Goal: Information Seeking & Learning: Find specific fact

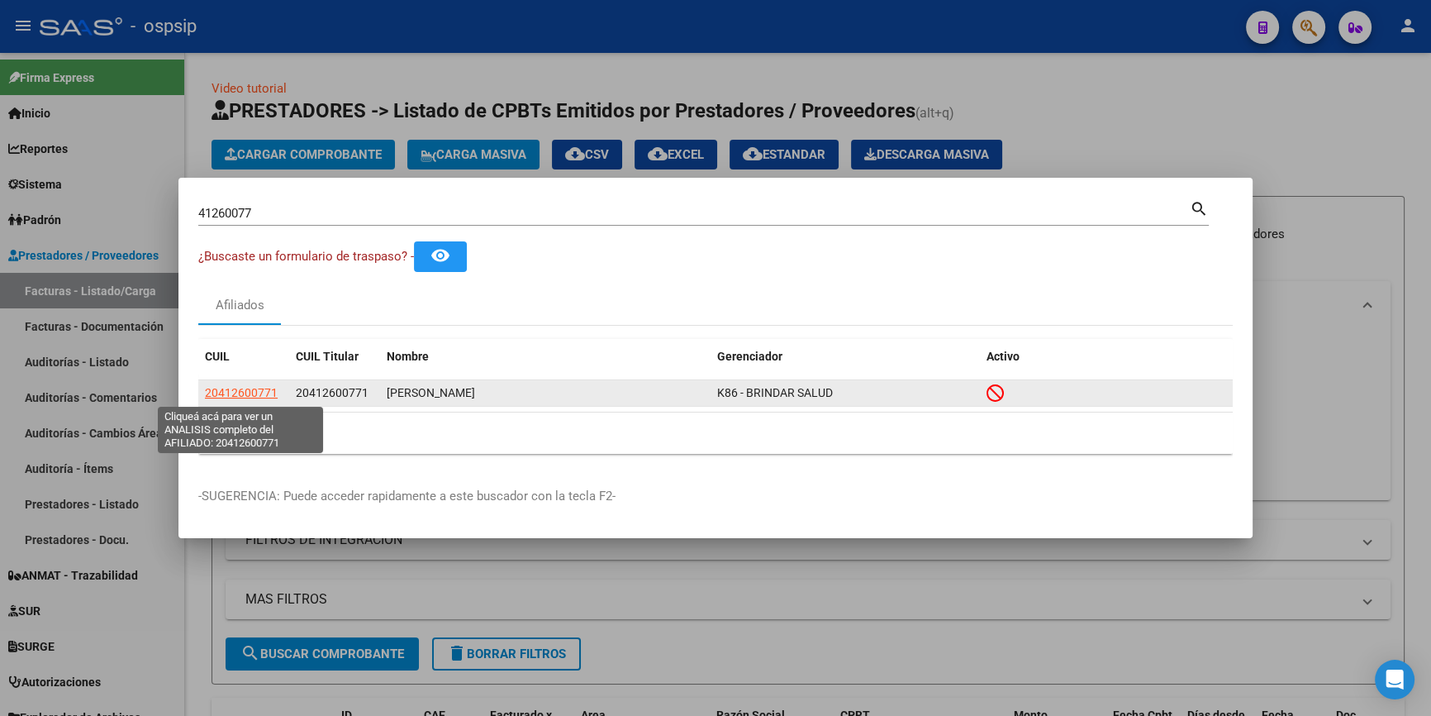
click at [245, 387] on span "20412600771" at bounding box center [241, 392] width 73 height 13
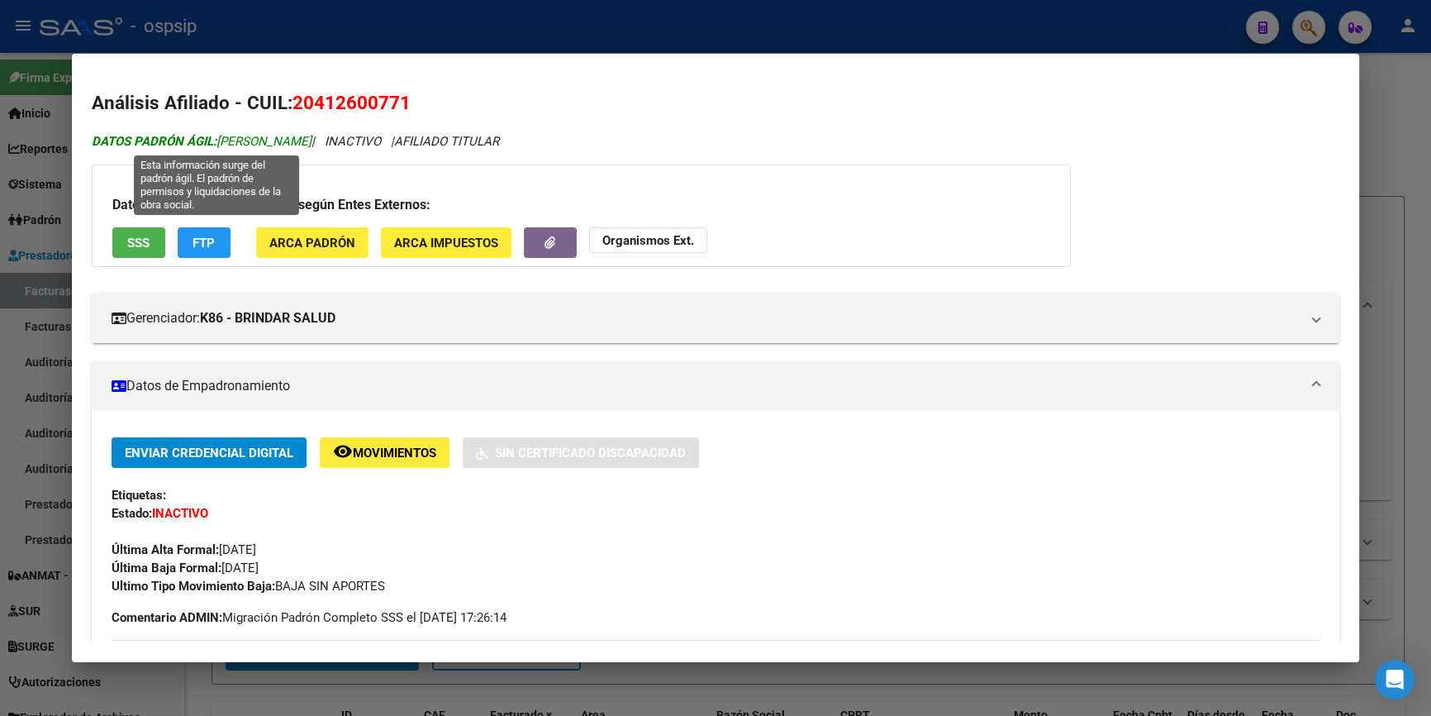
drag, startPoint x: 348, startPoint y: 139, endPoint x: 213, endPoint y: 142, distance: 134.7
click at [213, 142] on icon "DATOS PADRÓN ÁGIL: [PERSON_NAME] | INACTIVO | AFILIADO TITULAR" at bounding box center [295, 141] width 407 height 15
copy icon "[PERSON_NAME]"
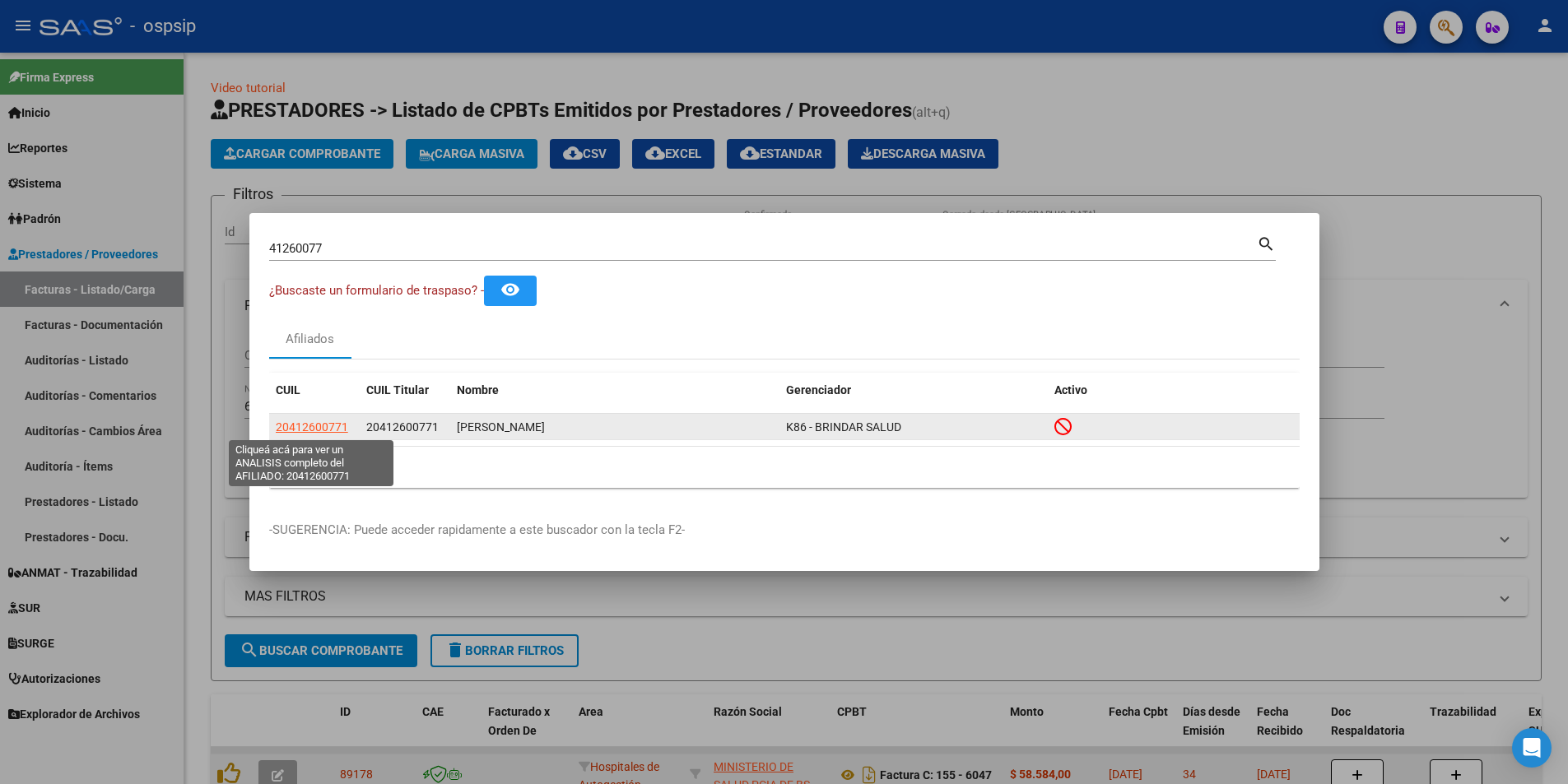
click at [316, 429] on span "20412600771" at bounding box center [312, 426] width 73 height 13
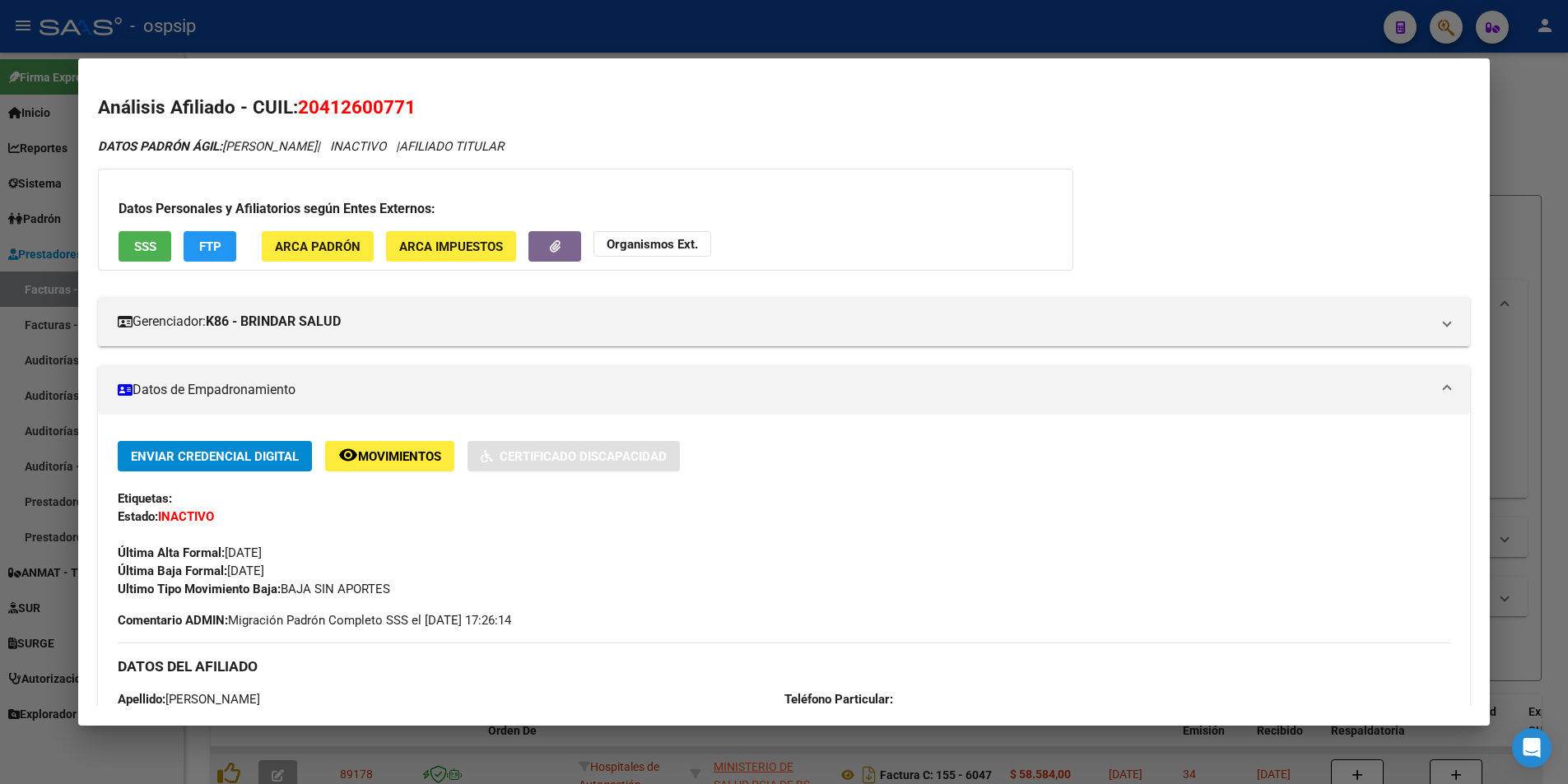
click at [619, 244] on strong "Organismos Ext." at bounding box center [653, 244] width 92 height 15
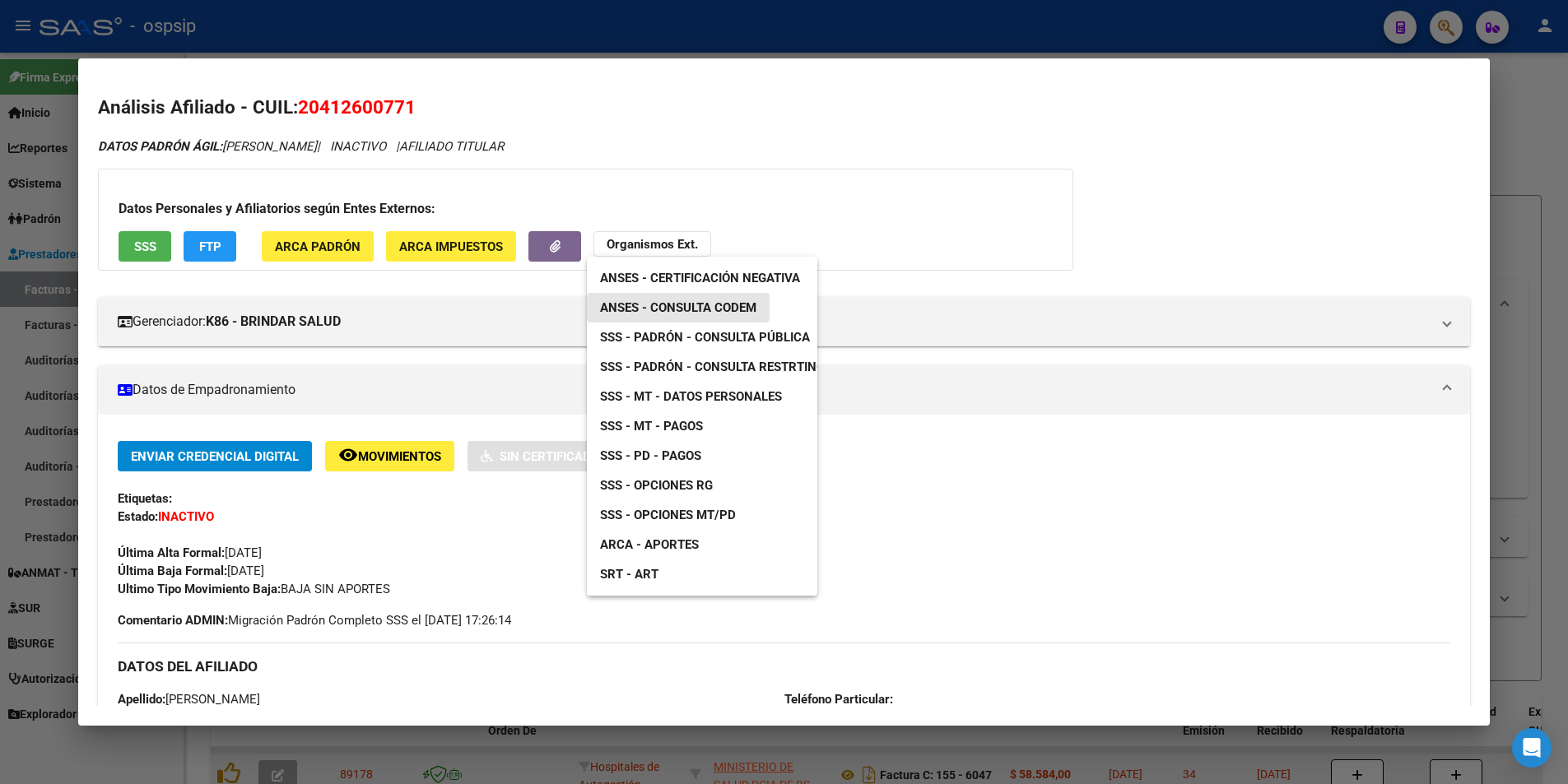
click at [751, 312] on span "ANSES - Consulta CODEM" at bounding box center [677, 308] width 156 height 15
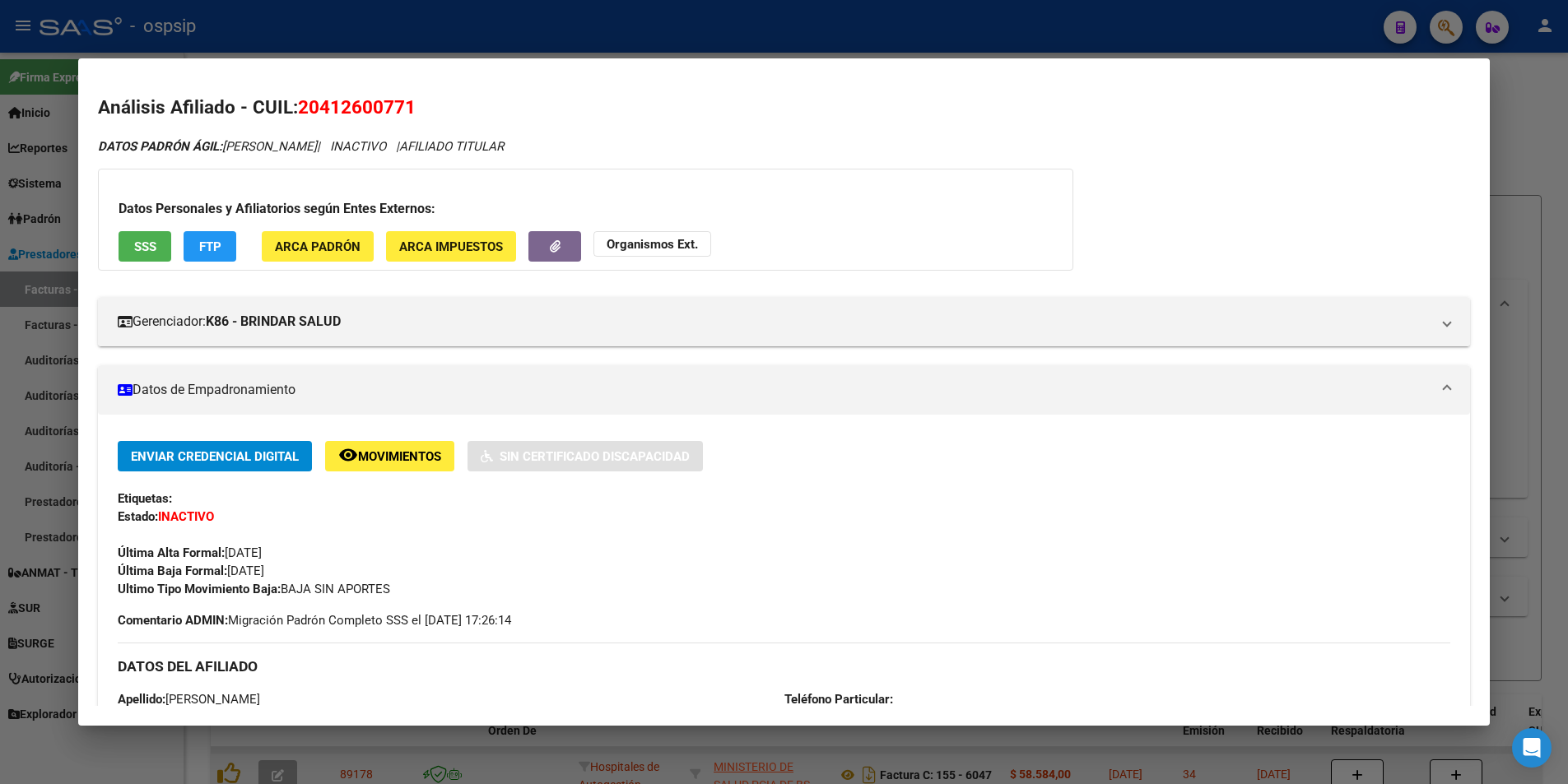
click at [652, 236] on span "Organismos Ext." at bounding box center [653, 243] width 92 height 15
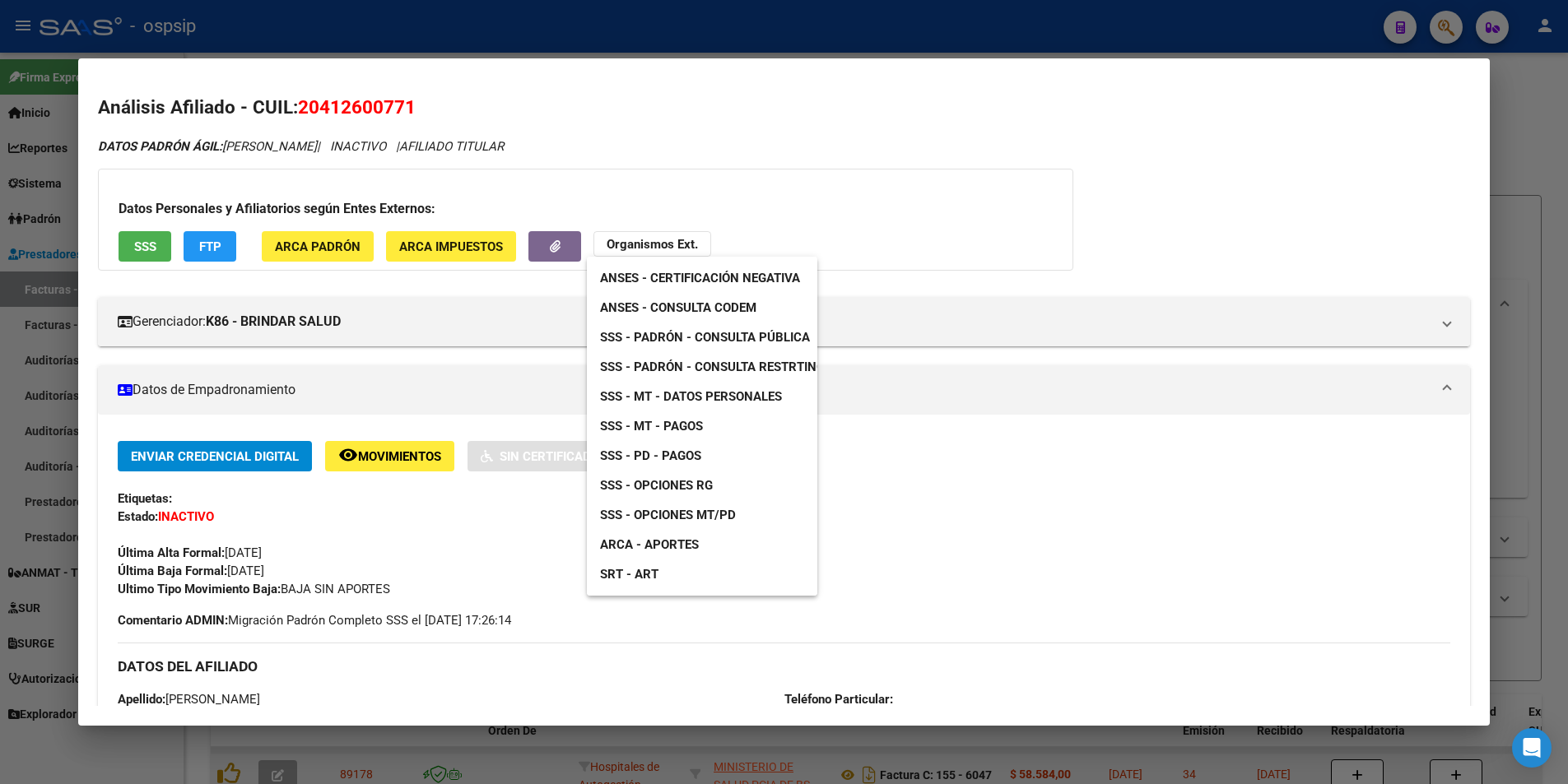
click at [713, 332] on span "SSS - Padrón - Consulta Pública" at bounding box center [704, 337] width 210 height 15
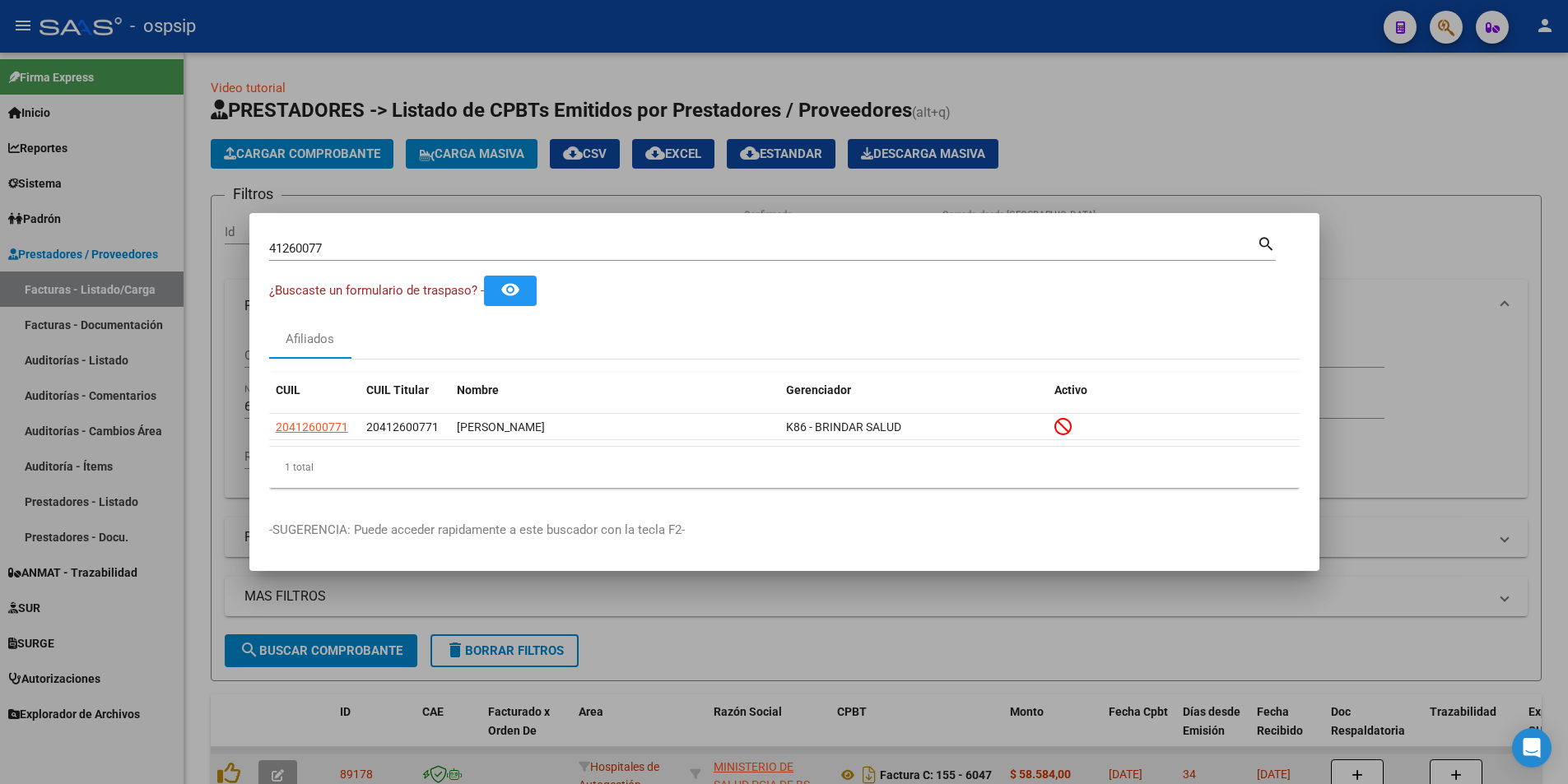
click at [342, 249] on input "41260077" at bounding box center [763, 248] width 988 height 15
type input "30057977"
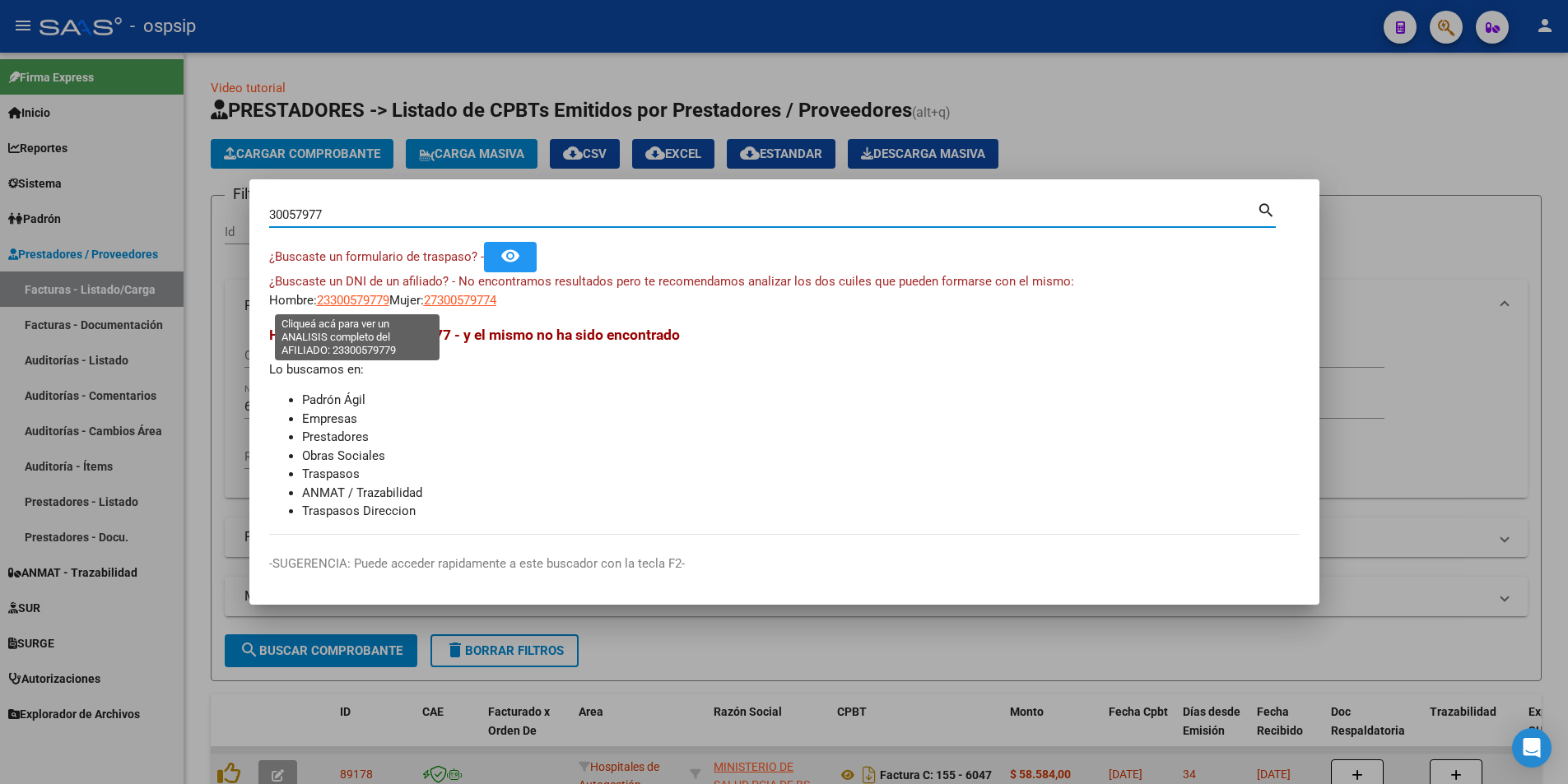
click at [376, 298] on span "23300579779" at bounding box center [353, 300] width 73 height 15
type textarea "23300579779"
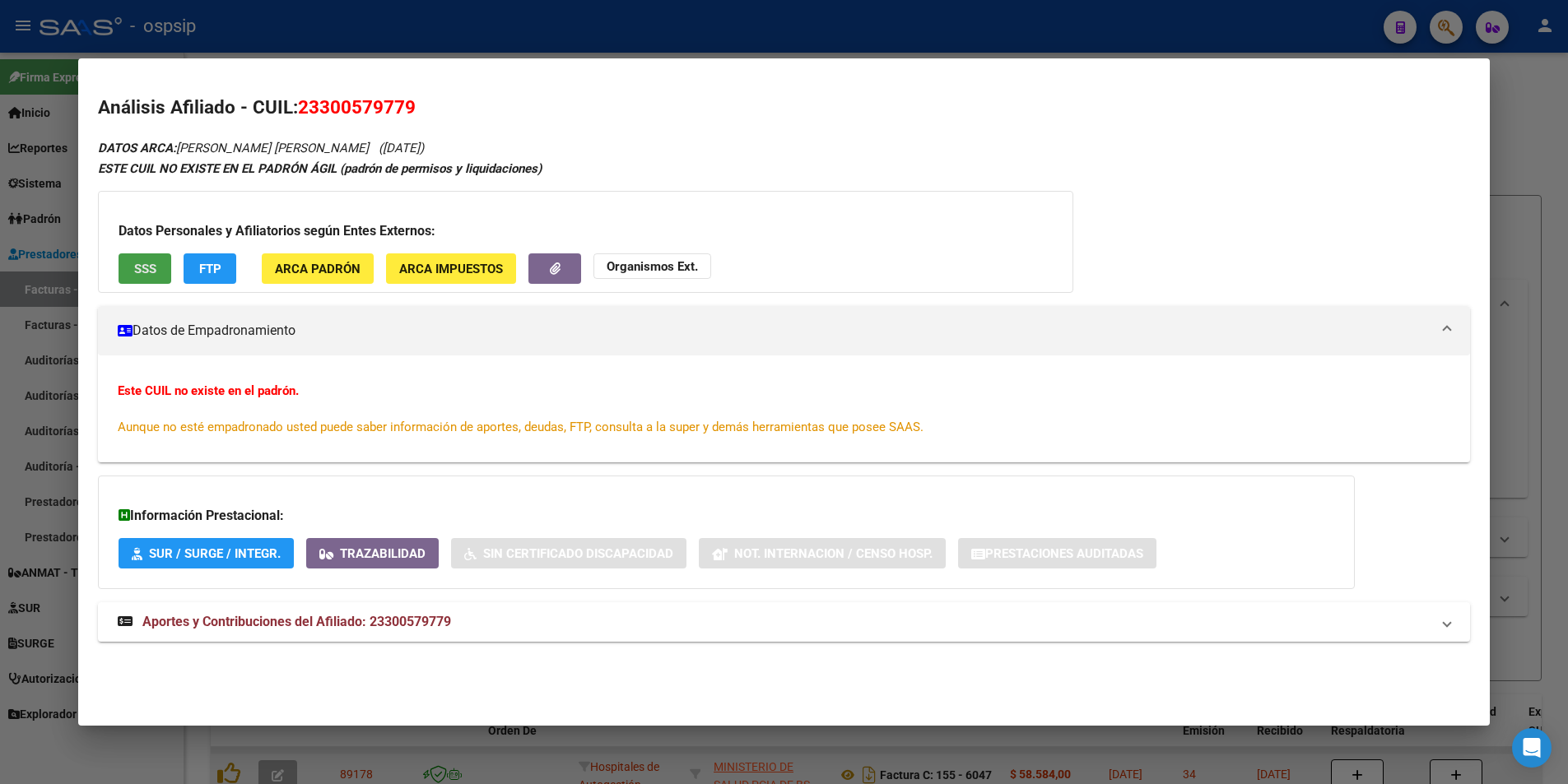
click at [144, 275] on span "SSS" at bounding box center [145, 269] width 22 height 15
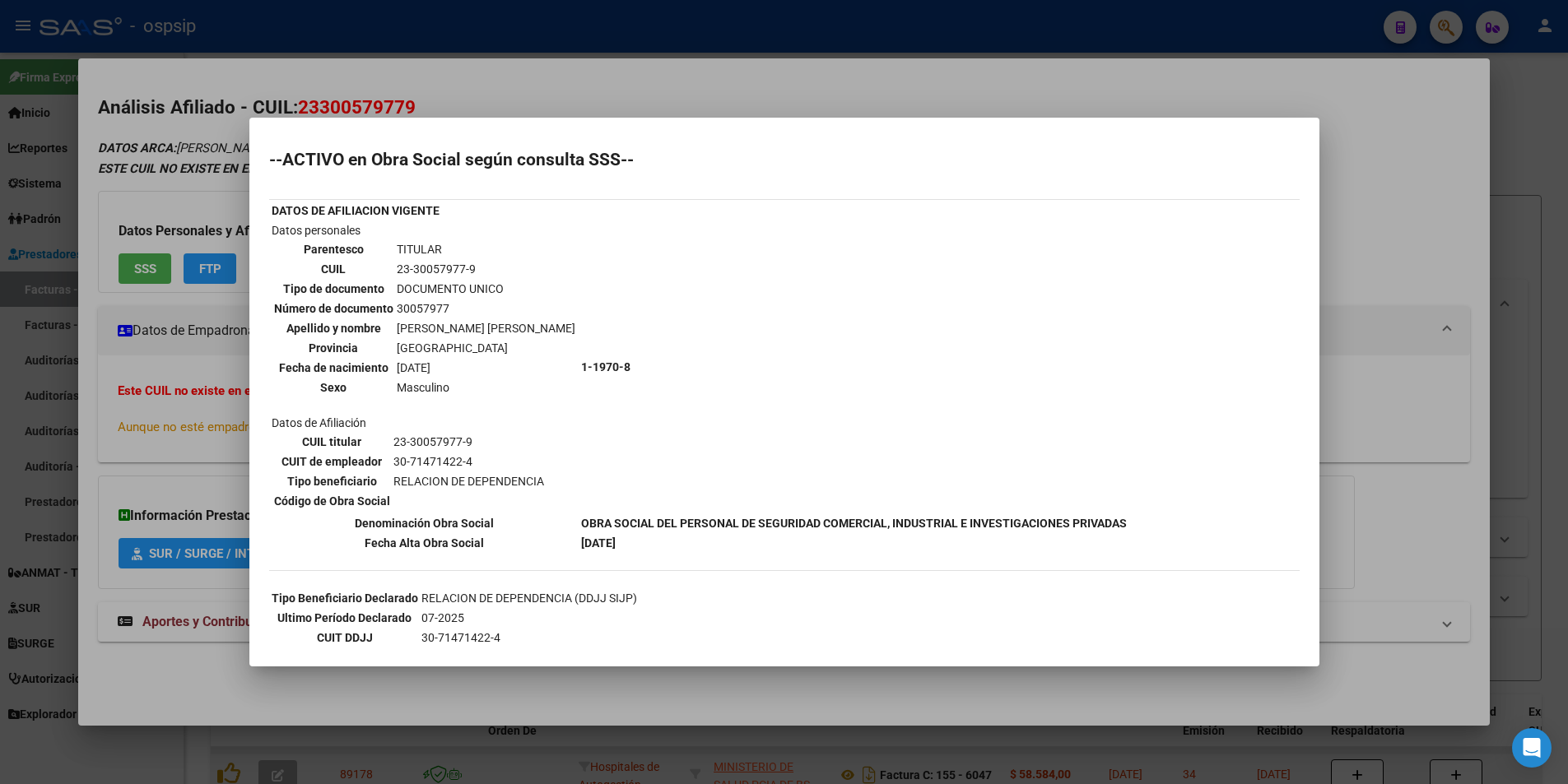
scroll to position [189, 0]
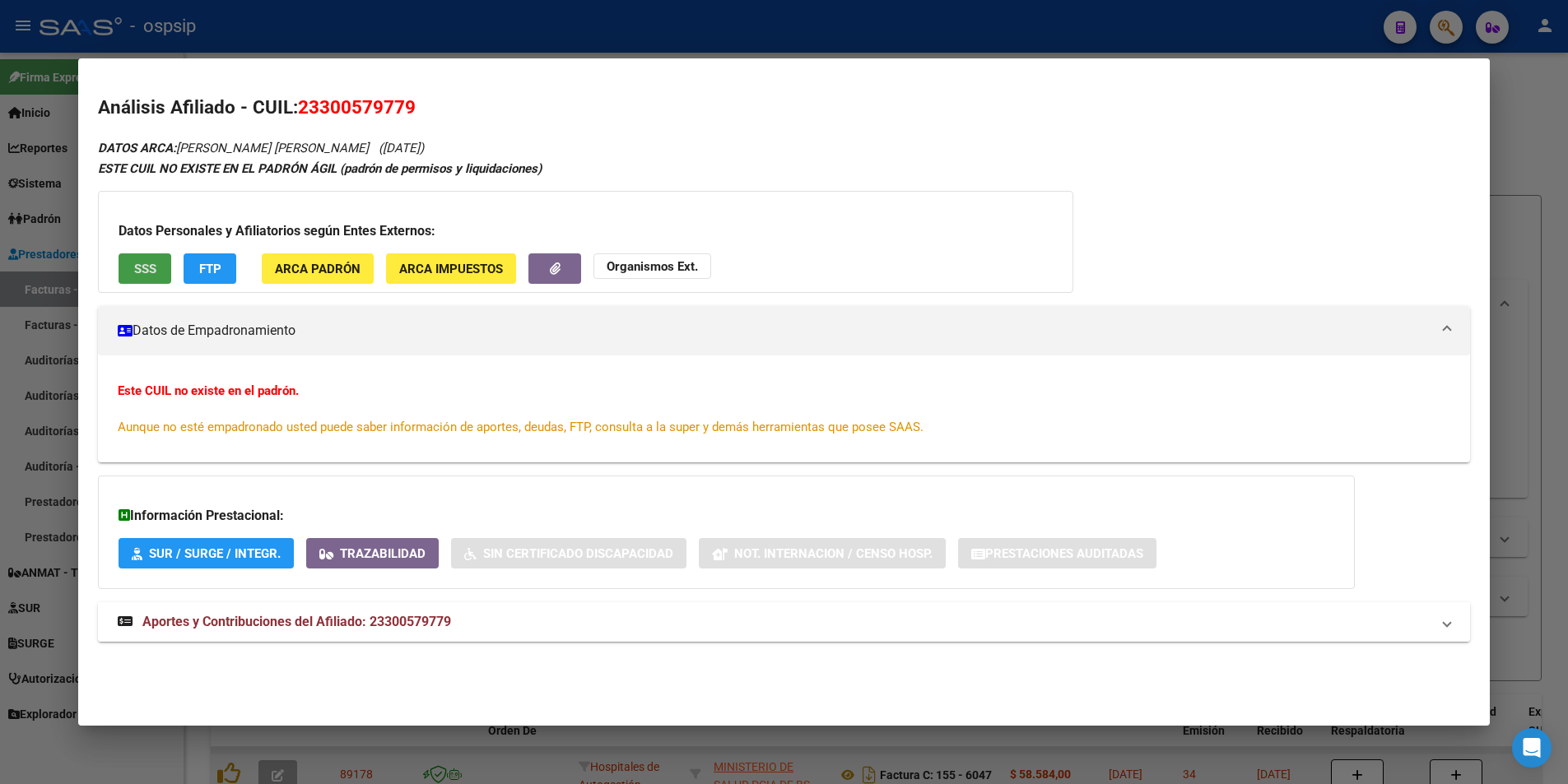
click at [391, 627] on span "Aportes y Contribuciones del Afiliado: 23300579779" at bounding box center [297, 622] width 309 height 16
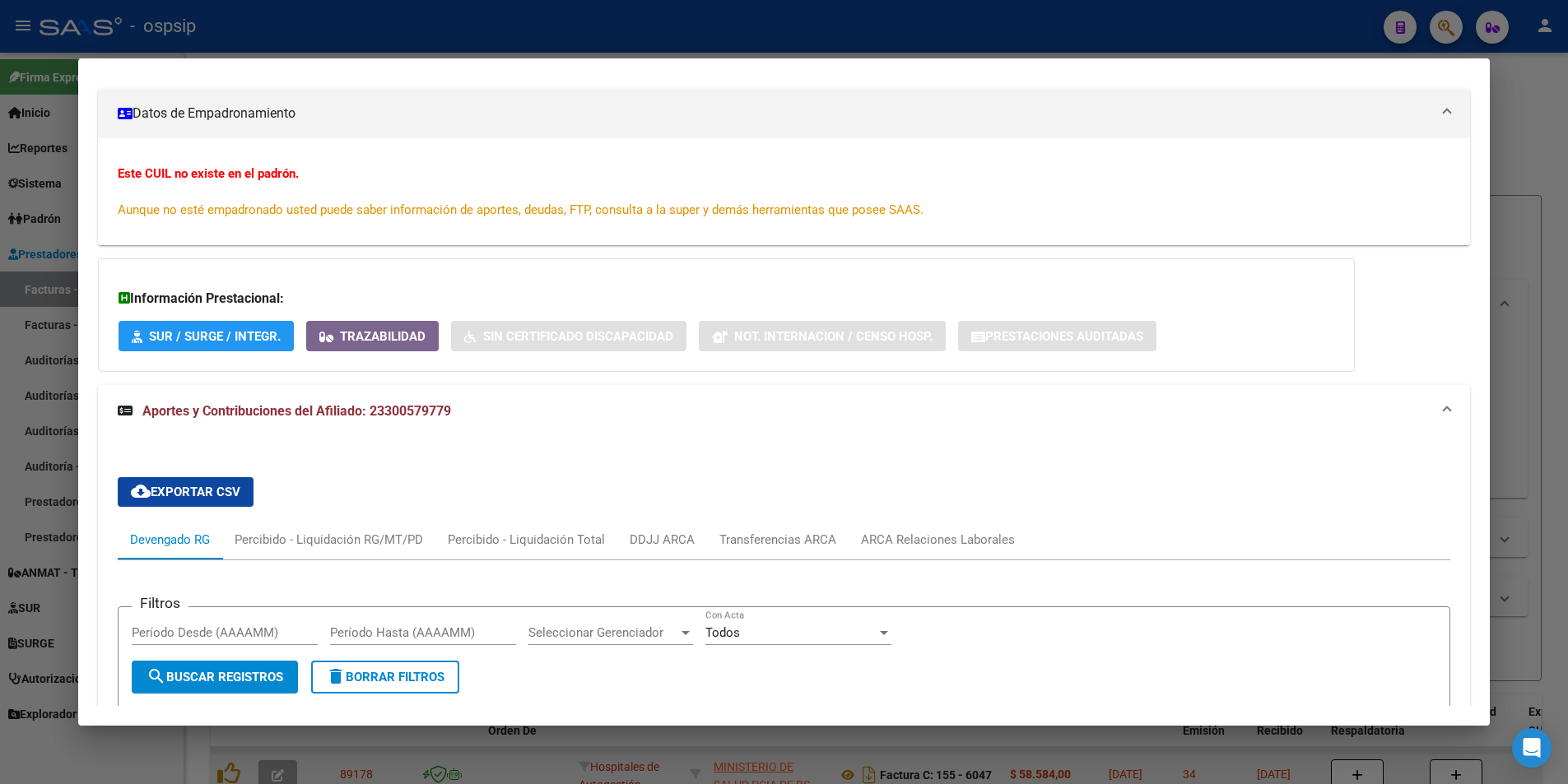
scroll to position [398, 0]
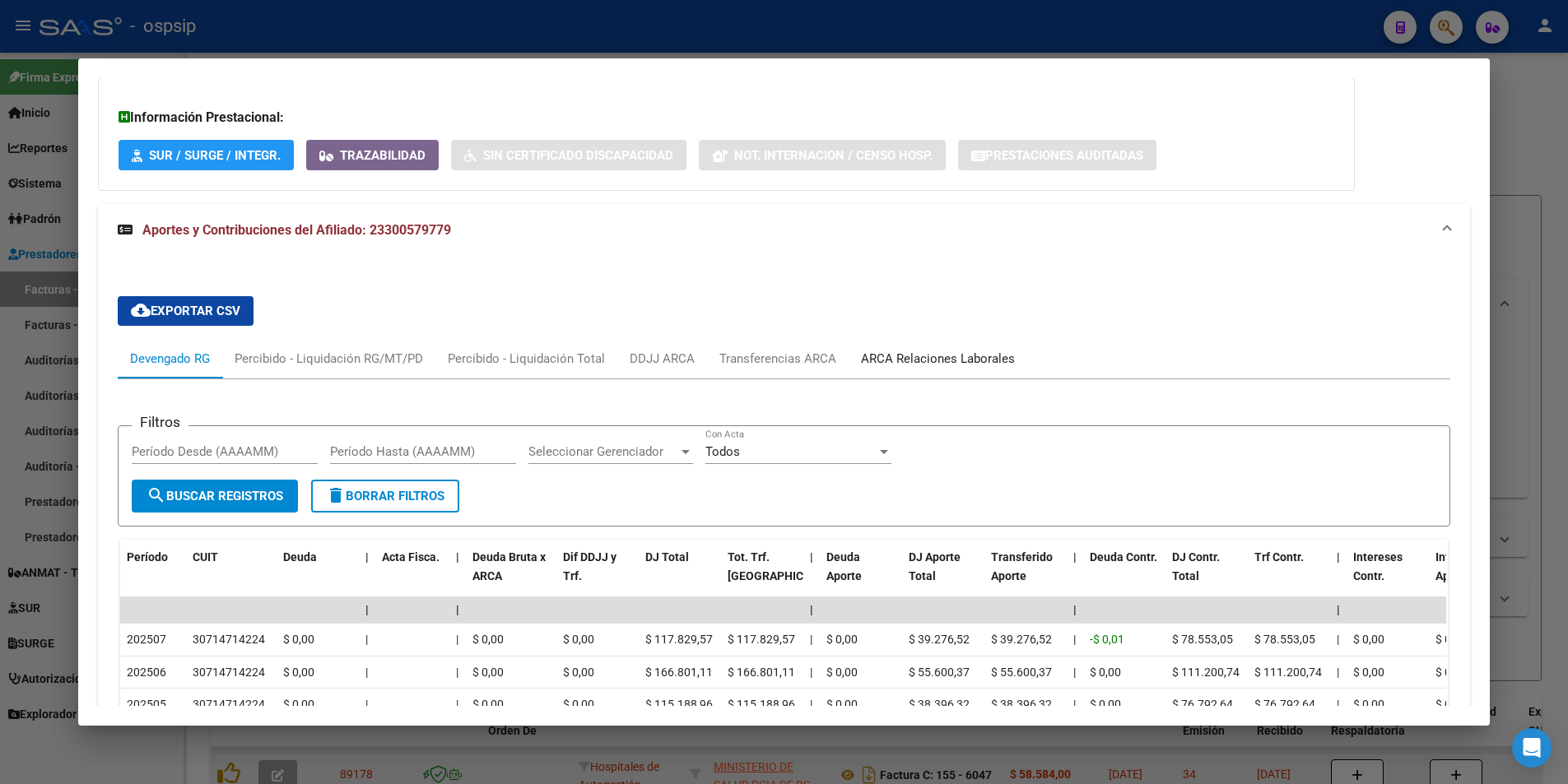
click at [872, 359] on div "ARCA Relaciones Laborales" at bounding box center [937, 359] width 154 height 18
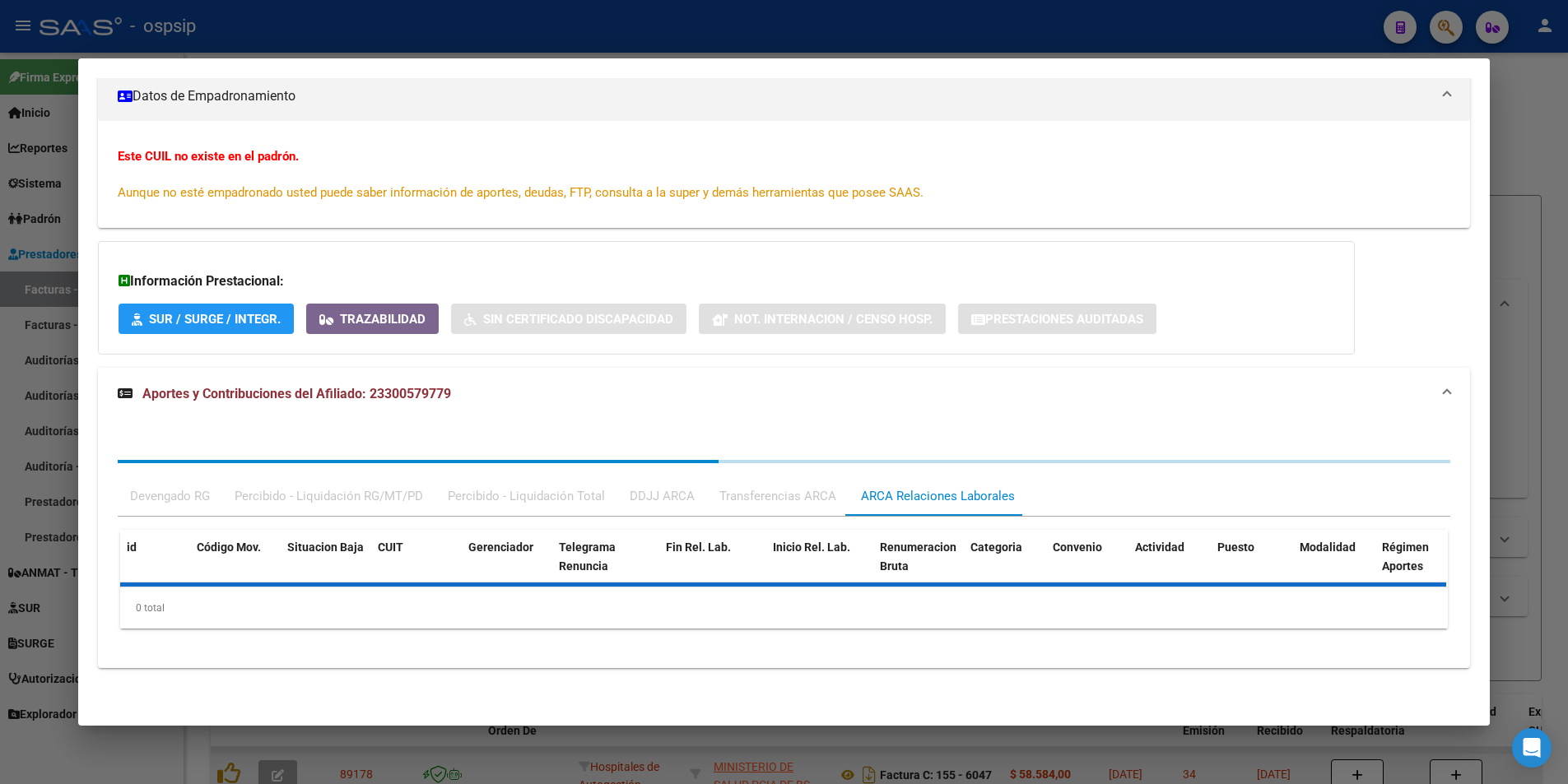
scroll to position [357, 0]
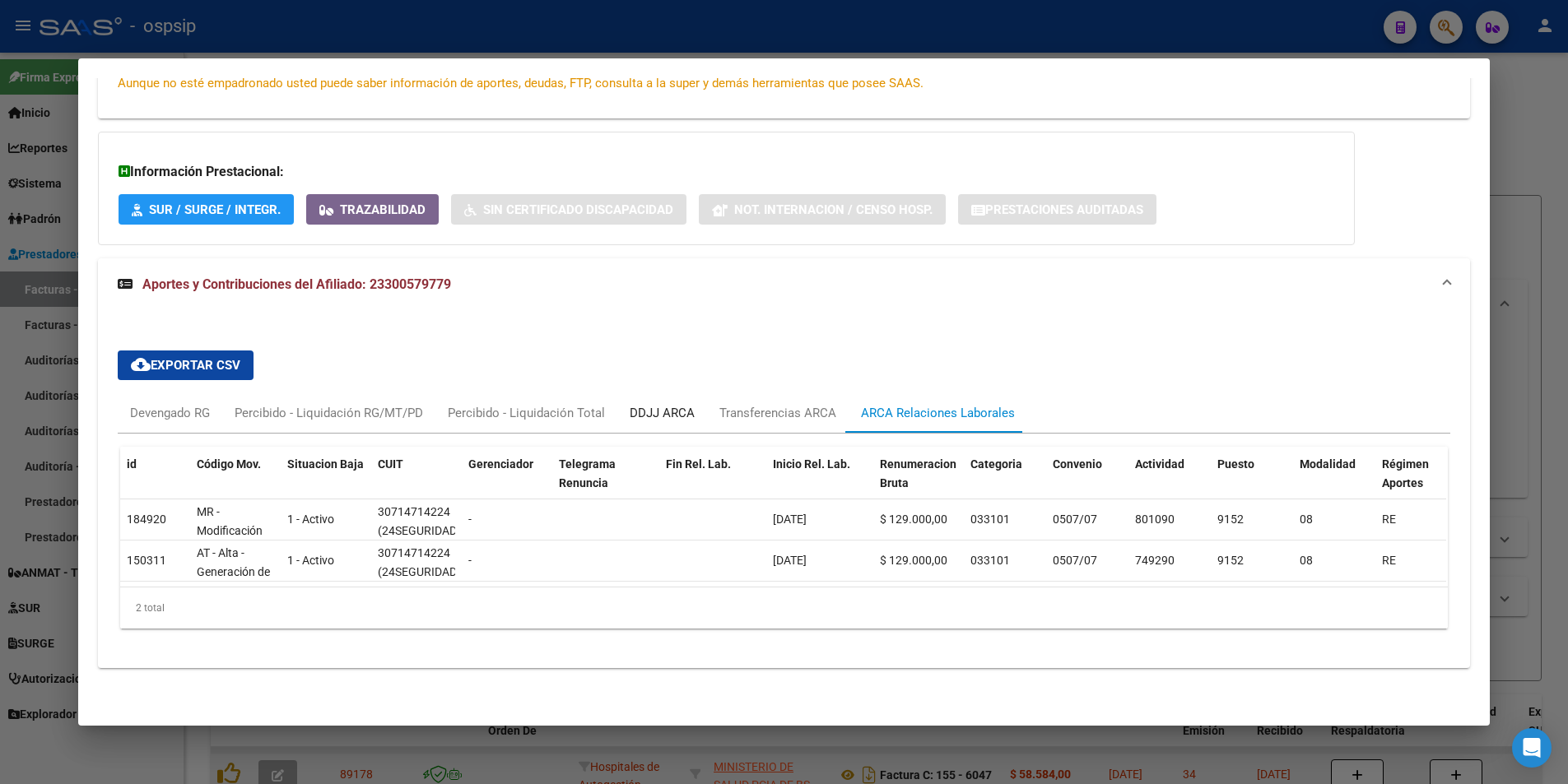
click at [667, 404] on div "DDJJ ARCA" at bounding box center [661, 413] width 65 height 18
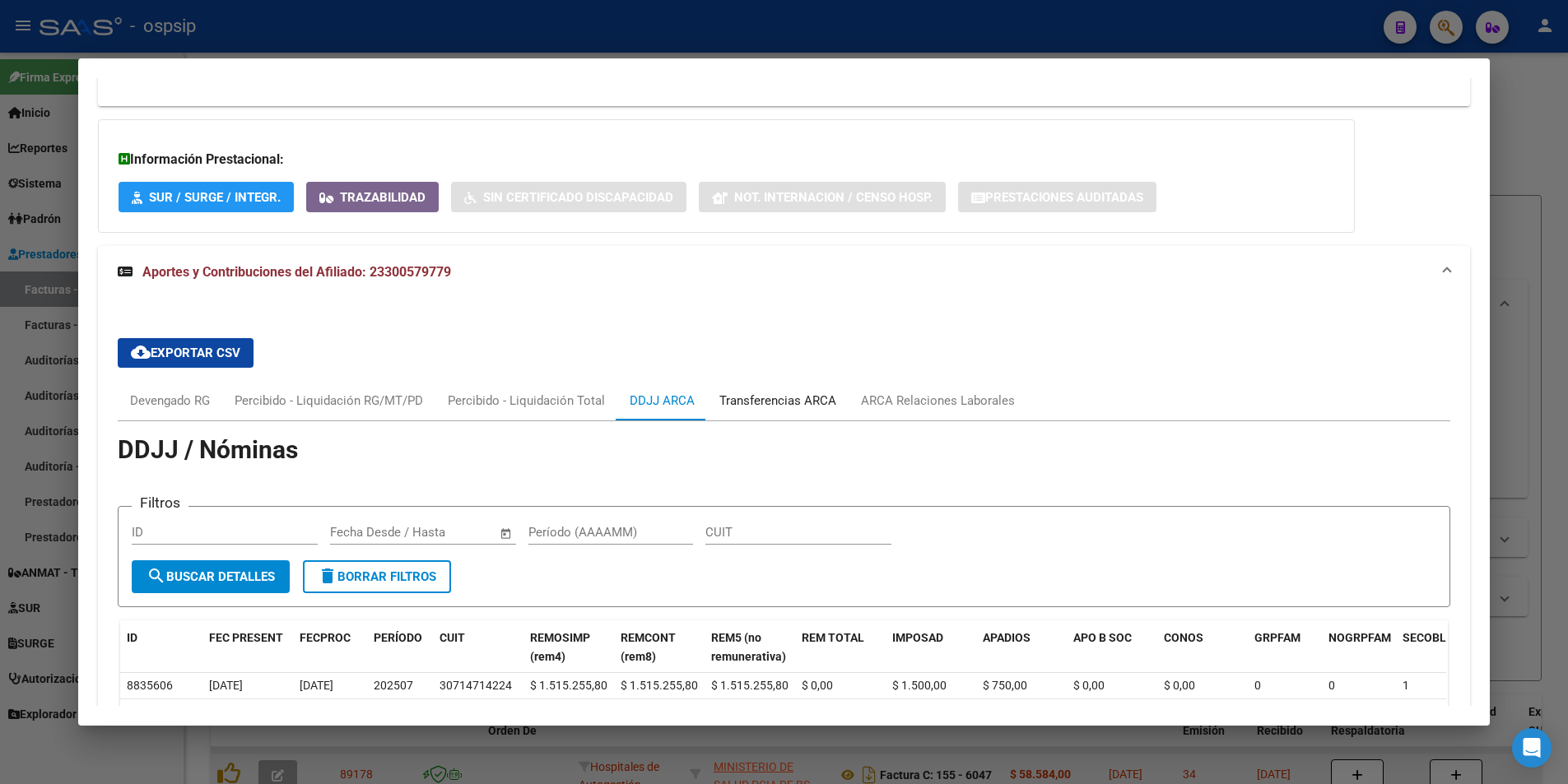
click at [830, 385] on div "Transferencias ARCA" at bounding box center [778, 401] width 141 height 40
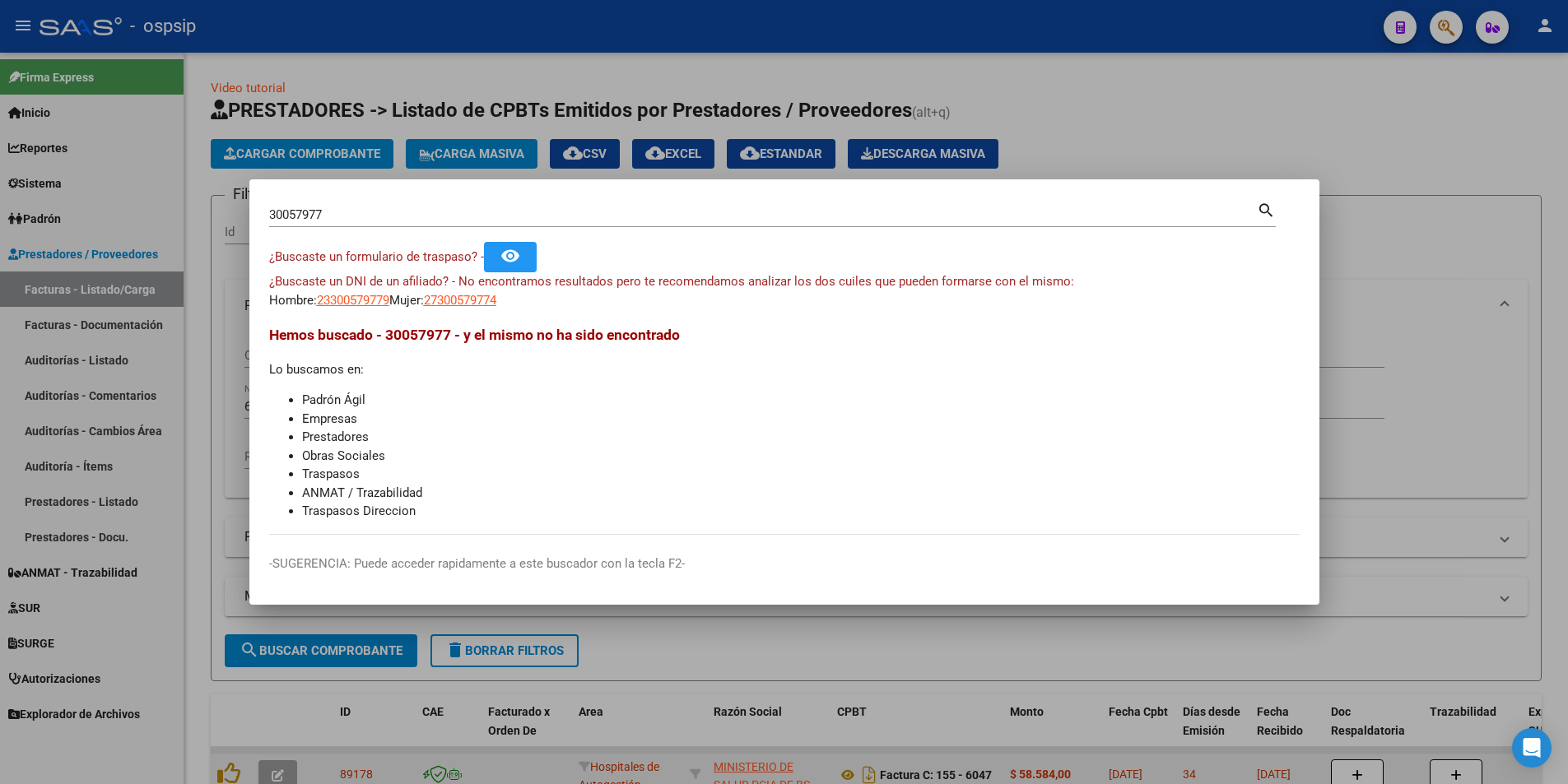
click at [375, 219] on input "30057977" at bounding box center [763, 214] width 988 height 15
type input "39045976"
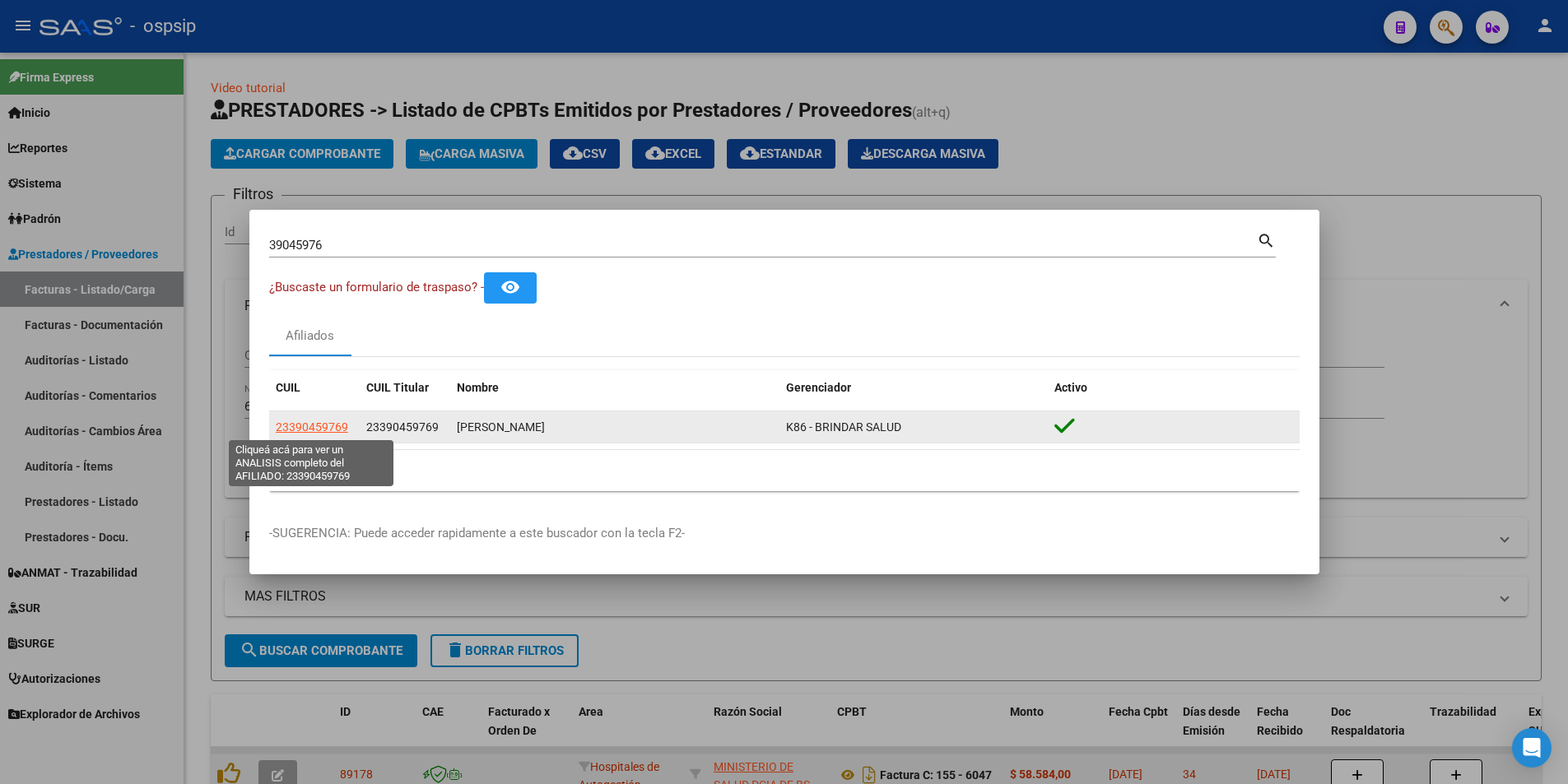
click at [291, 423] on span "23390459769" at bounding box center [312, 426] width 73 height 13
type textarea "23390459769"
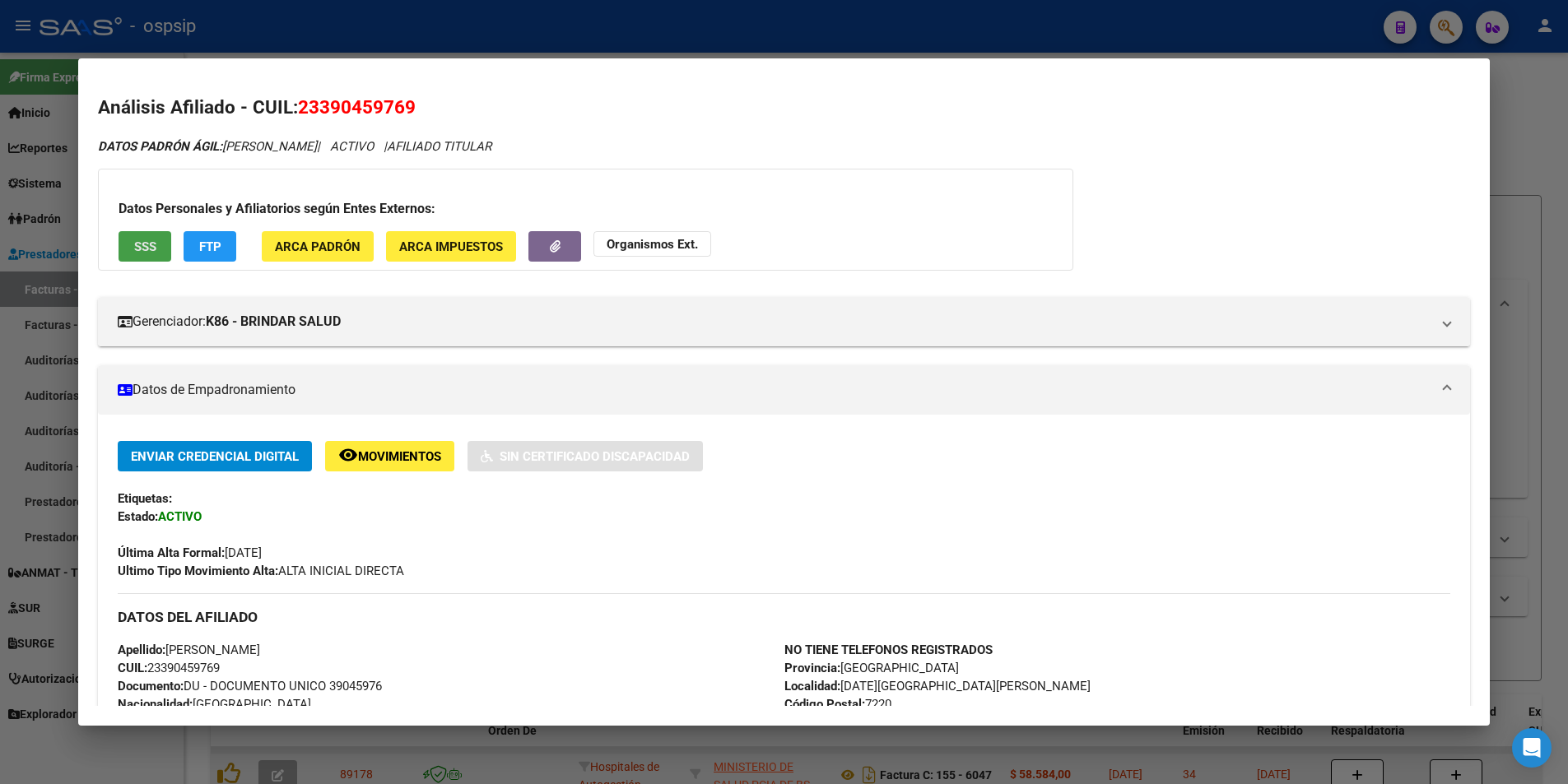
click at [144, 238] on button "SSS" at bounding box center [144, 246] width 53 height 31
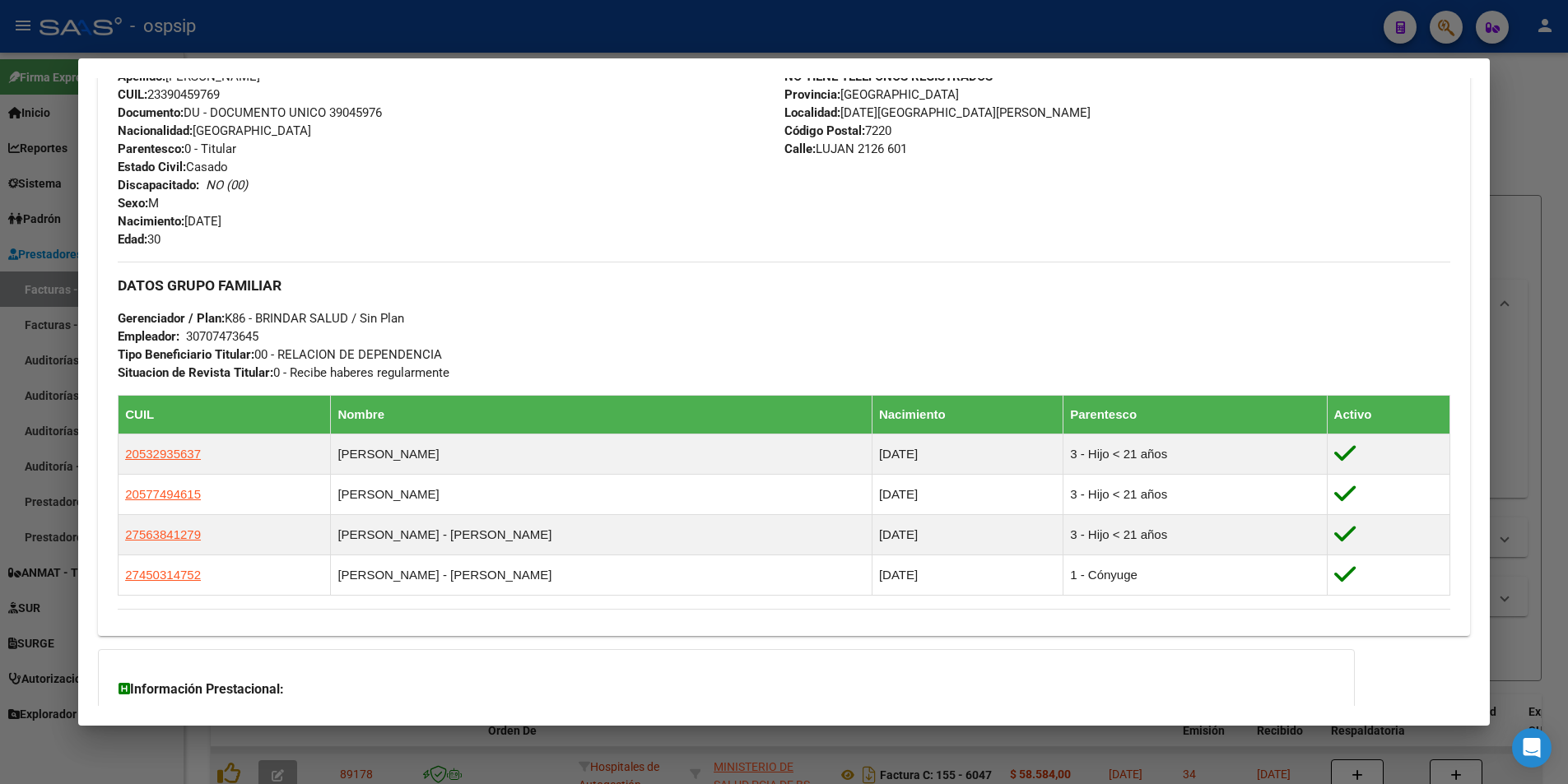
scroll to position [720, 0]
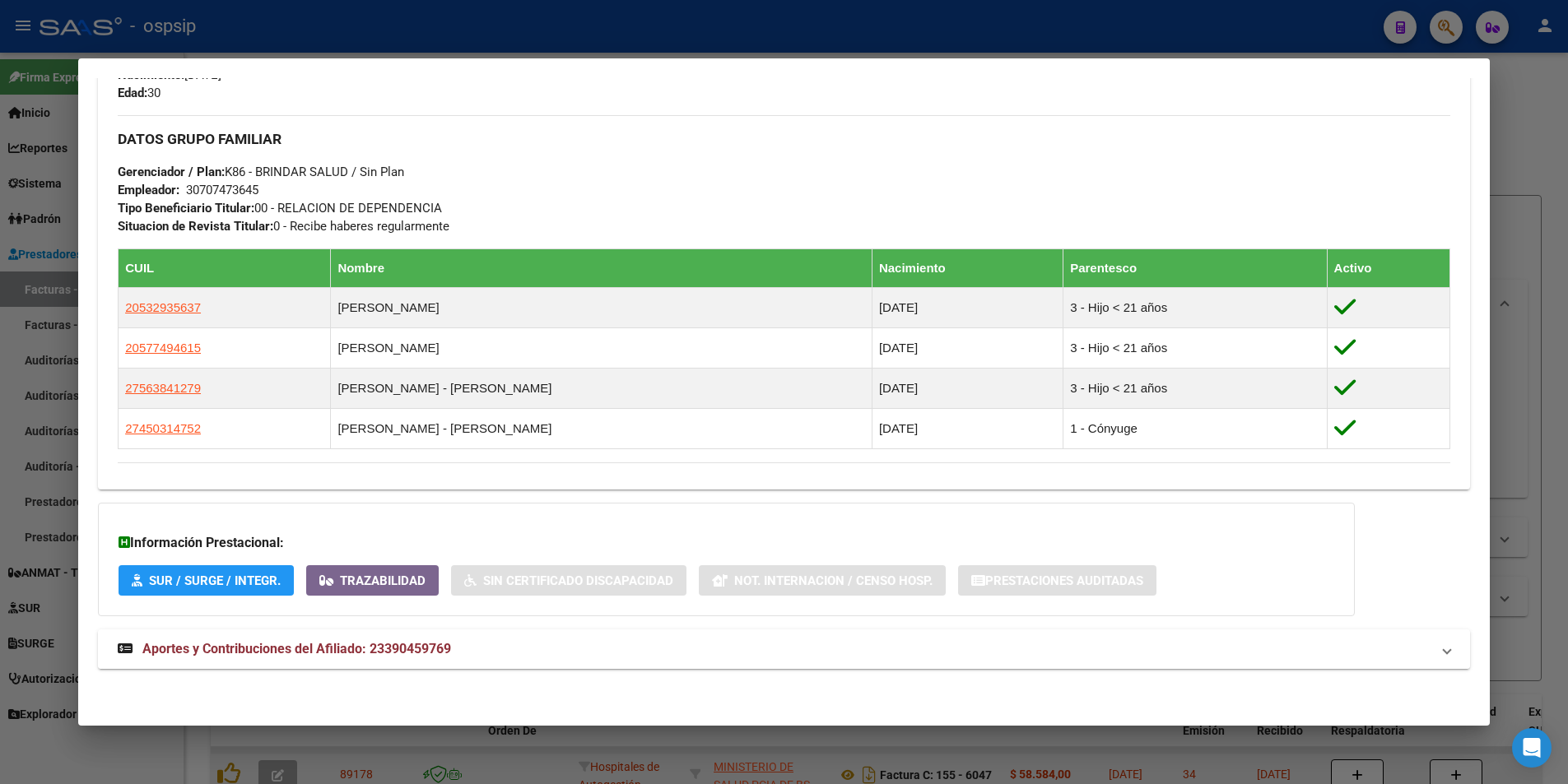
click at [315, 647] on span "Aportes y Contribuciones del Afiliado: 23390459769" at bounding box center [297, 650] width 309 height 16
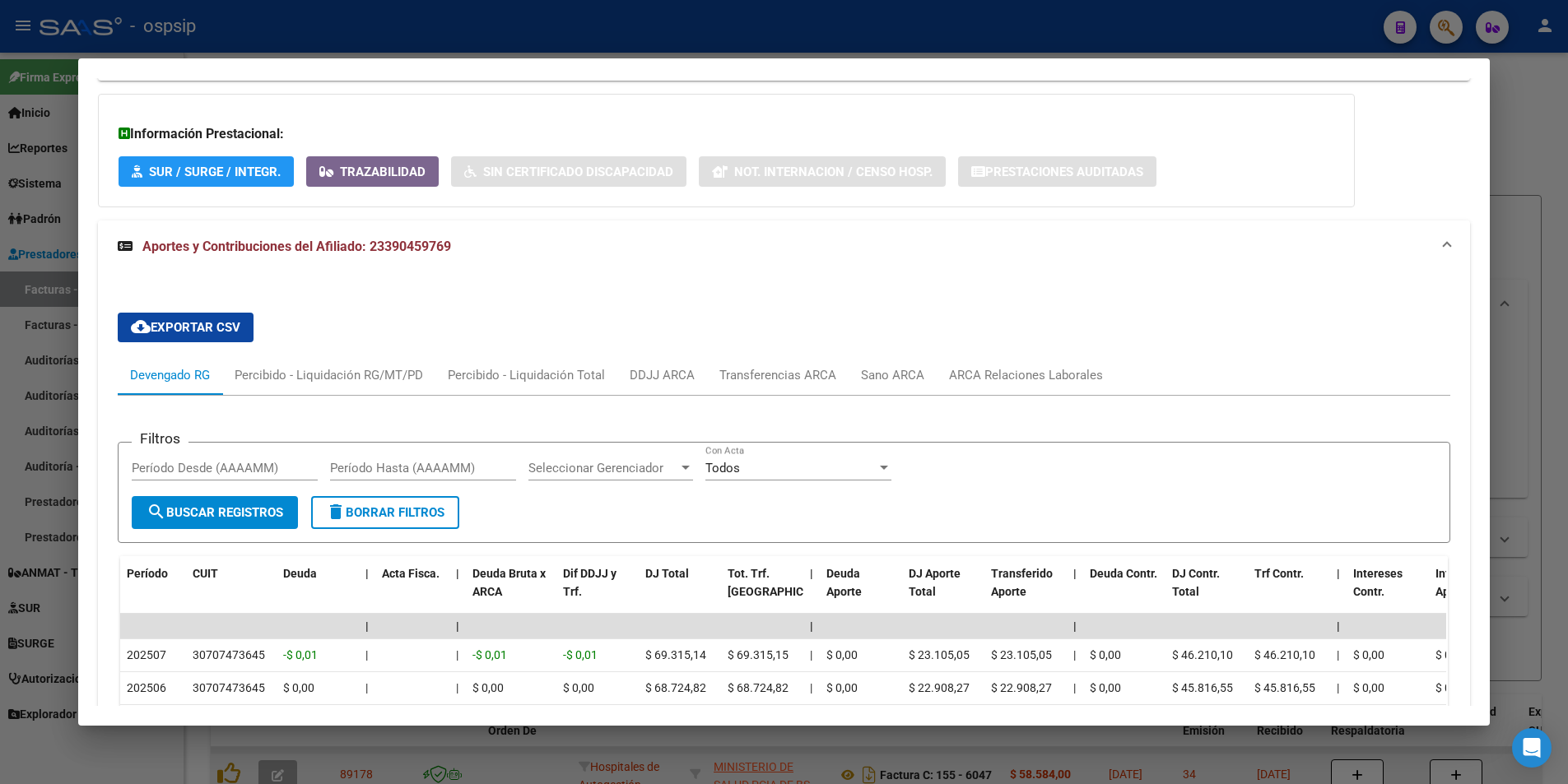
scroll to position [1298, 0]
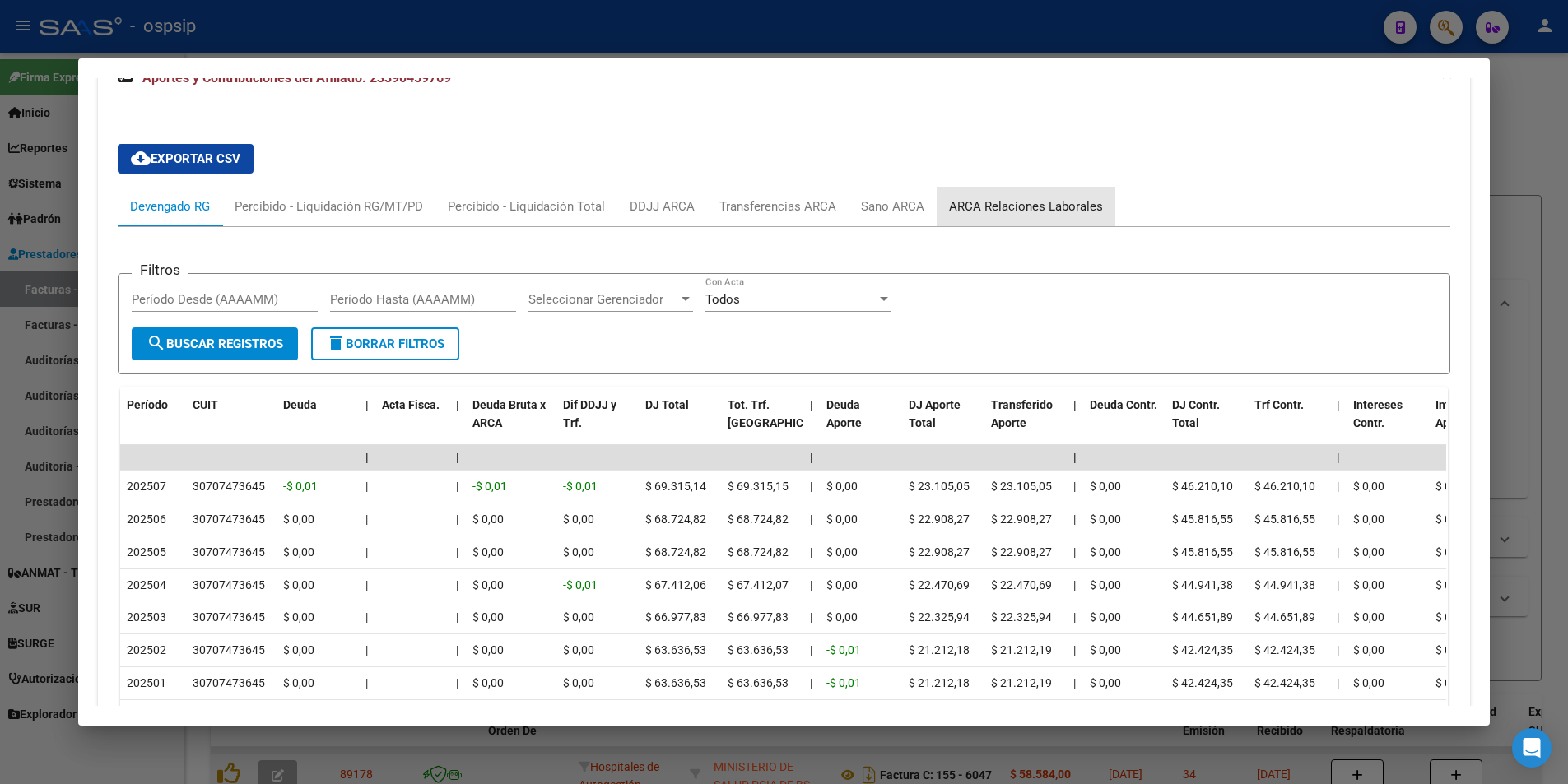
click at [1040, 202] on div "ARCA Relaciones Laborales" at bounding box center [1026, 206] width 154 height 18
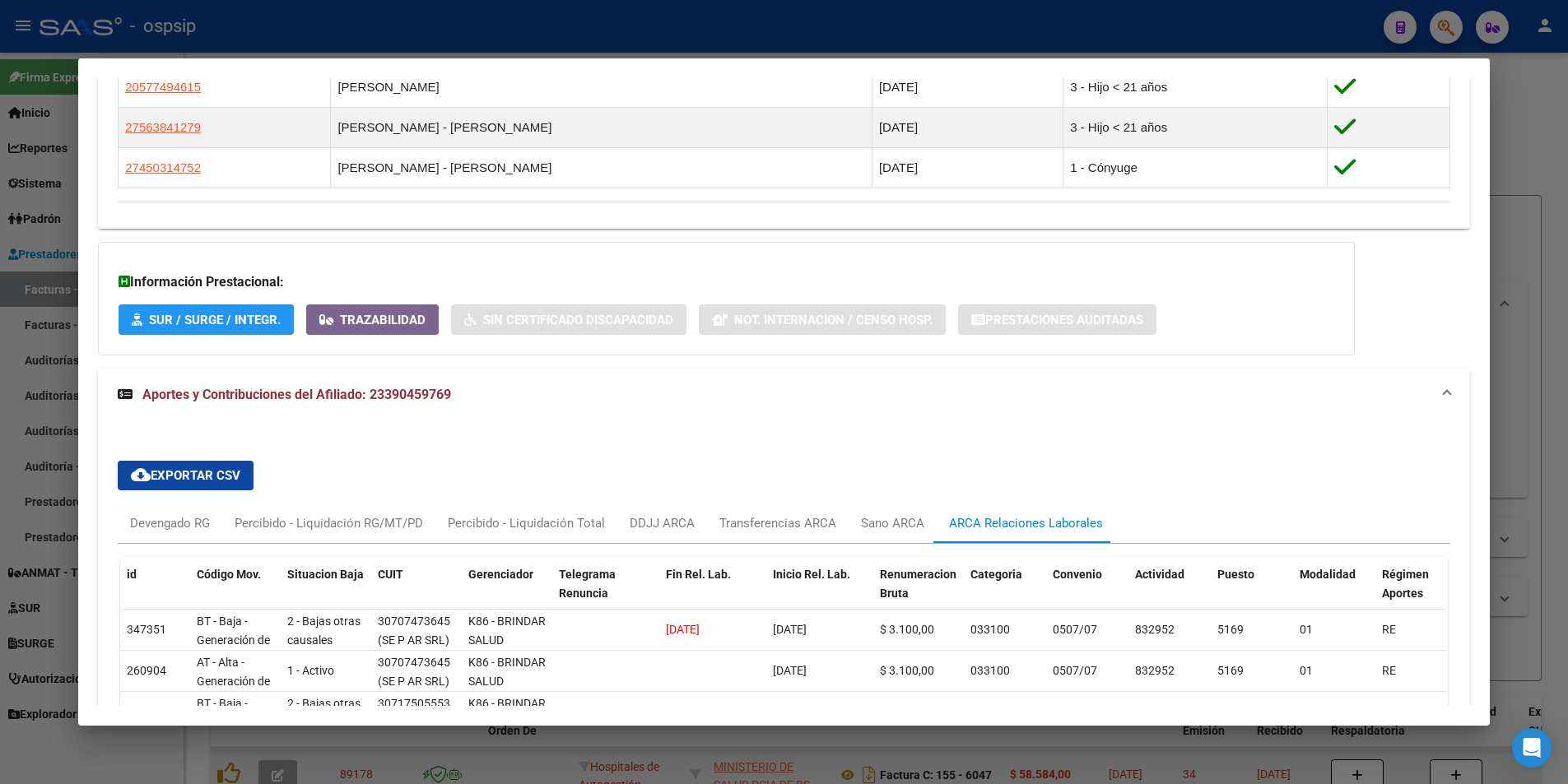
scroll to position [1268, 0]
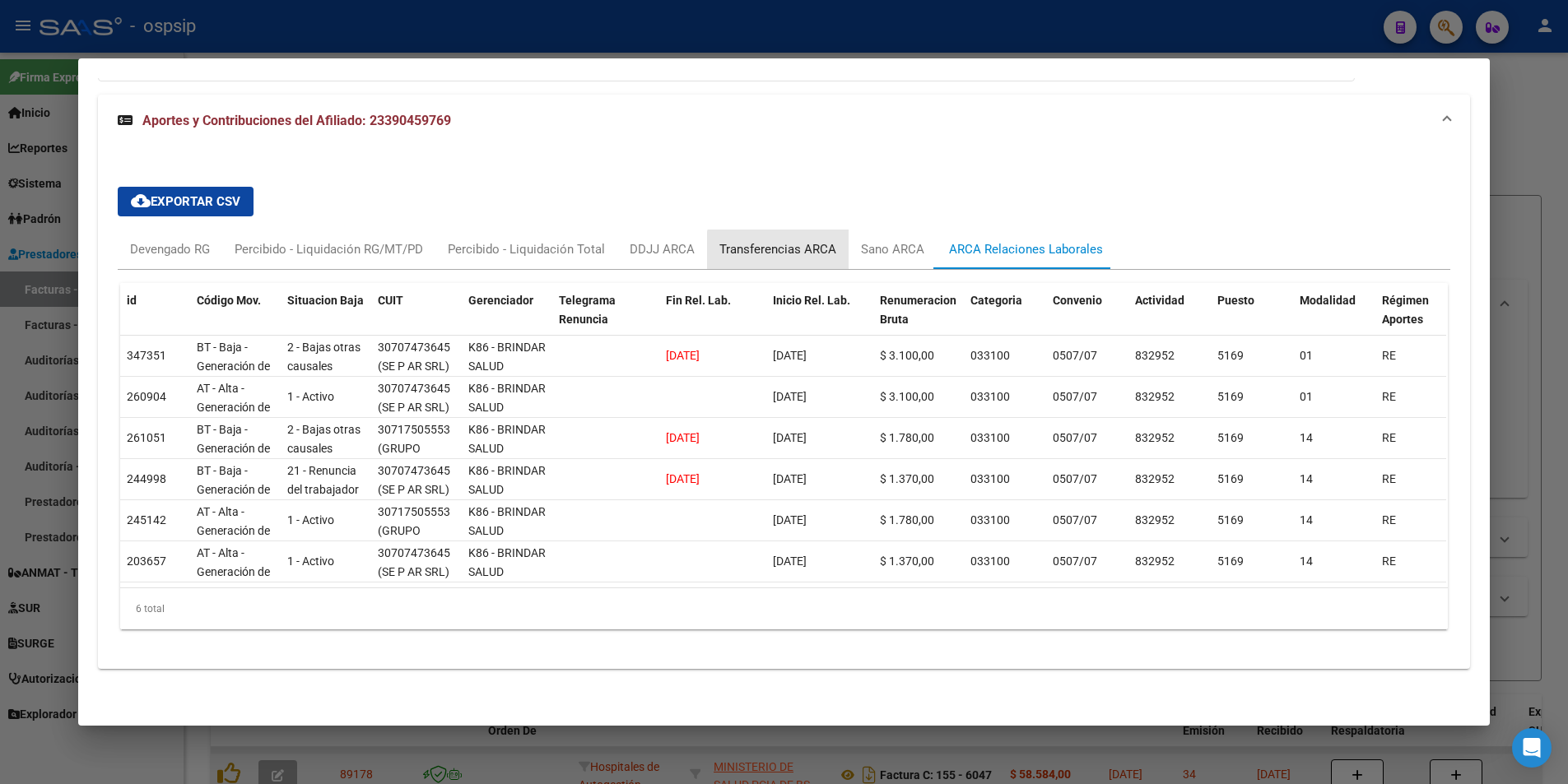
click at [776, 240] on div "Transferencias ARCA" at bounding box center [777, 249] width 117 height 18
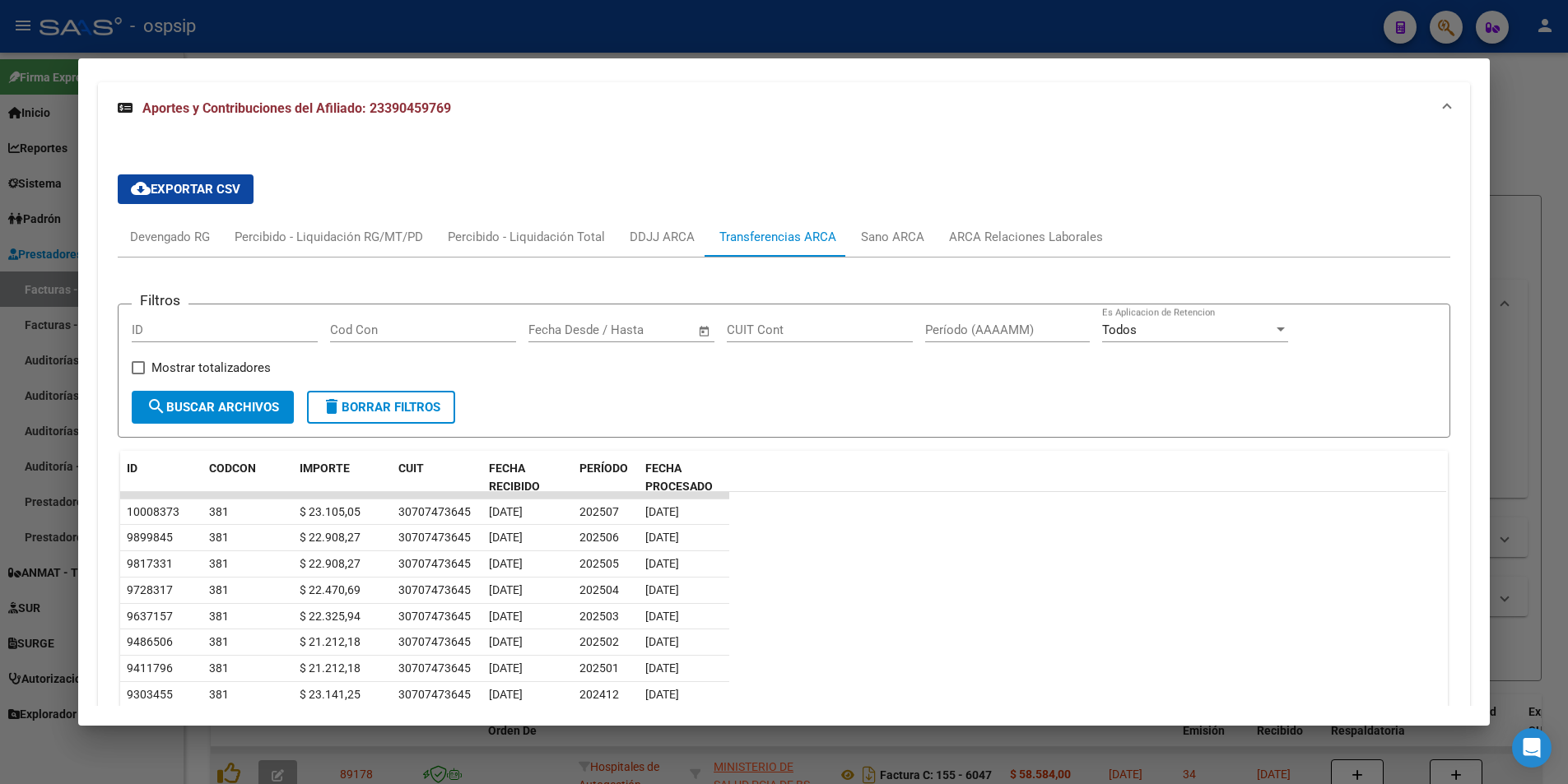
click at [776, 239] on div "Transferencias ARCA" at bounding box center [777, 237] width 117 height 18
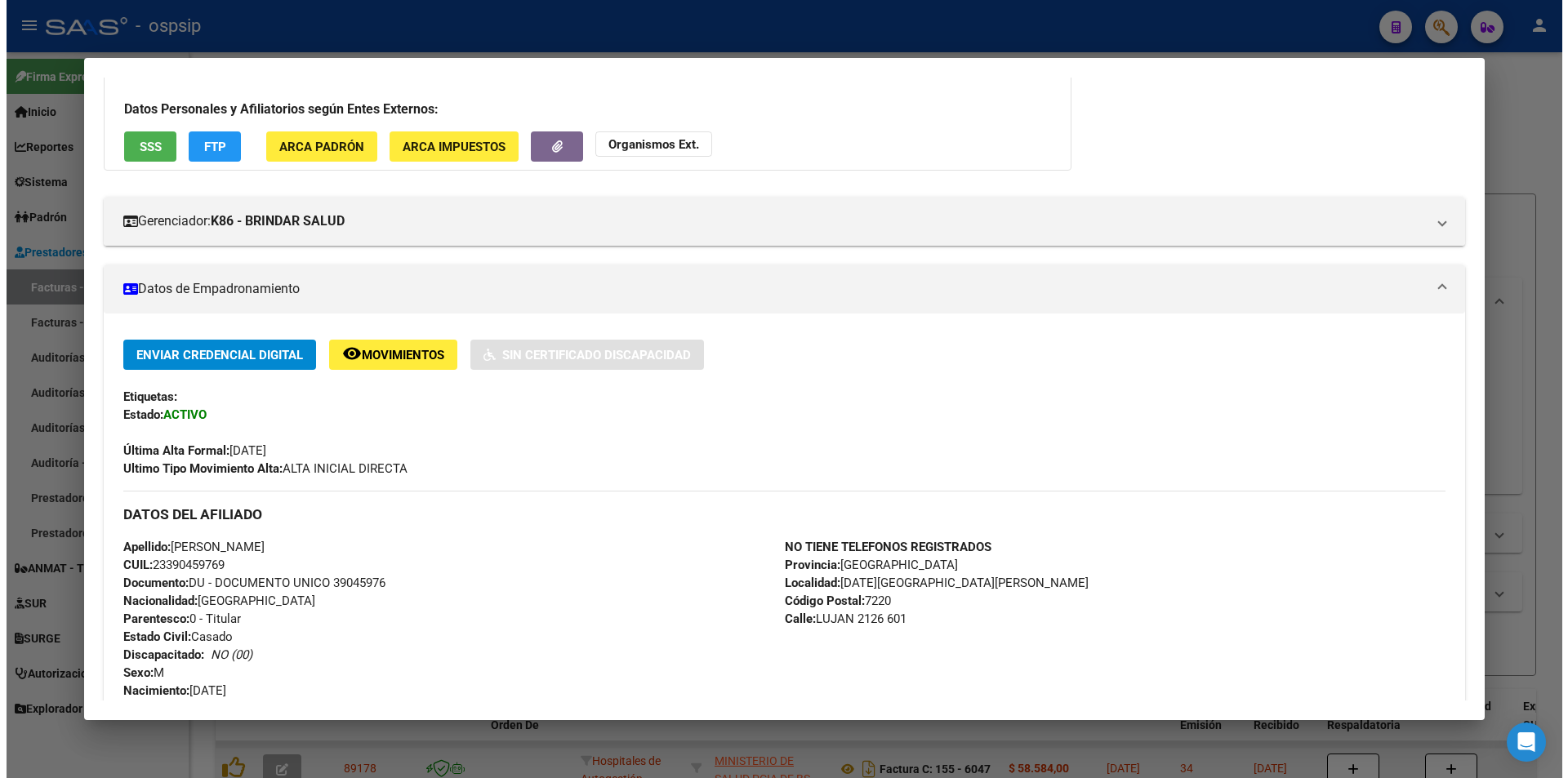
scroll to position [0, 0]
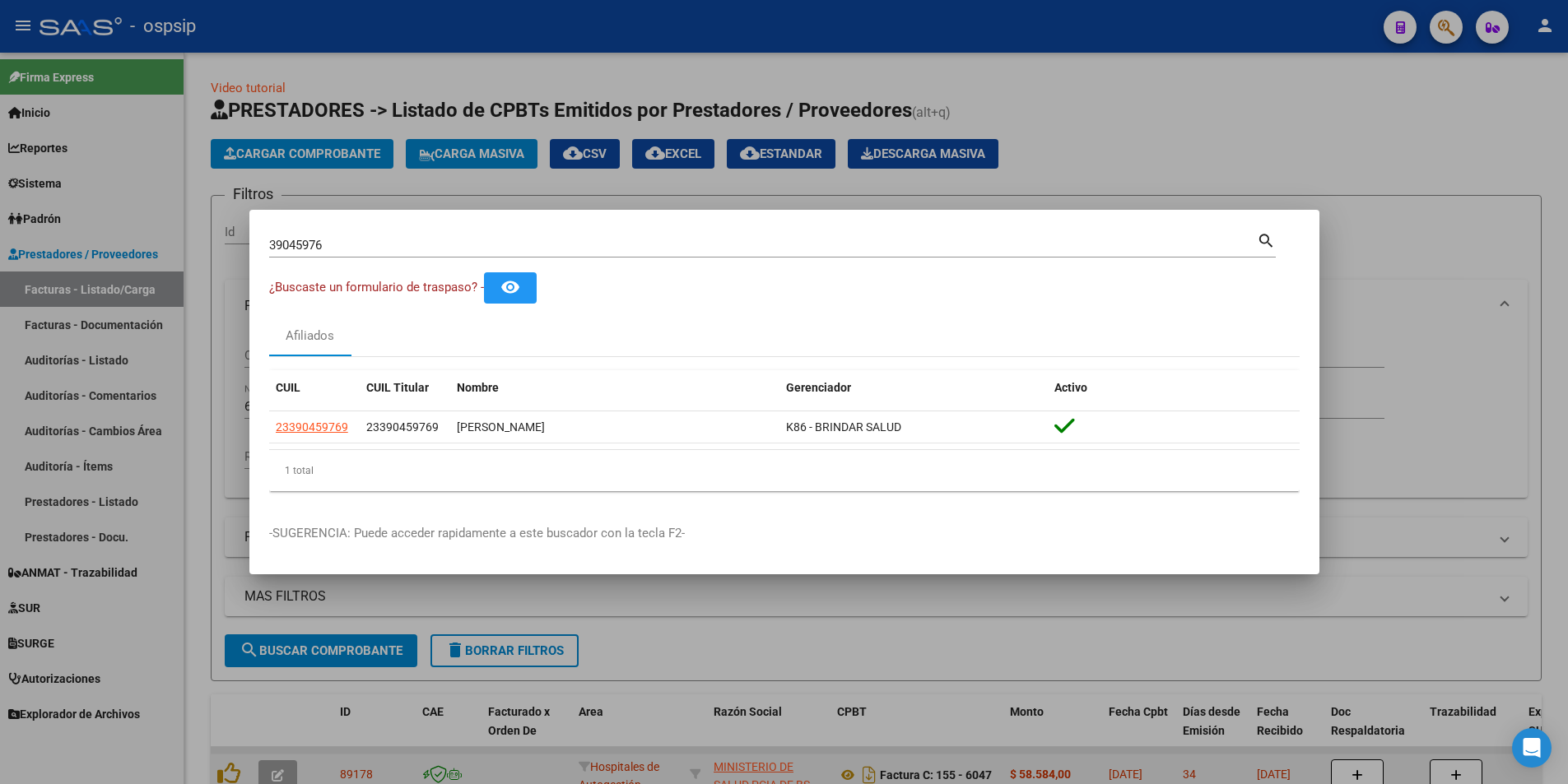
click at [1468, 299] on div at bounding box center [784, 392] width 1568 height 784
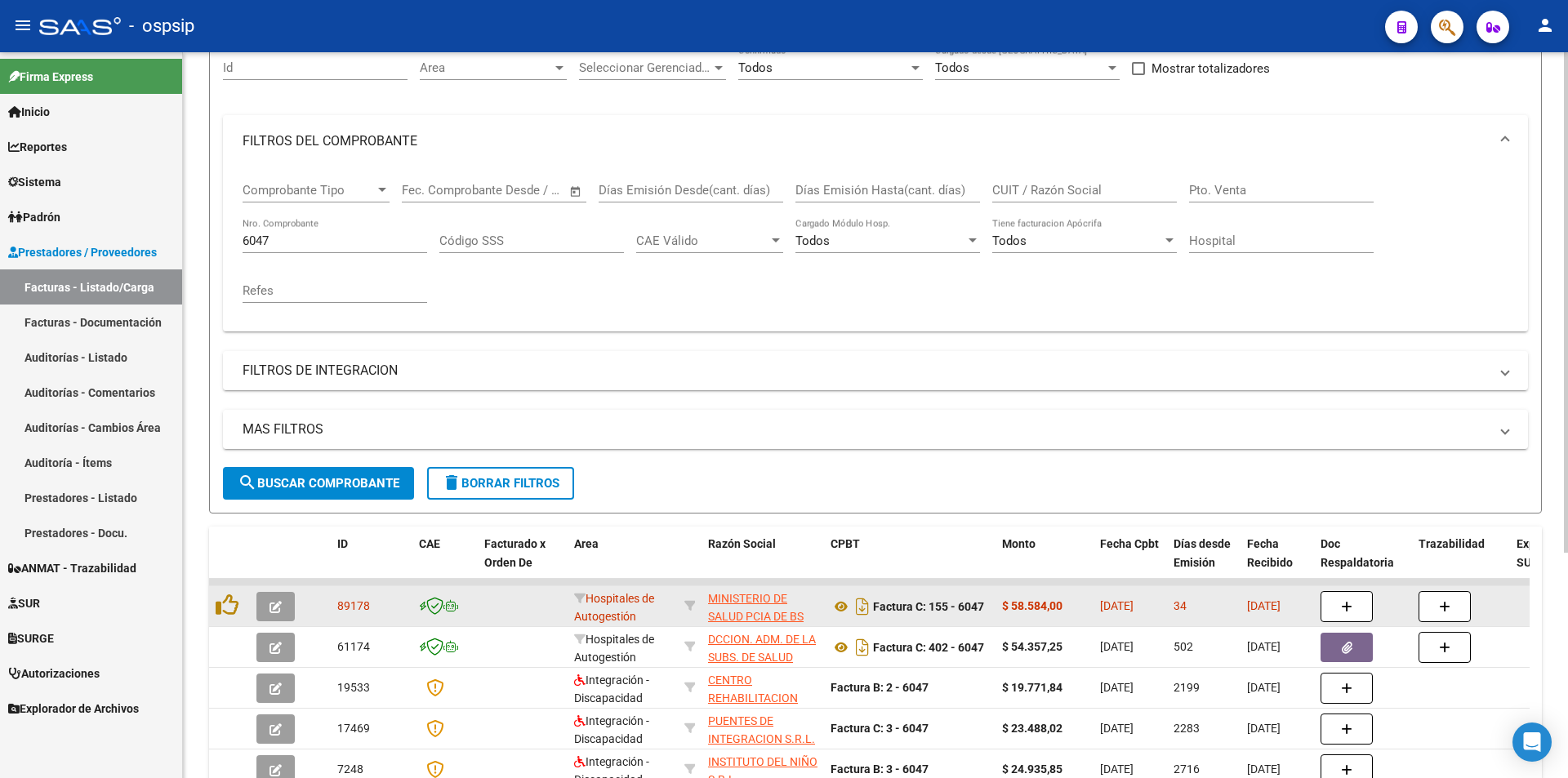
scroll to position [163, 0]
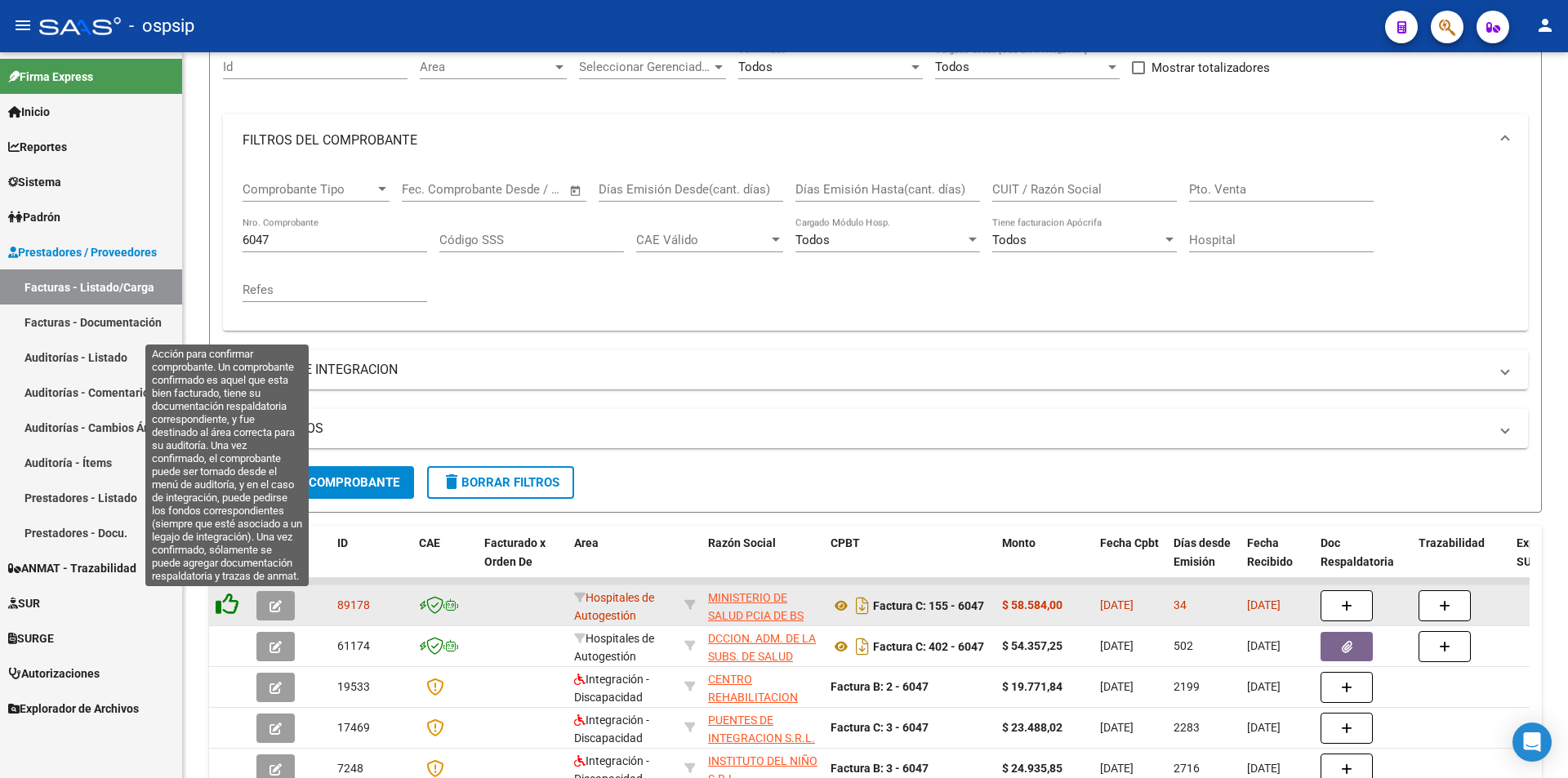
click at [228, 611] on icon at bounding box center [226, 604] width 23 height 23
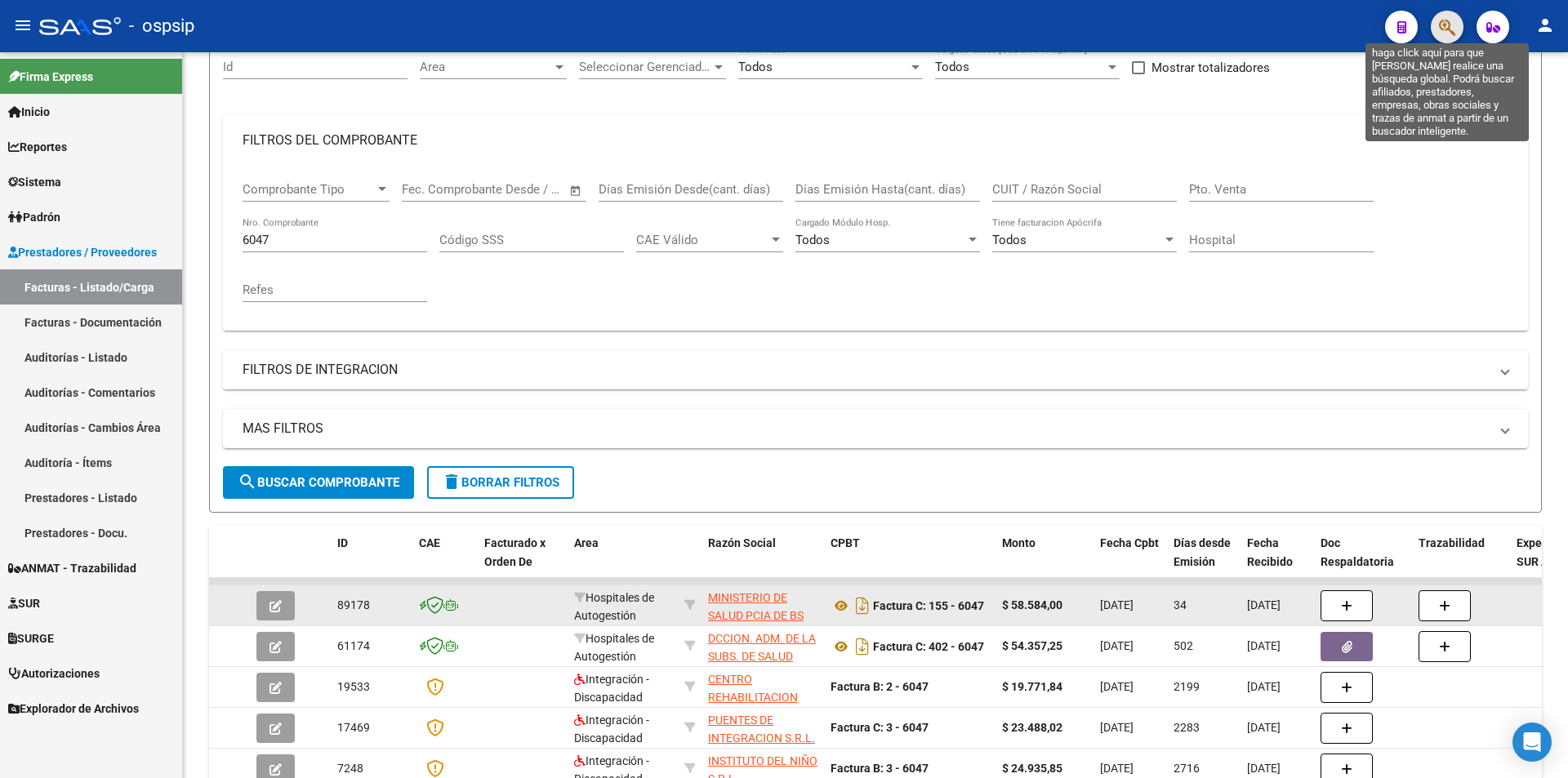
click at [1450, 34] on icon "button" at bounding box center [1446, 27] width 17 height 19
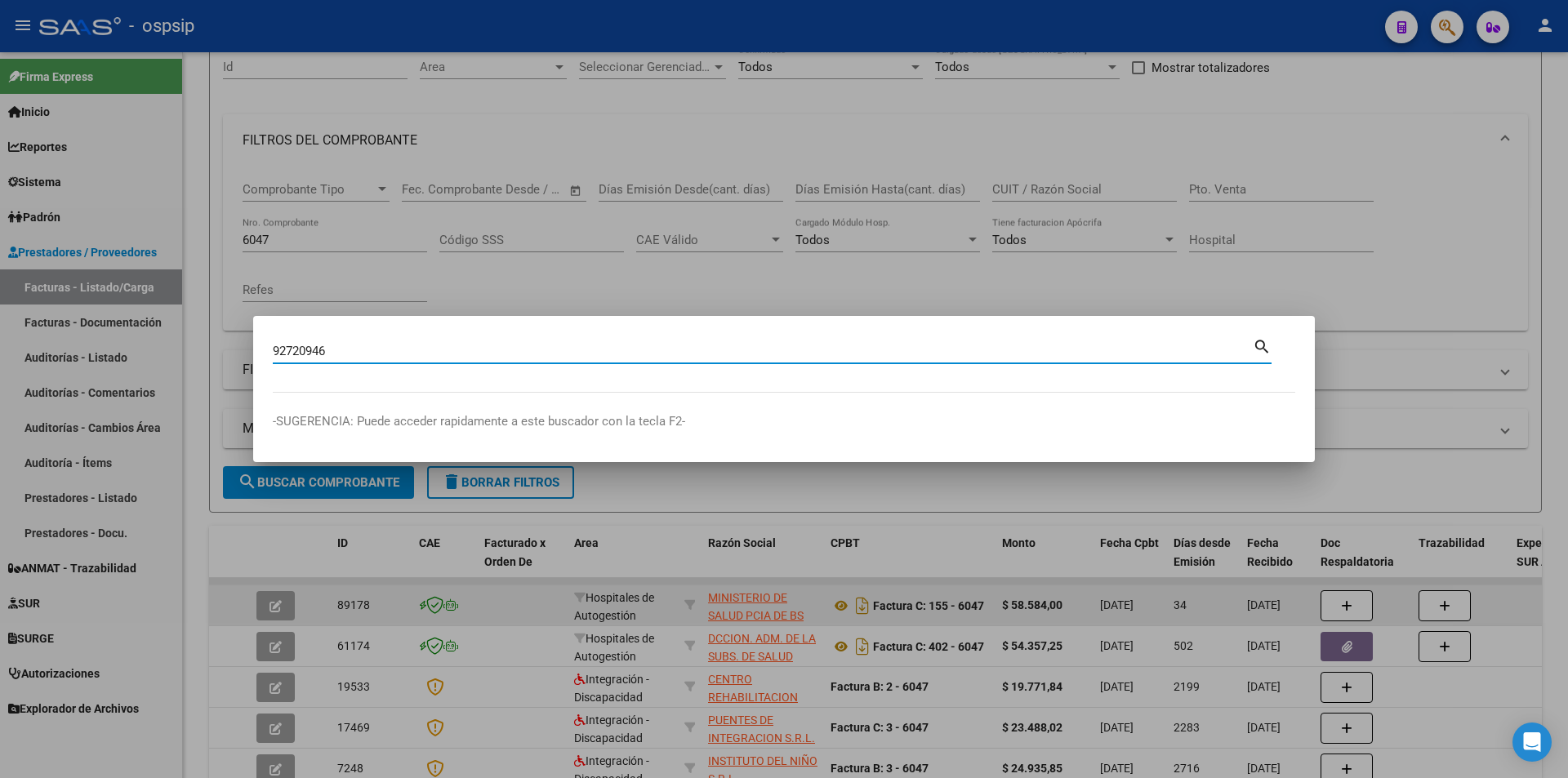
type input "92720946"
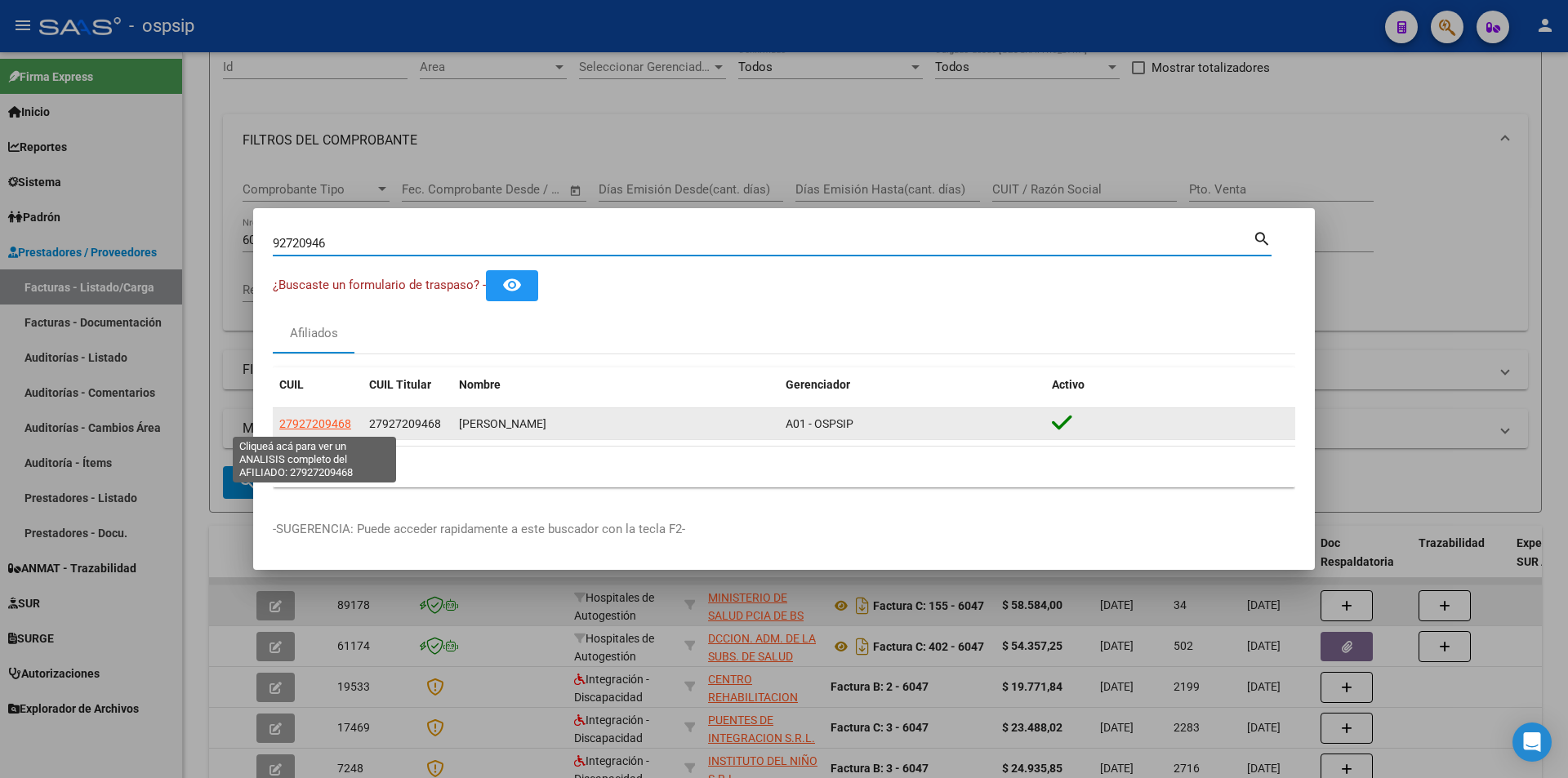
click at [312, 426] on span "27927209468" at bounding box center [315, 423] width 72 height 13
type textarea "27927209468"
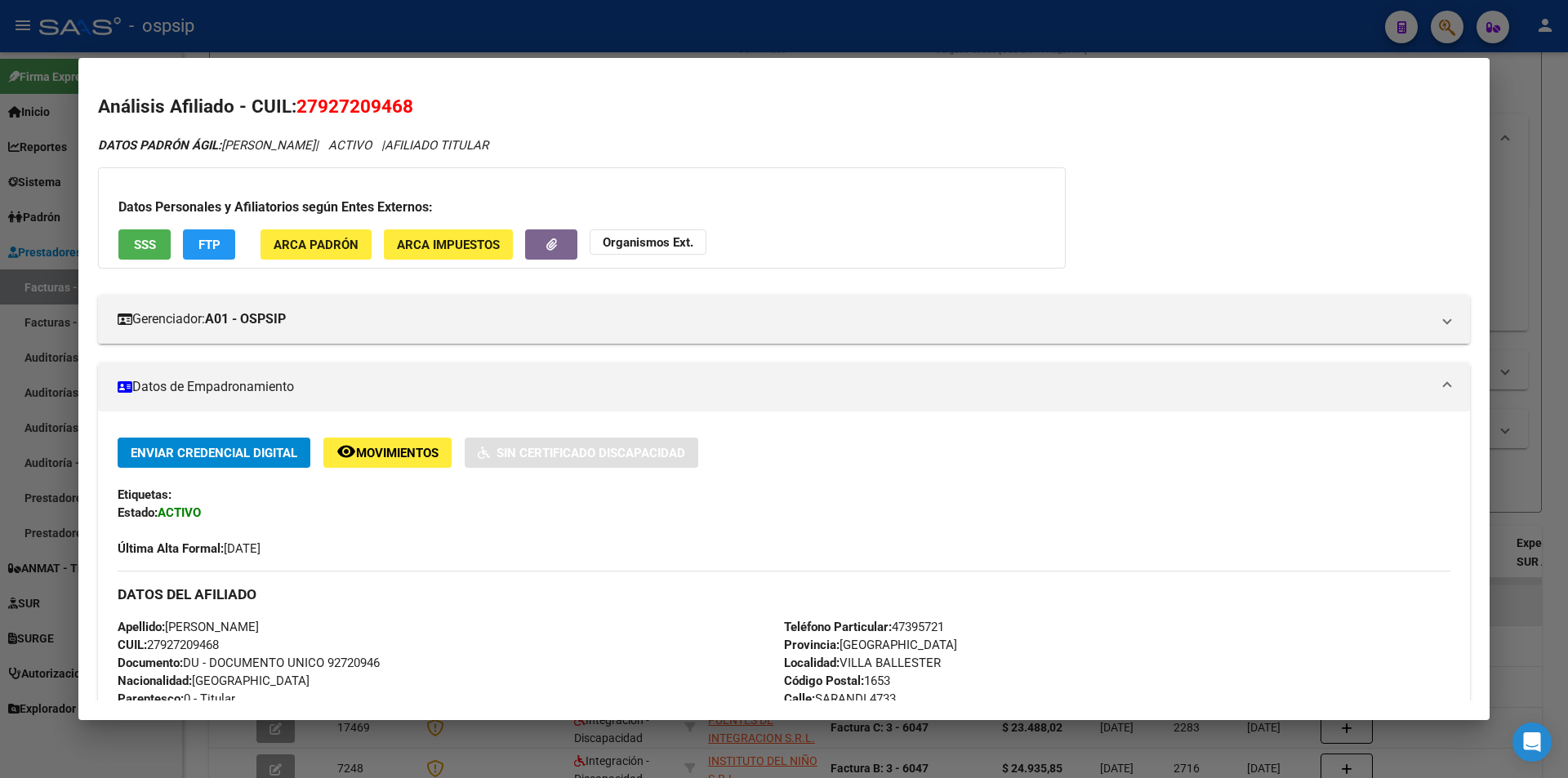
click at [142, 233] on button "SSS" at bounding box center [144, 244] width 52 height 31
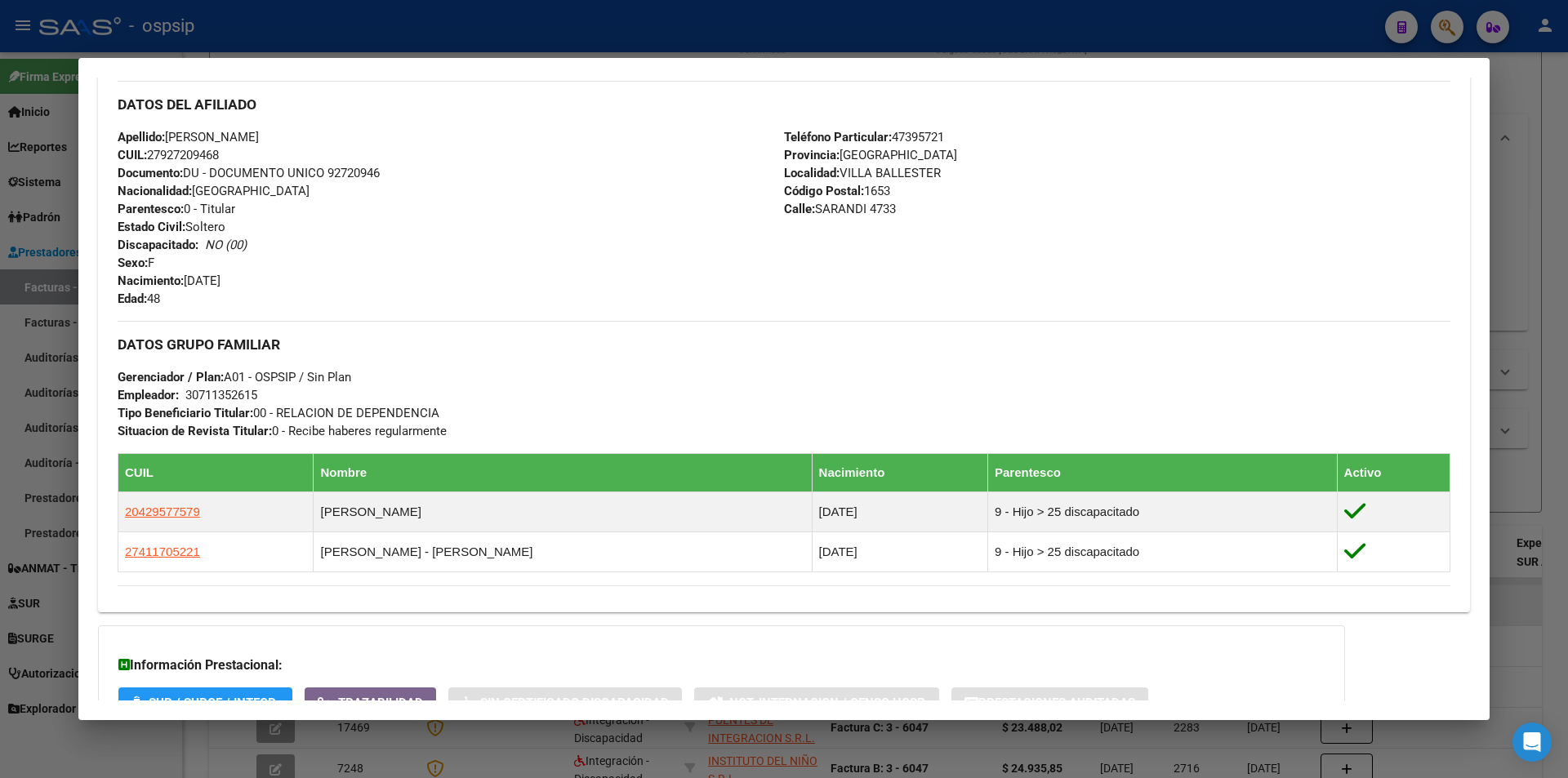
scroll to position [617, 0]
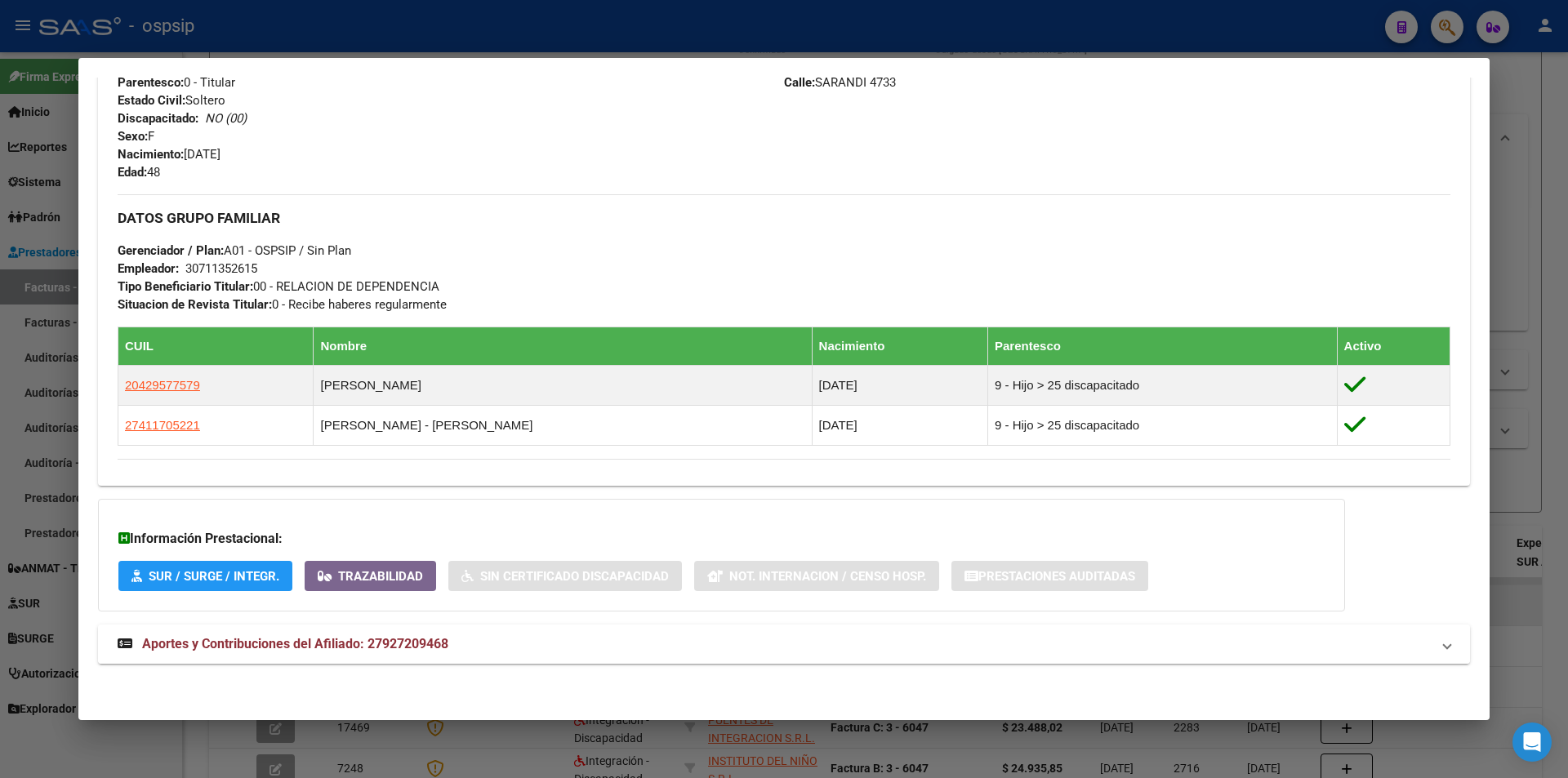
click at [217, 639] on span "Aportes y Contribuciones del Afiliado: 27927209468" at bounding box center [295, 645] width 306 height 16
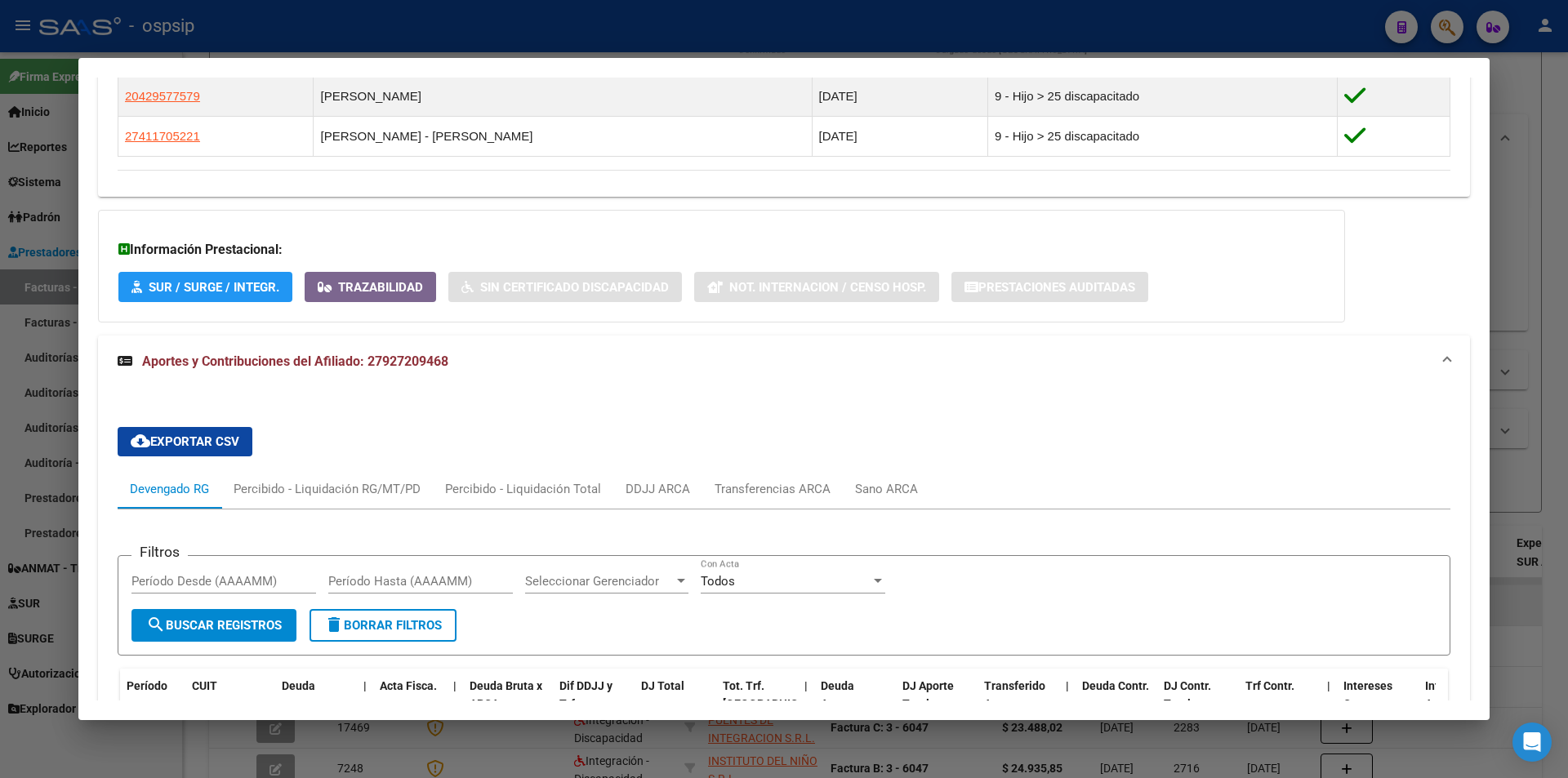
scroll to position [1025, 0]
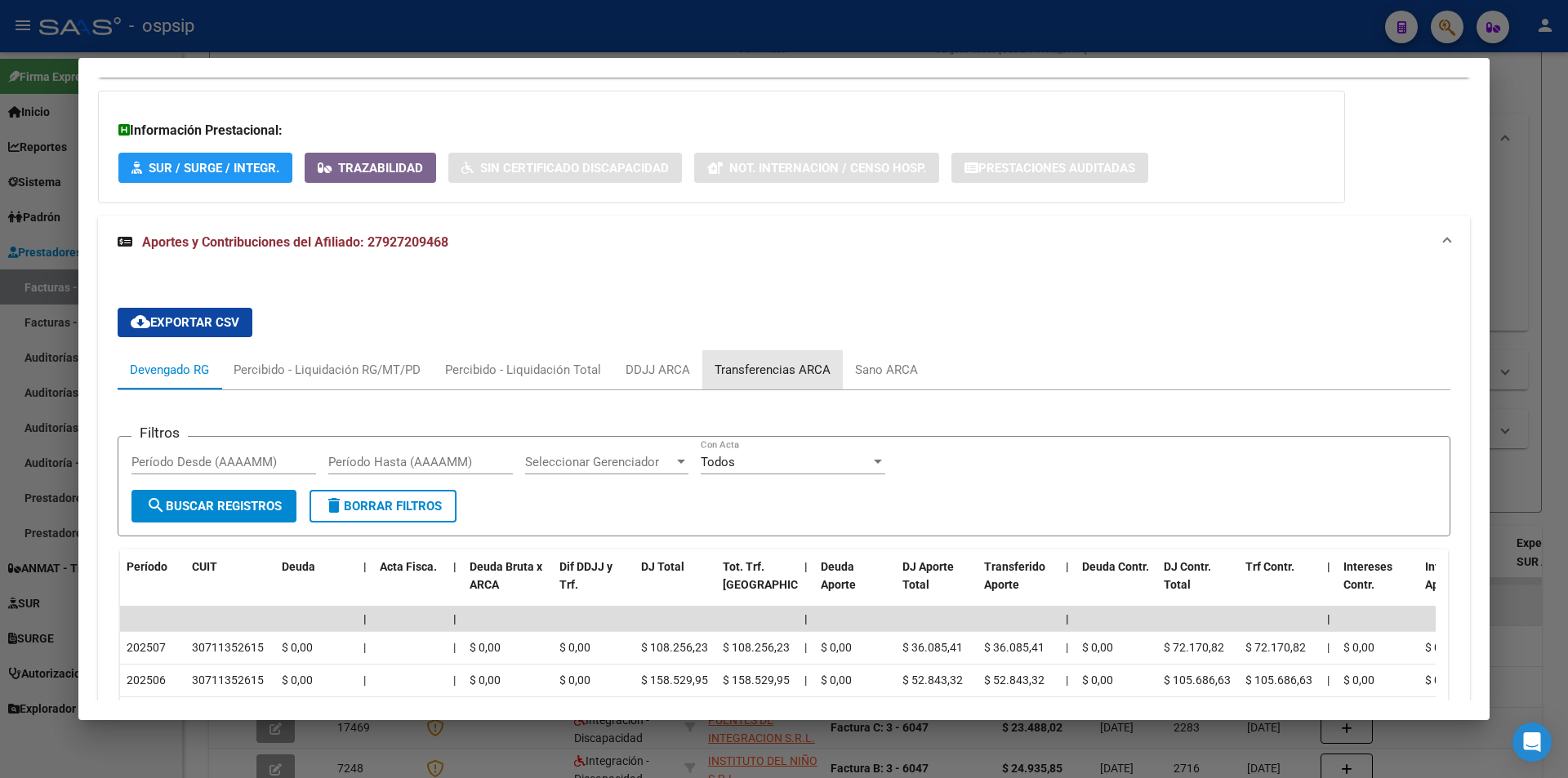
click at [784, 367] on div "Transferencias ARCA" at bounding box center [772, 370] width 116 height 18
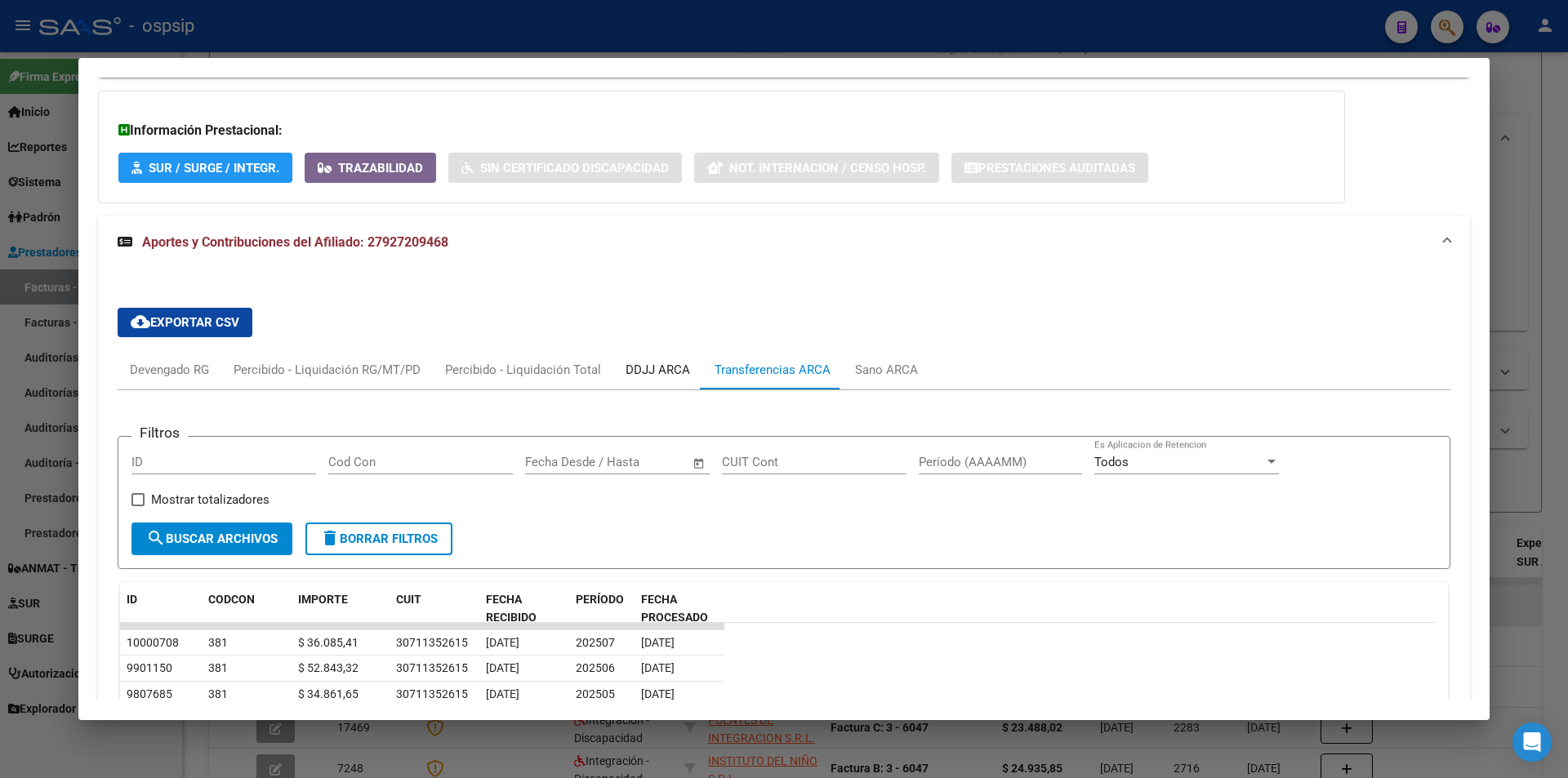
click at [694, 369] on div "DDJJ ARCA" at bounding box center [658, 370] width 89 height 40
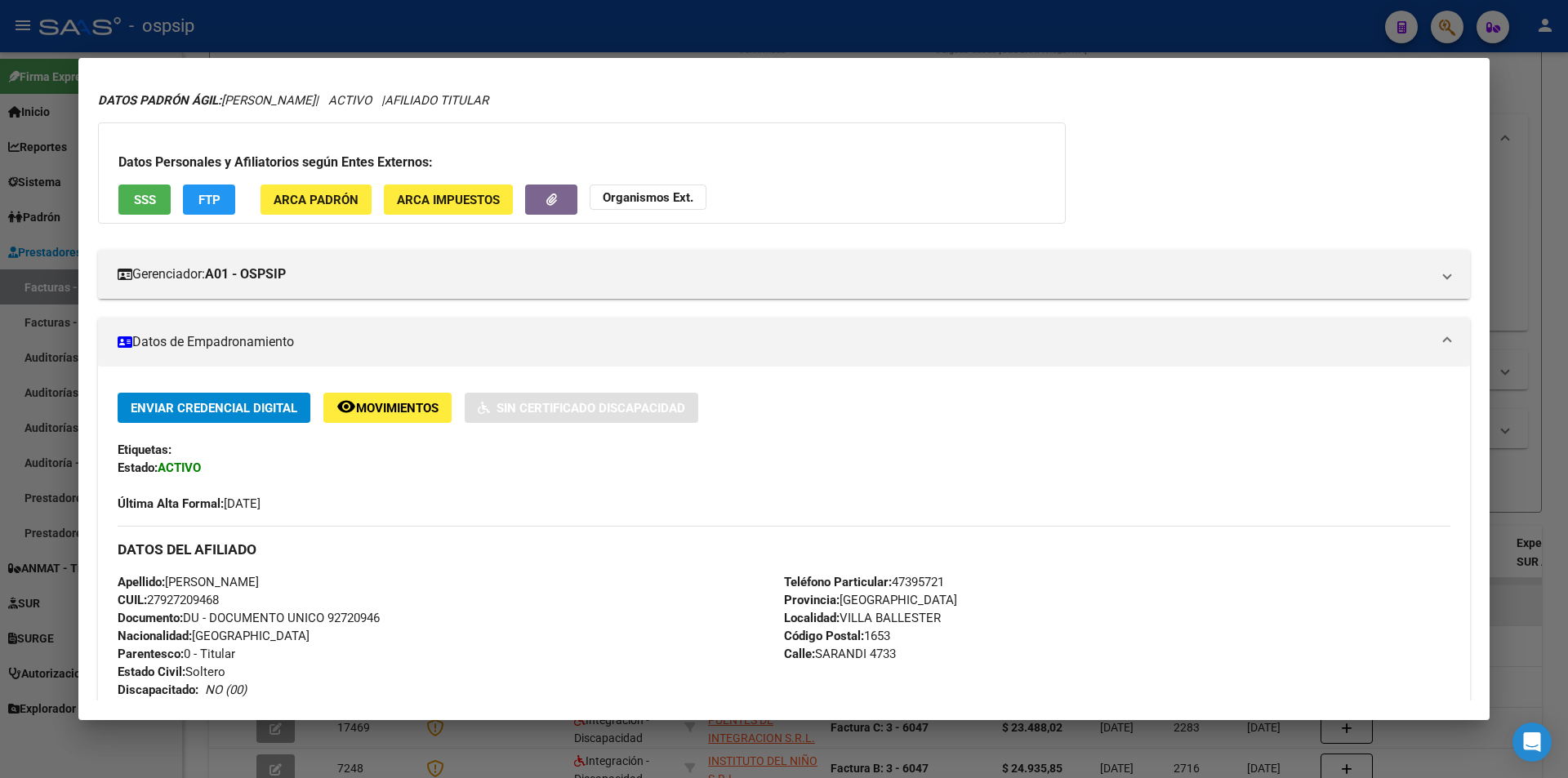
scroll to position [0, 0]
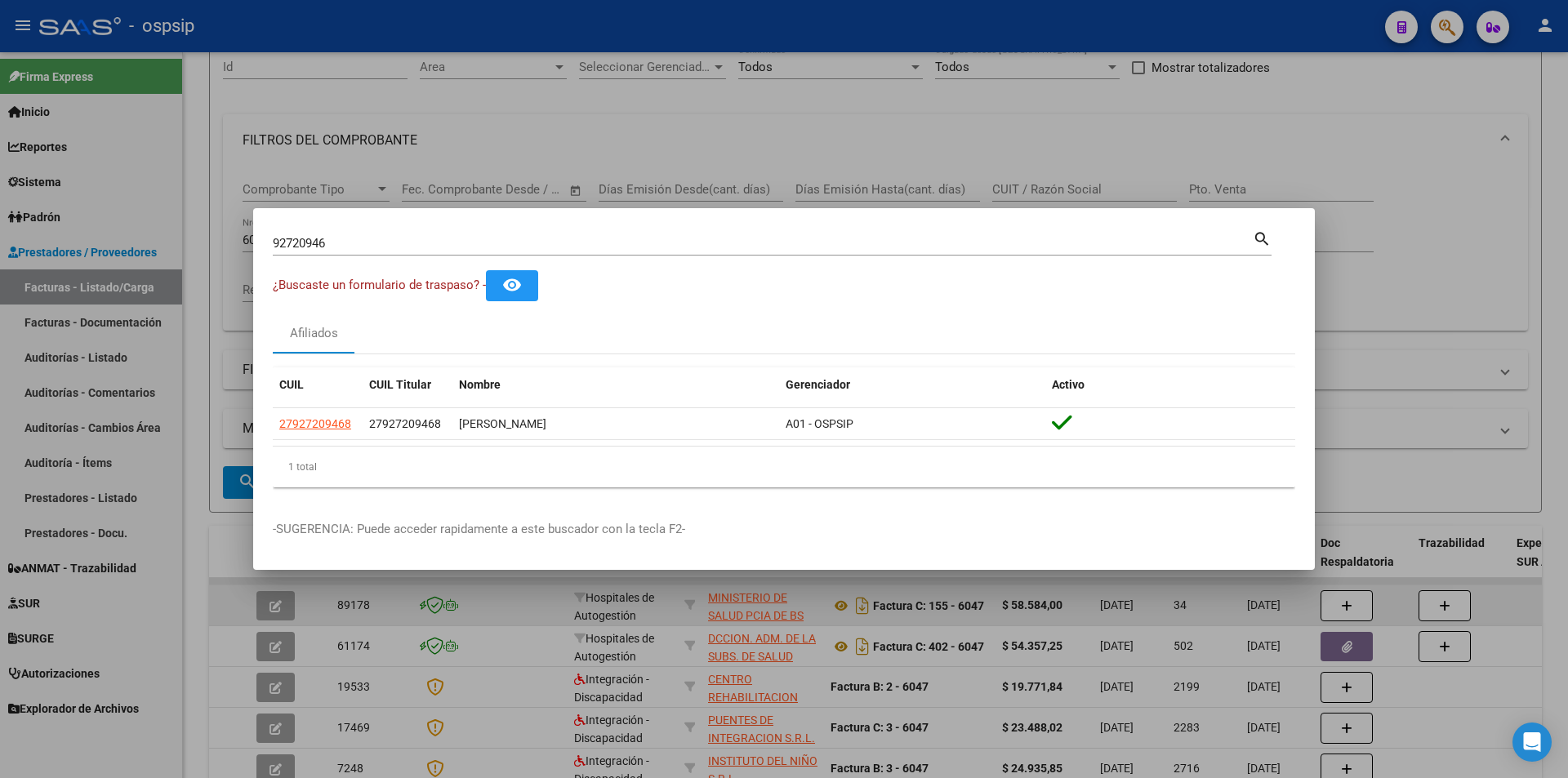
click at [361, 237] on input "92720946" at bounding box center [763, 243] width 980 height 15
type input "41170522"
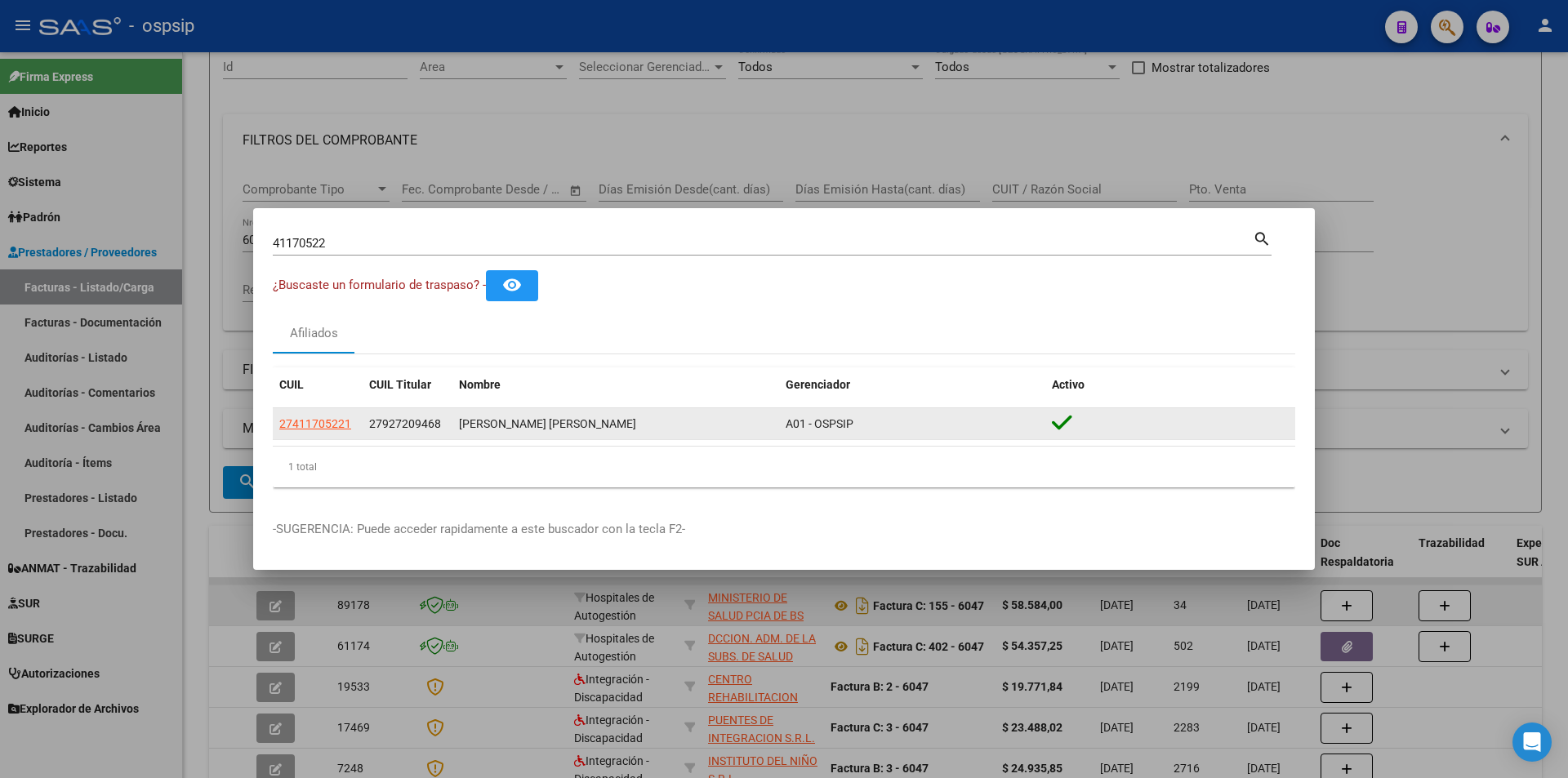
click at [343, 435] on datatable-body-cell "27411705221" at bounding box center [317, 424] width 90 height 32
click at [336, 418] on span "27411705221" at bounding box center [315, 423] width 72 height 13
type textarea "27411705221"
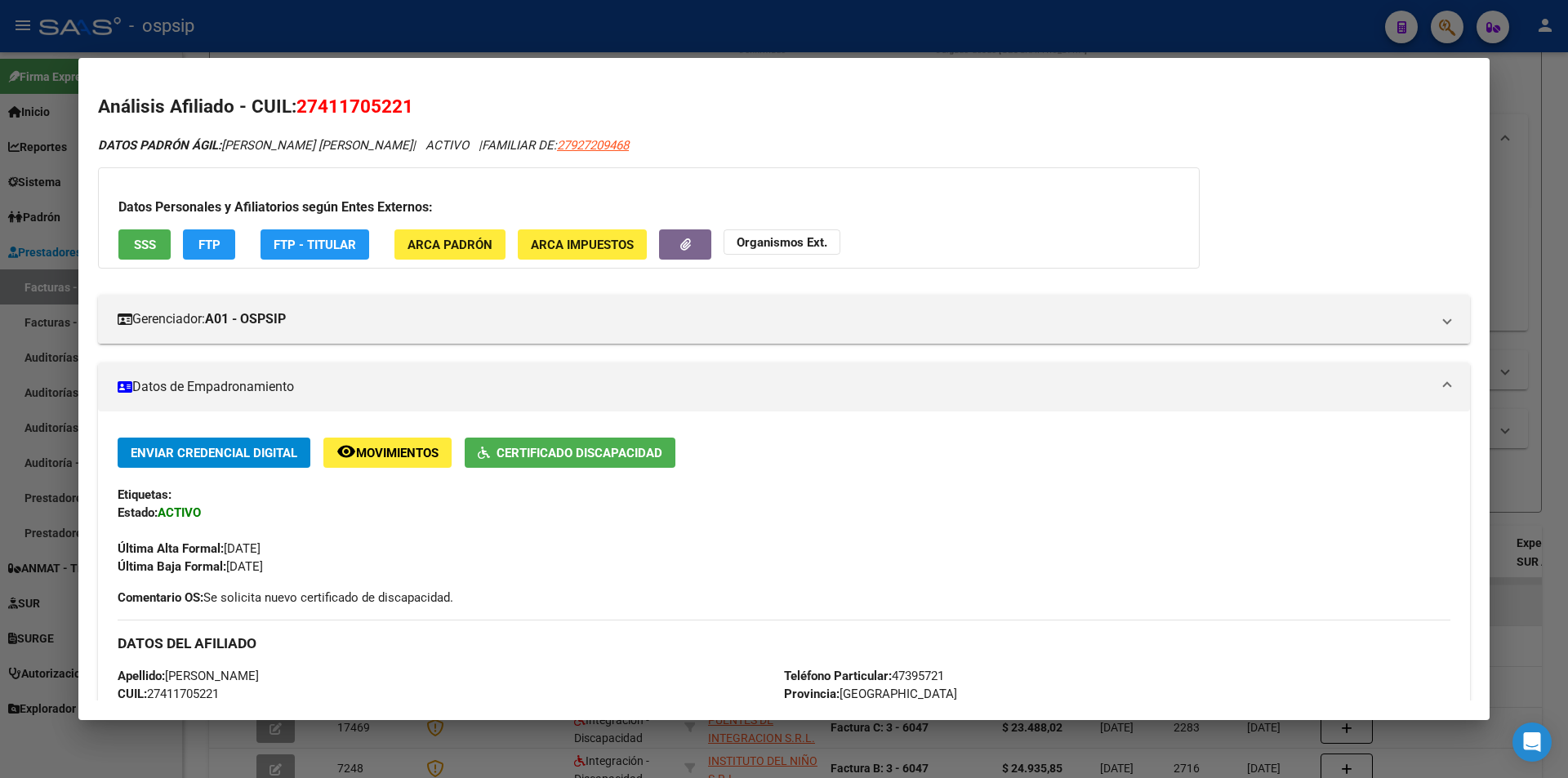
click at [153, 247] on span "SSS" at bounding box center [145, 244] width 22 height 15
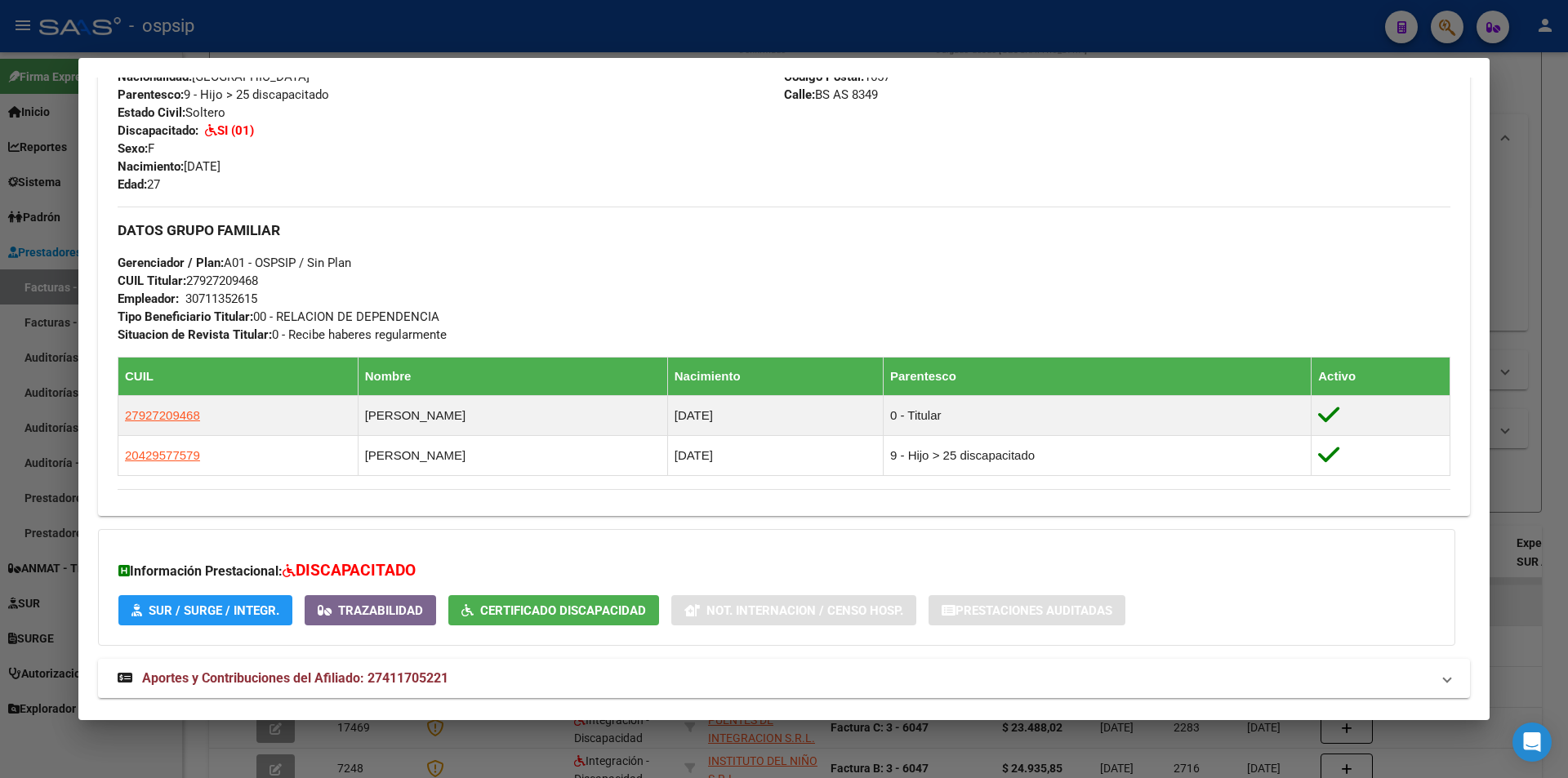
scroll to position [727, 0]
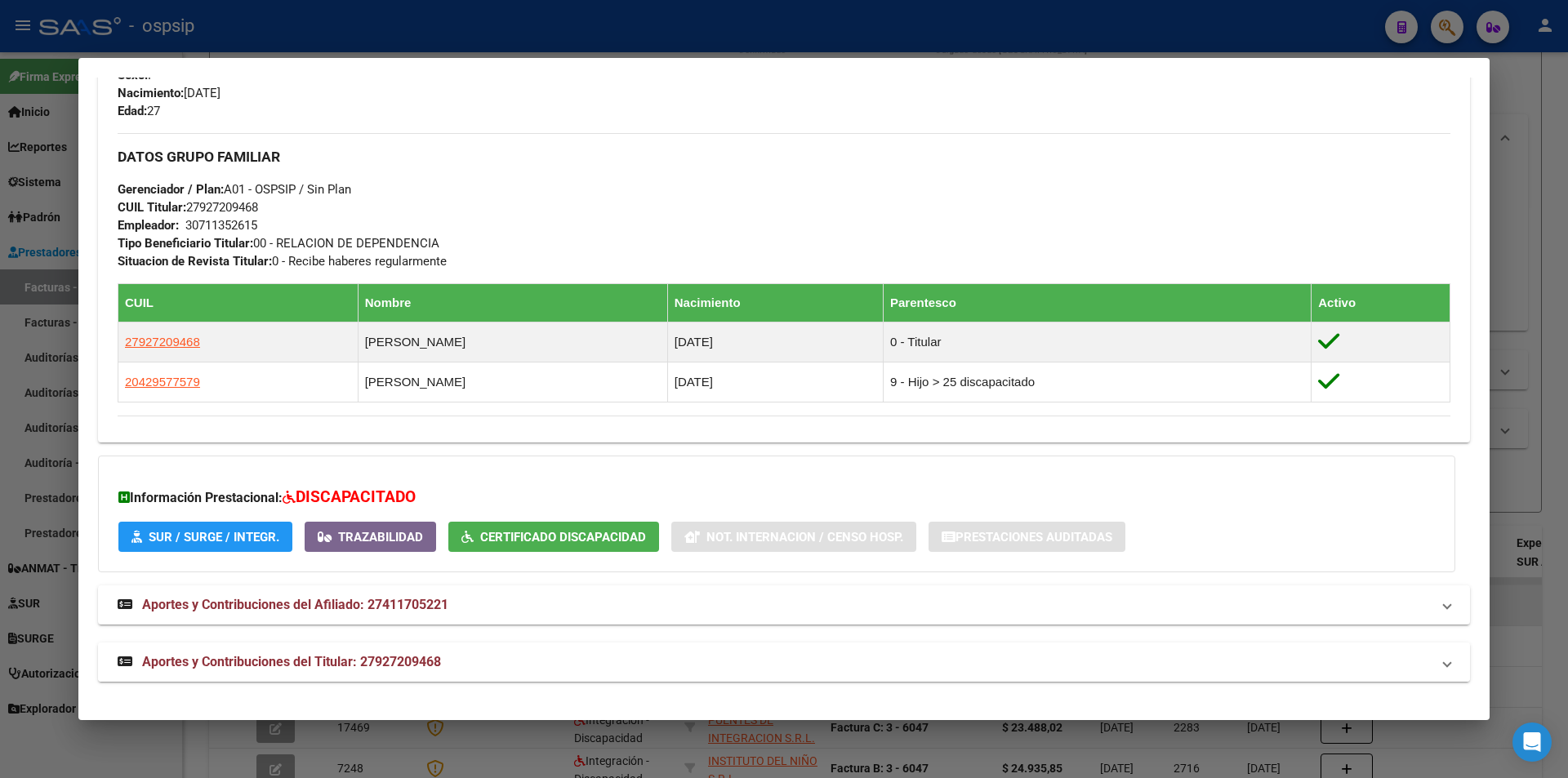
click at [217, 665] on span "Aportes y Contribuciones del Titular: 27927209468" at bounding box center [291, 662] width 298 height 16
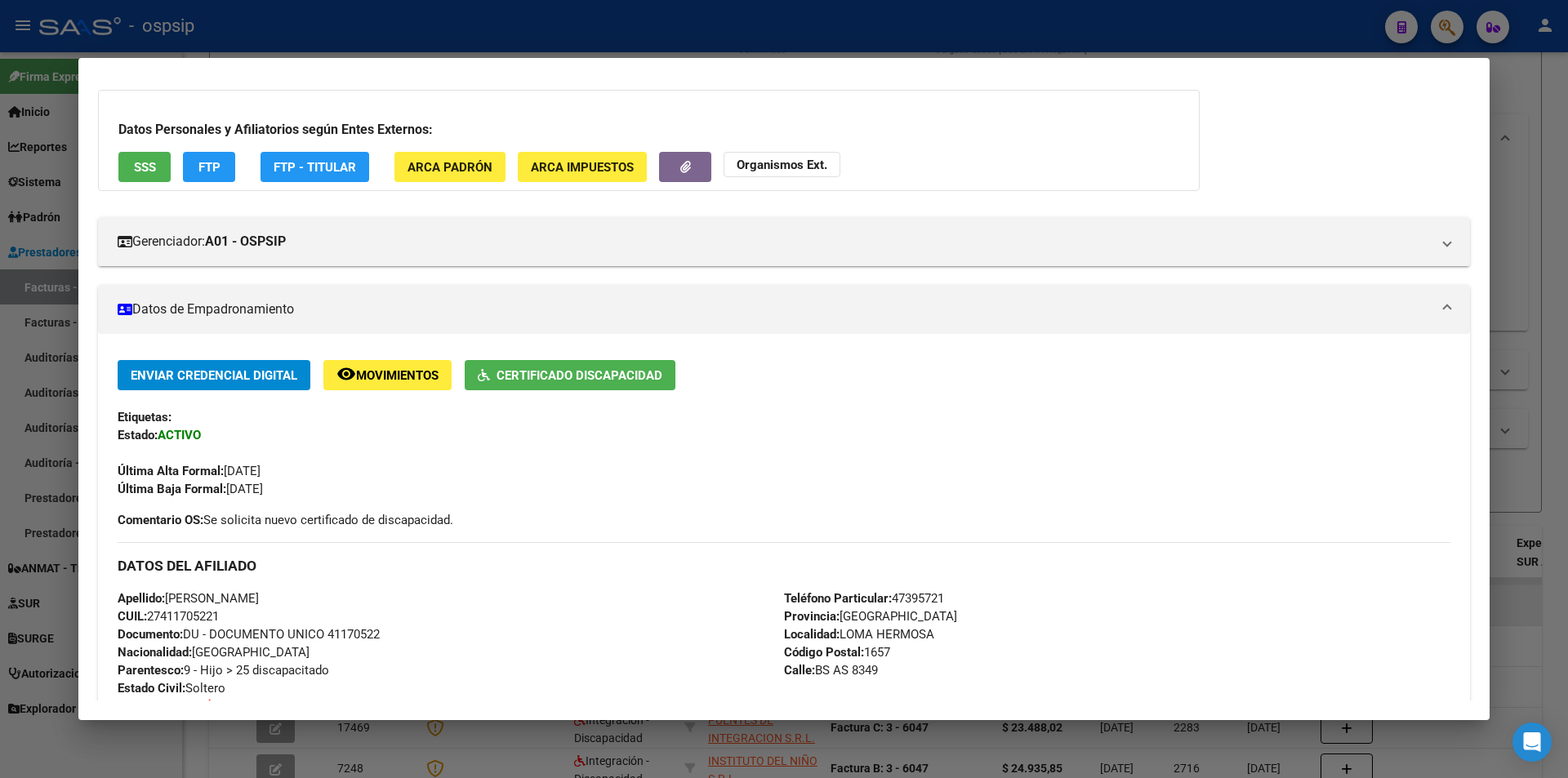
scroll to position [0, 0]
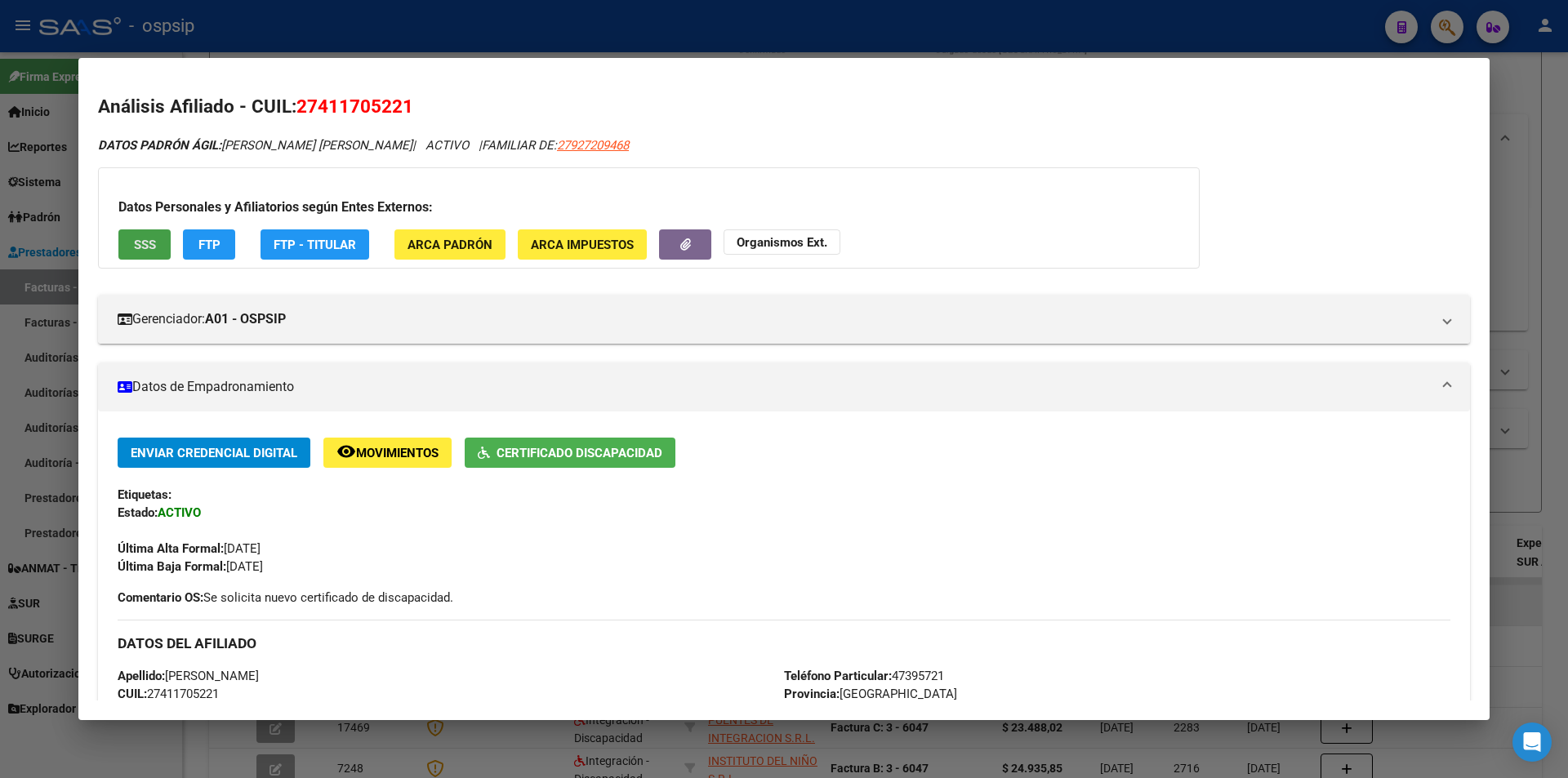
click at [148, 241] on span "SSS" at bounding box center [145, 244] width 22 height 15
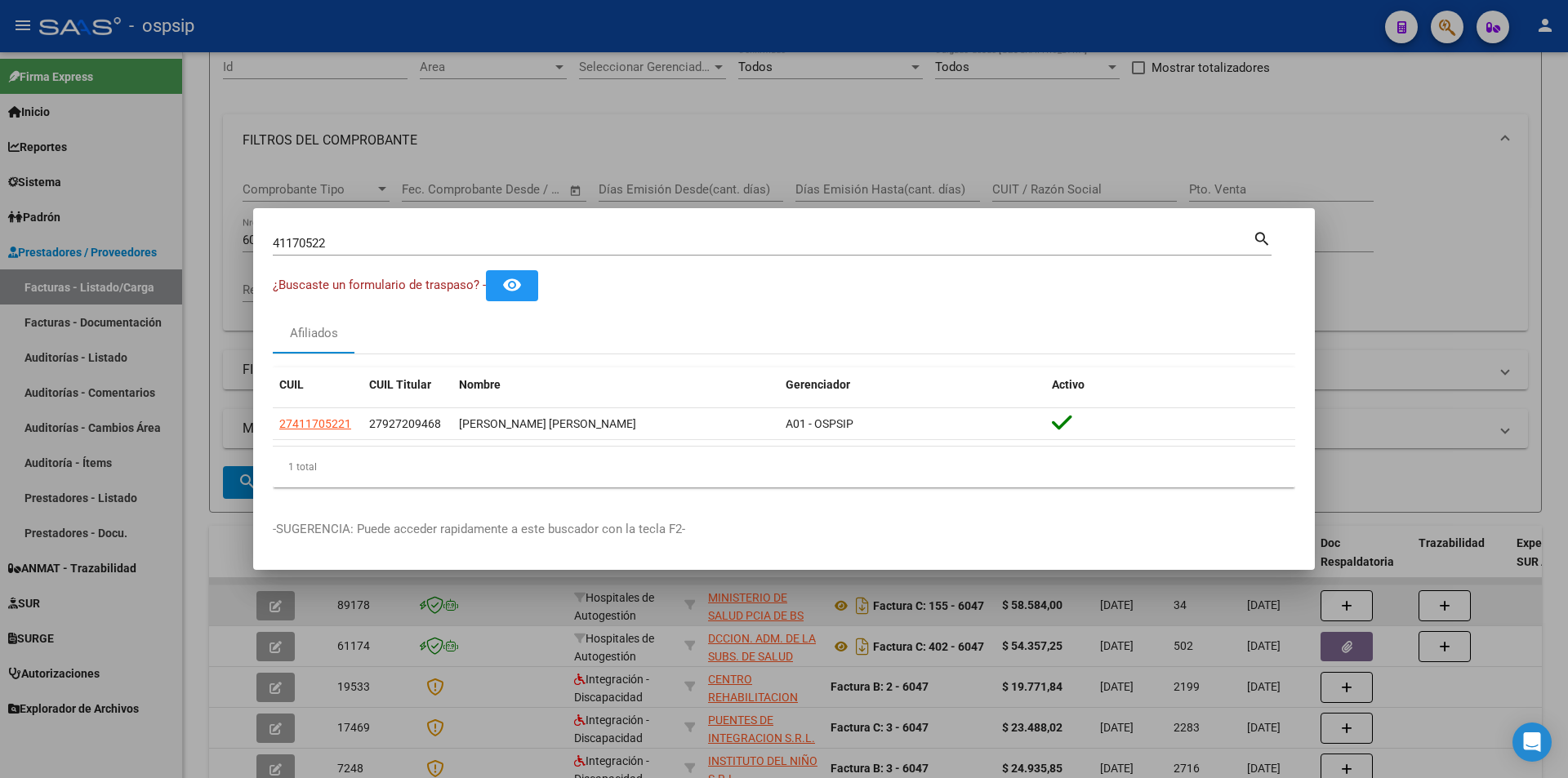
click at [342, 247] on input "41170522" at bounding box center [763, 243] width 980 height 15
type input "55296690"
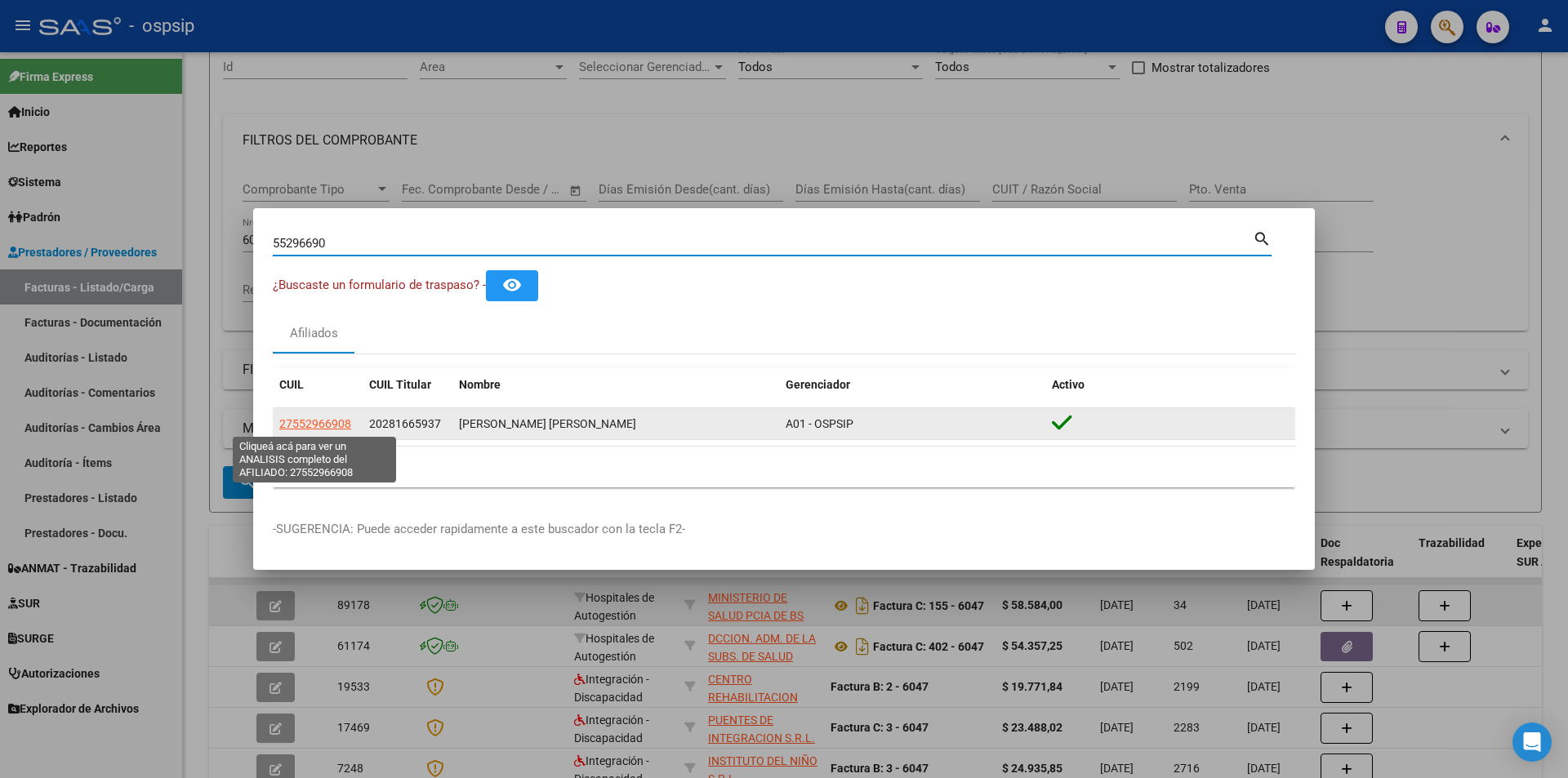
click at [339, 423] on span "27552966908" at bounding box center [315, 423] width 72 height 13
type textarea "27552966908"
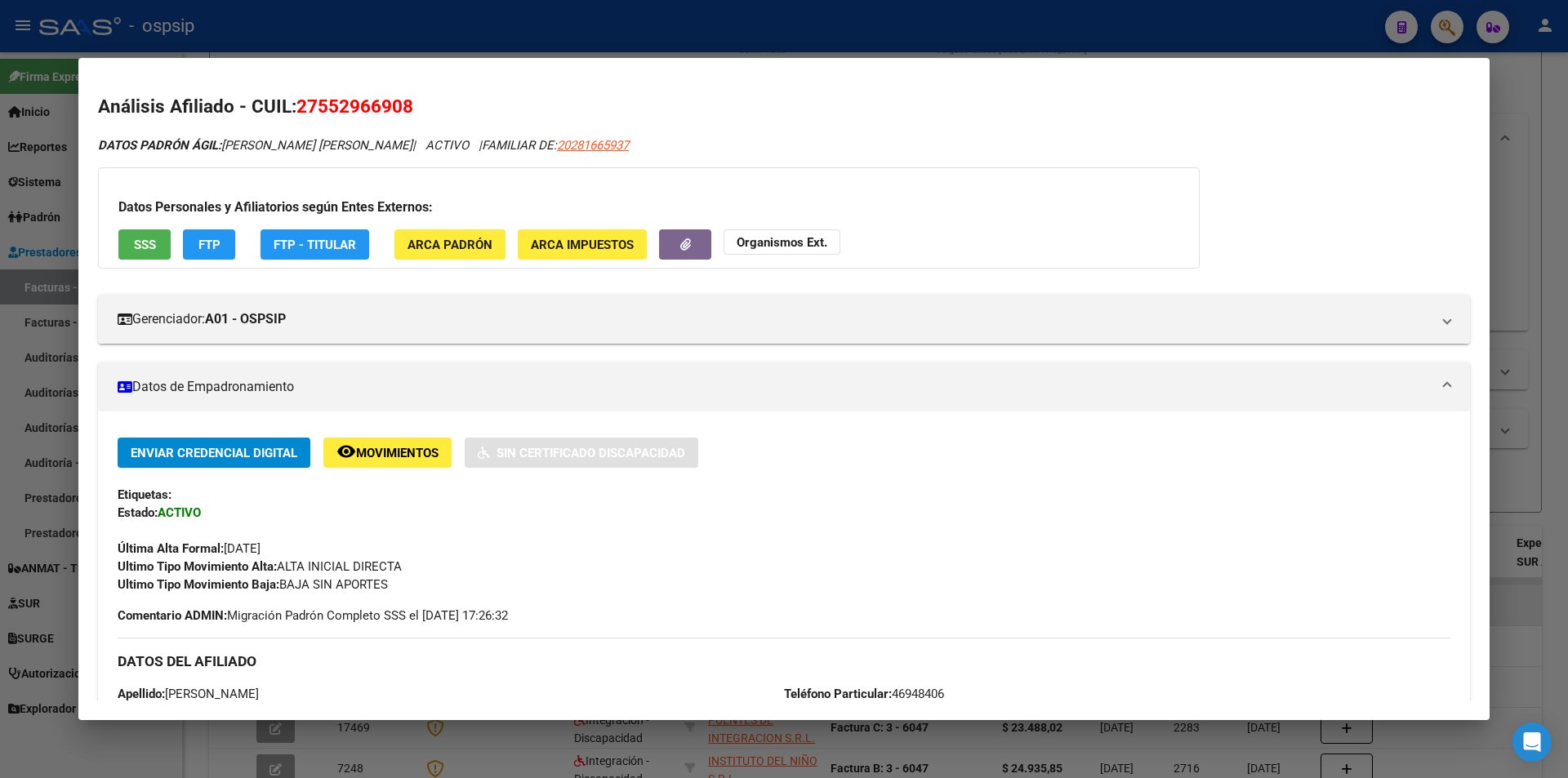
click at [143, 242] on span "SSS" at bounding box center [145, 244] width 22 height 15
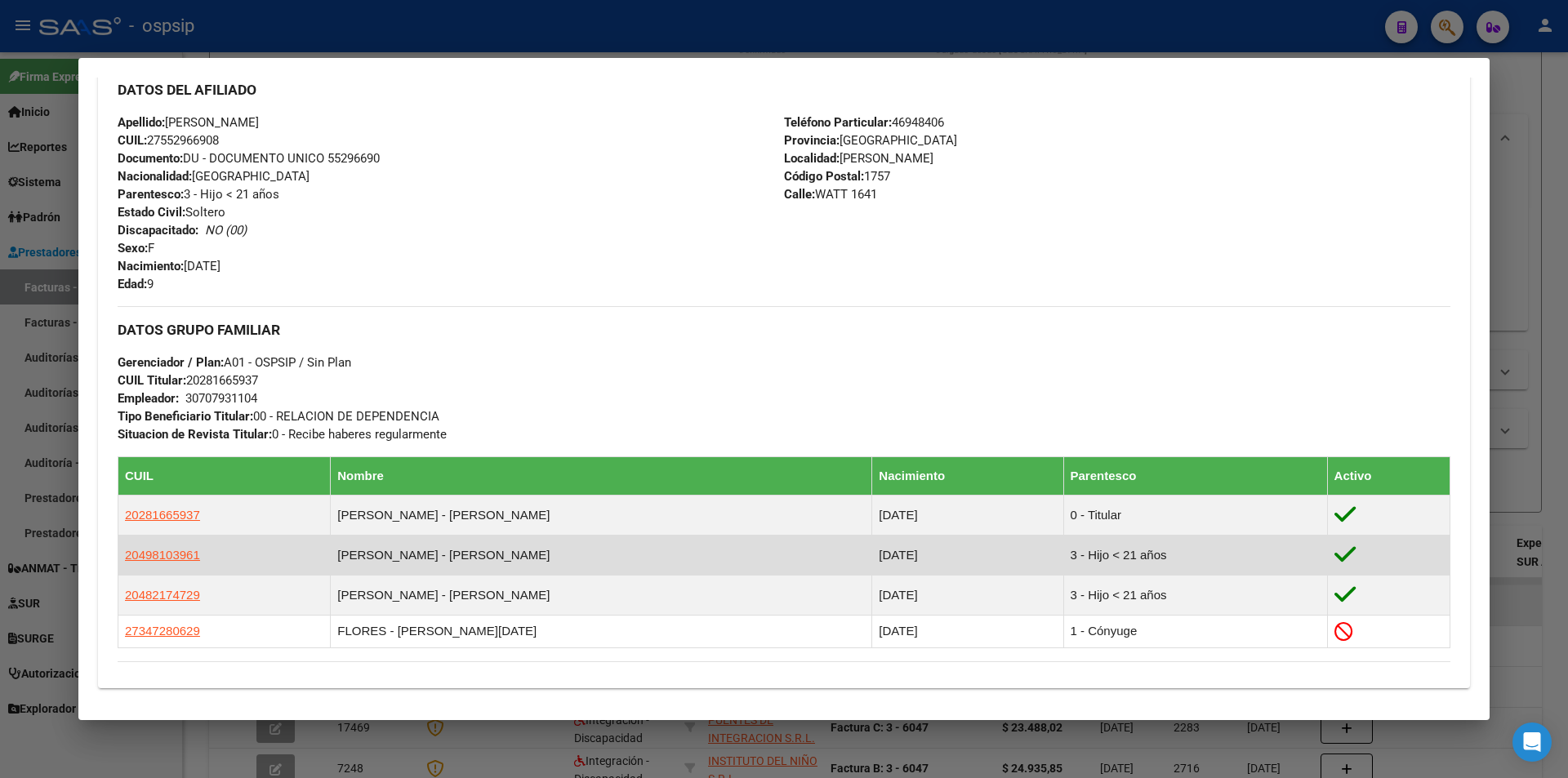
scroll to position [814, 0]
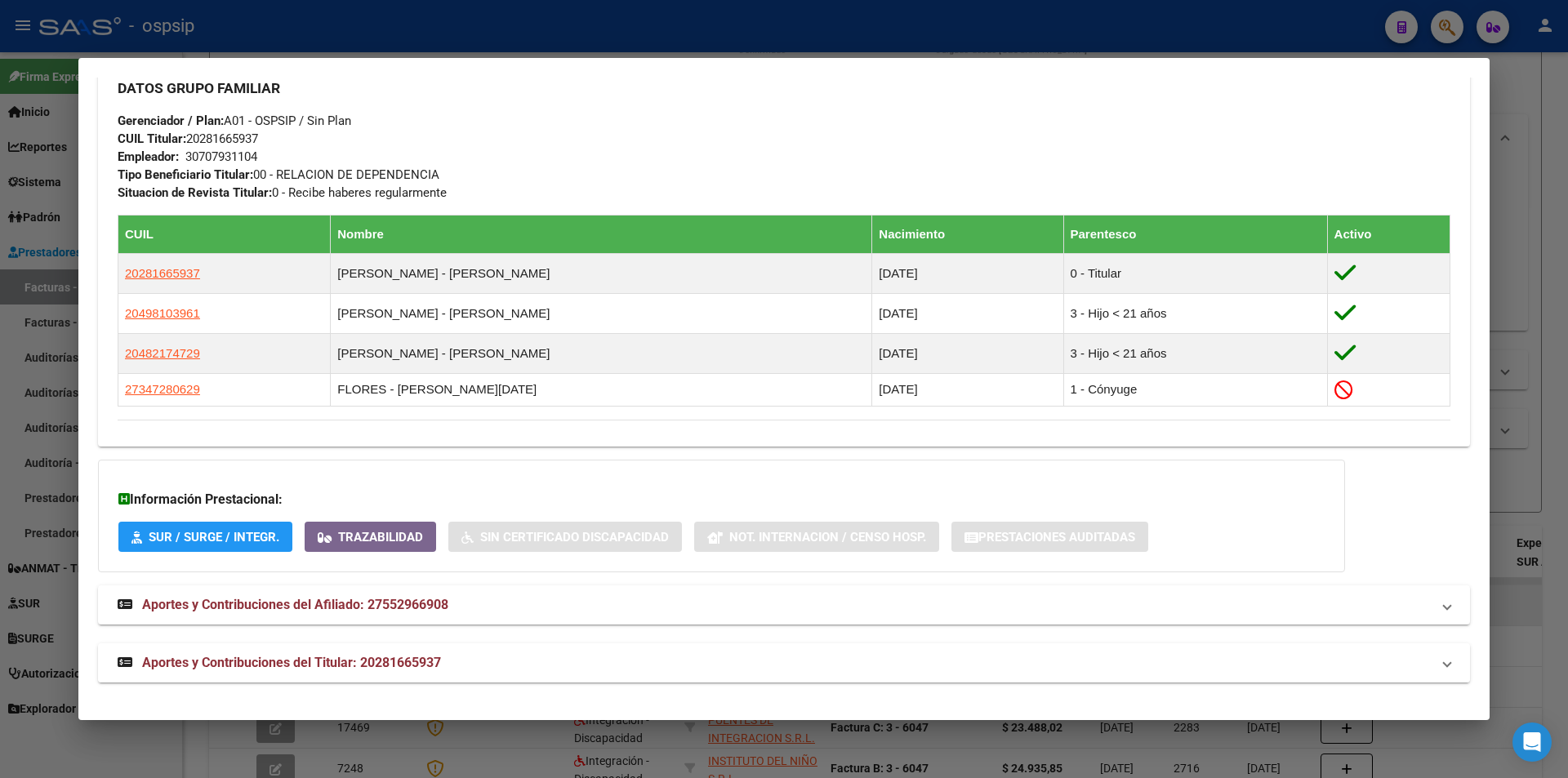
click at [288, 660] on span "Aportes y Contribuciones del Titular: 20281665937" at bounding box center [291, 663] width 298 height 16
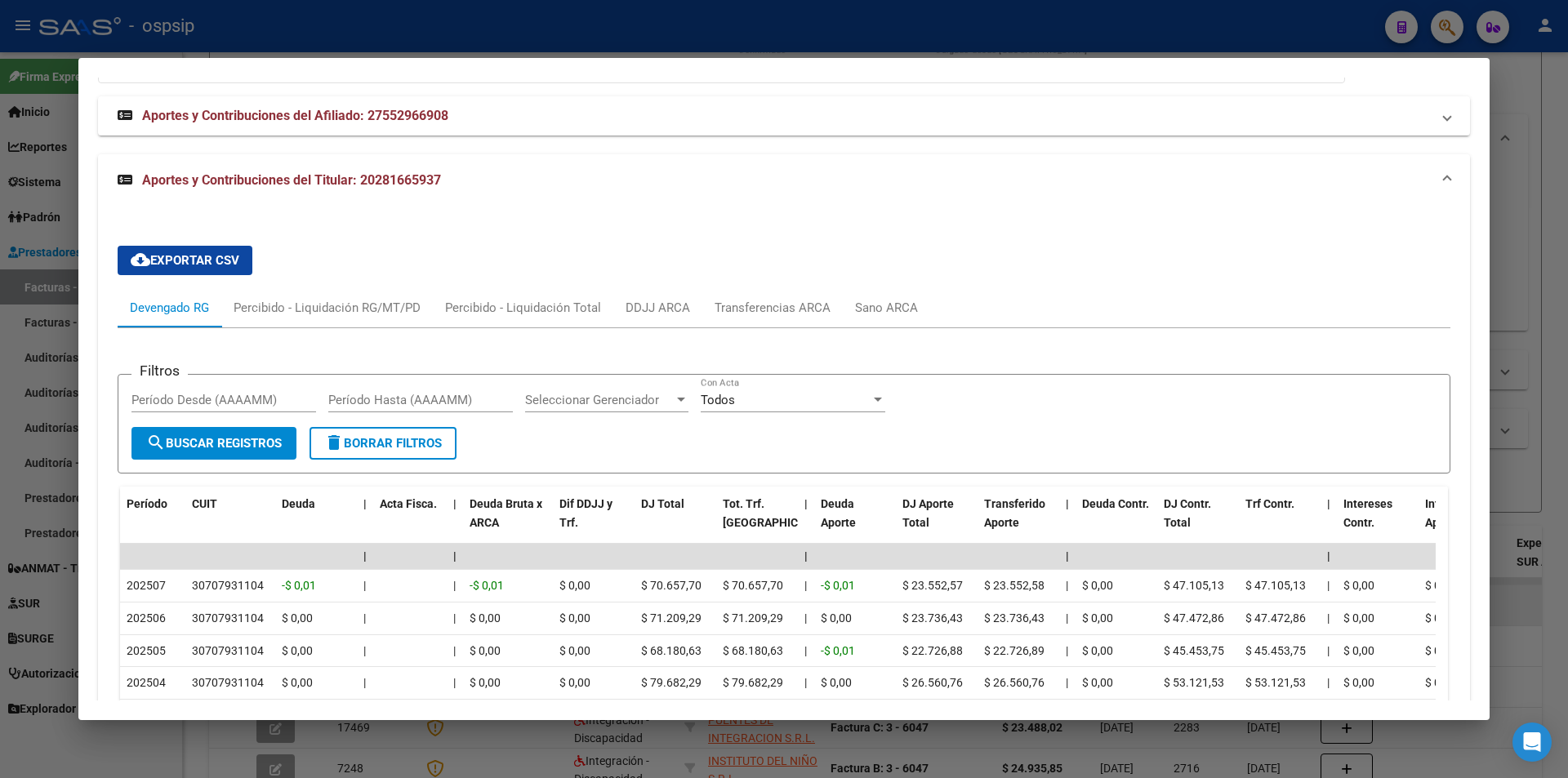
scroll to position [1155, 0]
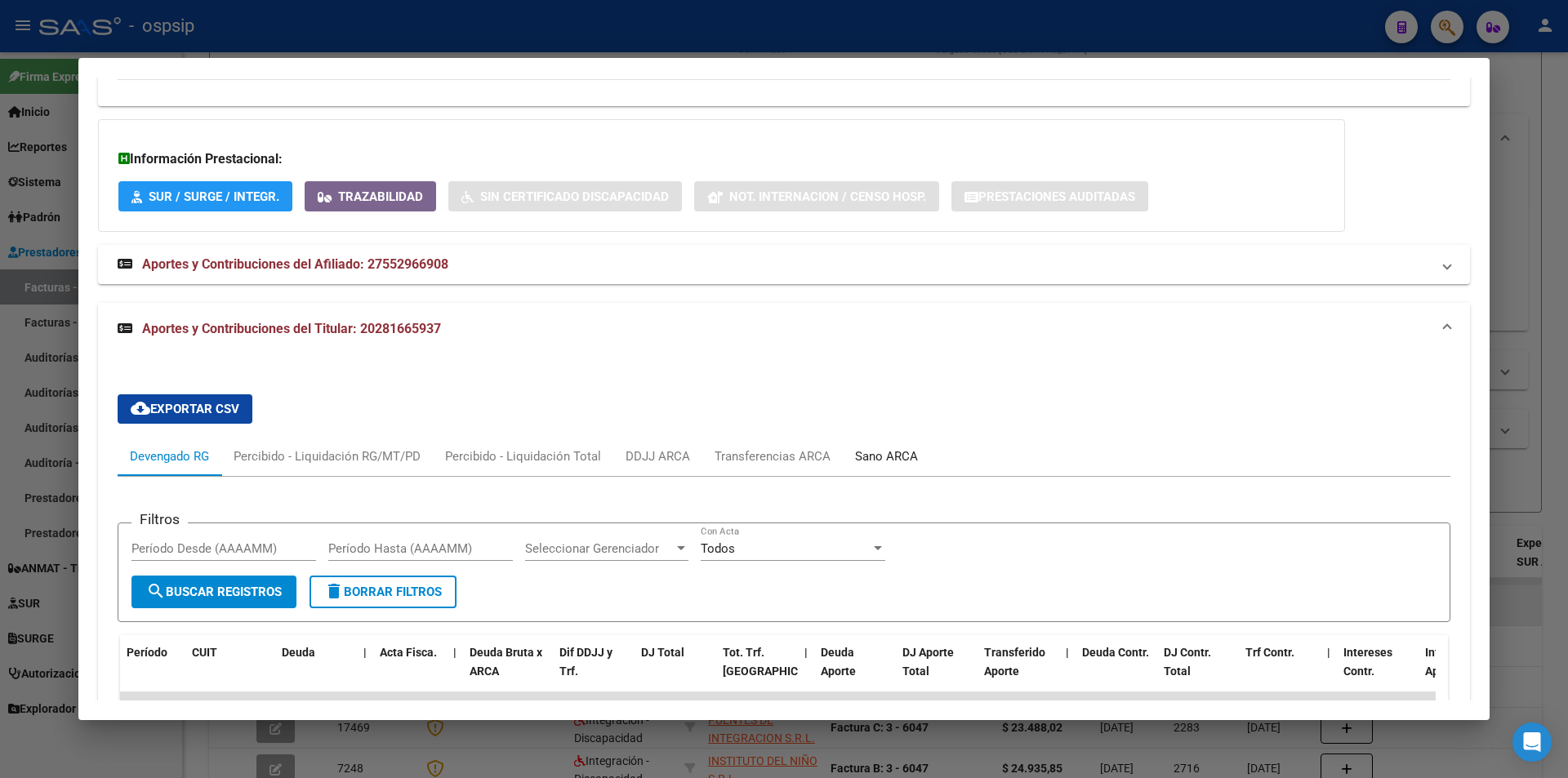
click at [857, 439] on div "Sano ARCA" at bounding box center [886, 457] width 87 height 40
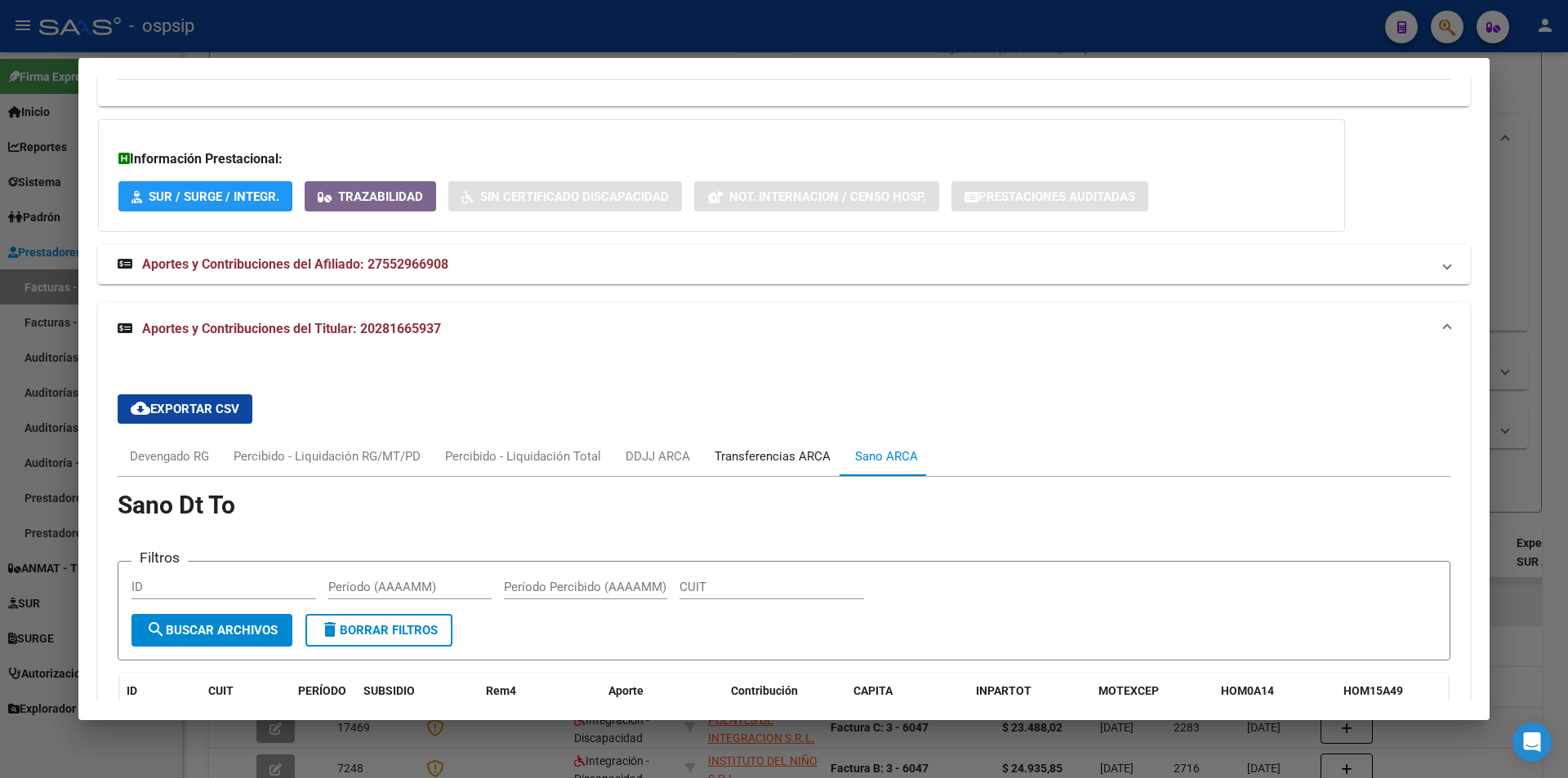
click at [750, 453] on div "Transferencias ARCA" at bounding box center [772, 457] width 116 height 18
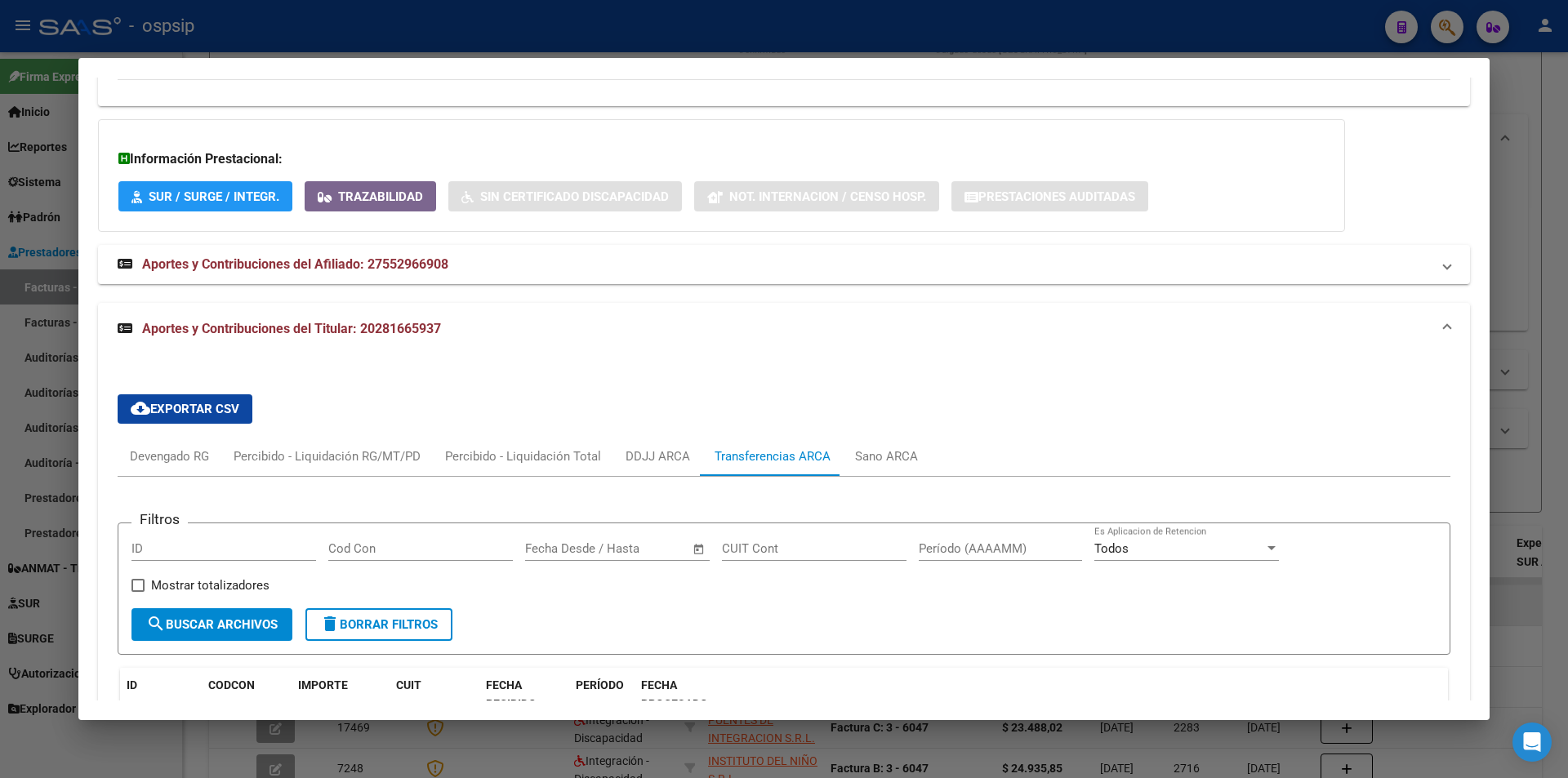
scroll to position [1236, 0]
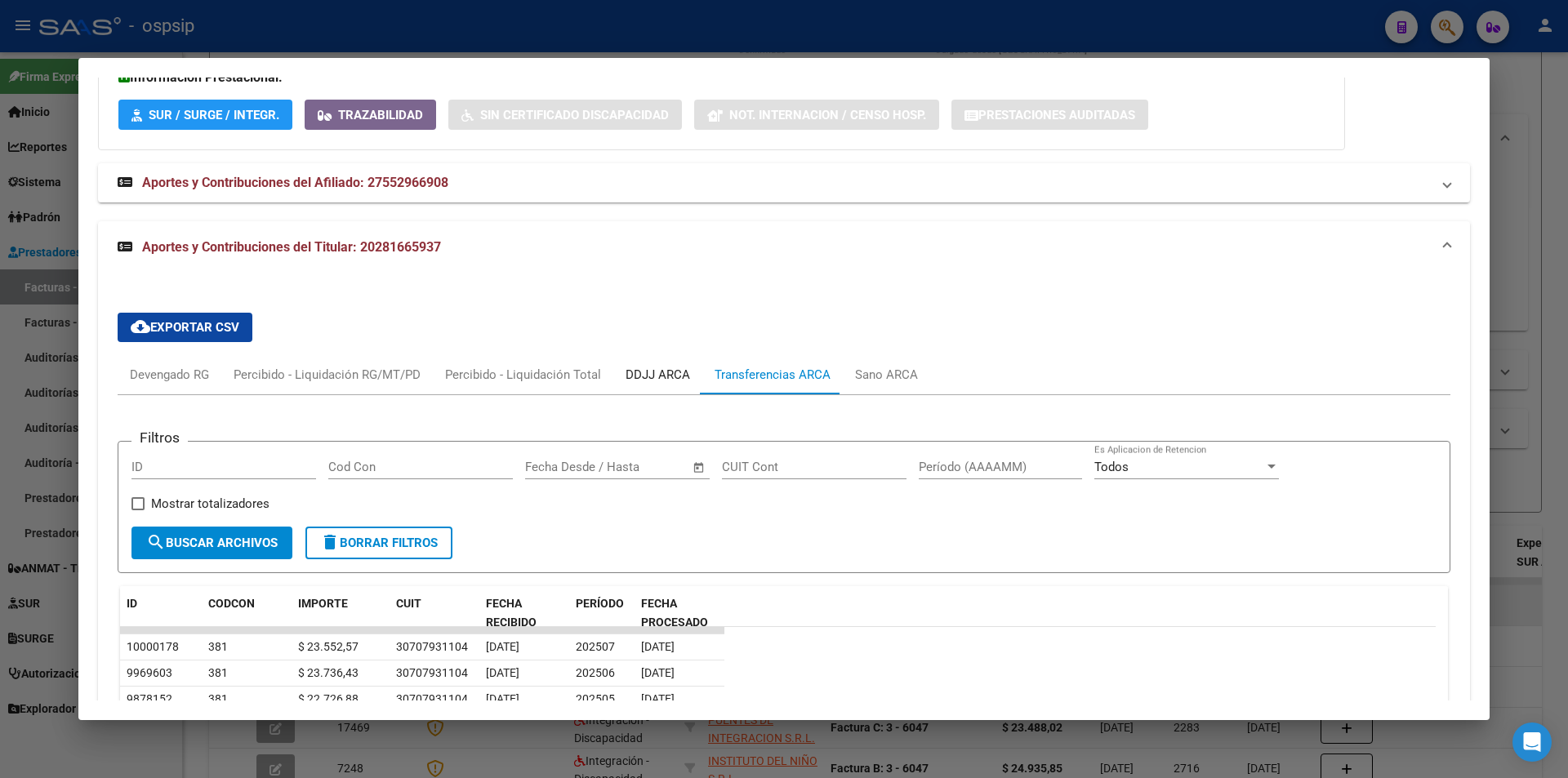
click at [651, 390] on div "DDJJ ARCA" at bounding box center [658, 375] width 89 height 40
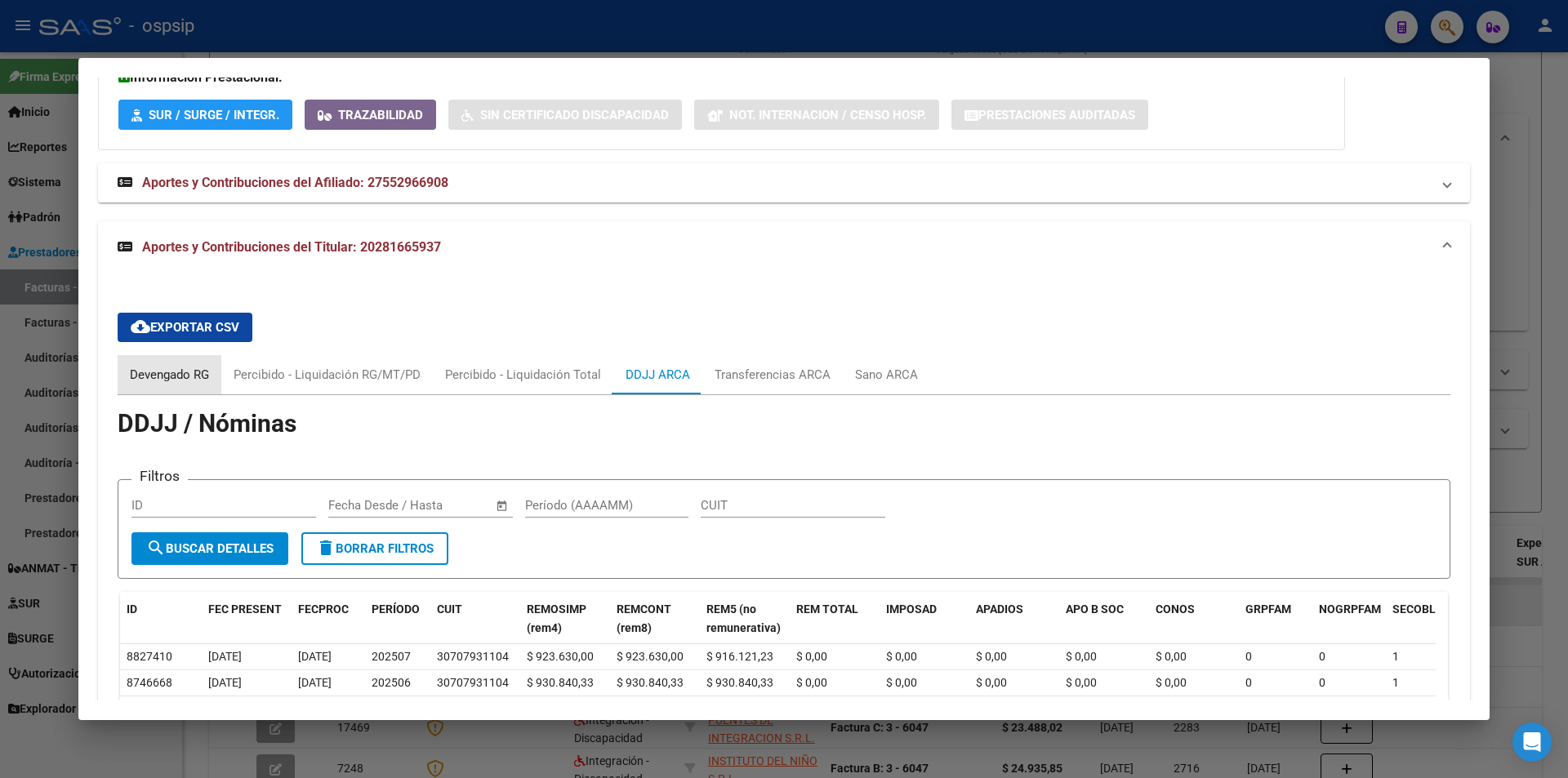
click at [151, 374] on div "Devengado RG" at bounding box center [169, 375] width 79 height 18
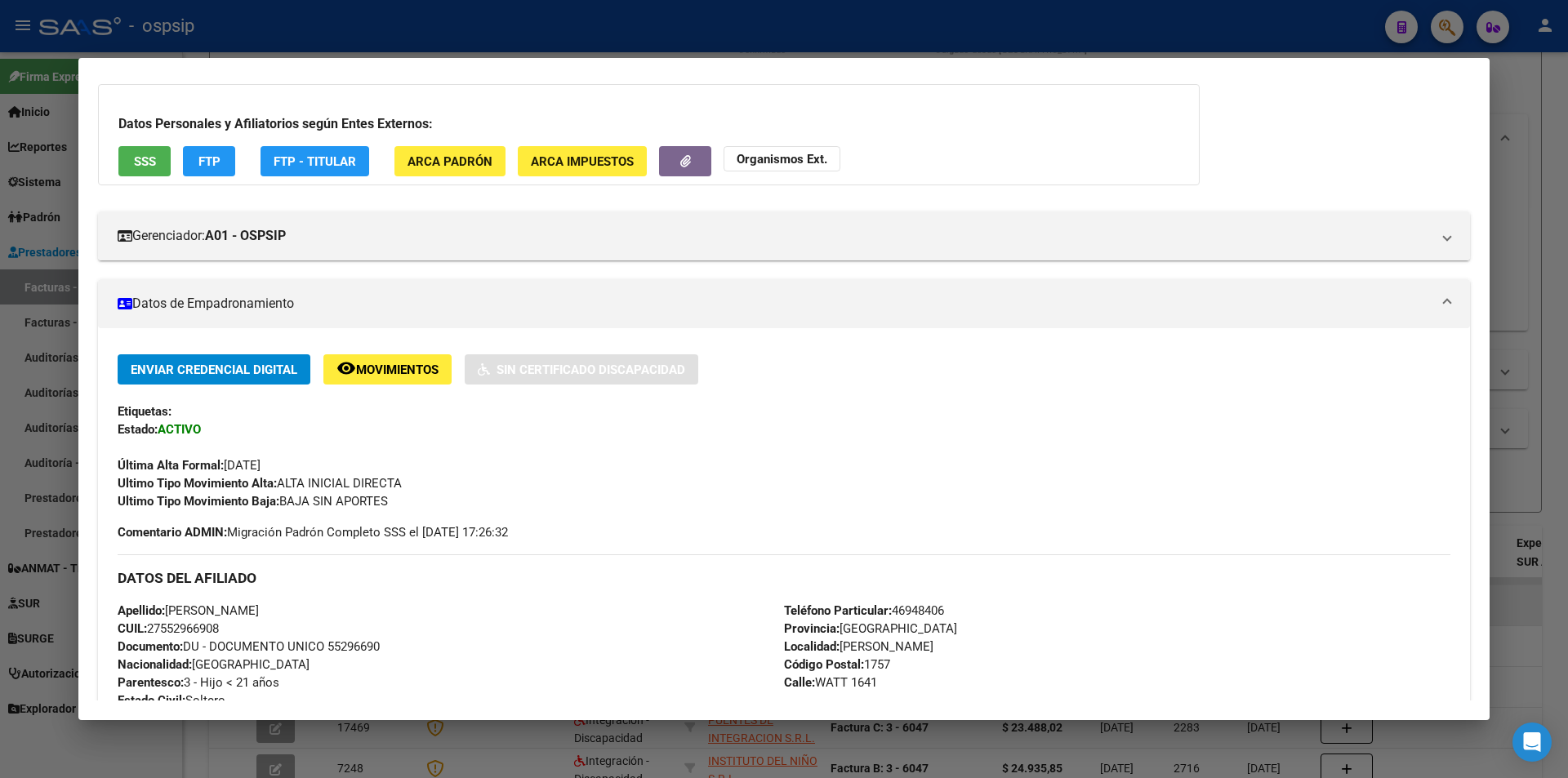
scroll to position [0, 0]
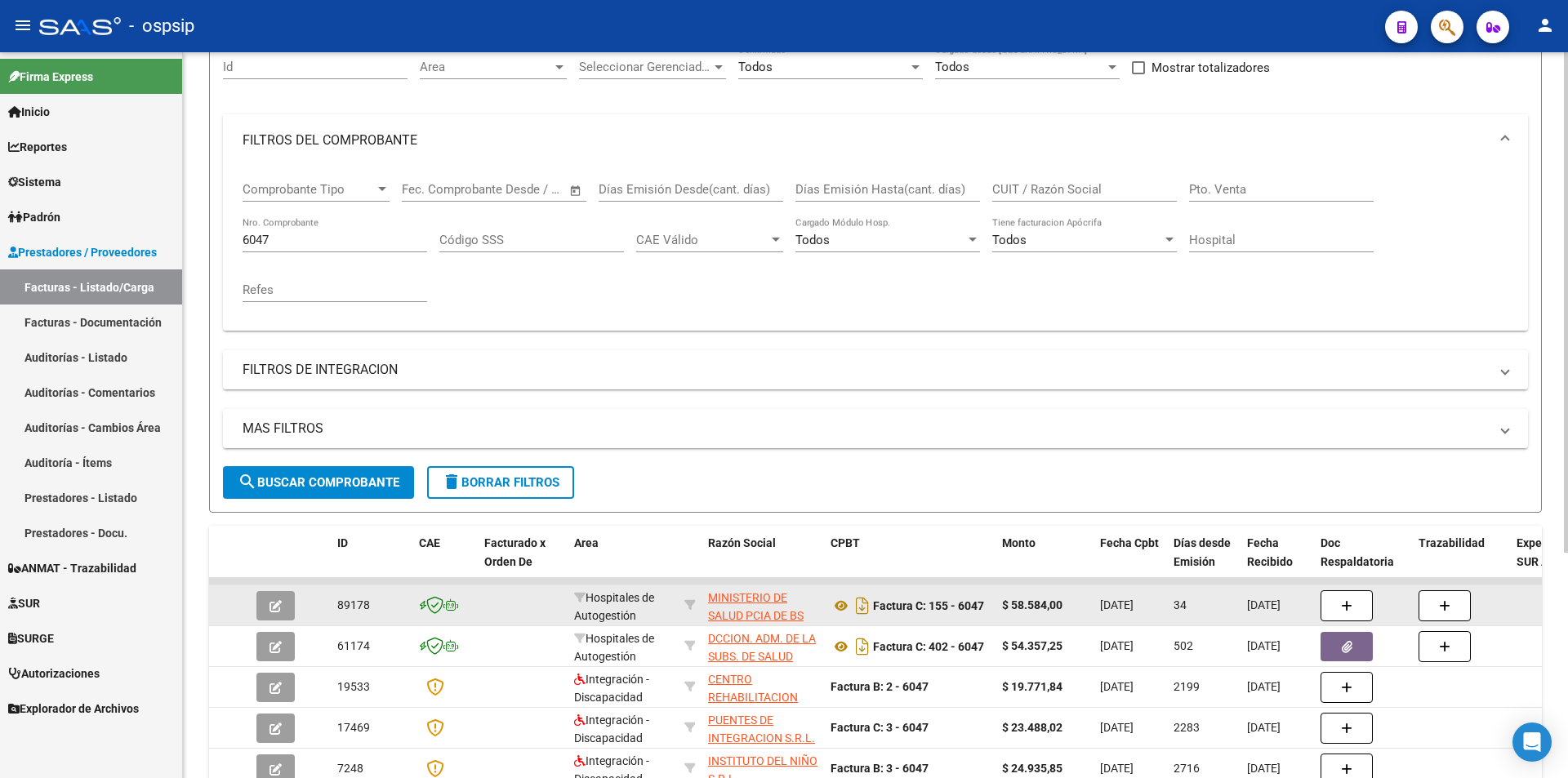
click at [284, 240] on input "6047" at bounding box center [334, 239] width 185 height 15
type input "6"
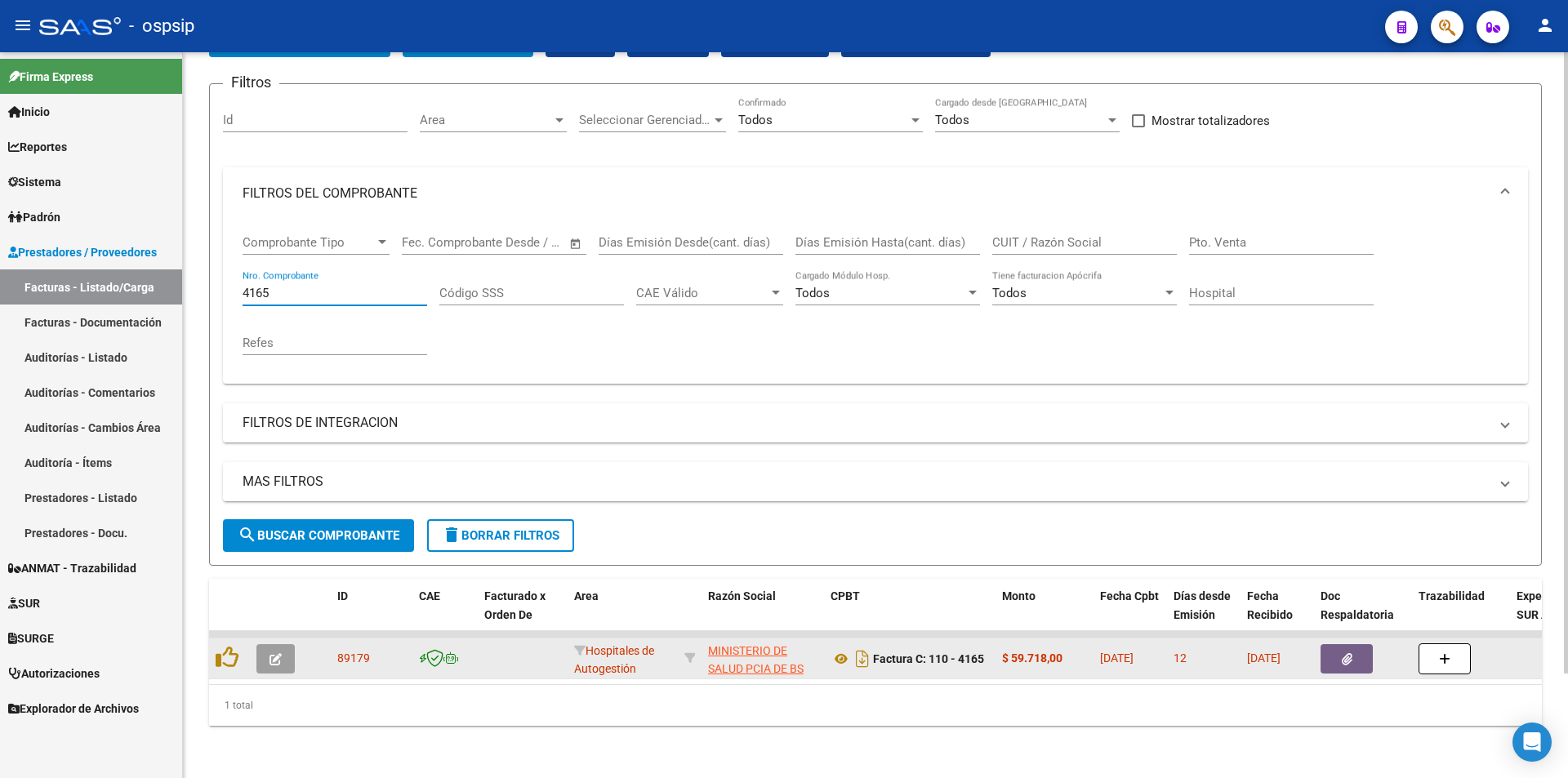
scroll to position [123, 0]
type input "4165"
click at [863, 647] on icon "Descargar documento" at bounding box center [862, 659] width 21 height 26
click at [1357, 645] on button "button" at bounding box center [1346, 659] width 52 height 30
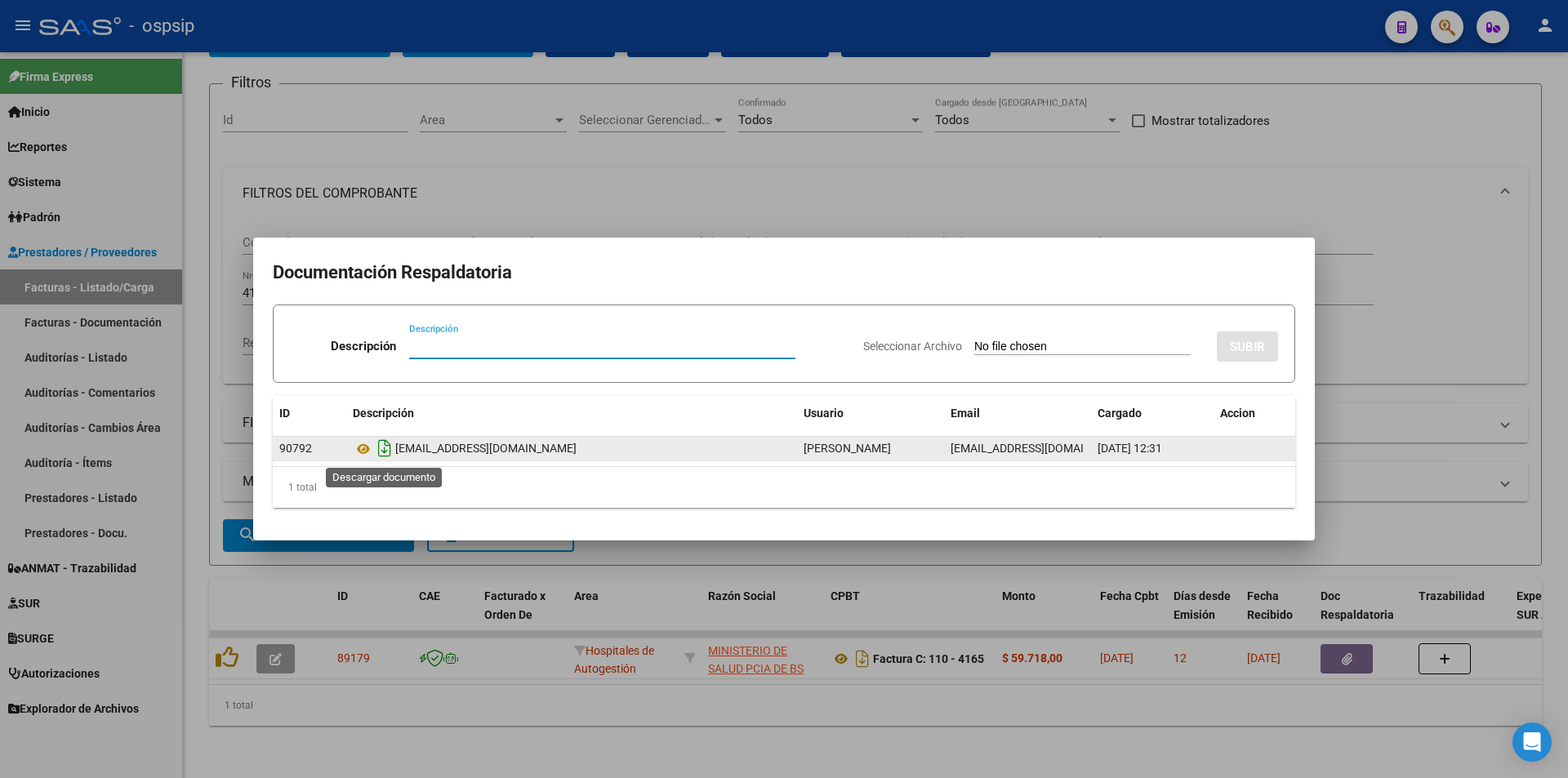
click at [385, 442] on icon "Descargar documento" at bounding box center [383, 448] width 21 height 26
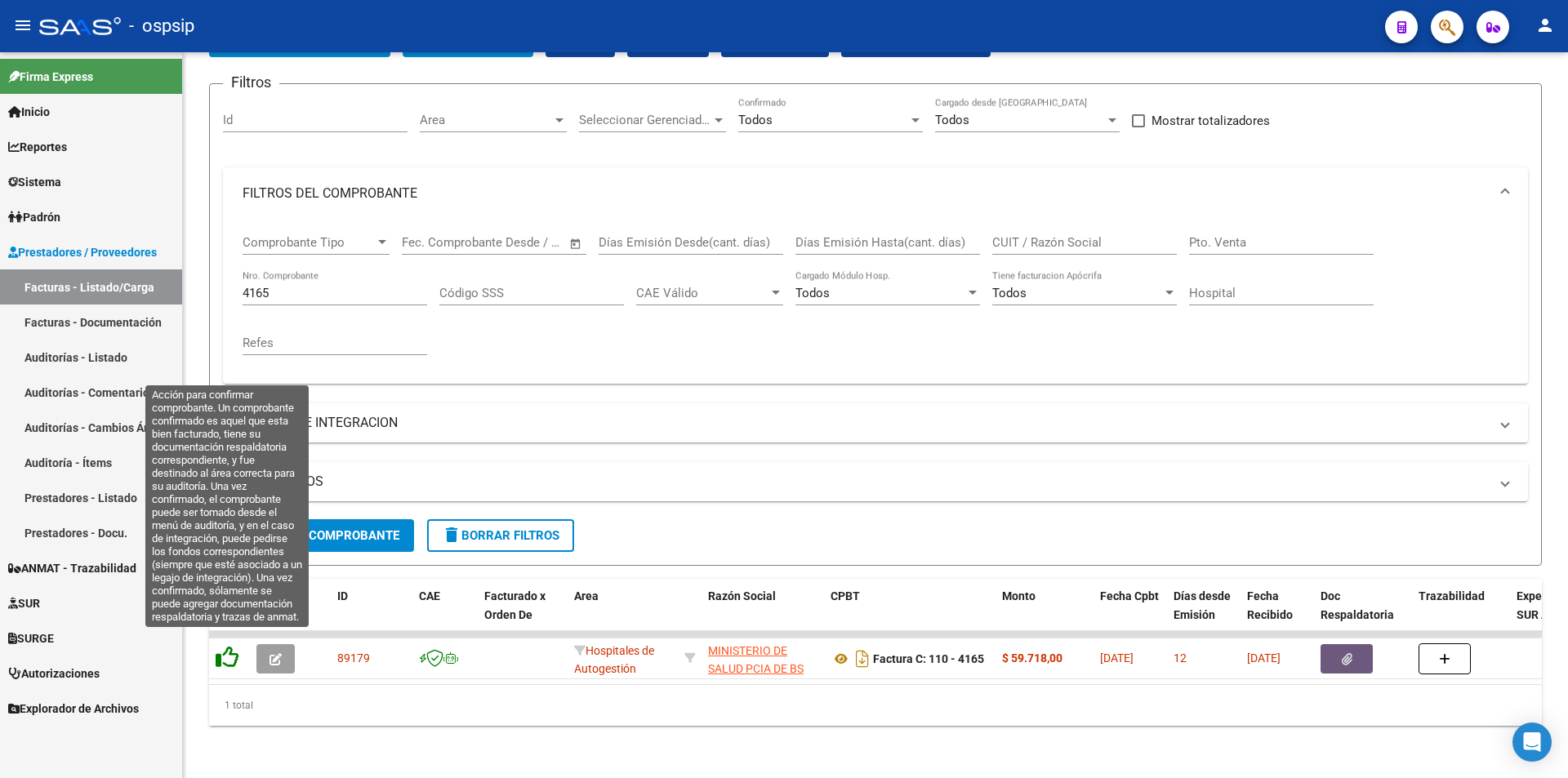
click at [227, 651] on icon at bounding box center [226, 657] width 23 height 23
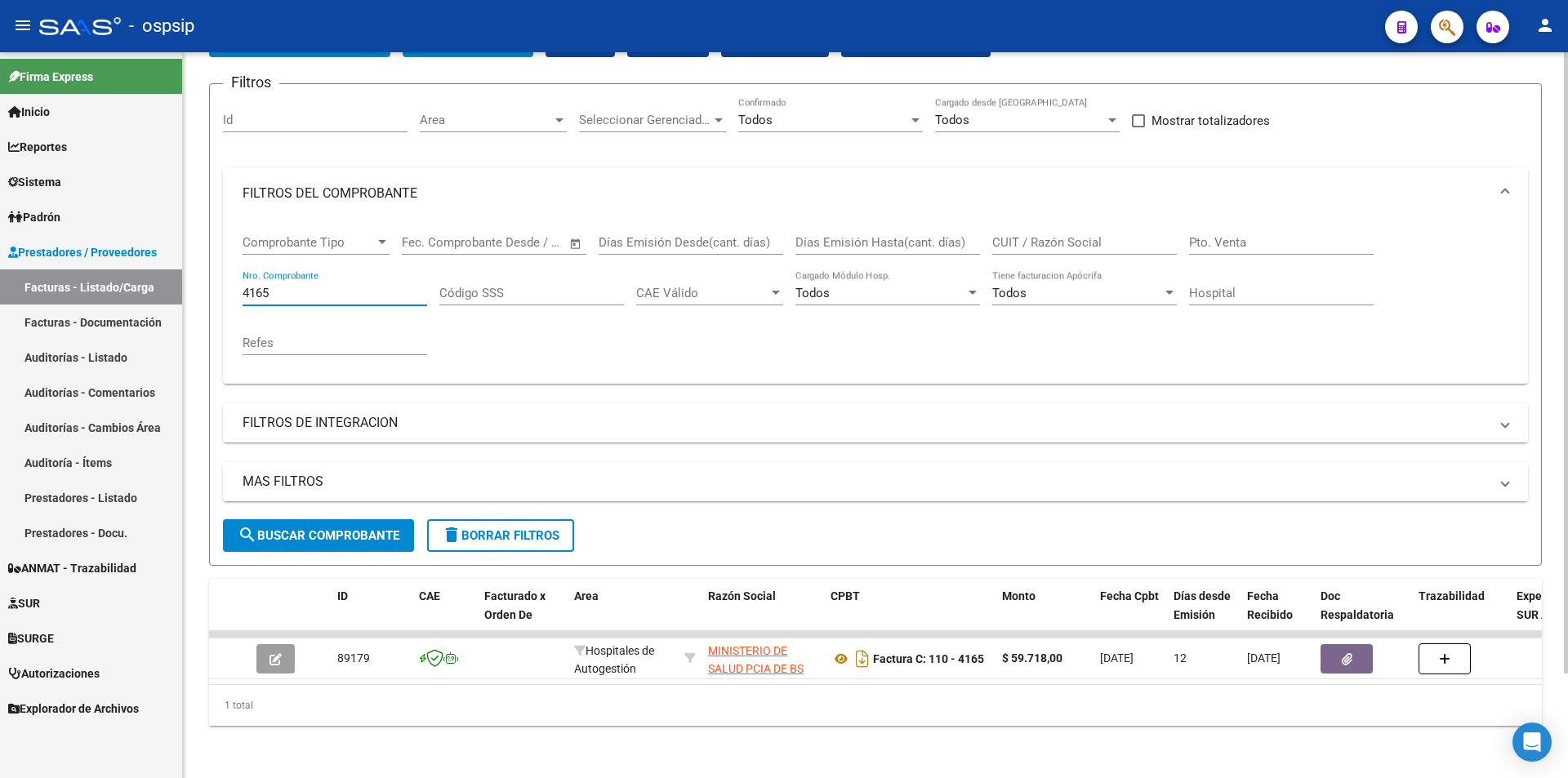
click at [327, 286] on input "4165" at bounding box center [334, 293] width 185 height 15
type input "4"
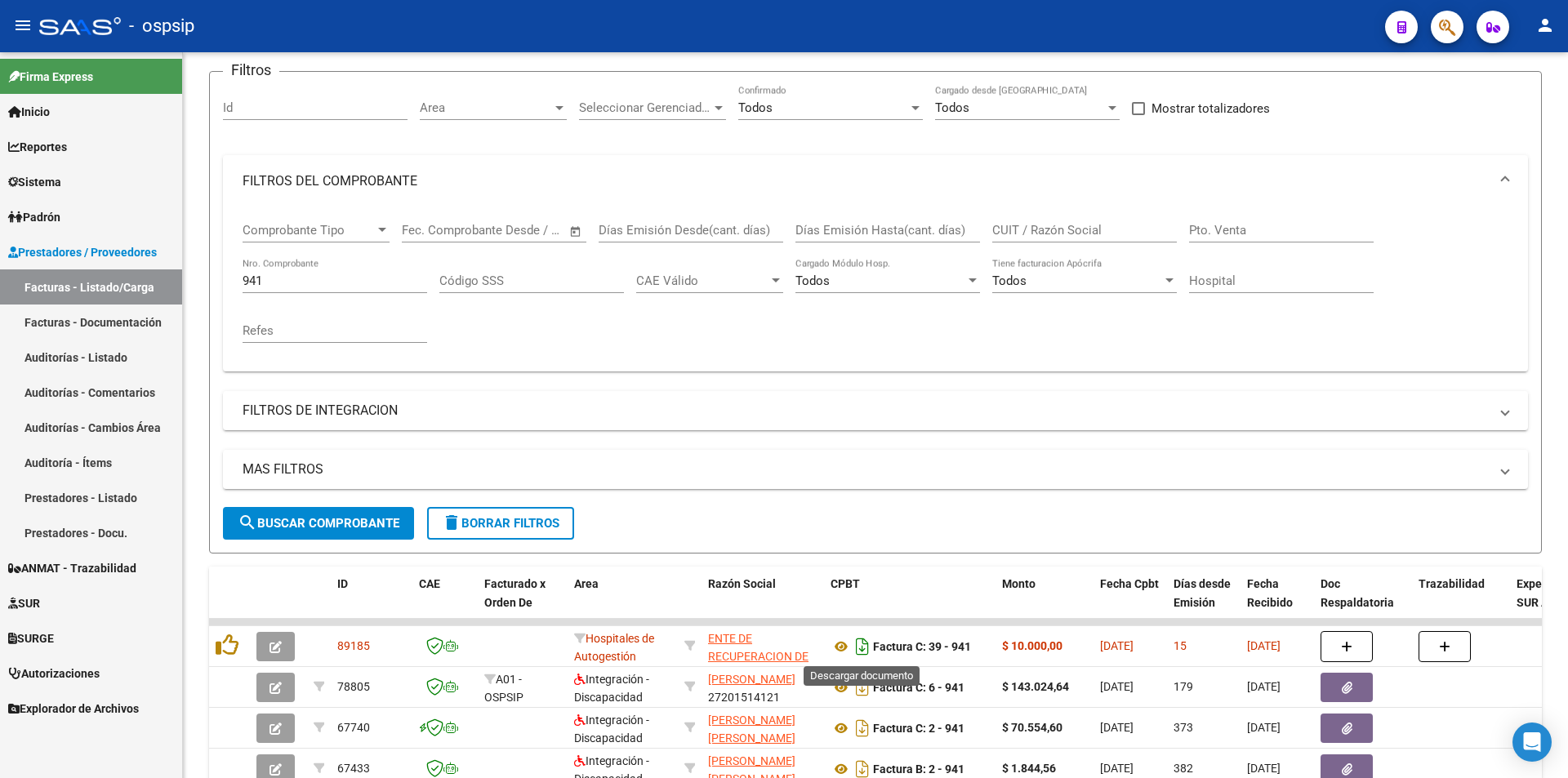
click at [857, 648] on icon "Descargar documento" at bounding box center [862, 647] width 21 height 26
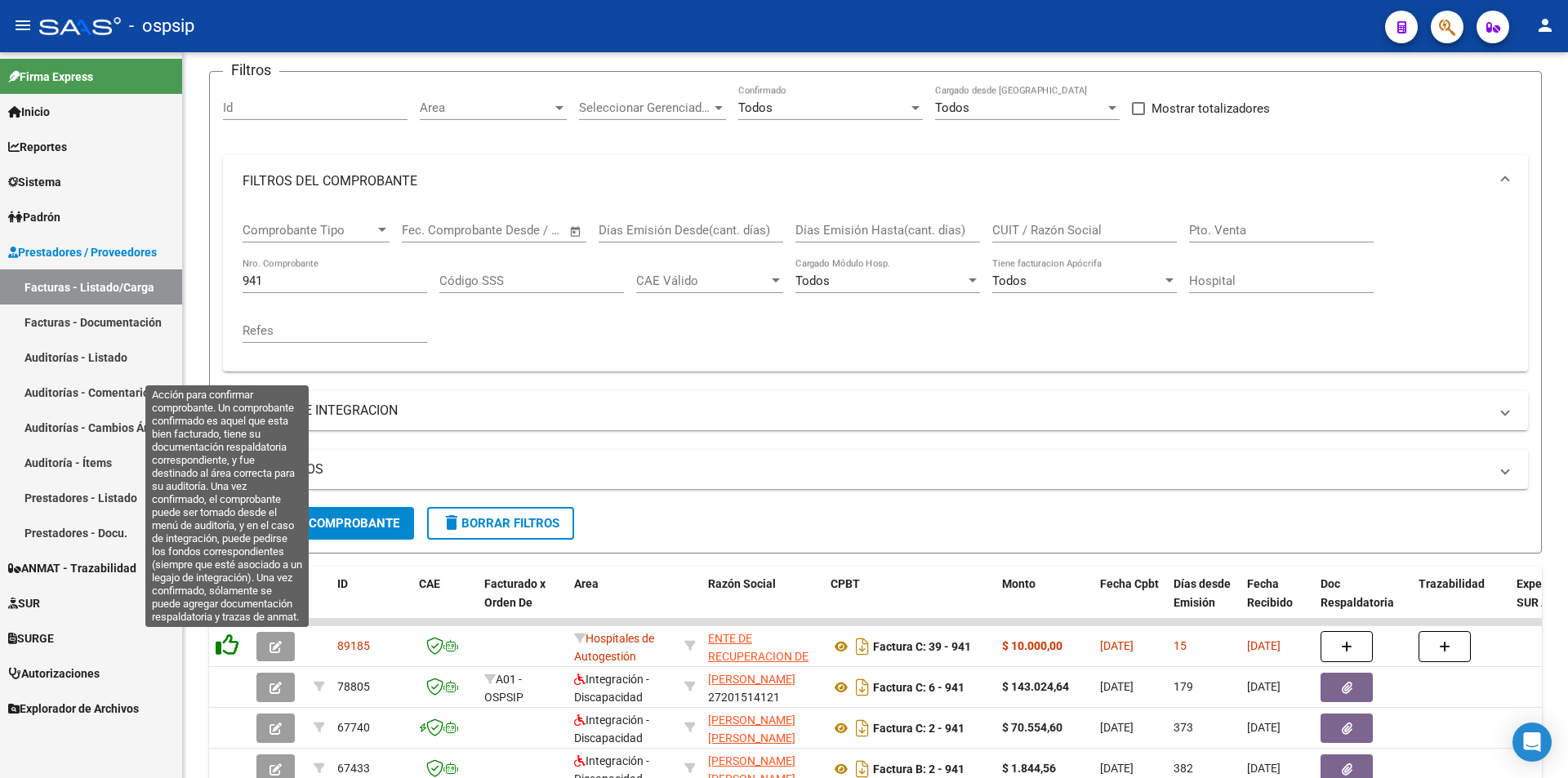
click at [232, 647] on icon at bounding box center [226, 645] width 23 height 23
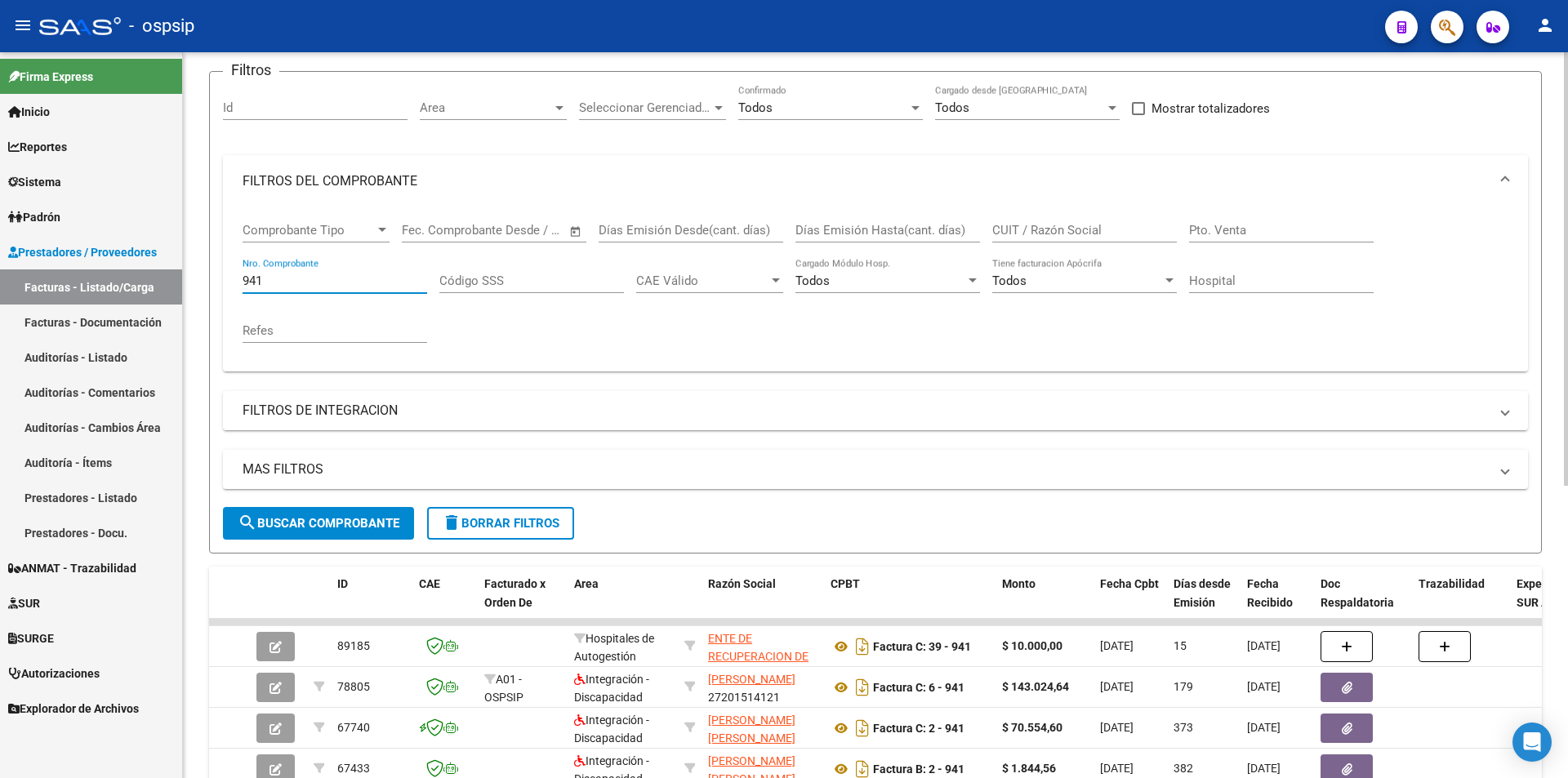
click at [307, 279] on input "941" at bounding box center [334, 281] width 185 height 15
type input "9"
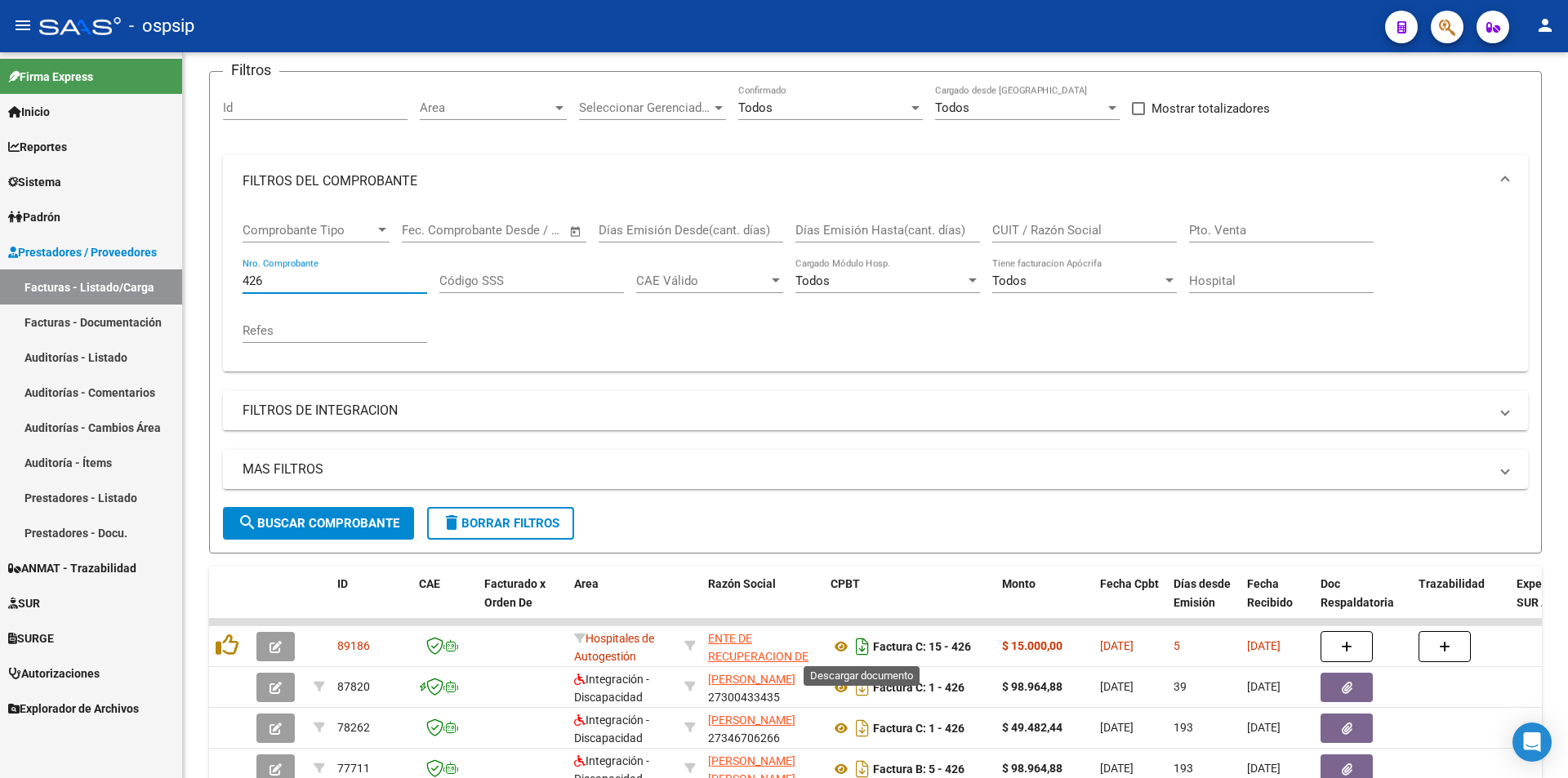
click at [867, 649] on icon "Descargar documento" at bounding box center [862, 647] width 21 height 26
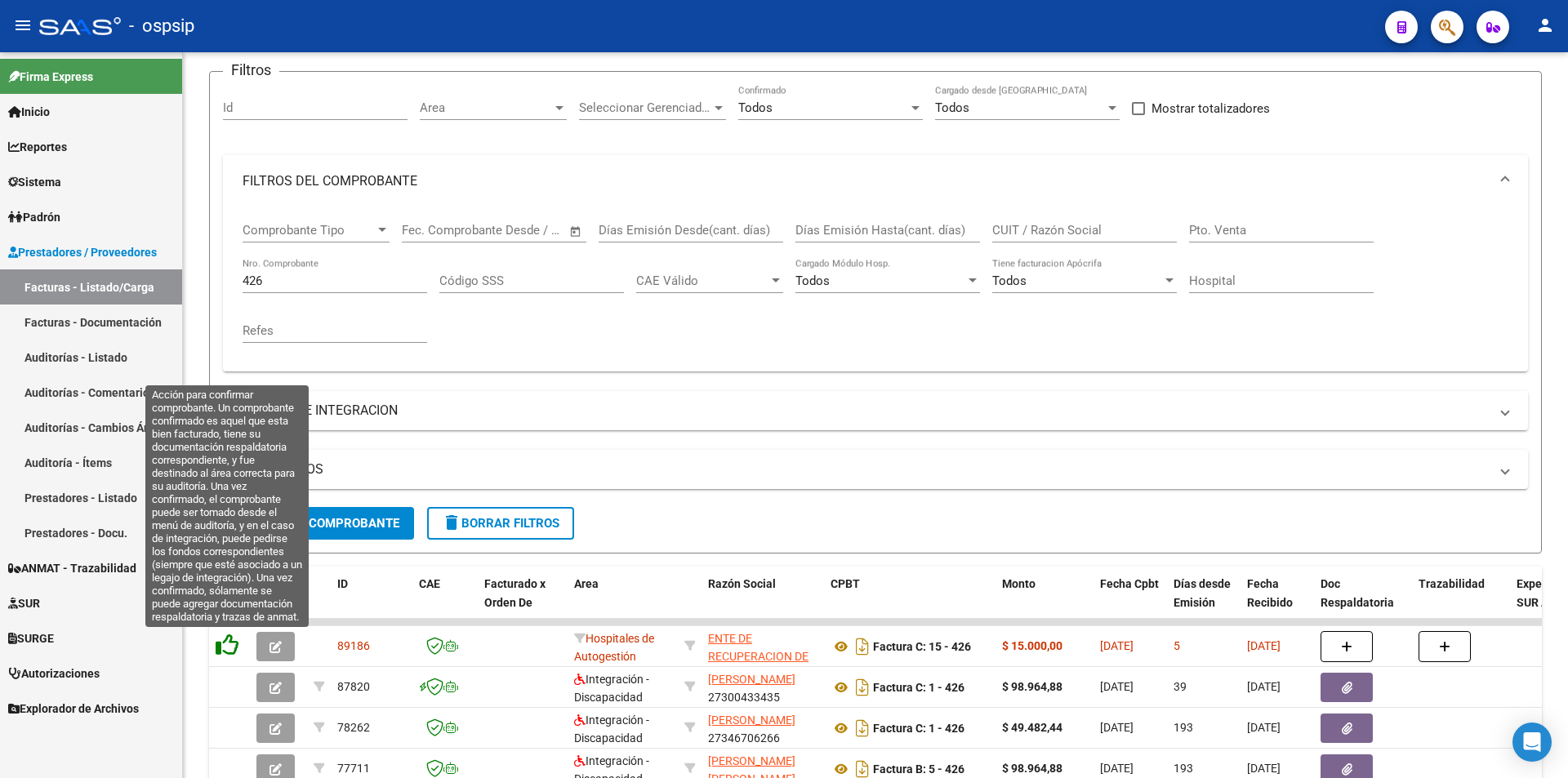
click at [220, 639] on icon at bounding box center [226, 645] width 23 height 23
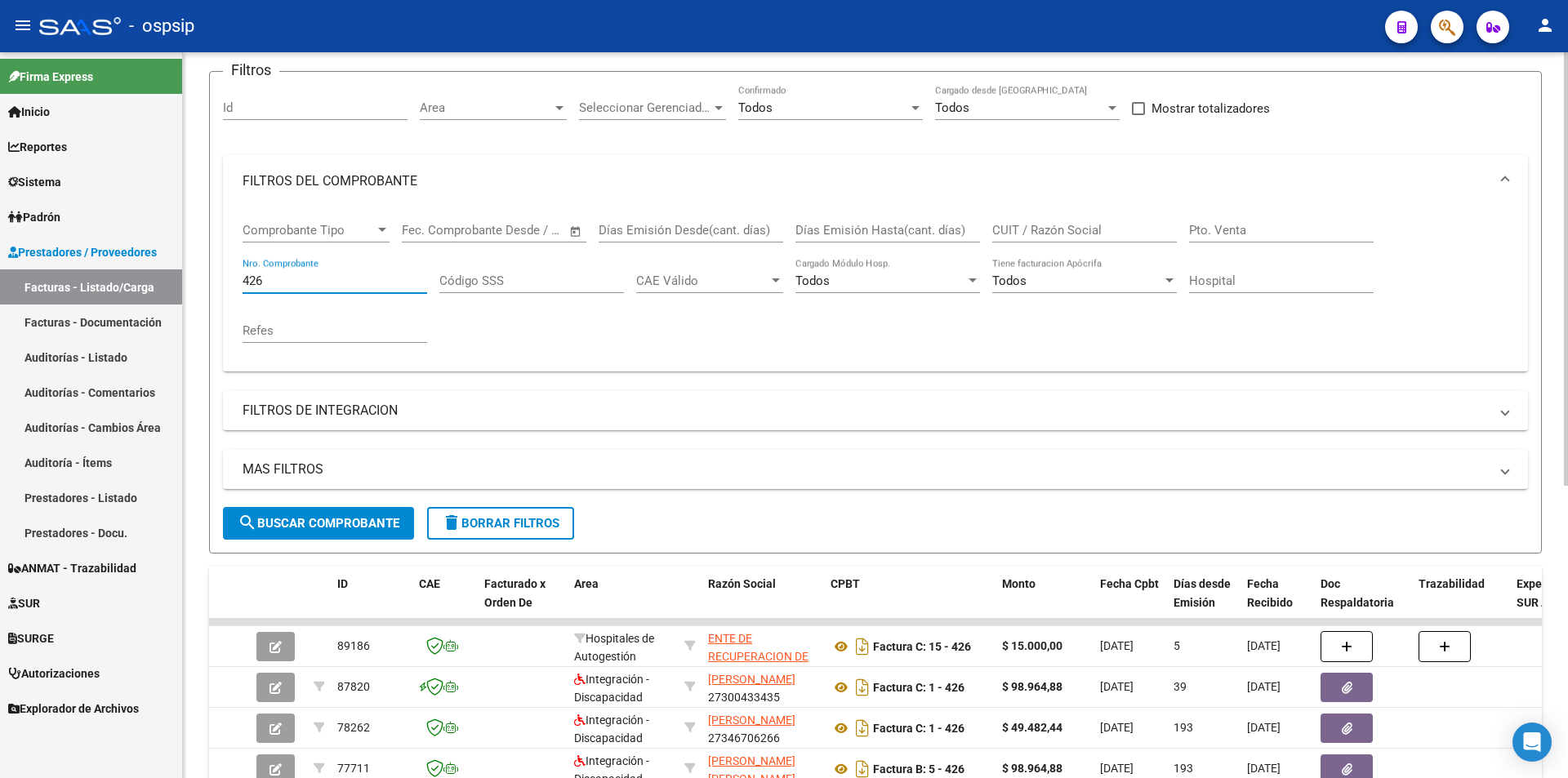
click at [275, 279] on input "426" at bounding box center [334, 281] width 185 height 15
type input "4"
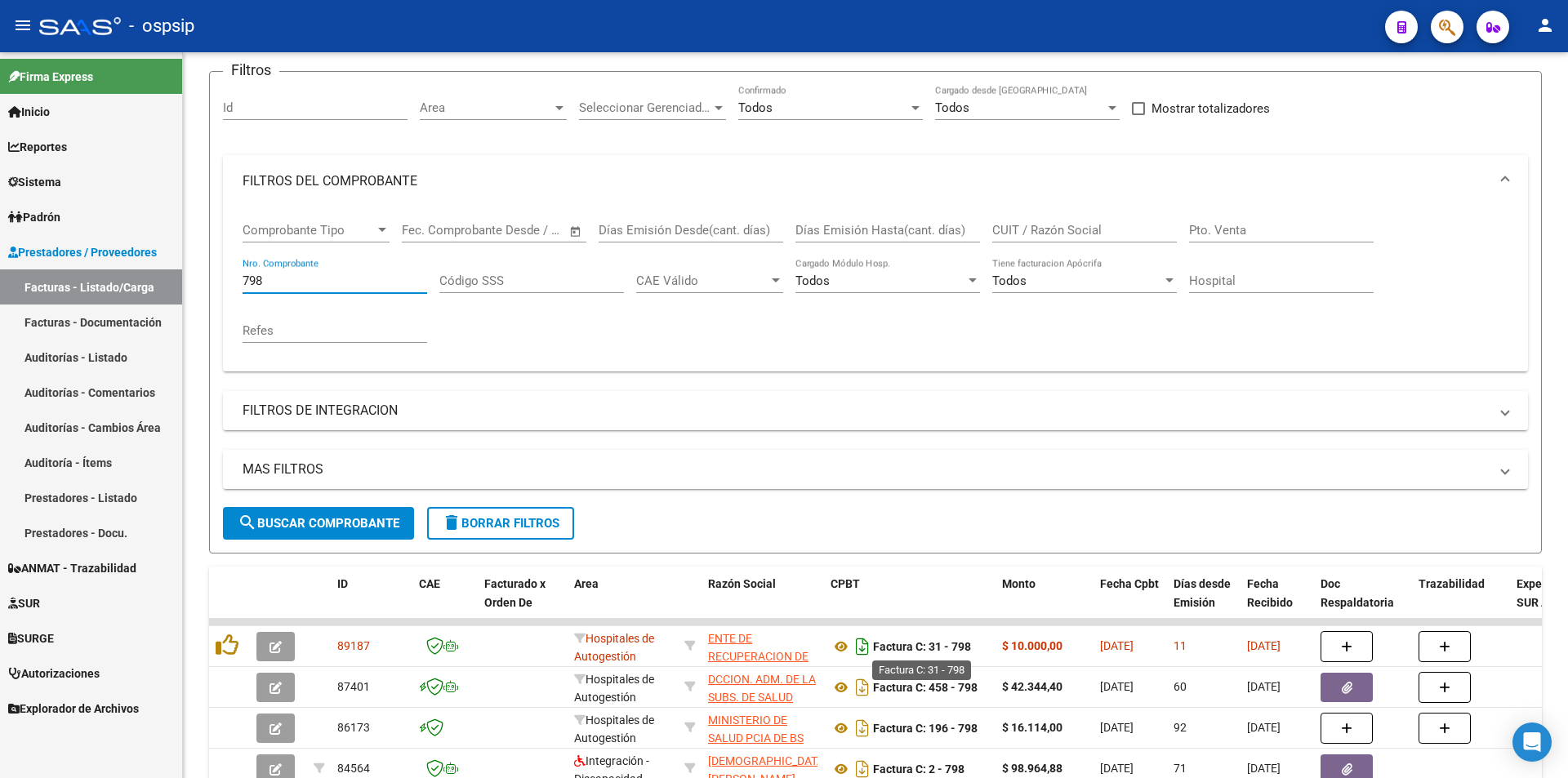
type input "798"
click at [861, 646] on icon "Descargar documento" at bounding box center [862, 647] width 21 height 26
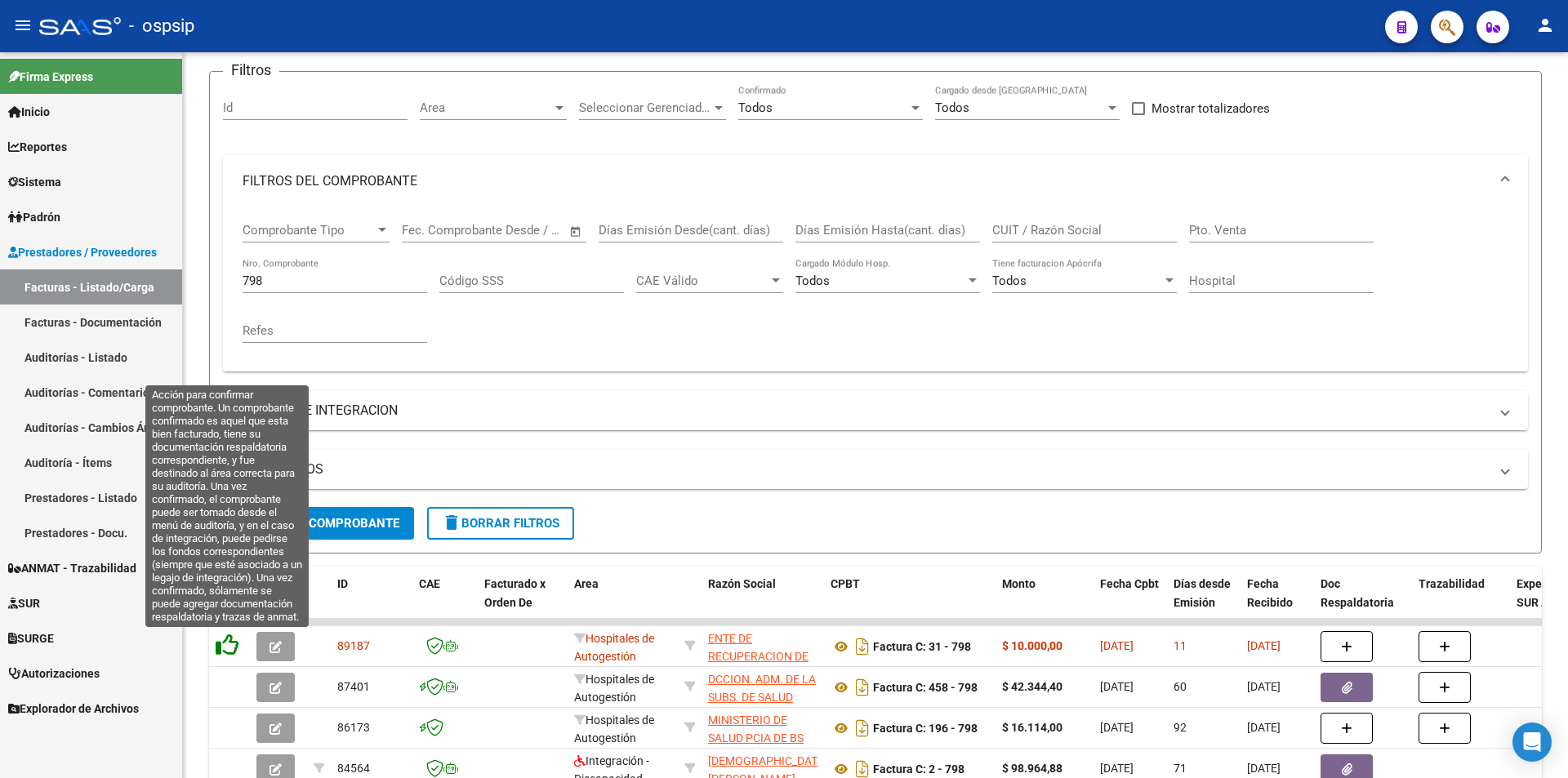
click at [231, 651] on icon at bounding box center [226, 645] width 23 height 23
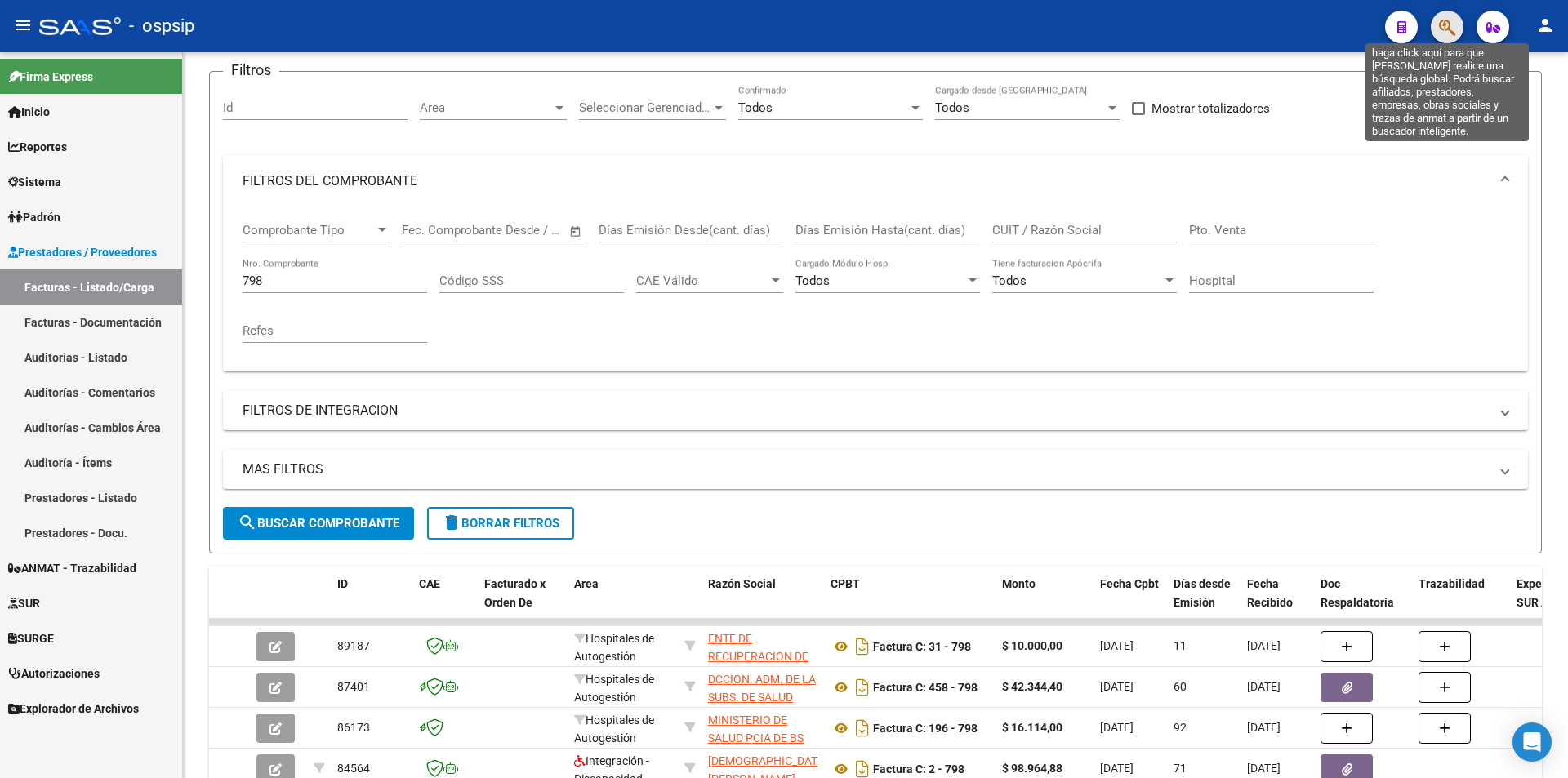
click at [1444, 36] on icon "button" at bounding box center [1446, 27] width 17 height 19
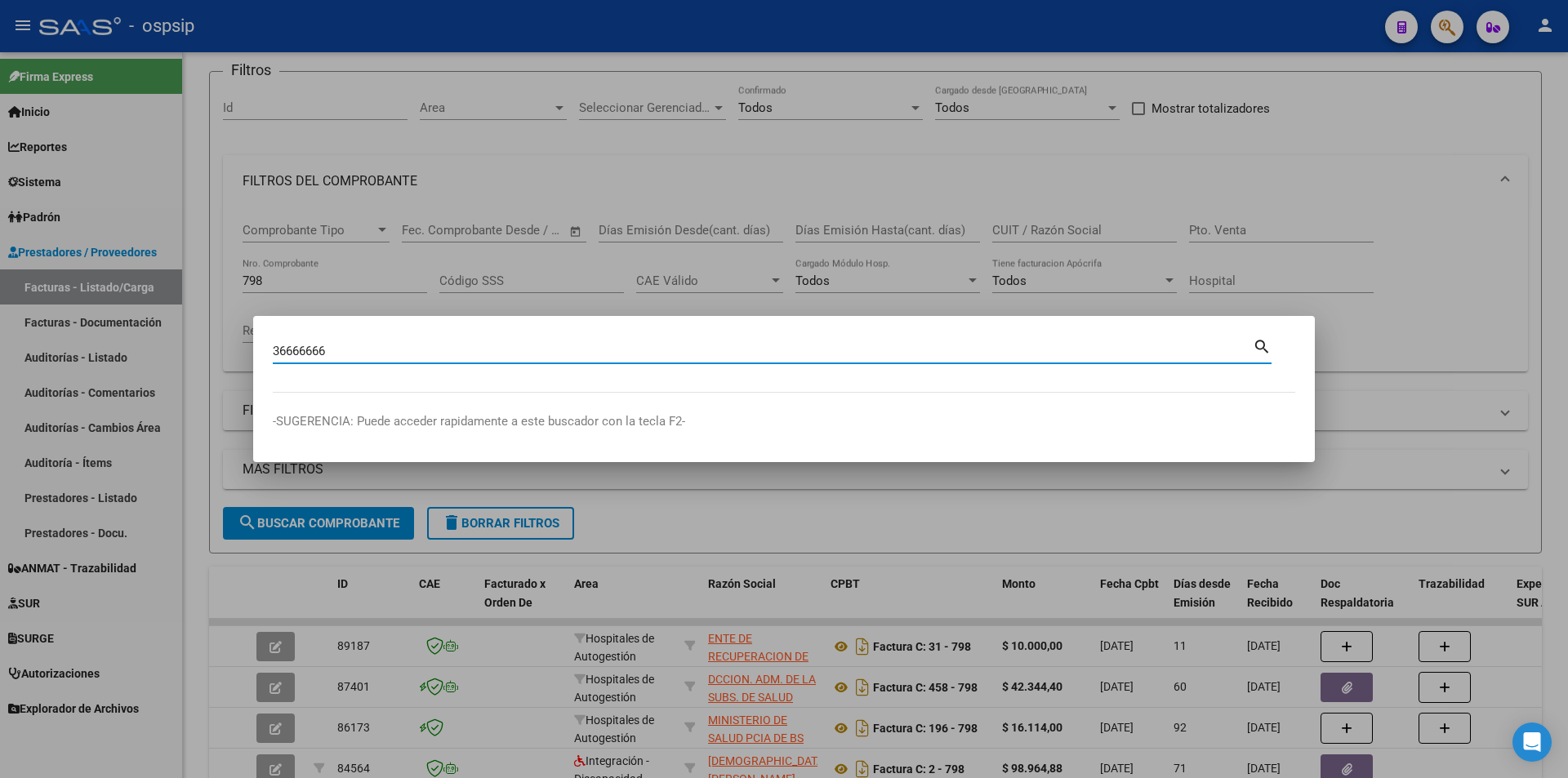
type input "36666666"
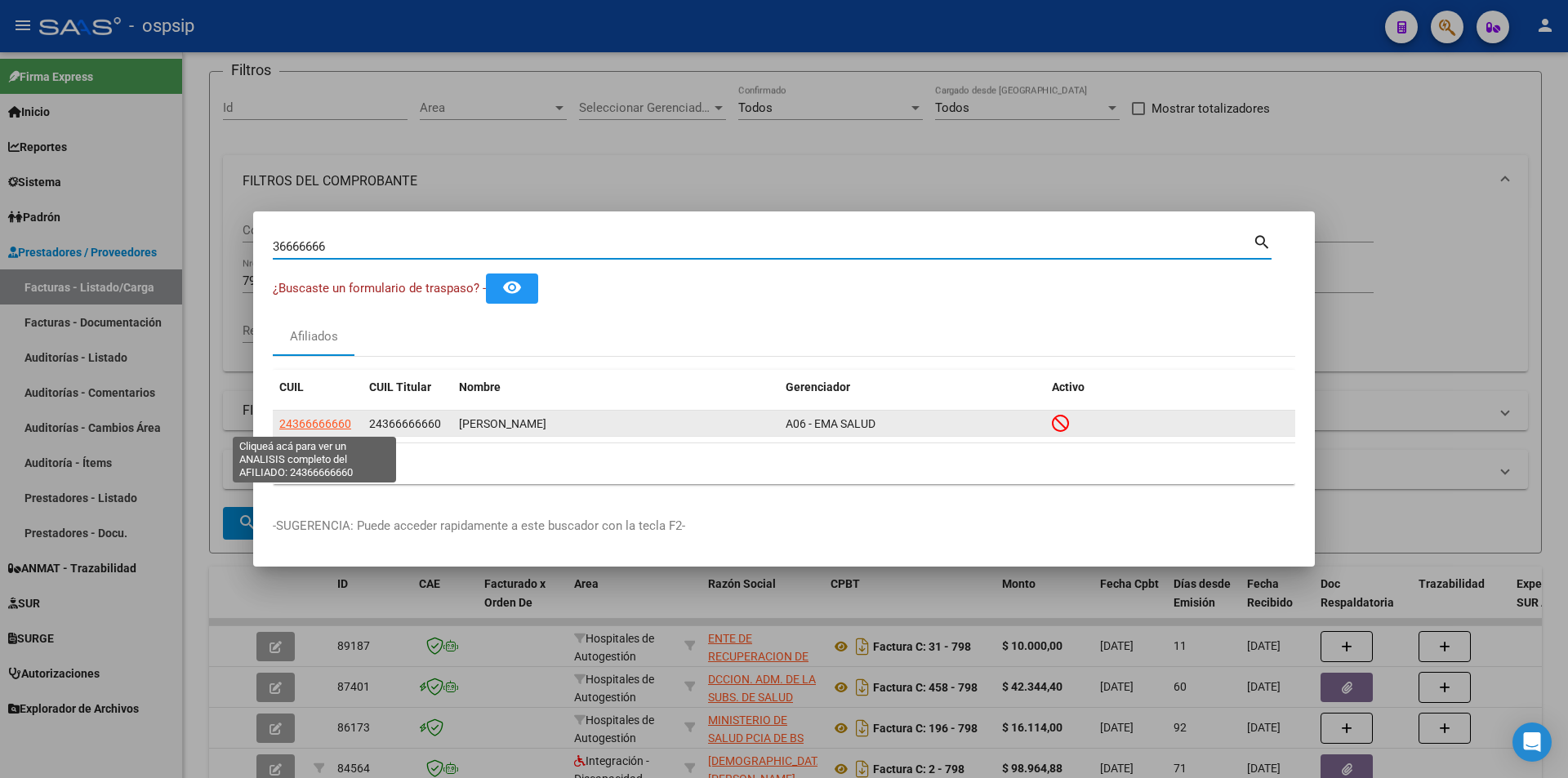
click at [335, 423] on span "24366666660" at bounding box center [315, 423] width 72 height 13
type textarea "24366666660"
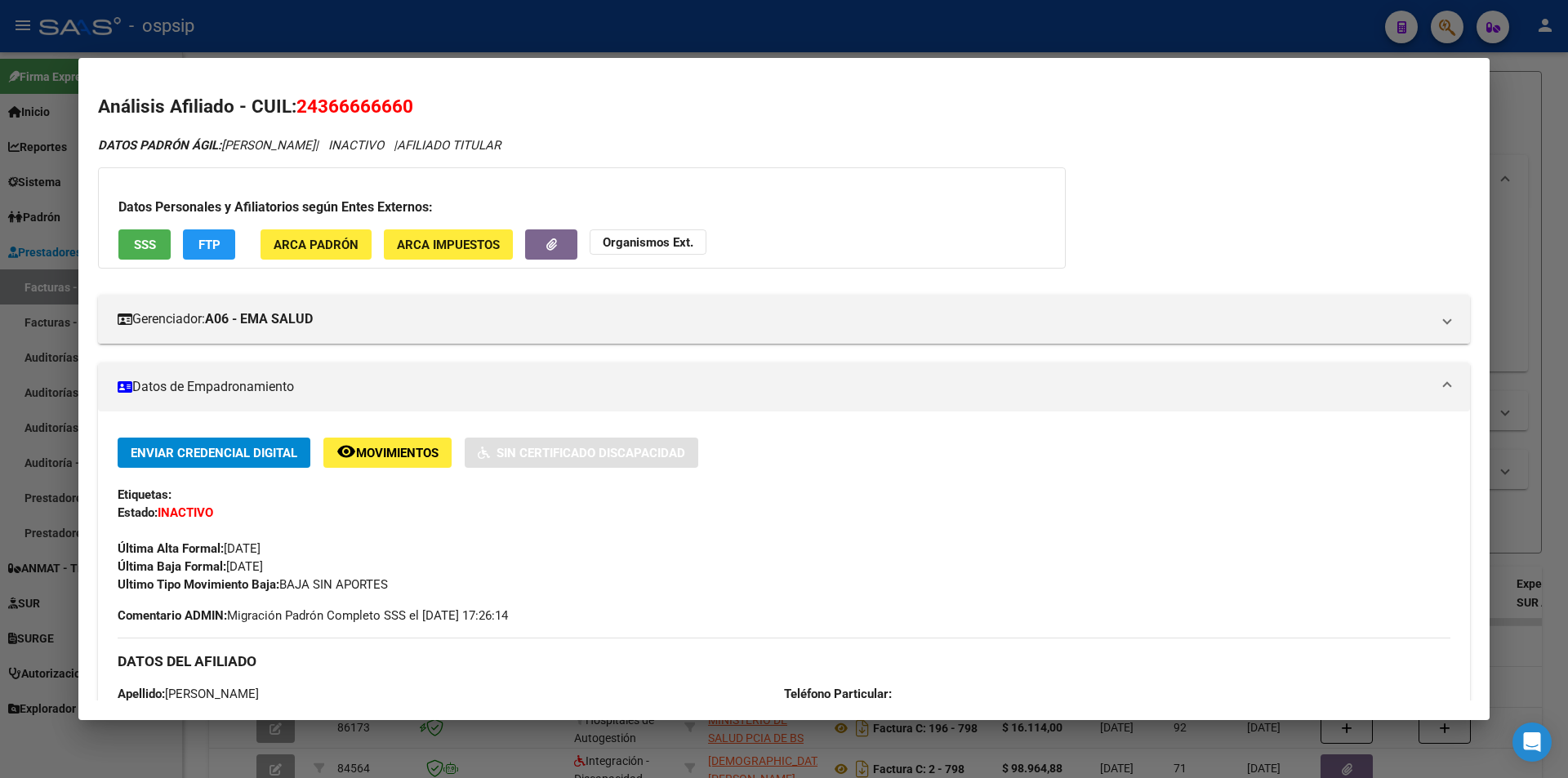
drag, startPoint x: 320, startPoint y: 103, endPoint x: 404, endPoint y: 109, distance: 84.2
click at [404, 109] on span "24366666660" at bounding box center [355, 106] width 117 height 21
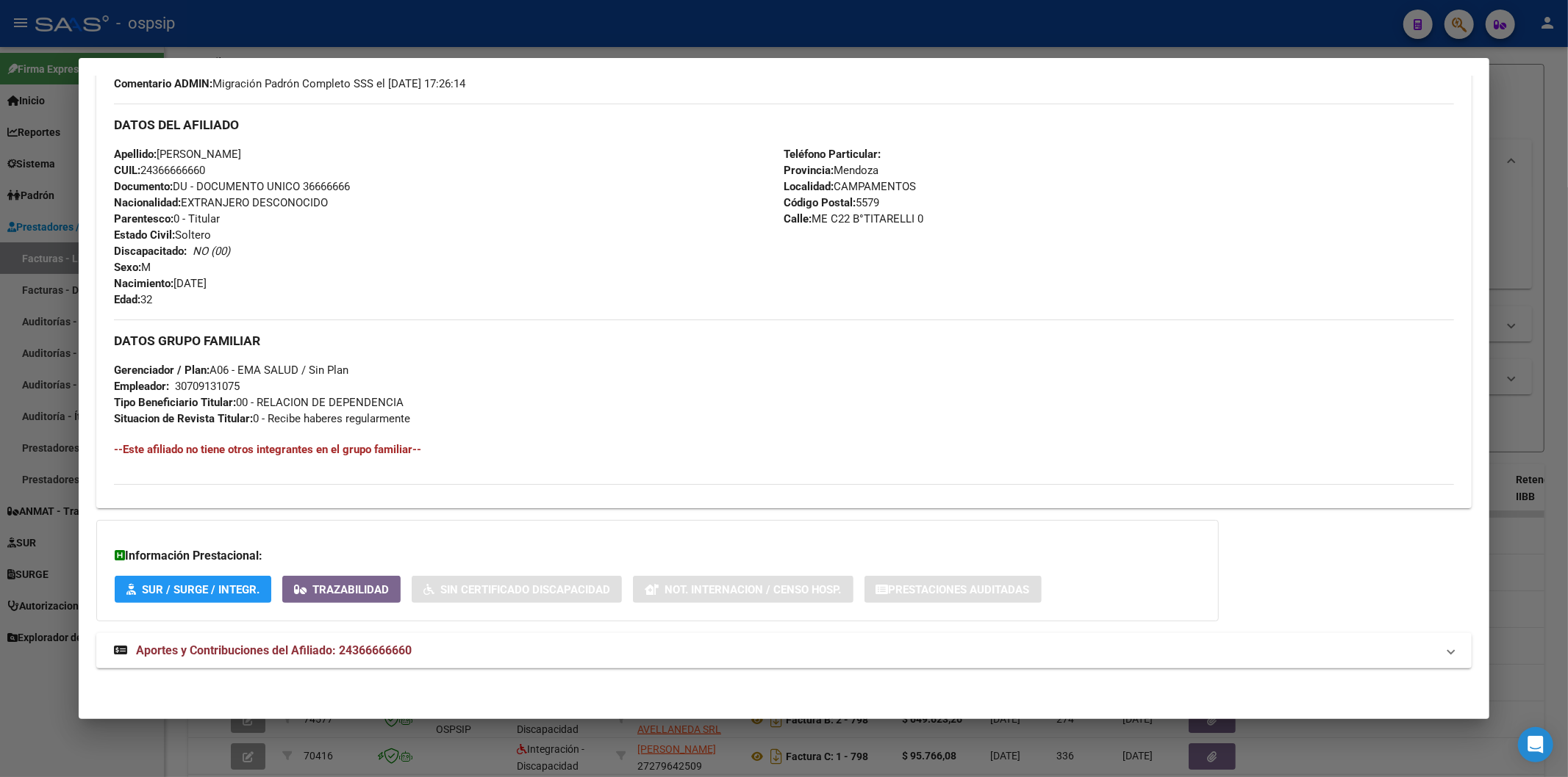
scroll to position [476, 0]
click at [335, 652] on span "Aportes y Contribuciones del Afiliado: 24366666660" at bounding box center [274, 651] width 276 height 14
click at [247, 657] on span "Aportes y Contribuciones del Afiliado: 24366666660" at bounding box center [274, 656] width 276 height 14
click at [403, 649] on span "Aportes y Contribuciones del Afiliado: 24366666660" at bounding box center [274, 651] width 276 height 14
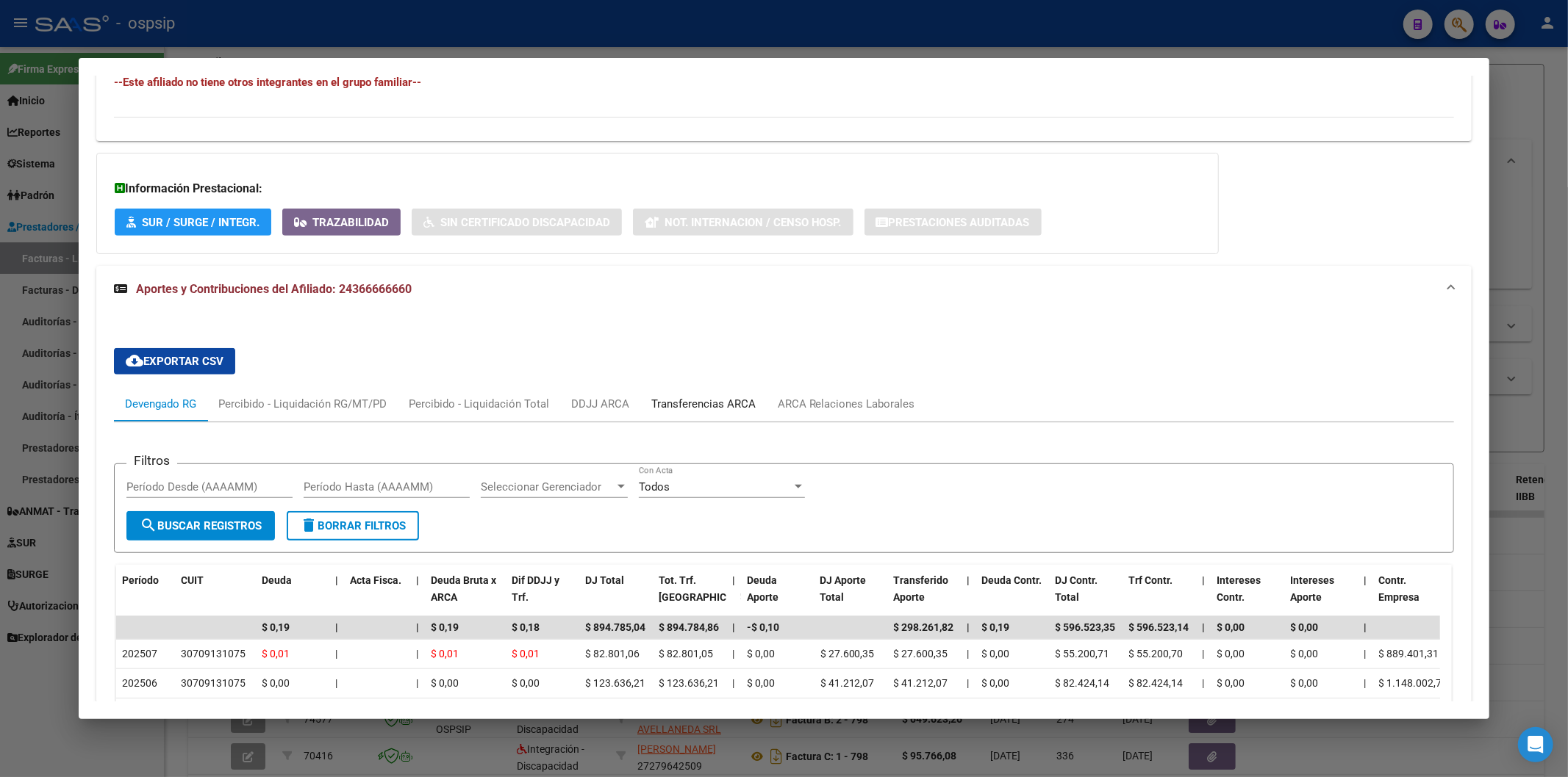
click at [677, 390] on div "Transferencias ARCA" at bounding box center [704, 405] width 126 height 36
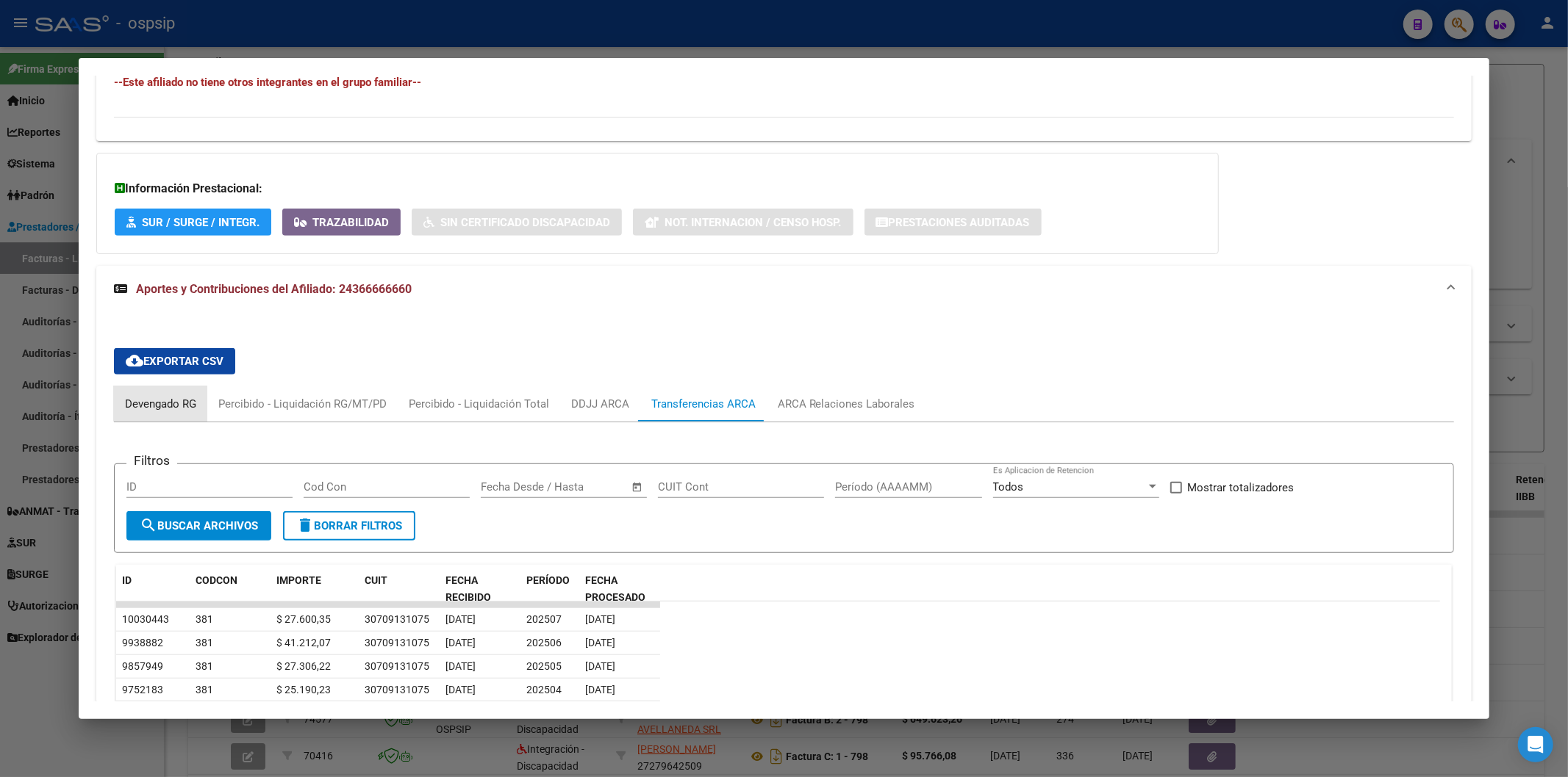
click at [156, 397] on div "Devengado RG" at bounding box center [160, 404] width 71 height 16
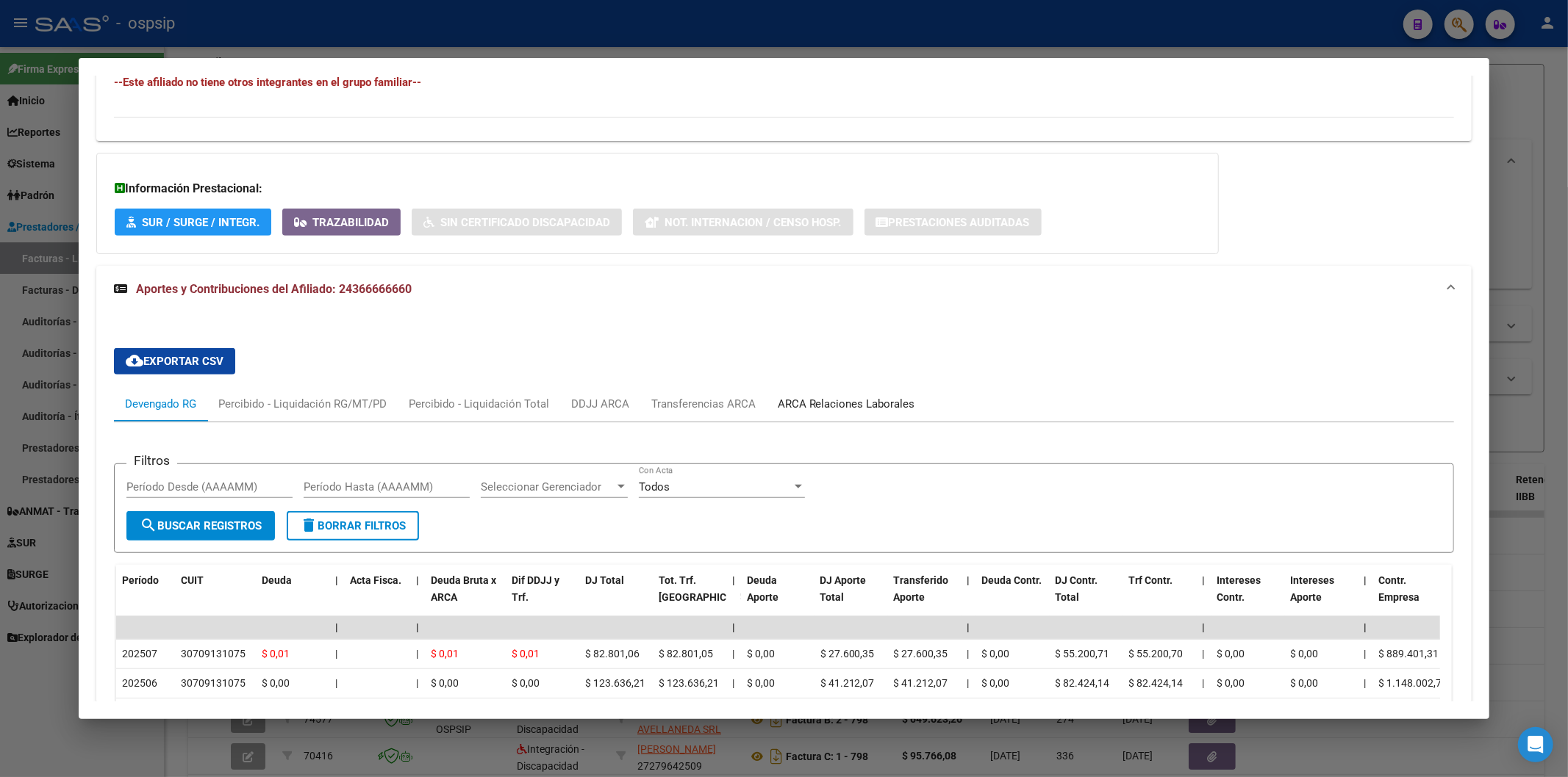
click at [832, 404] on div "ARCA Relaciones Laborales" at bounding box center [846, 404] width 138 height 16
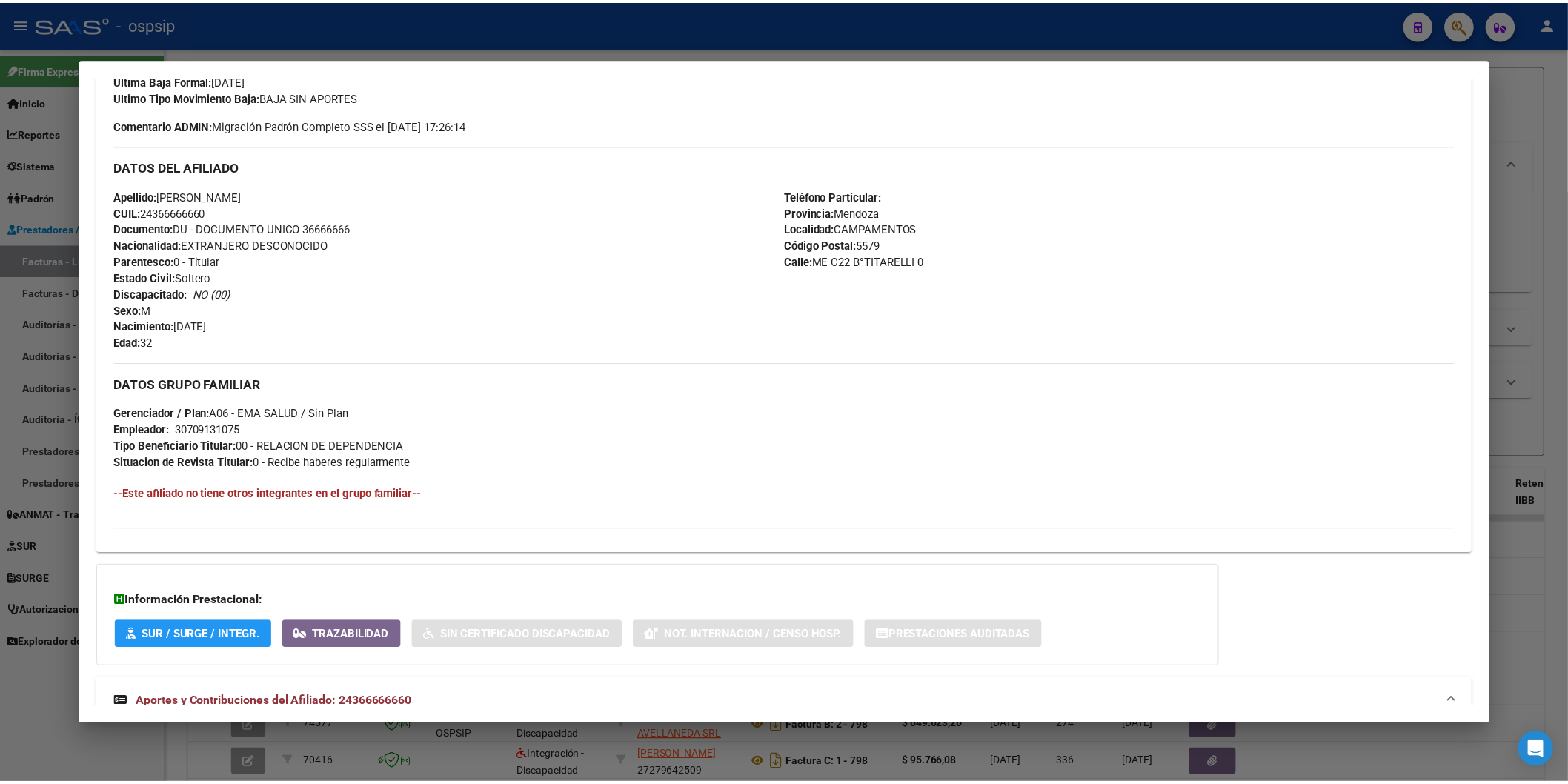
scroll to position [0, 0]
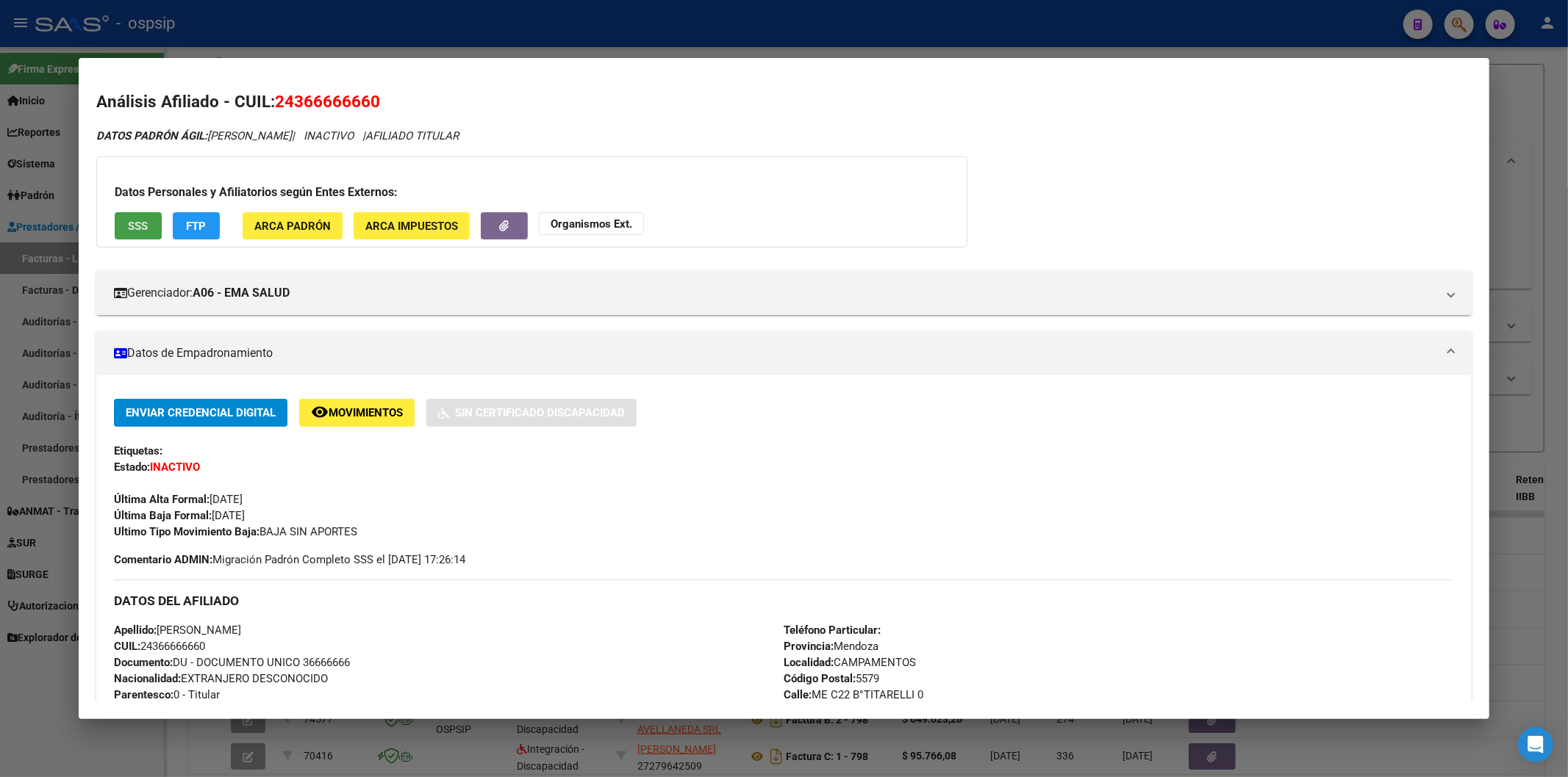
click at [141, 228] on span "SSS" at bounding box center [138, 226] width 20 height 13
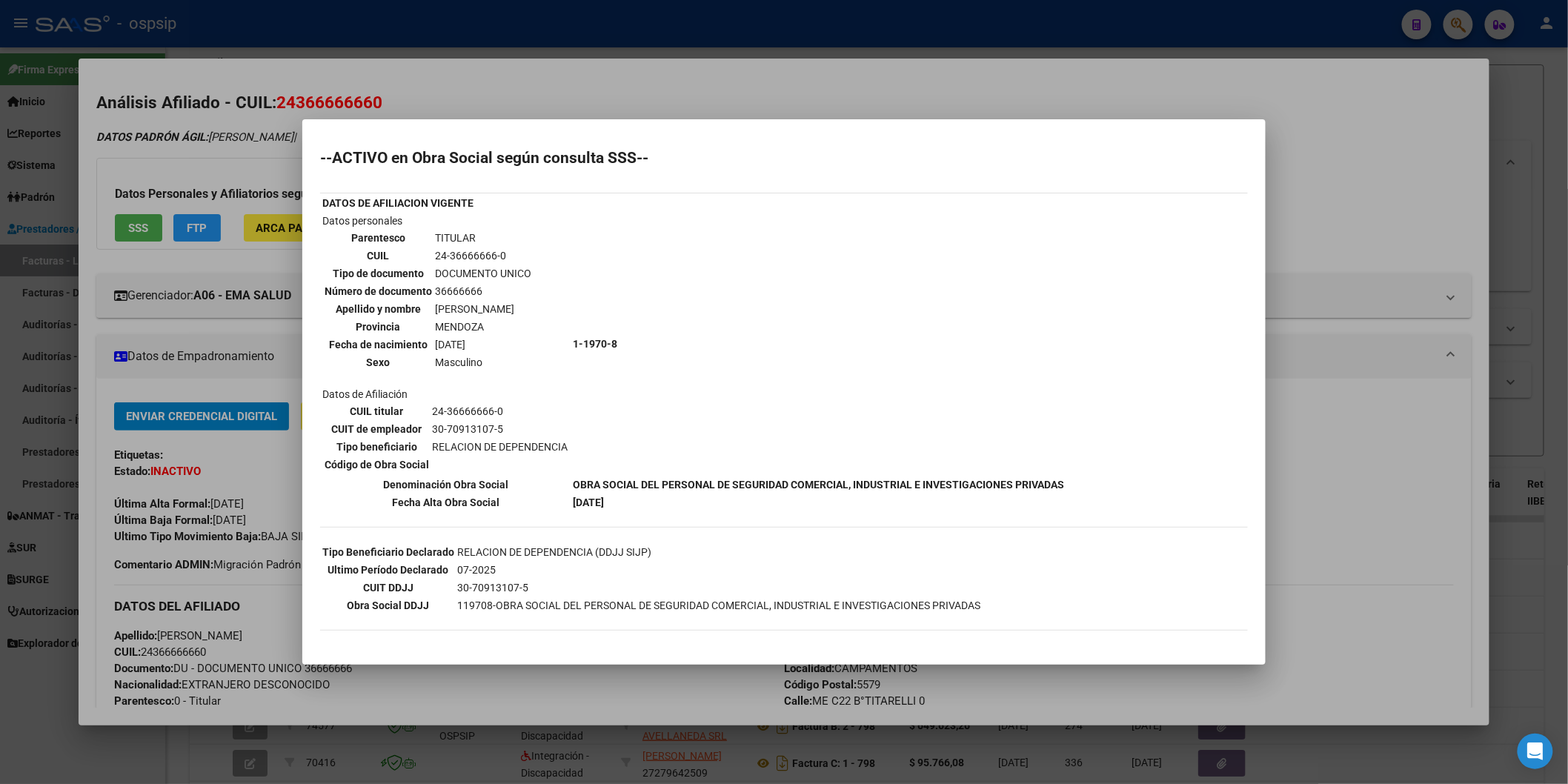
scroll to position [270, 0]
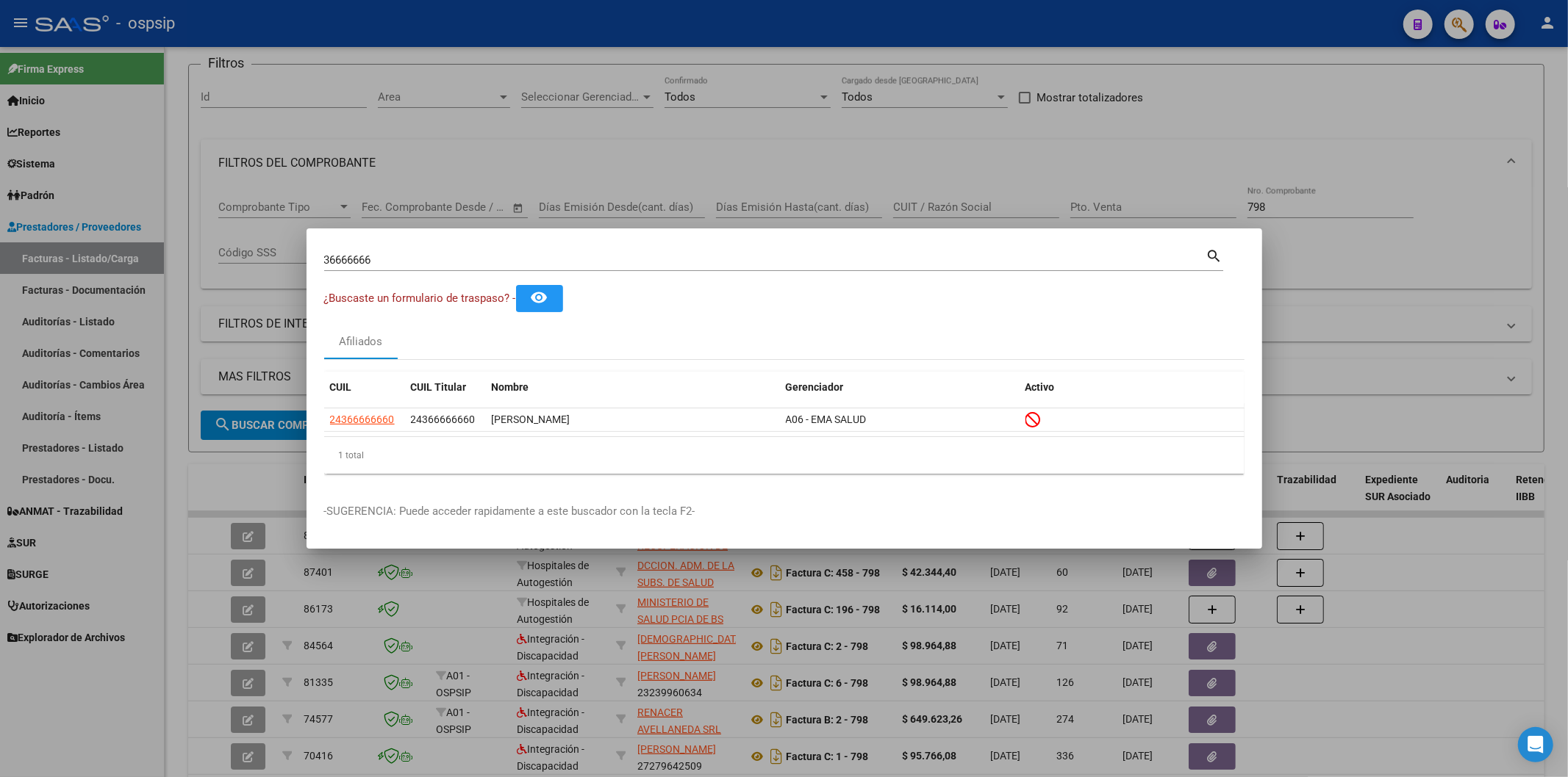
click at [397, 268] on div "36666666 Buscar (apellido, dni, [PERSON_NAME], [PERSON_NAME], cuit, obra social)" at bounding box center [765, 260] width 882 height 22
click at [395, 267] on div "36666666 Buscar (apellido, dni, [PERSON_NAME], [PERSON_NAME], cuit, obra social)" at bounding box center [765, 260] width 882 height 22
type input "3"
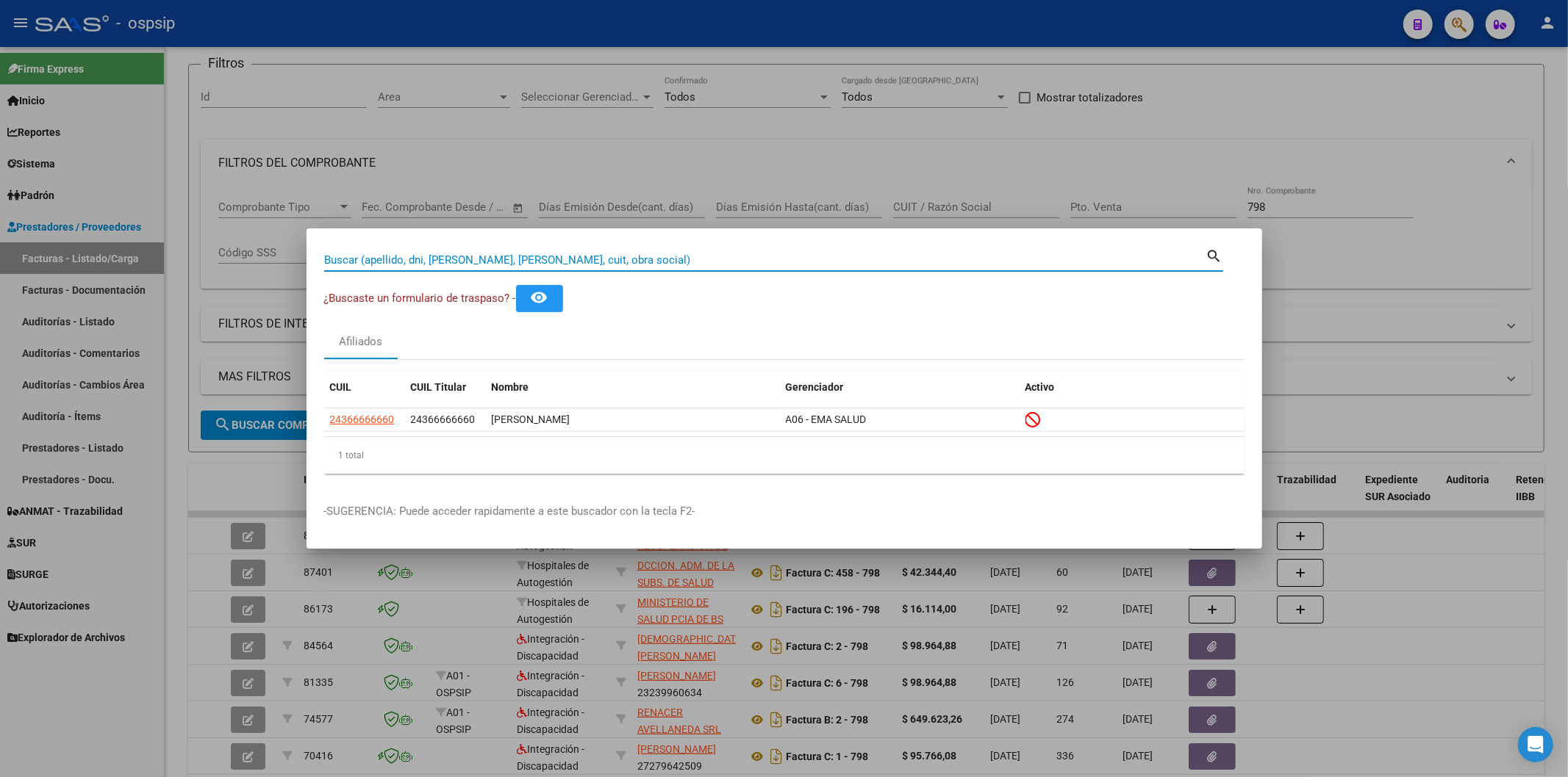
paste input "41365041"
type input "41365041"
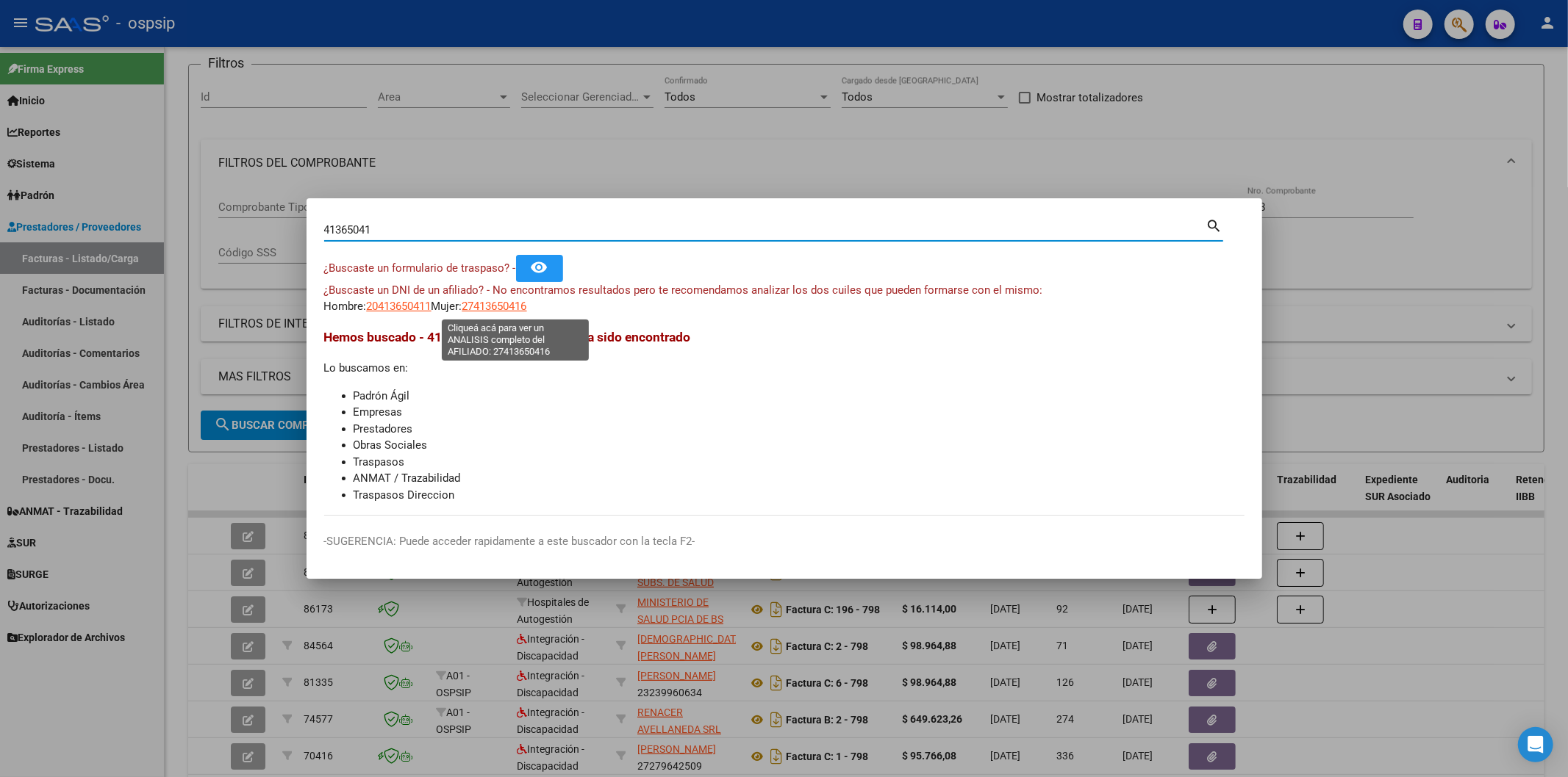
click at [512, 311] on span "27413650416" at bounding box center [495, 306] width 65 height 13
type textarea "27413650416"
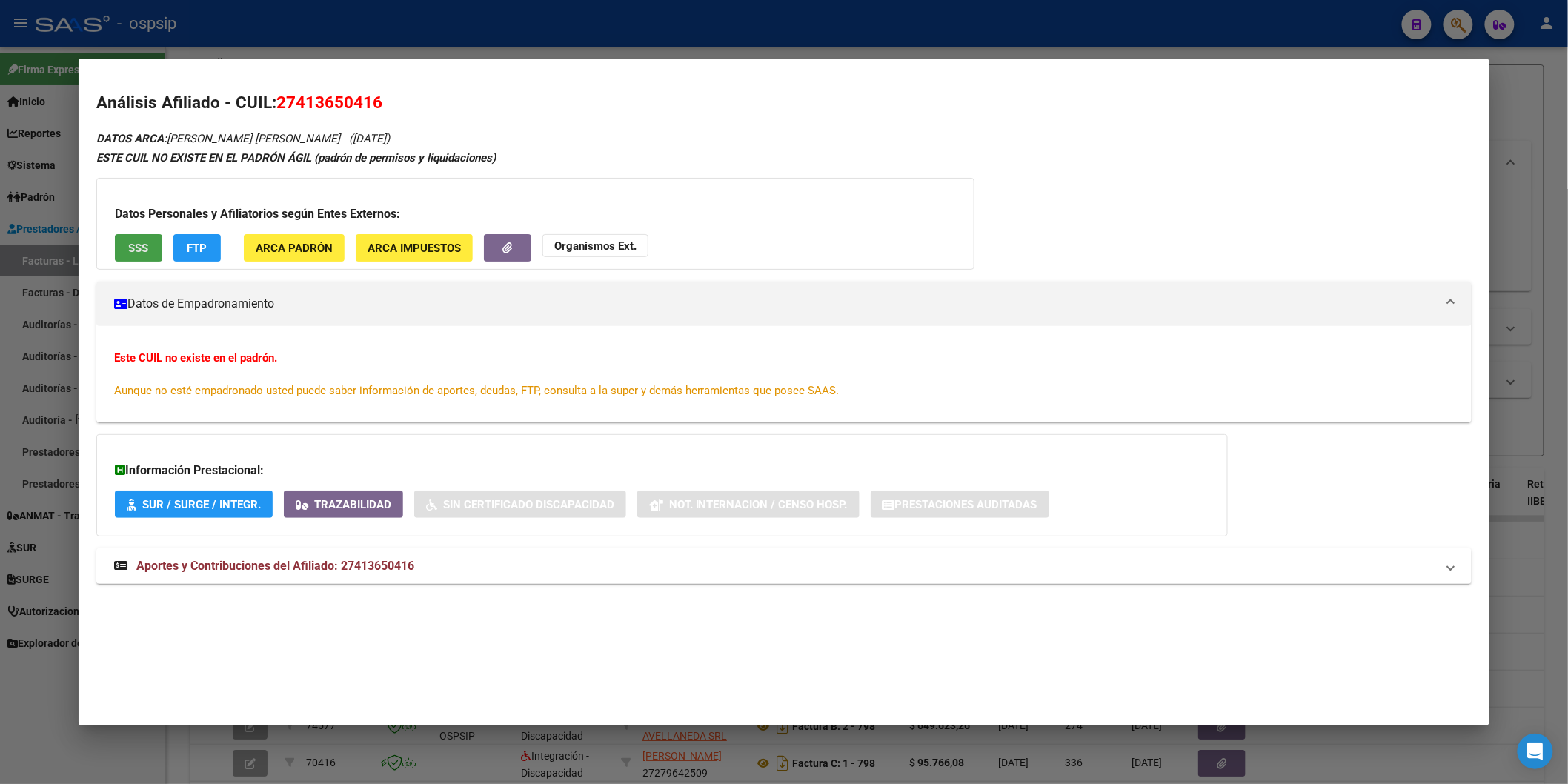
click at [115, 241] on button "SSS" at bounding box center [138, 248] width 48 height 28
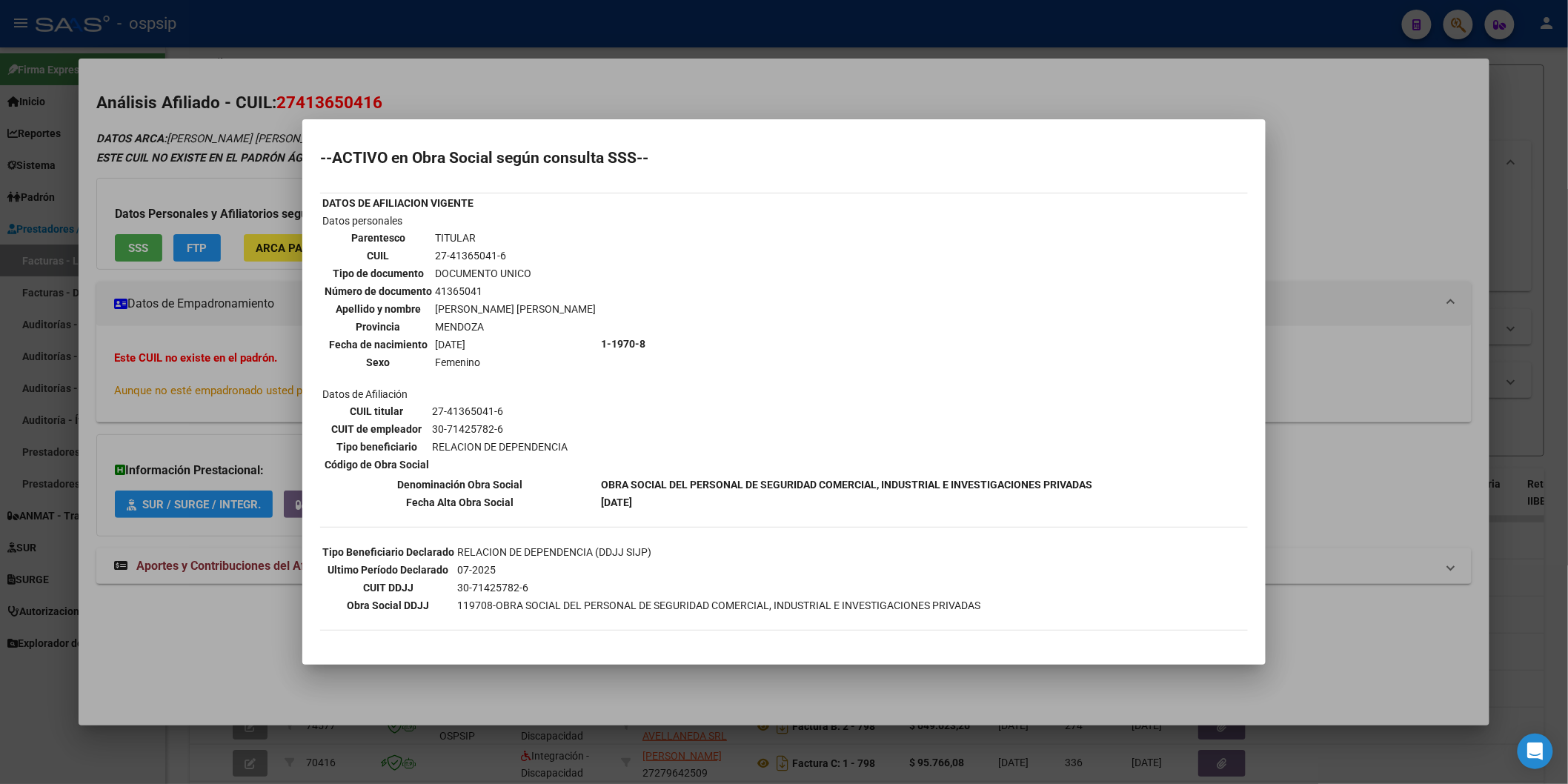
scroll to position [186, 0]
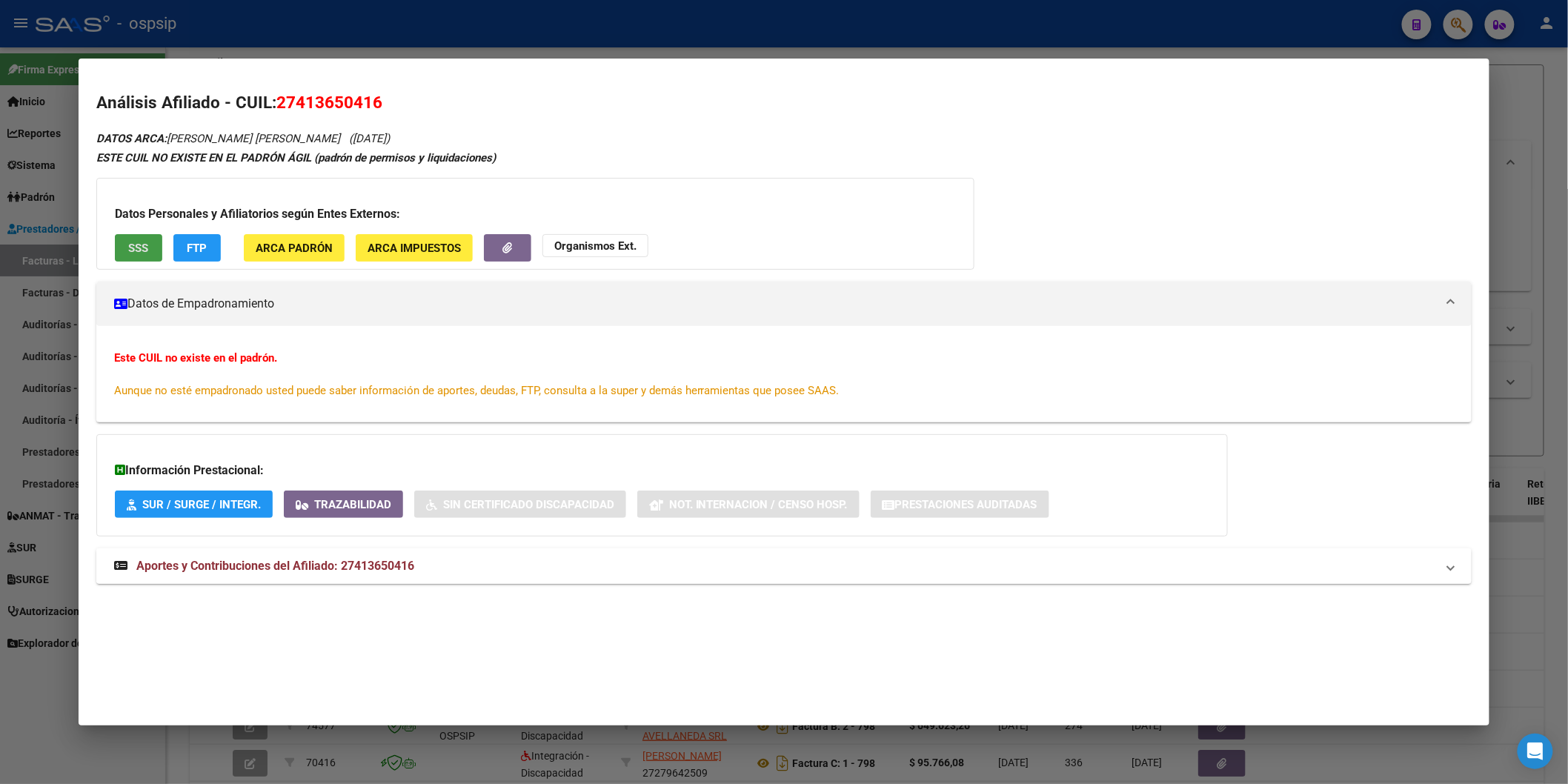
click at [342, 553] on mat-expansion-panel-header "Aportes y Contribuciones del Afiliado: 27413650416" at bounding box center [784, 566] width 1376 height 36
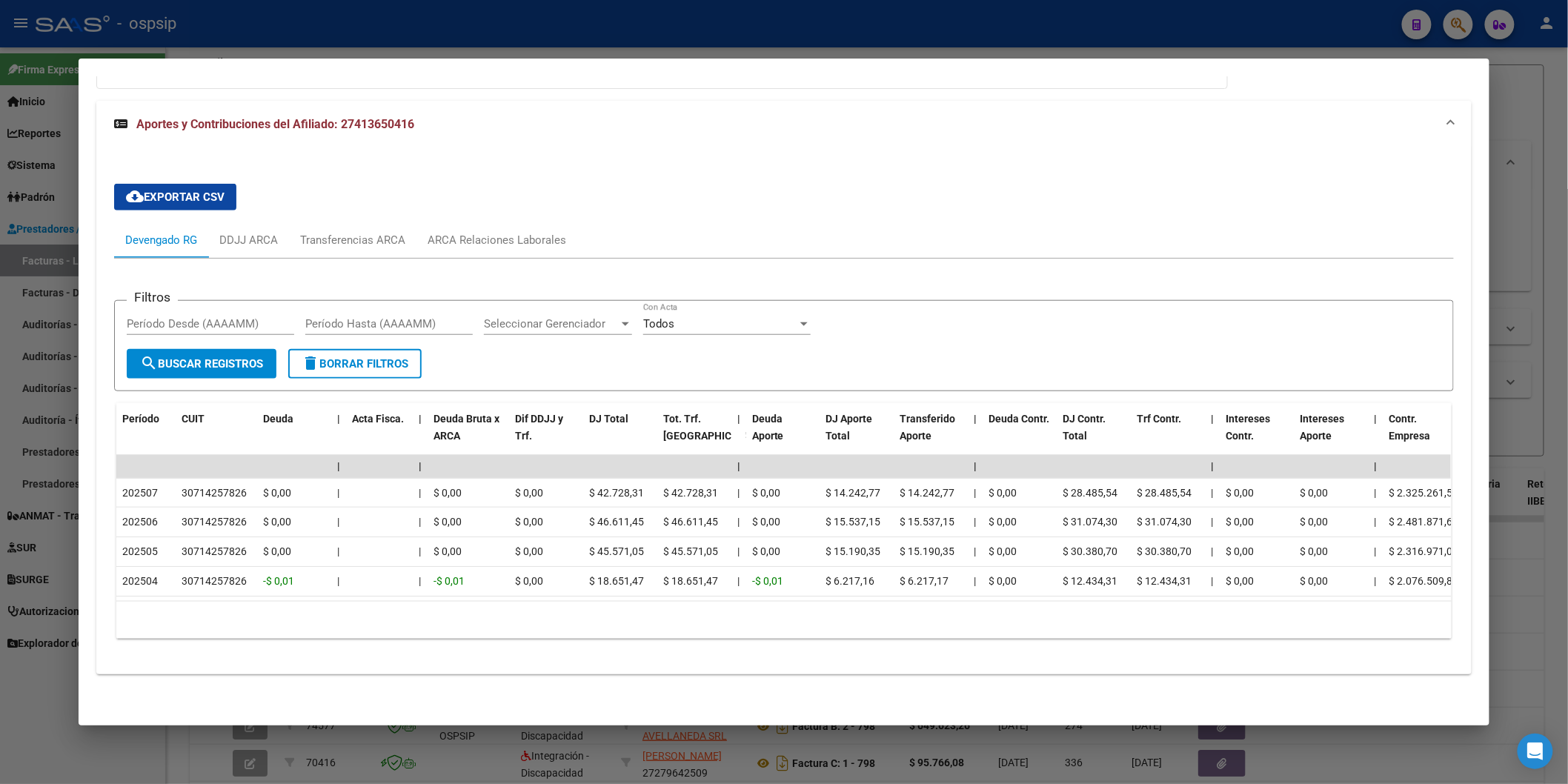
scroll to position [462, 0]
click at [484, 232] on div "ARCA Relaciones Laborales" at bounding box center [497, 240] width 139 height 16
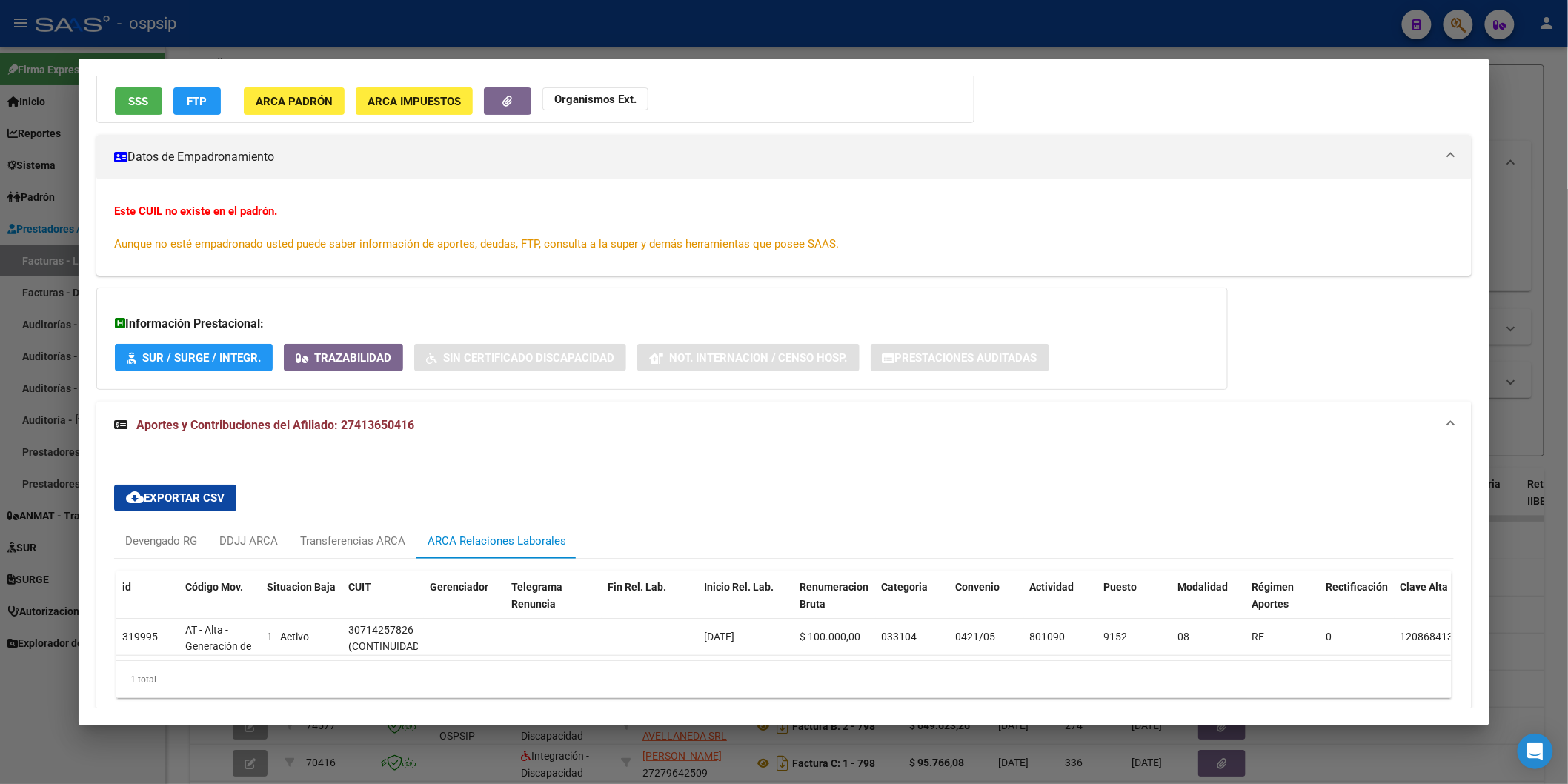
scroll to position [0, 0]
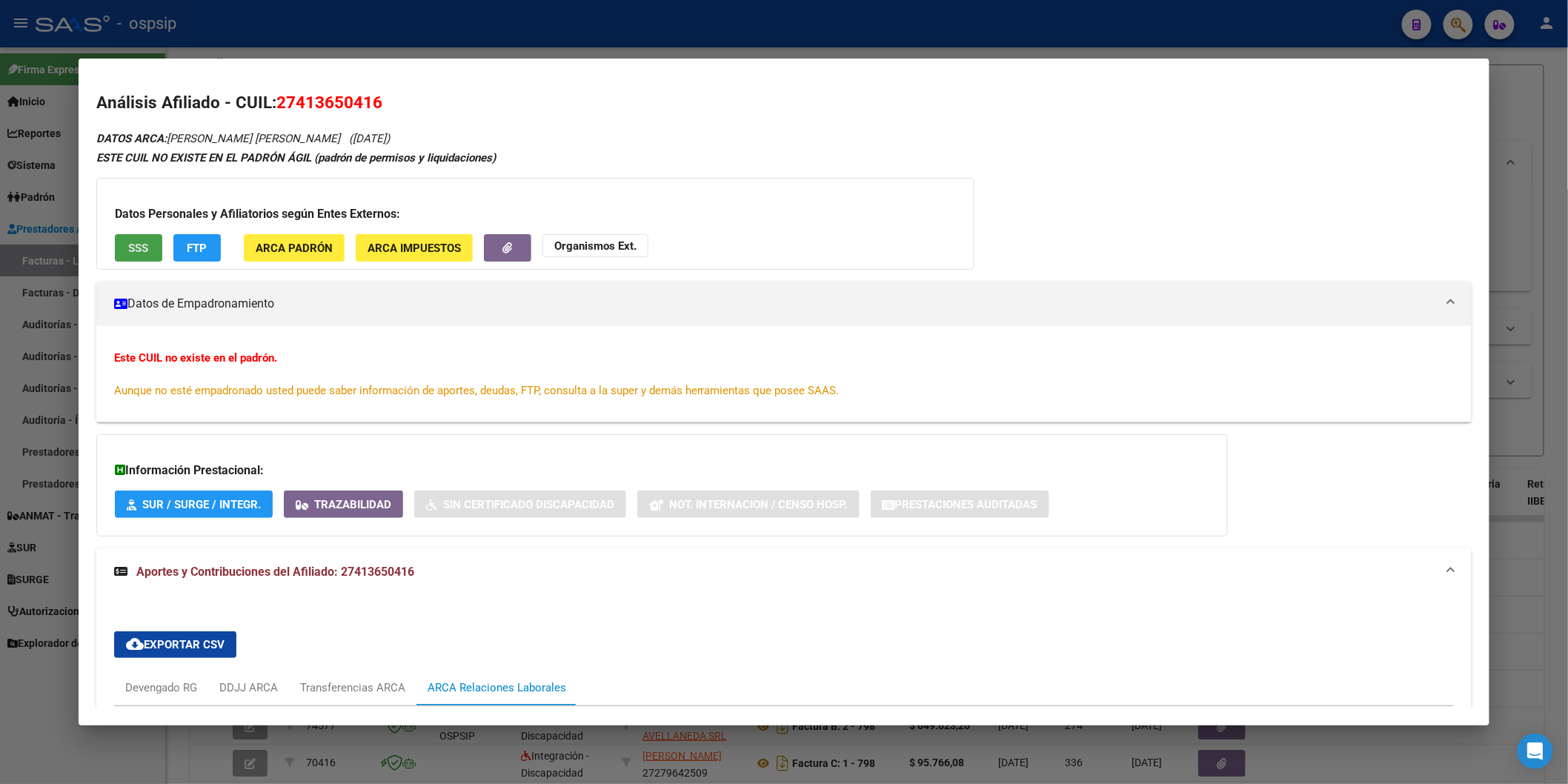
click at [121, 254] on button "SSS" at bounding box center [138, 248] width 48 height 28
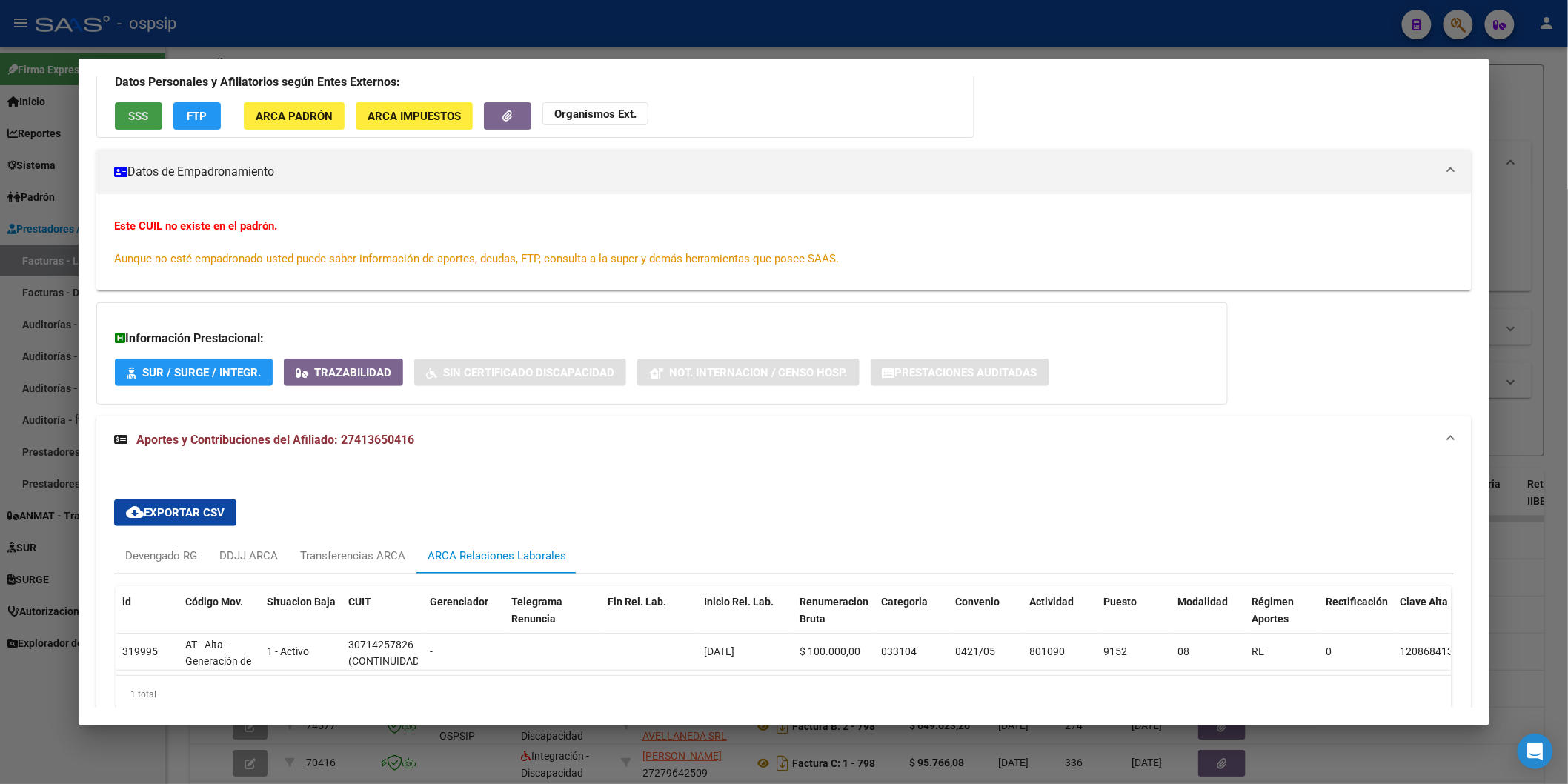
scroll to position [219, 0]
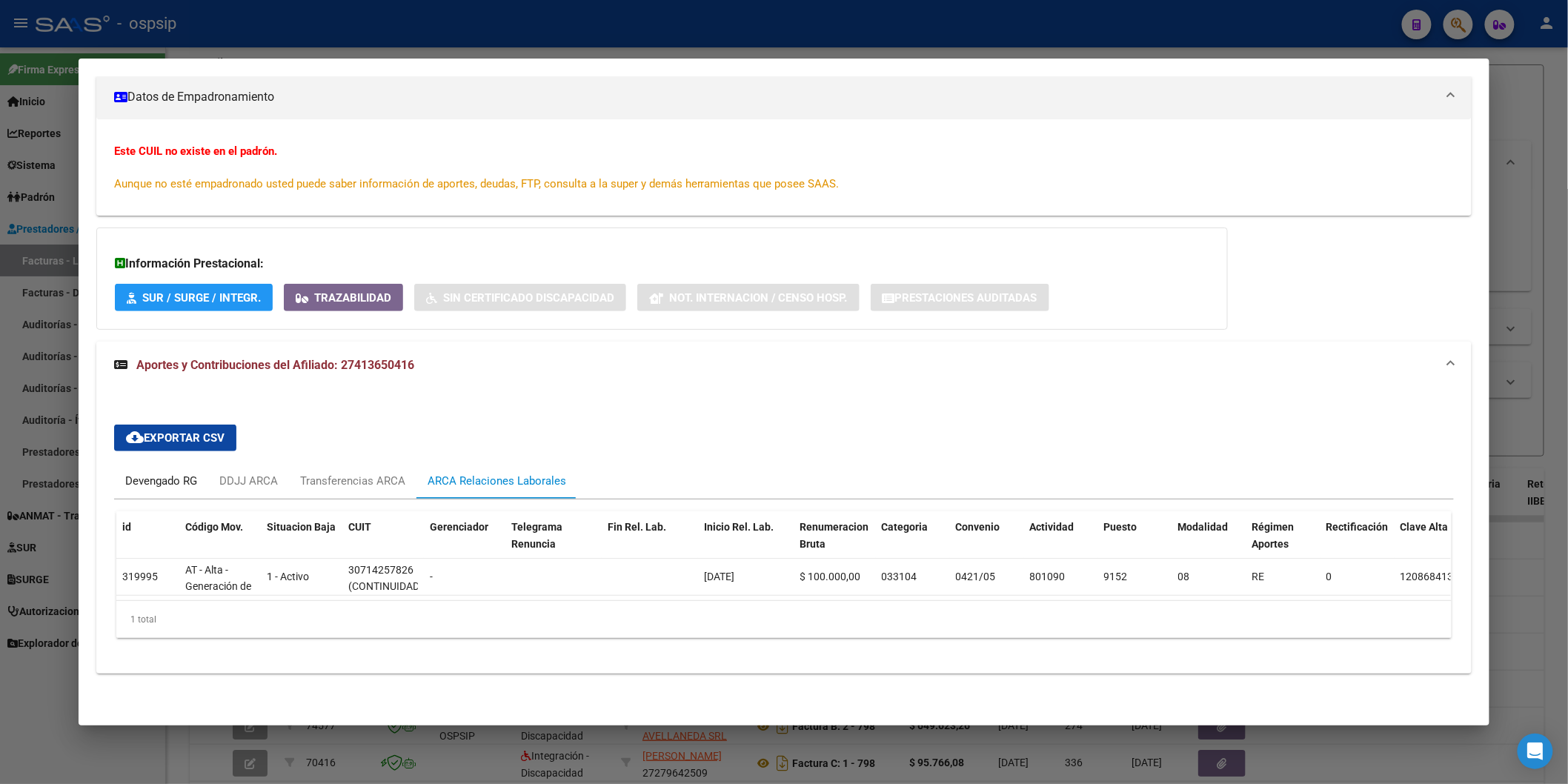
click at [182, 473] on div "Devengado RG" at bounding box center [161, 481] width 72 height 16
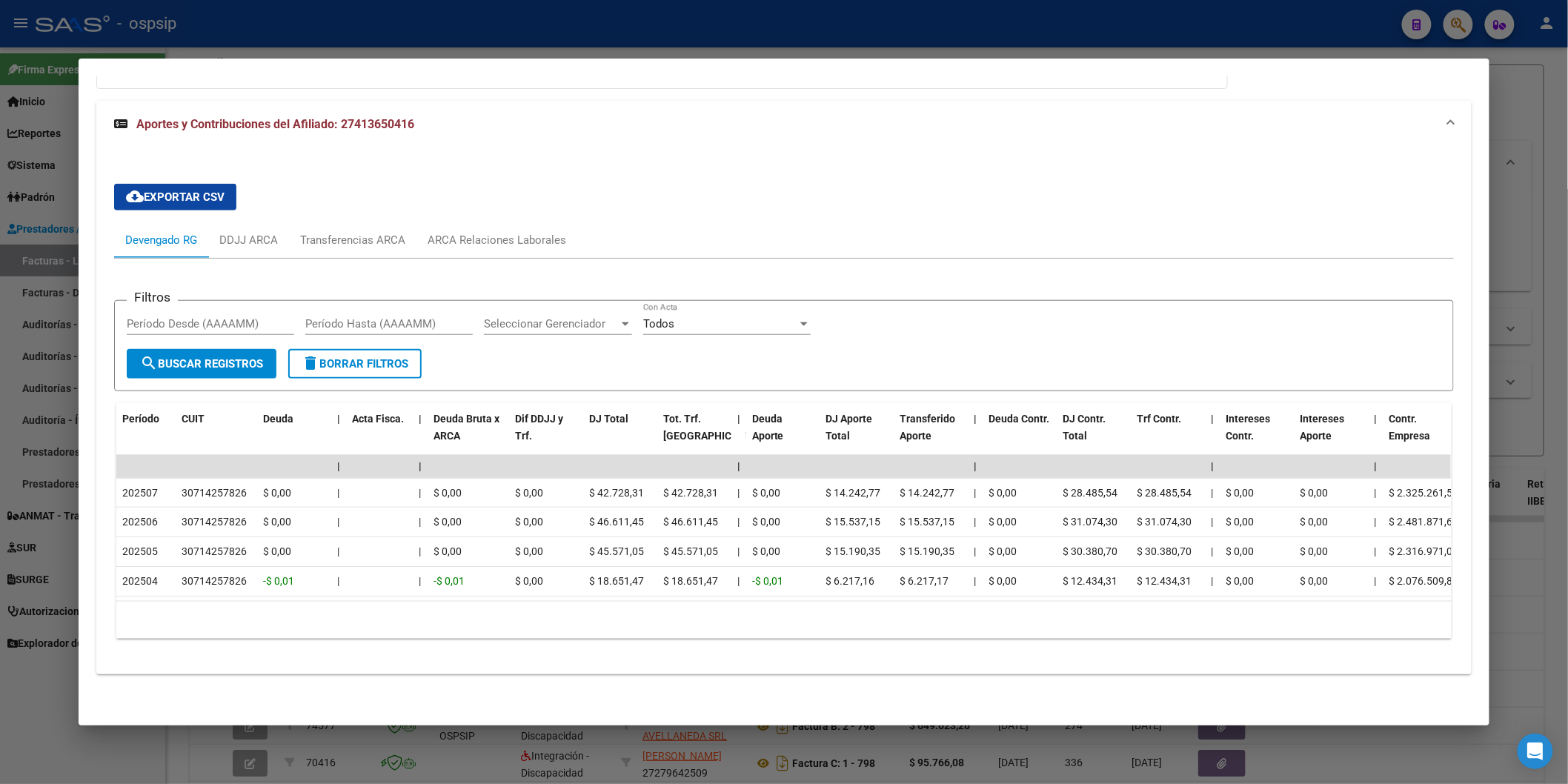
scroll to position [462, 0]
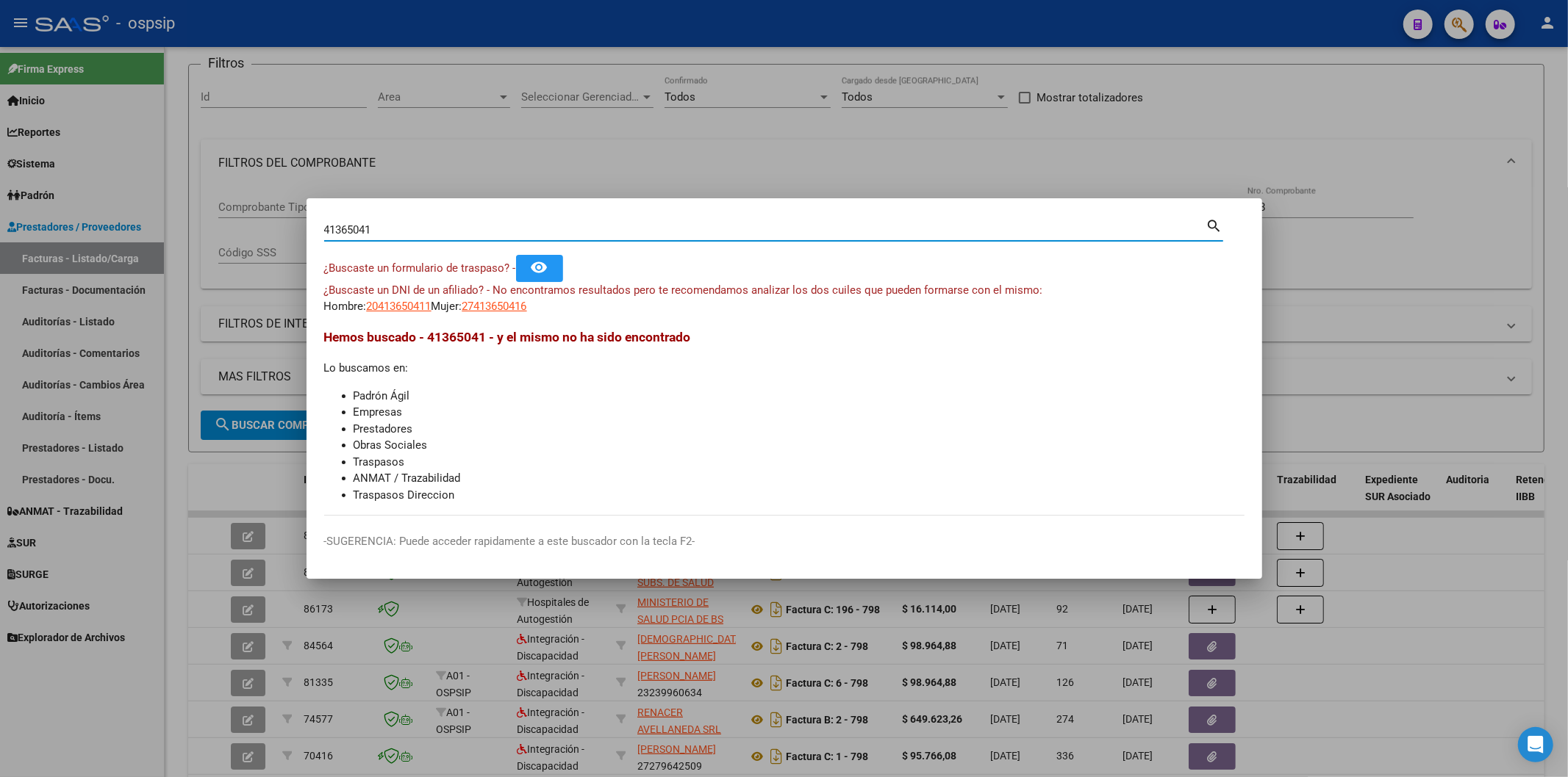
click at [503, 228] on input "41365041" at bounding box center [765, 229] width 882 height 13
paste input "17171842"
type input "17171842"
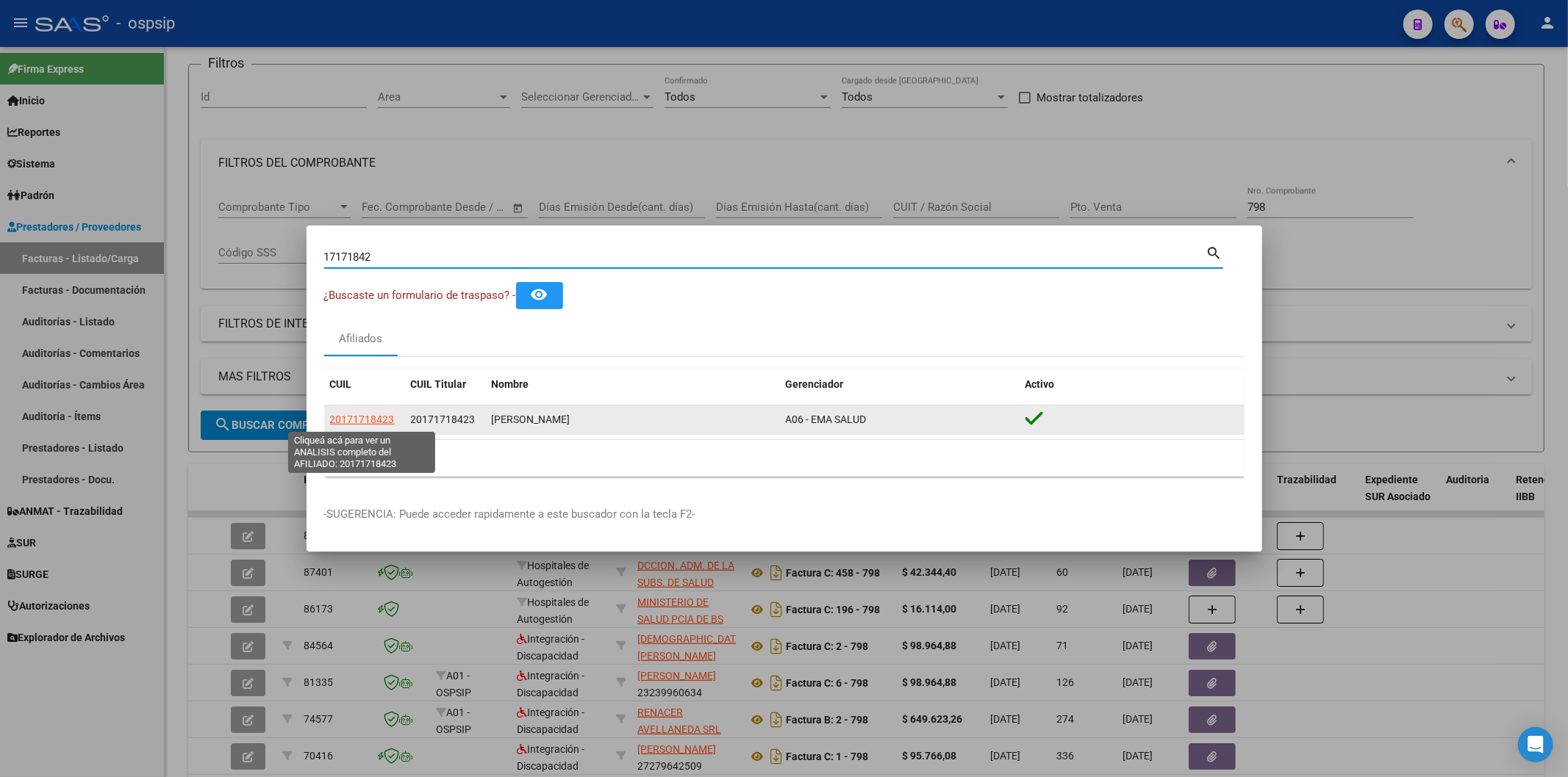
click at [350, 417] on span "20171718423" at bounding box center [362, 419] width 65 height 12
type textarea "20171718423"
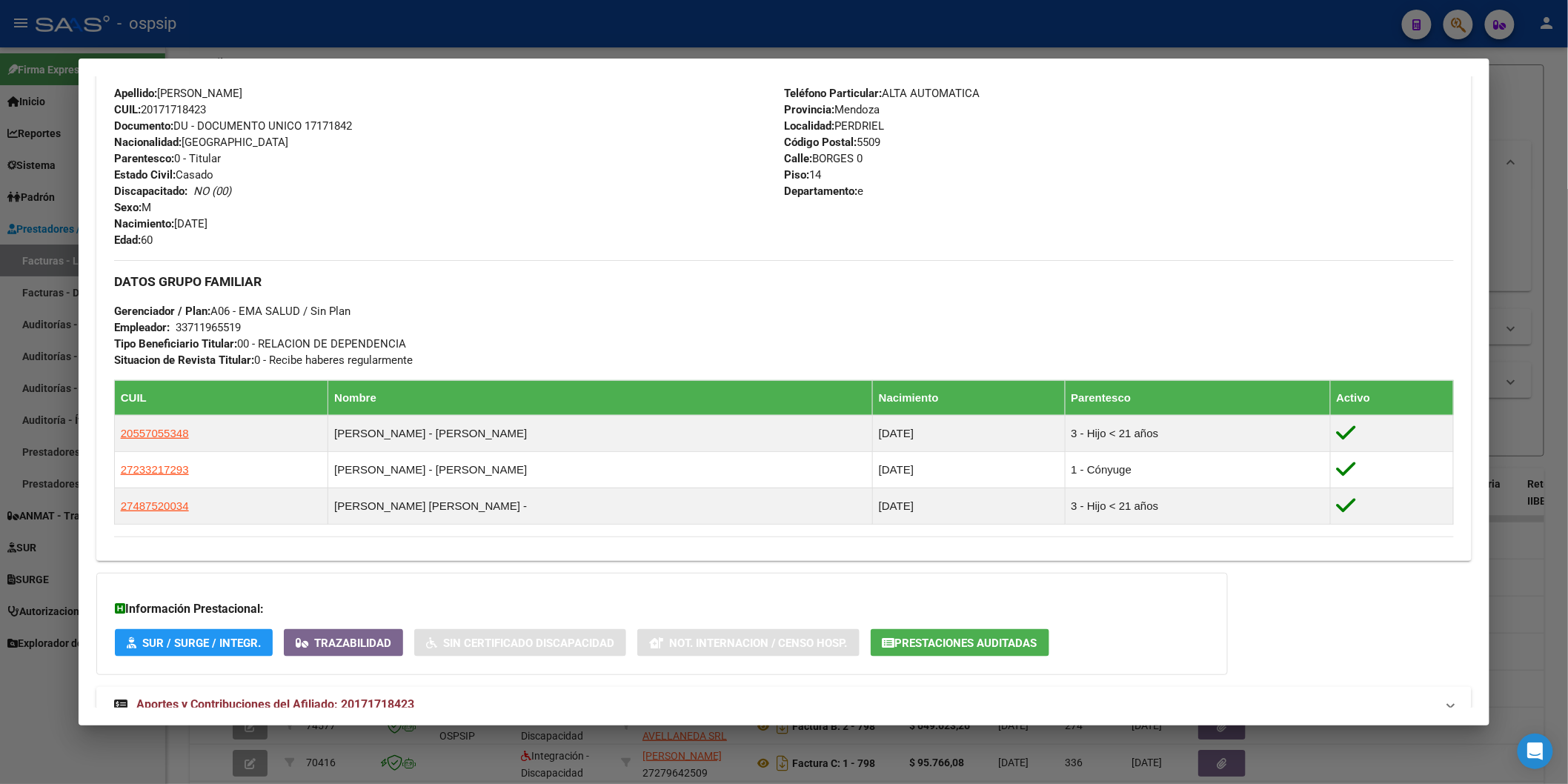
scroll to position [591, 0]
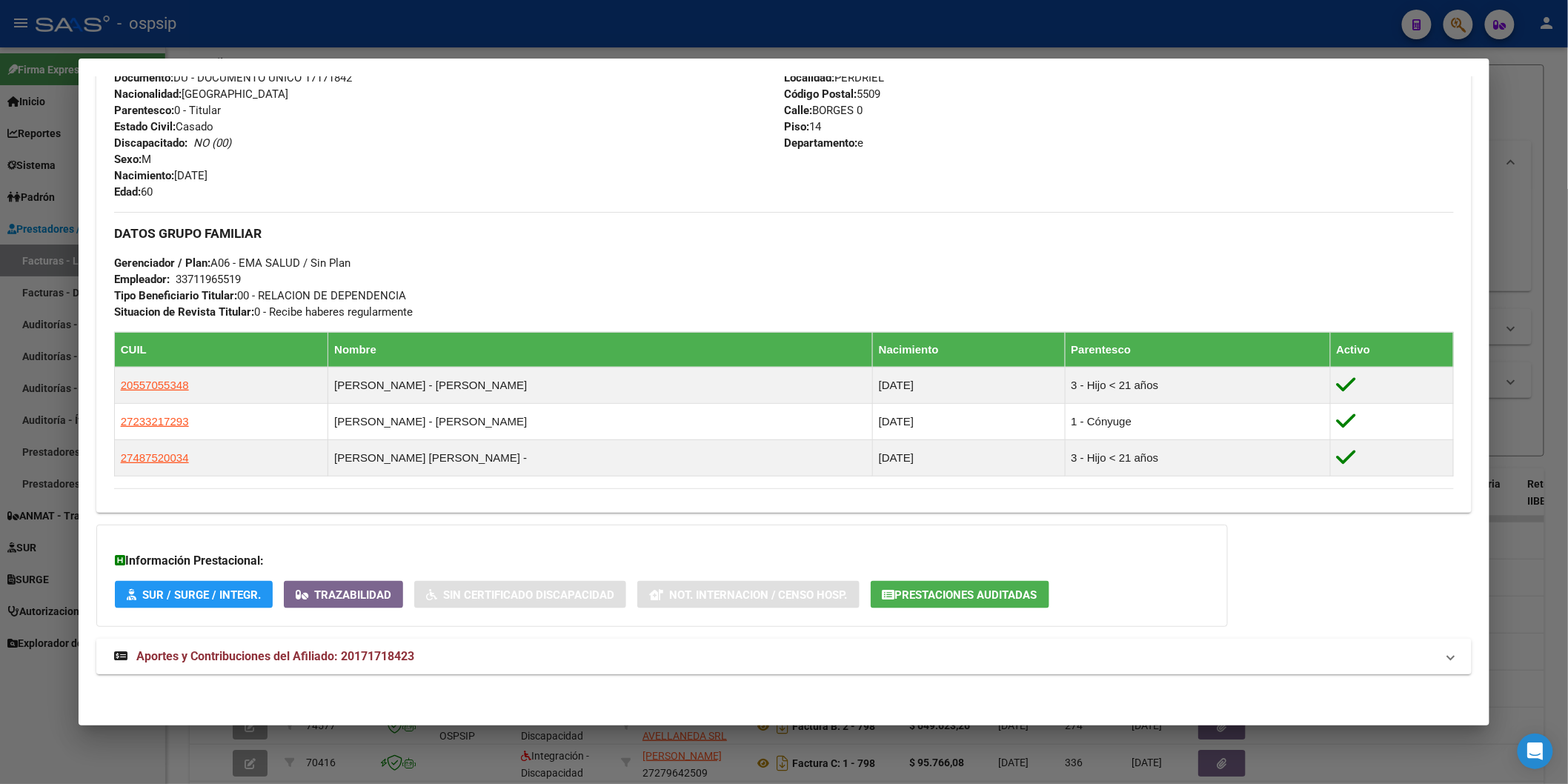
click at [304, 665] on strong "Aportes y Contribuciones del Afiliado: 20171718423" at bounding box center [264, 657] width 301 height 18
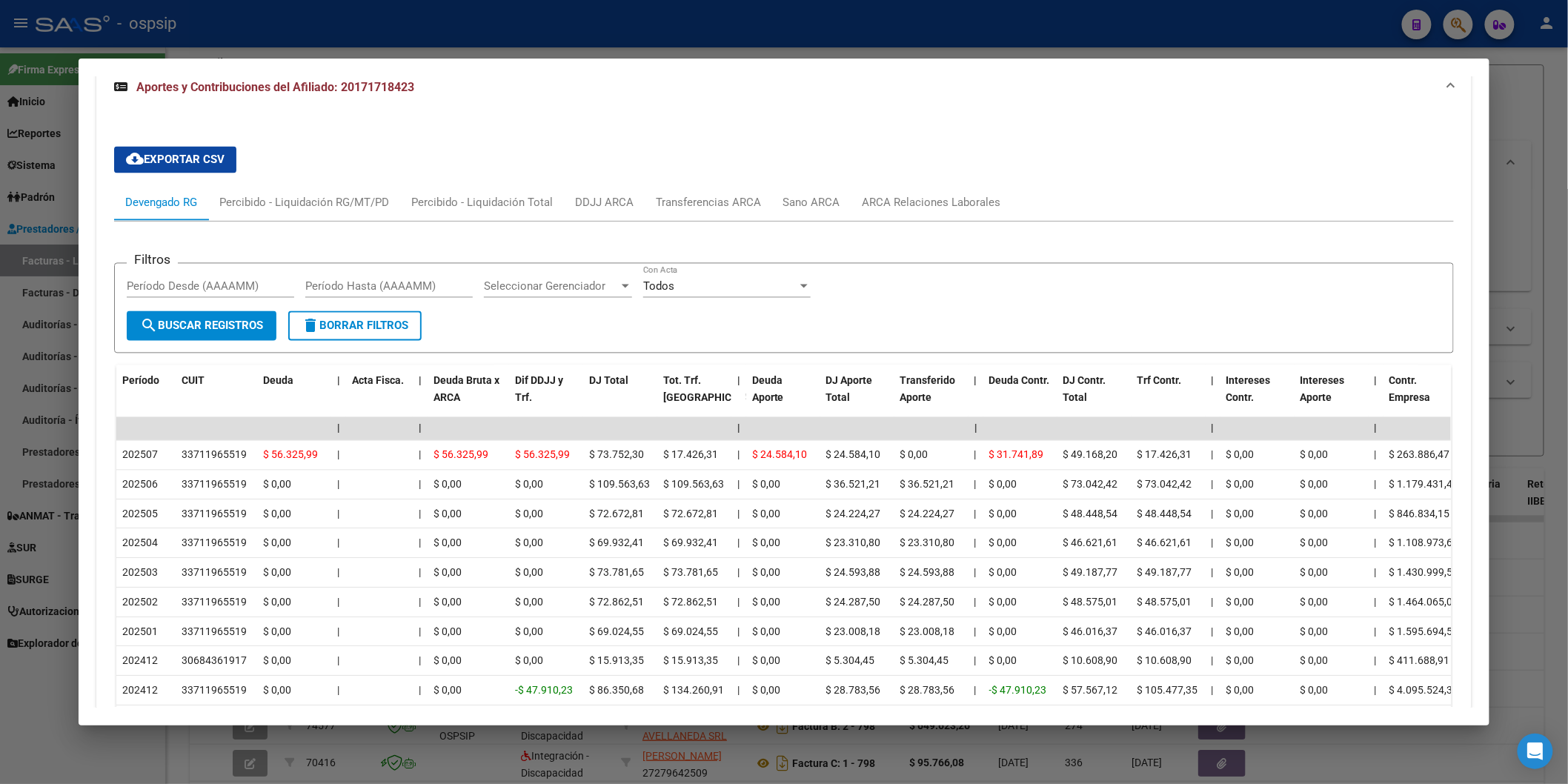
scroll to position [1167, 0]
click at [917, 195] on div "ARCA Relaciones Laborales" at bounding box center [932, 202] width 139 height 16
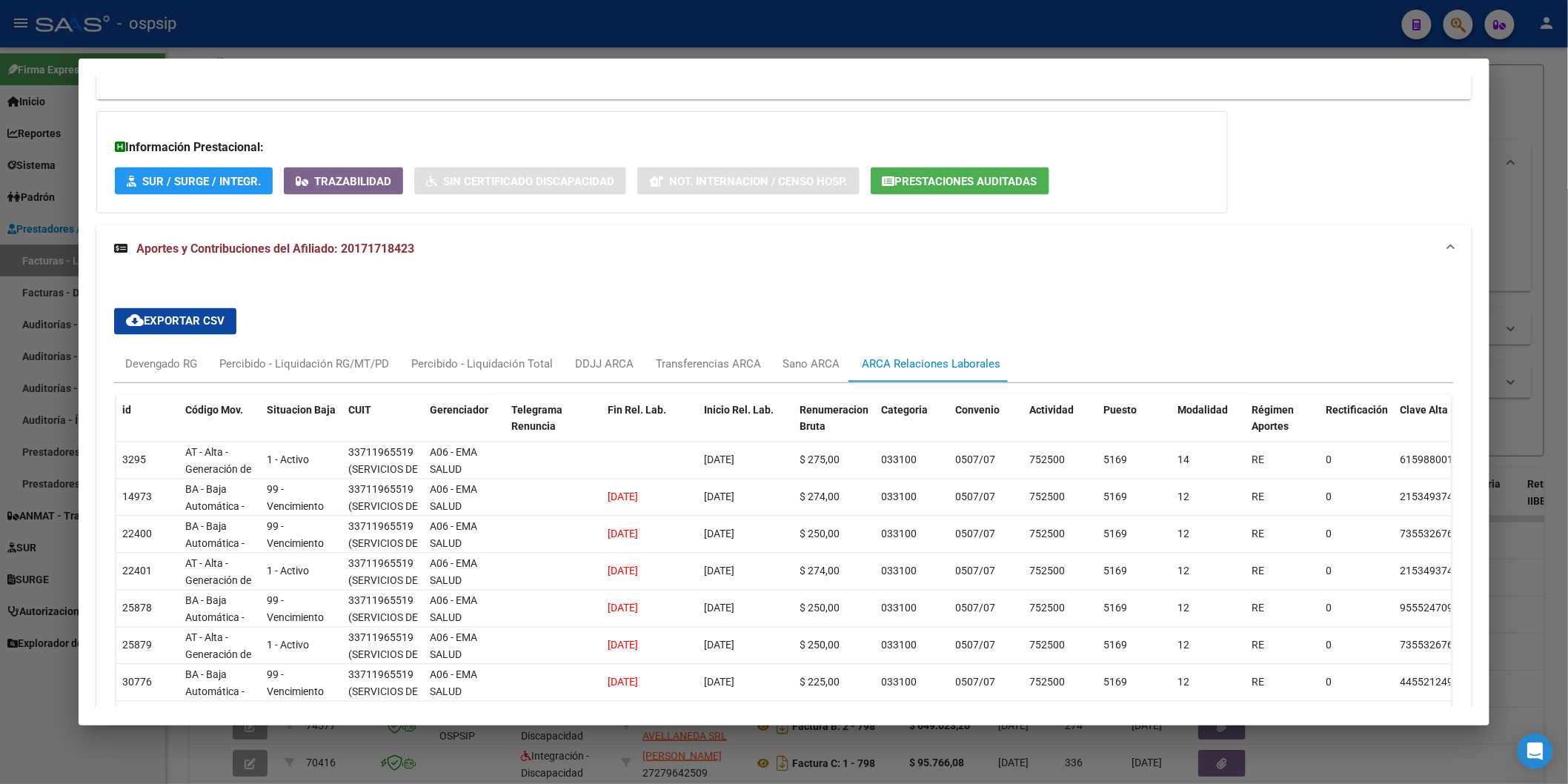
scroll to position [1003, 0]
click at [161, 367] on div "Devengado RG" at bounding box center [161, 366] width 72 height 16
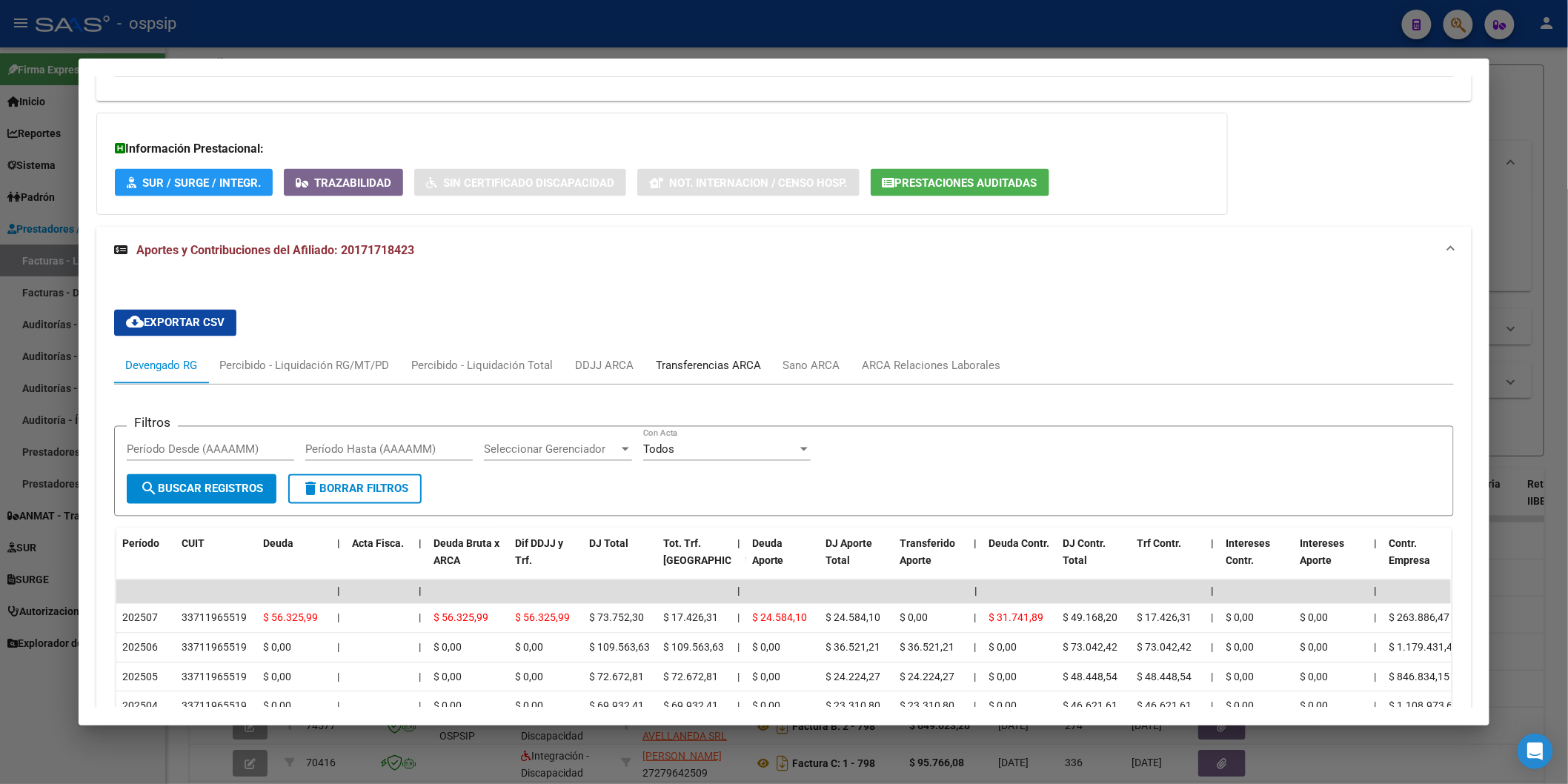
click at [724, 358] on div "Transferencias ARCA" at bounding box center [708, 366] width 105 height 16
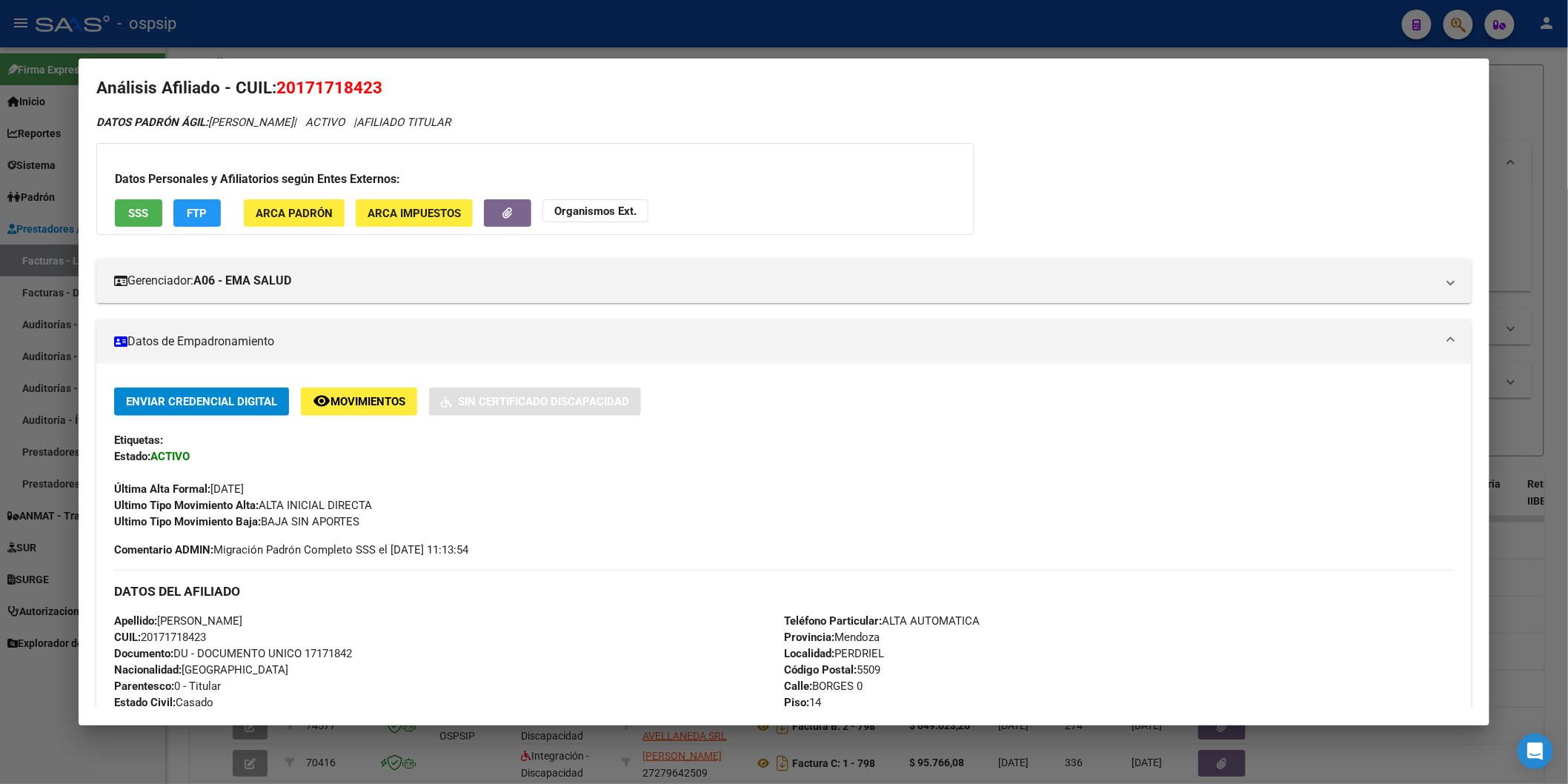
scroll to position [0, 0]
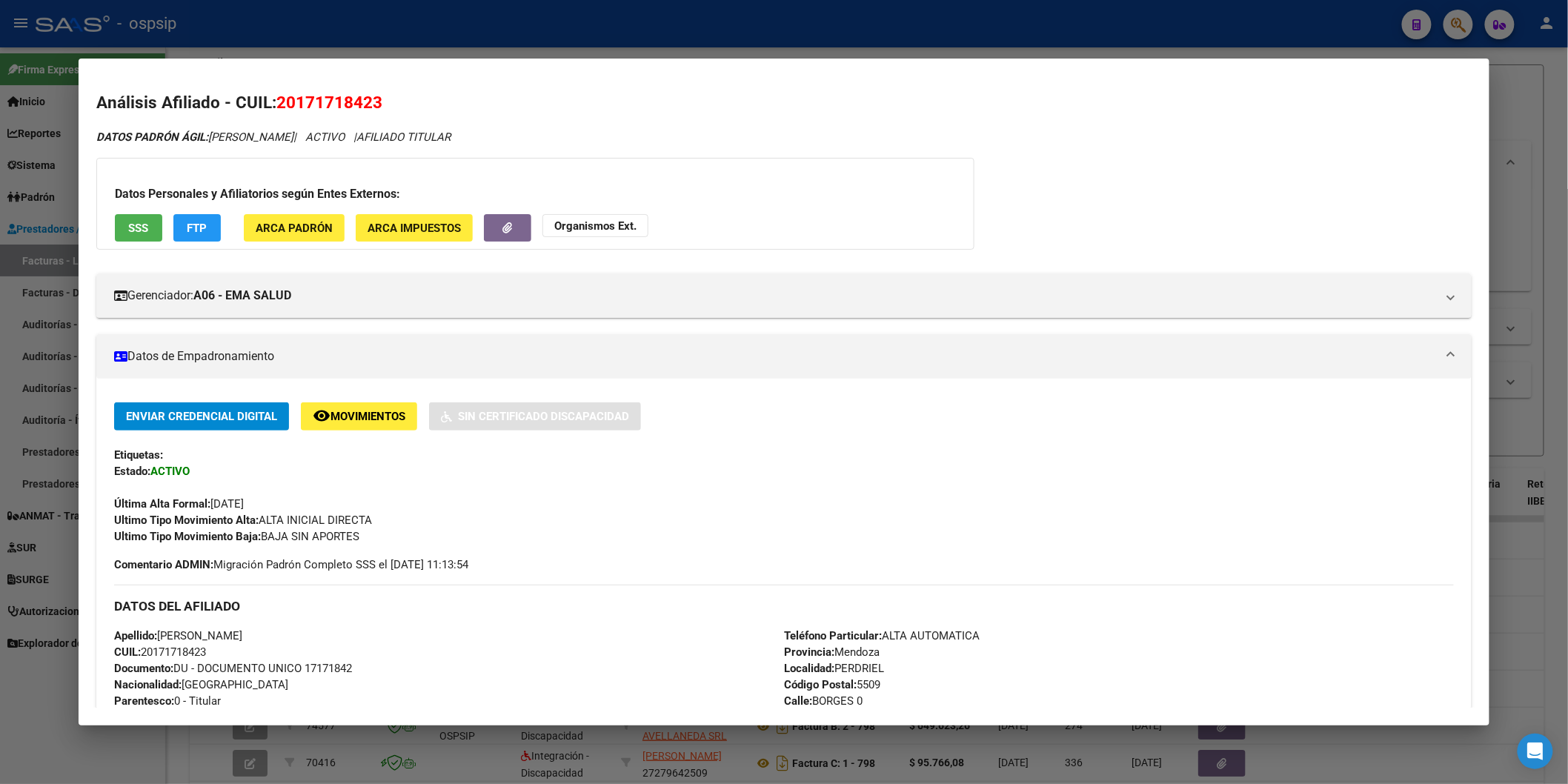
click at [115, 224] on button "SSS" at bounding box center [138, 228] width 48 height 28
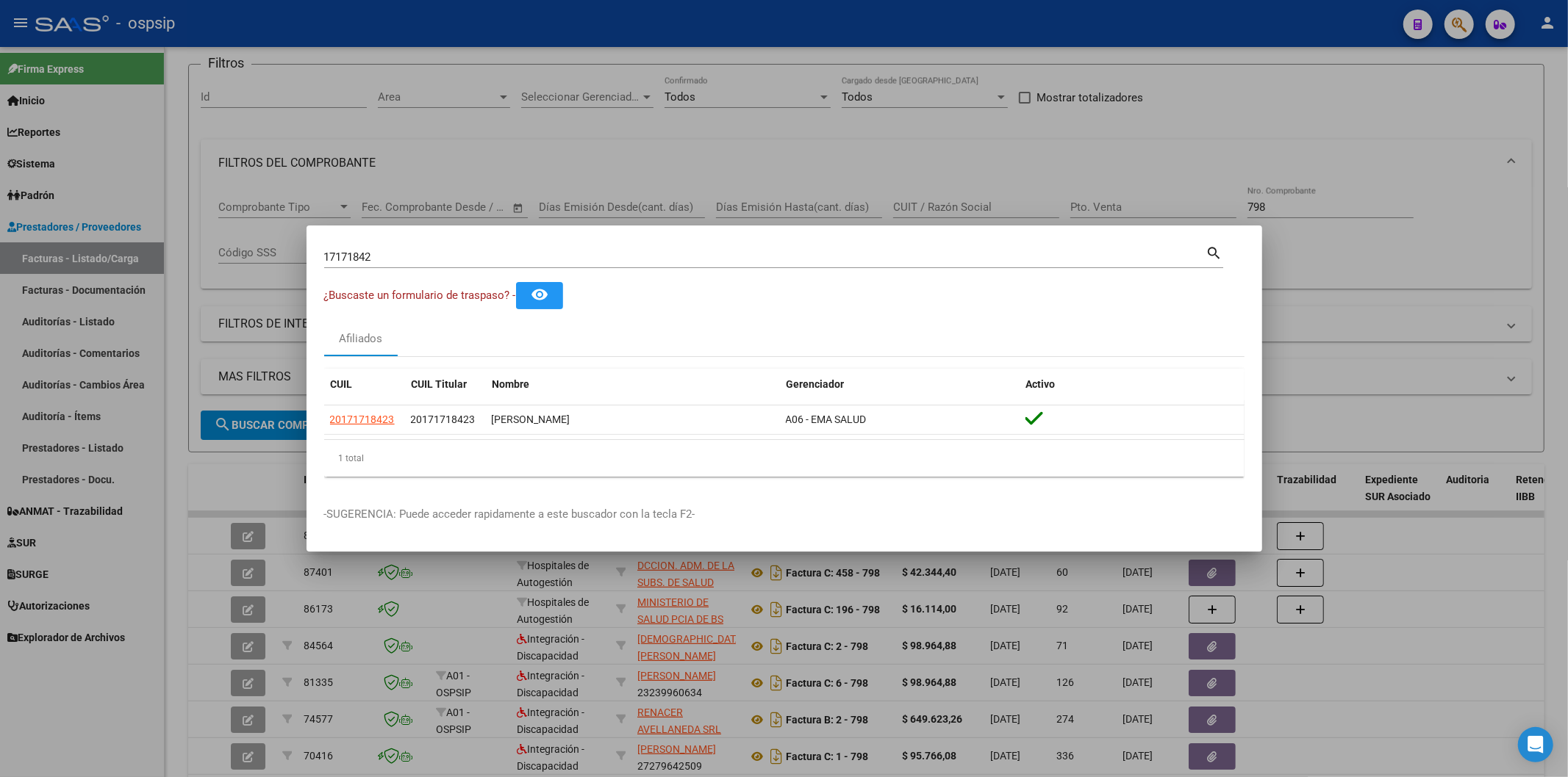
click at [458, 267] on div "17171842 Buscar (apellido, dni, cuil, [PERSON_NAME], cuit, obra social)" at bounding box center [765, 257] width 882 height 22
drag, startPoint x: 458, startPoint y: 267, endPoint x: 468, endPoint y: 262, distance: 11.2
click at [458, 266] on div "17171842 Buscar (apellido, dni, cuil, [PERSON_NAME], cuit, obra social)" at bounding box center [765, 257] width 882 height 22
click at [468, 260] on input "17171842" at bounding box center [765, 257] width 882 height 13
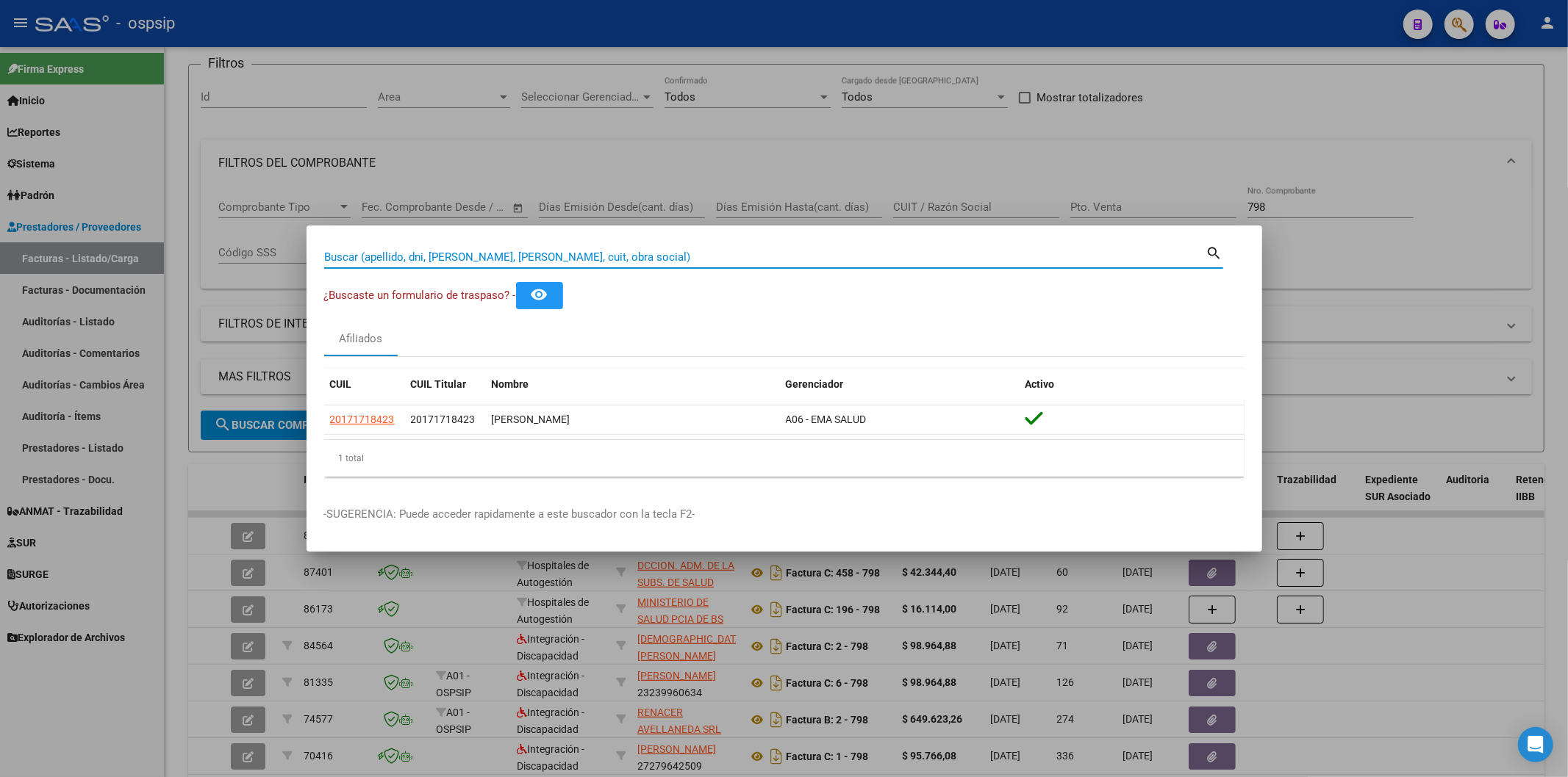
paste input "25472704"
type input "25472704"
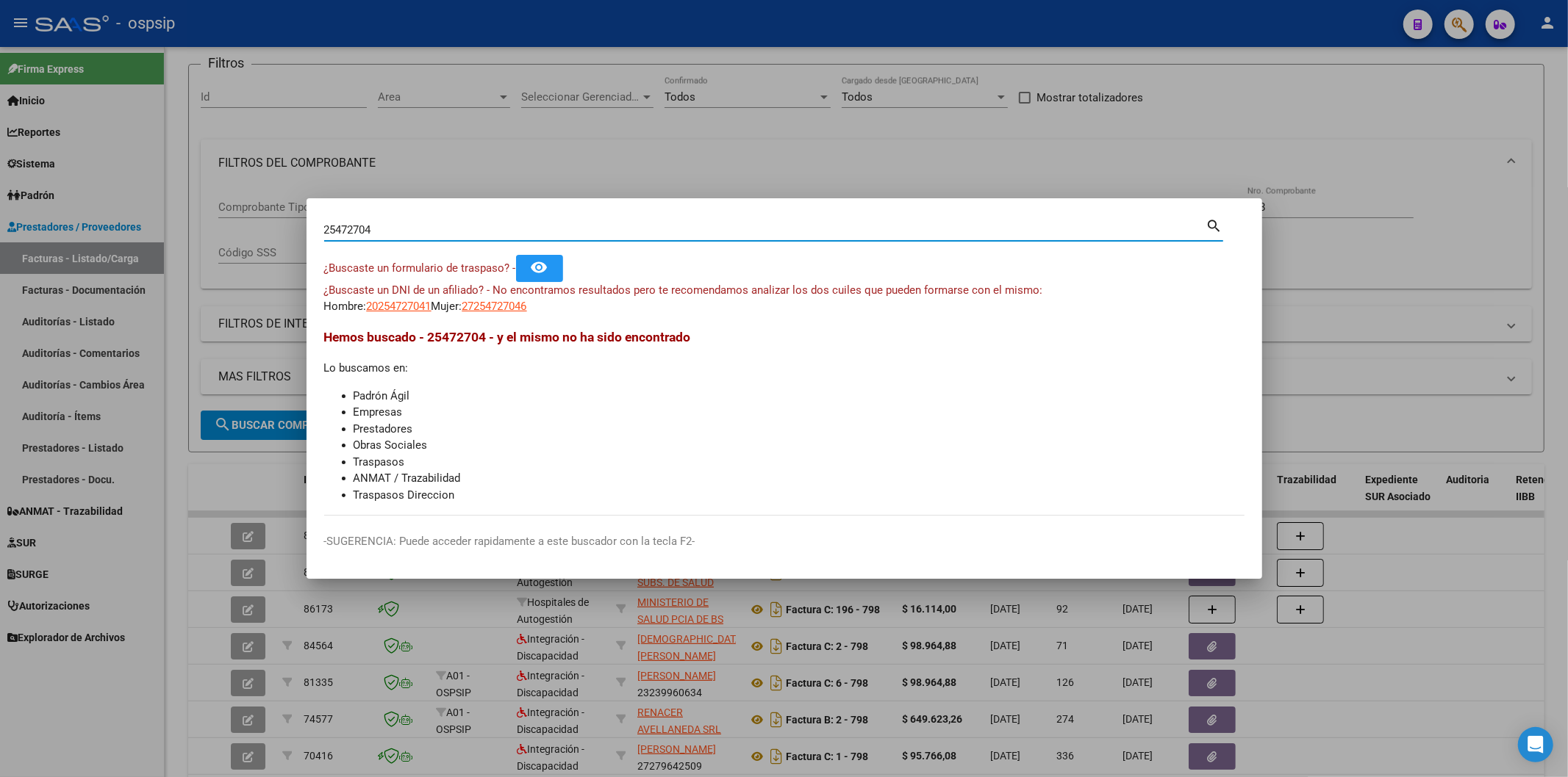
click at [408, 295] on span "¿Buscaste un DNI de un afiliado? - No encontramos resultados pero te recomendam…" at bounding box center [683, 290] width 719 height 13
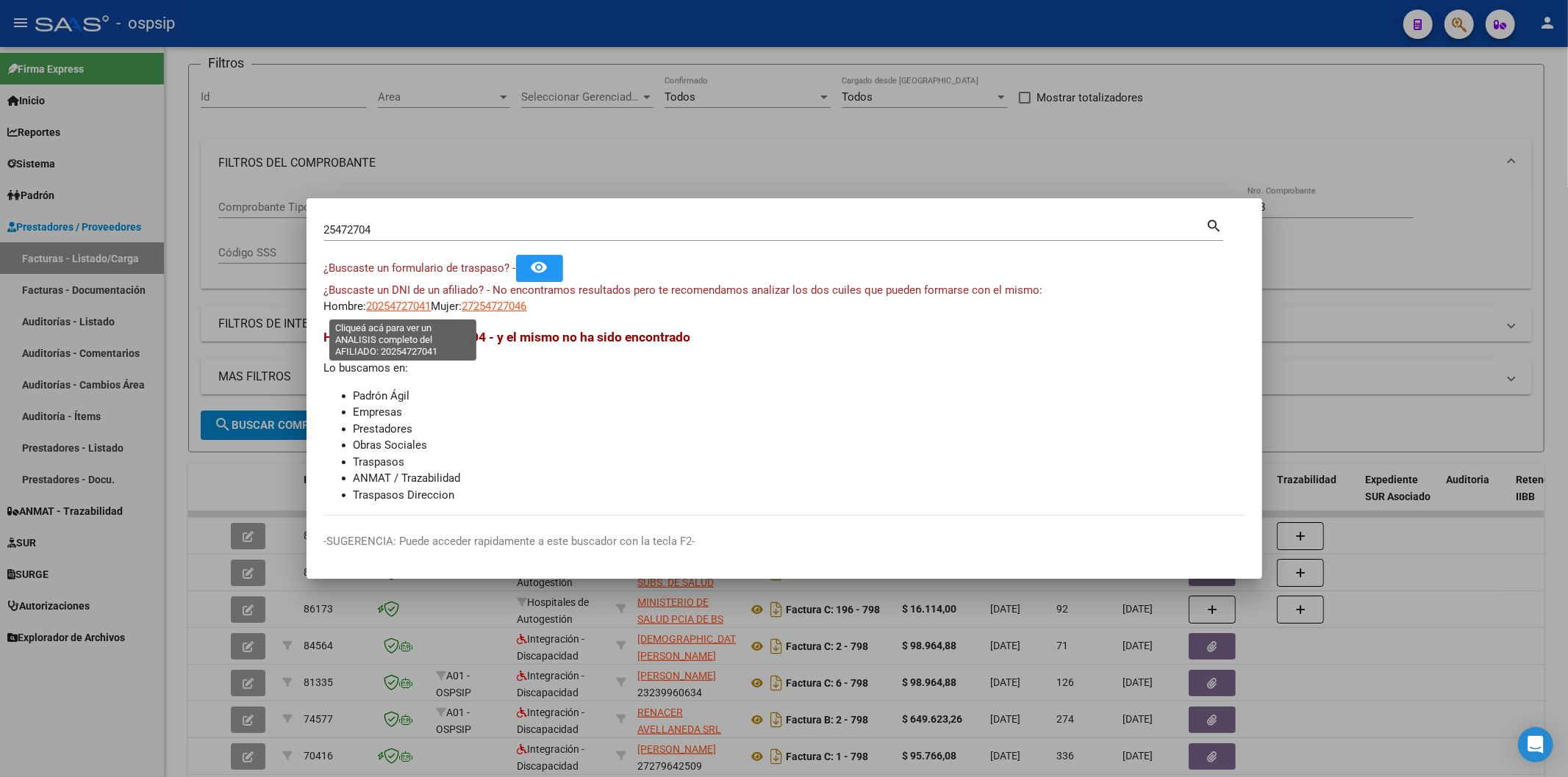
click at [421, 307] on span "20254727041" at bounding box center [398, 306] width 65 height 13
type textarea "20254727041"
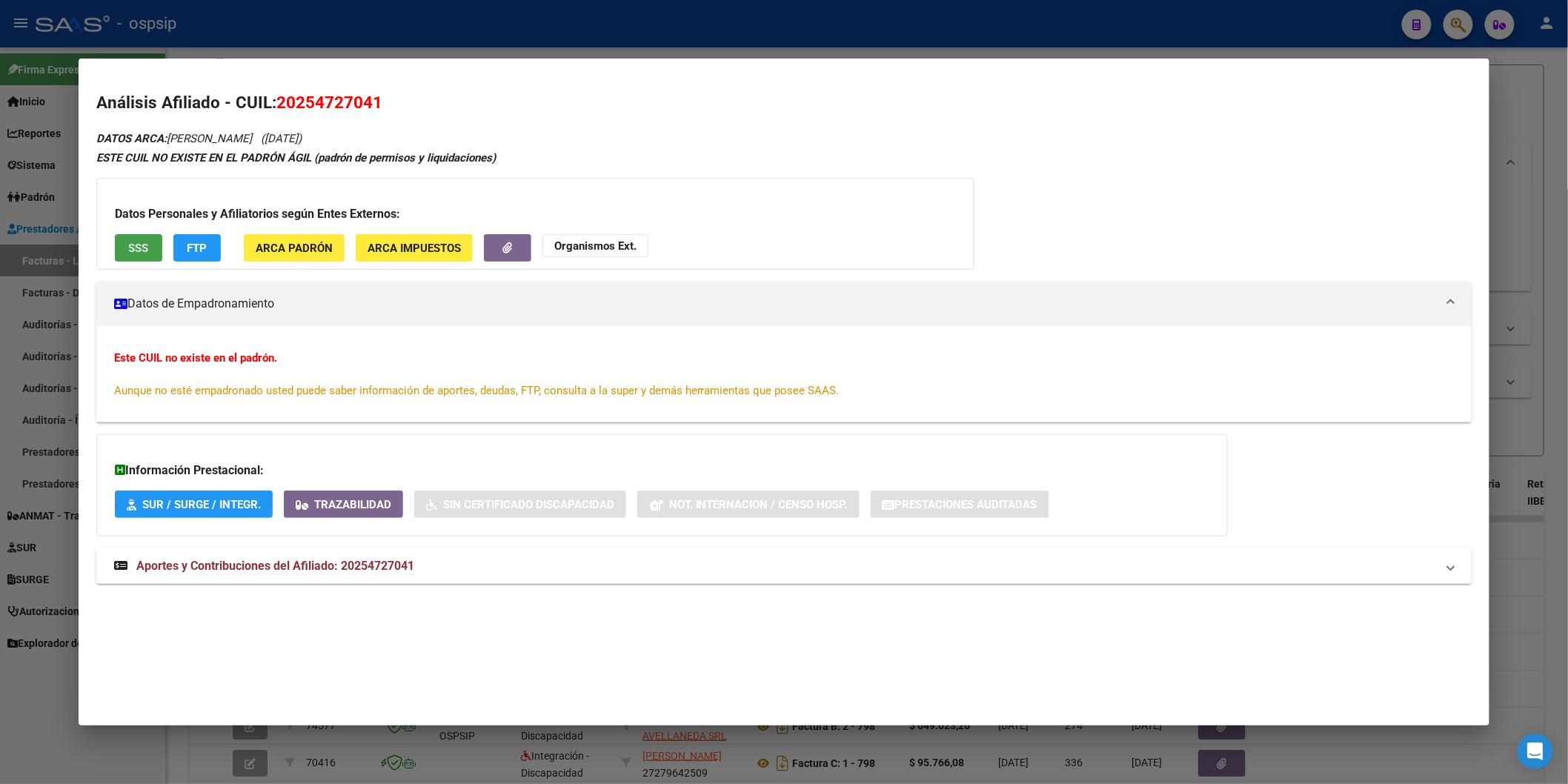
click at [129, 253] on span "SSS" at bounding box center [138, 248] width 20 height 13
click at [241, 566] on span "Aportes y Contribuciones del Afiliado: 20254727041" at bounding box center [275, 566] width 278 height 14
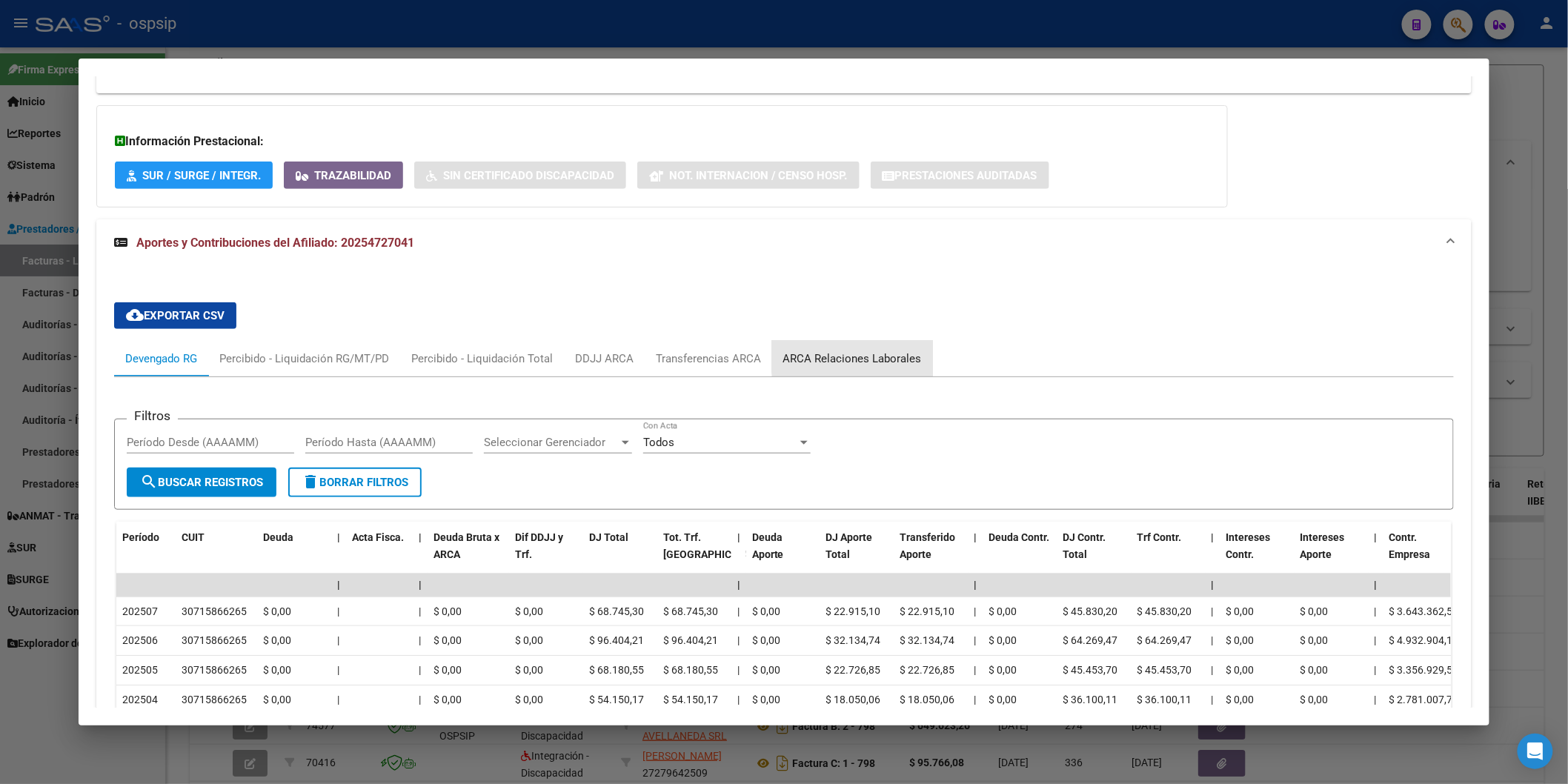
click at [868, 356] on div "ARCA Relaciones Laborales" at bounding box center [852, 359] width 139 height 16
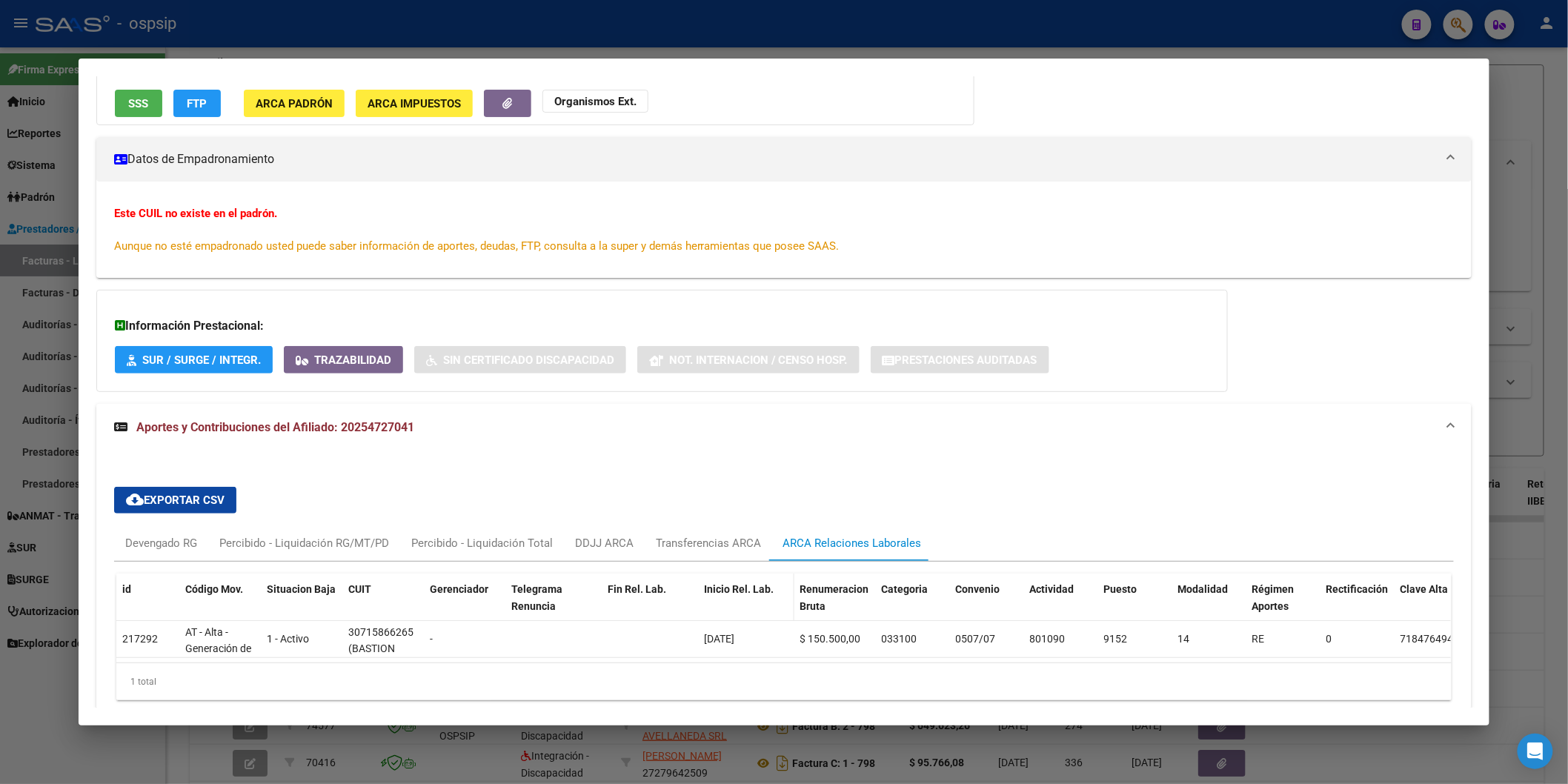
scroll to position [219, 0]
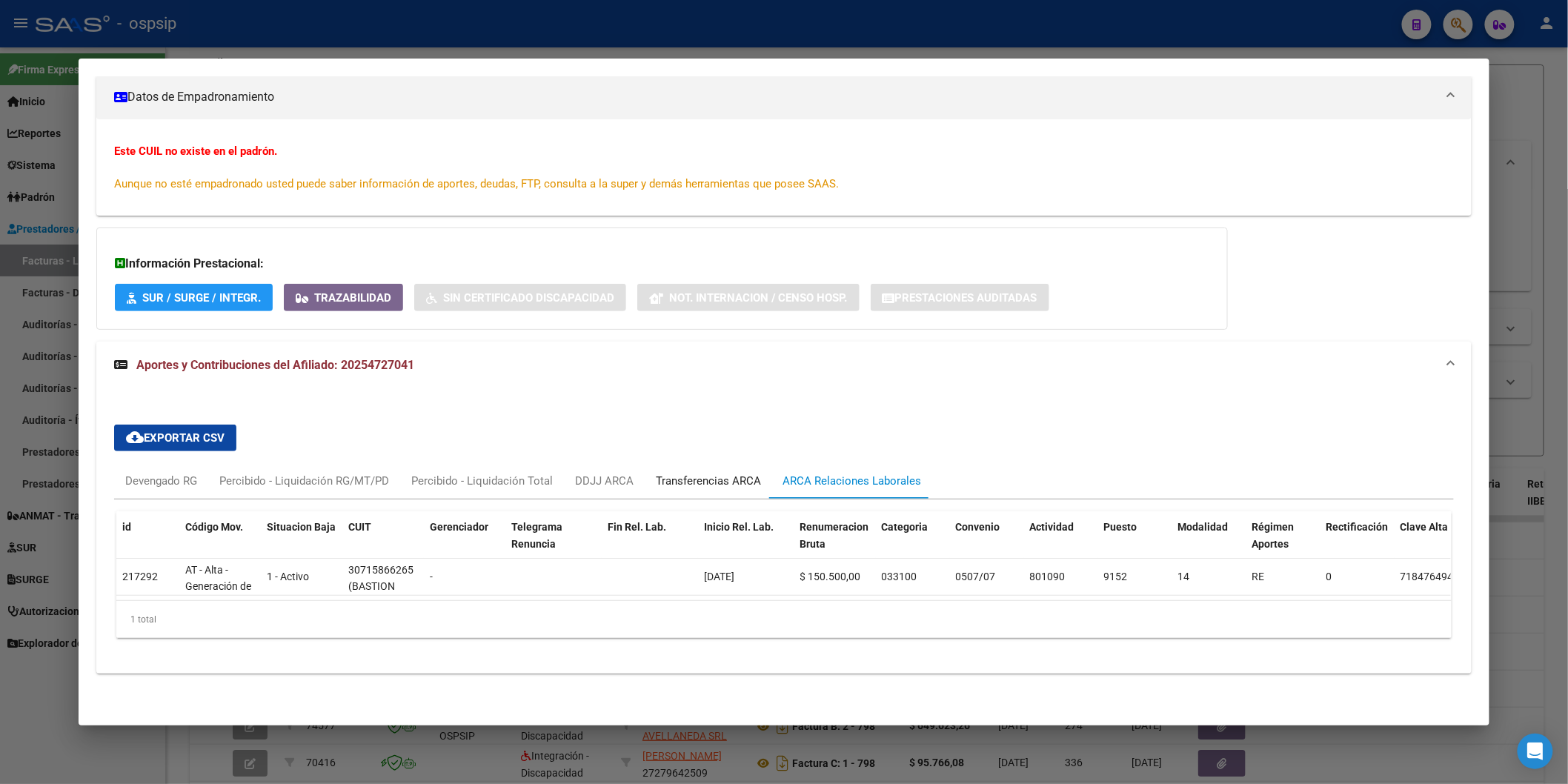
click at [704, 463] on div "Transferencias ARCA" at bounding box center [709, 481] width 127 height 36
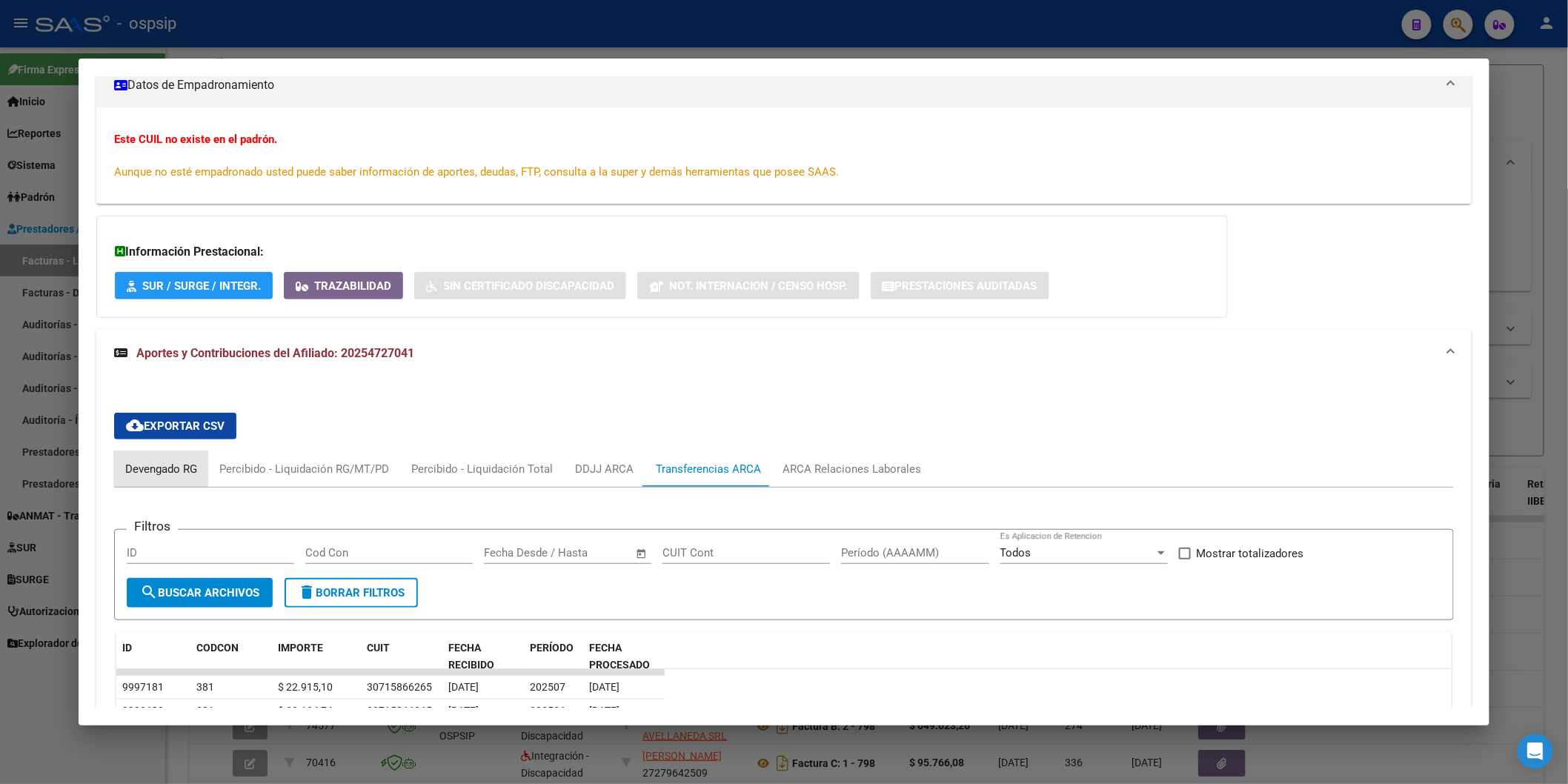
click at [164, 467] on div "Devengado RG" at bounding box center [161, 469] width 72 height 16
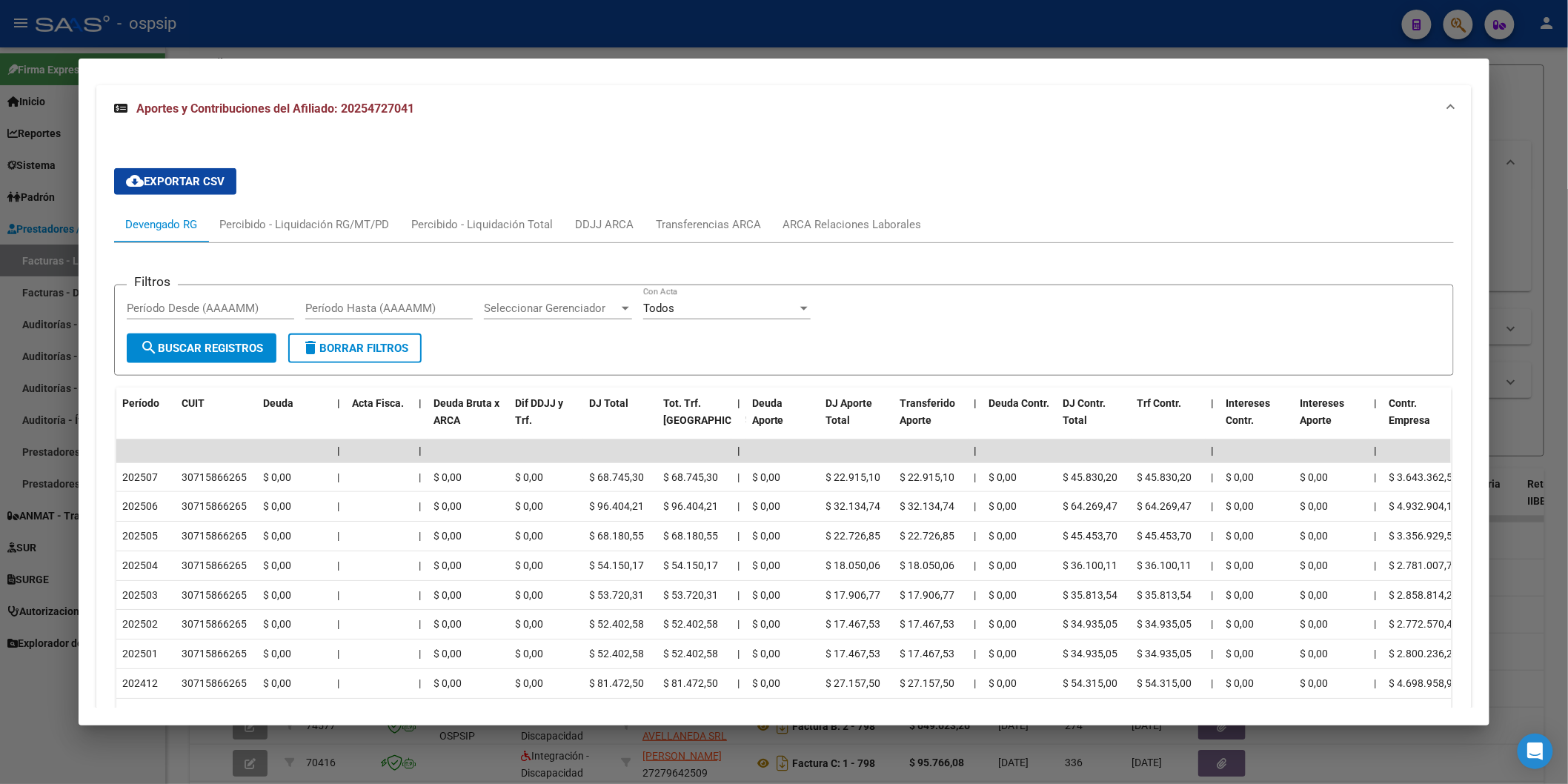
scroll to position [466, 0]
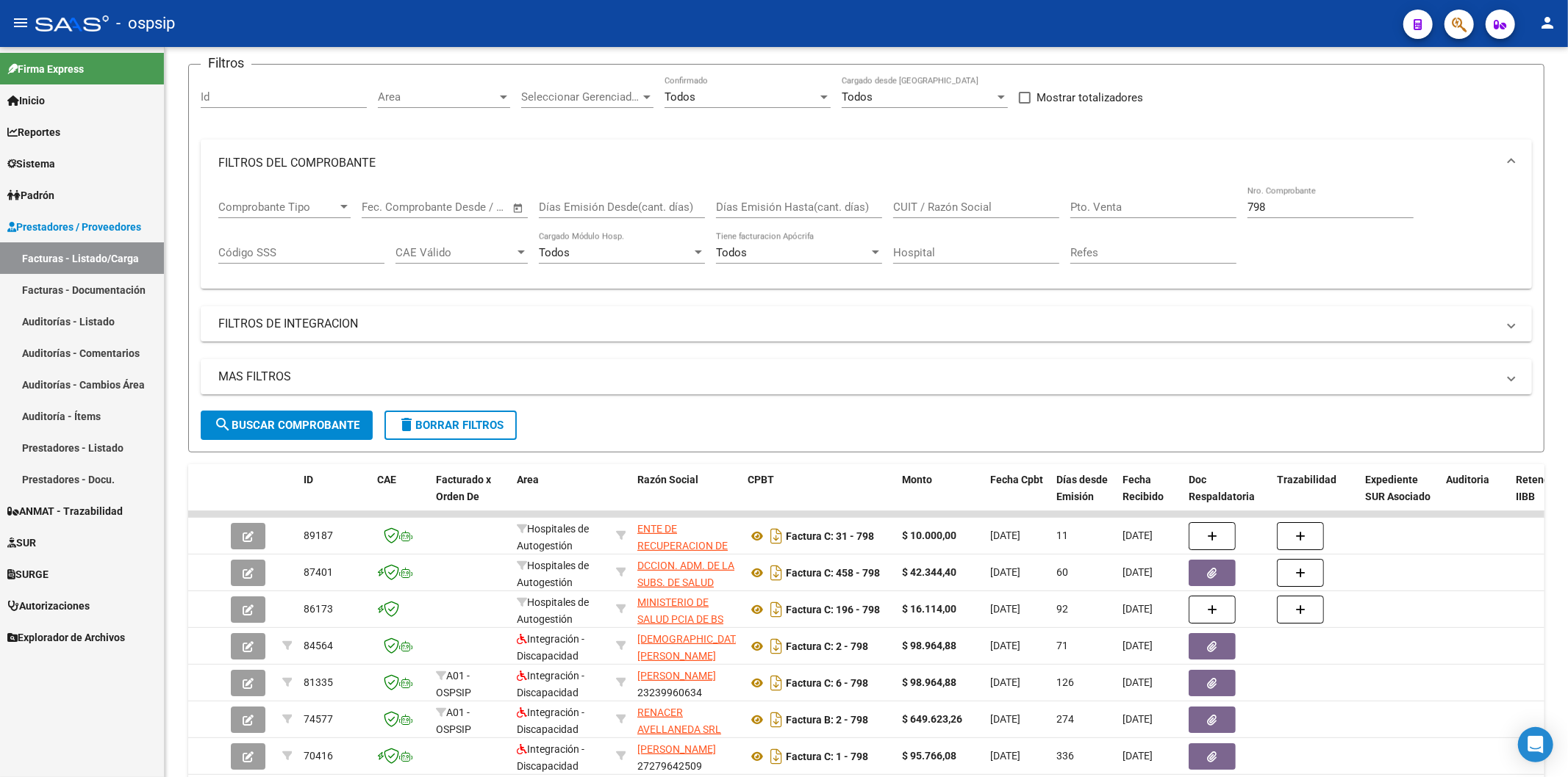
click at [1466, 15] on span "button" at bounding box center [1459, 25] width 15 height 30
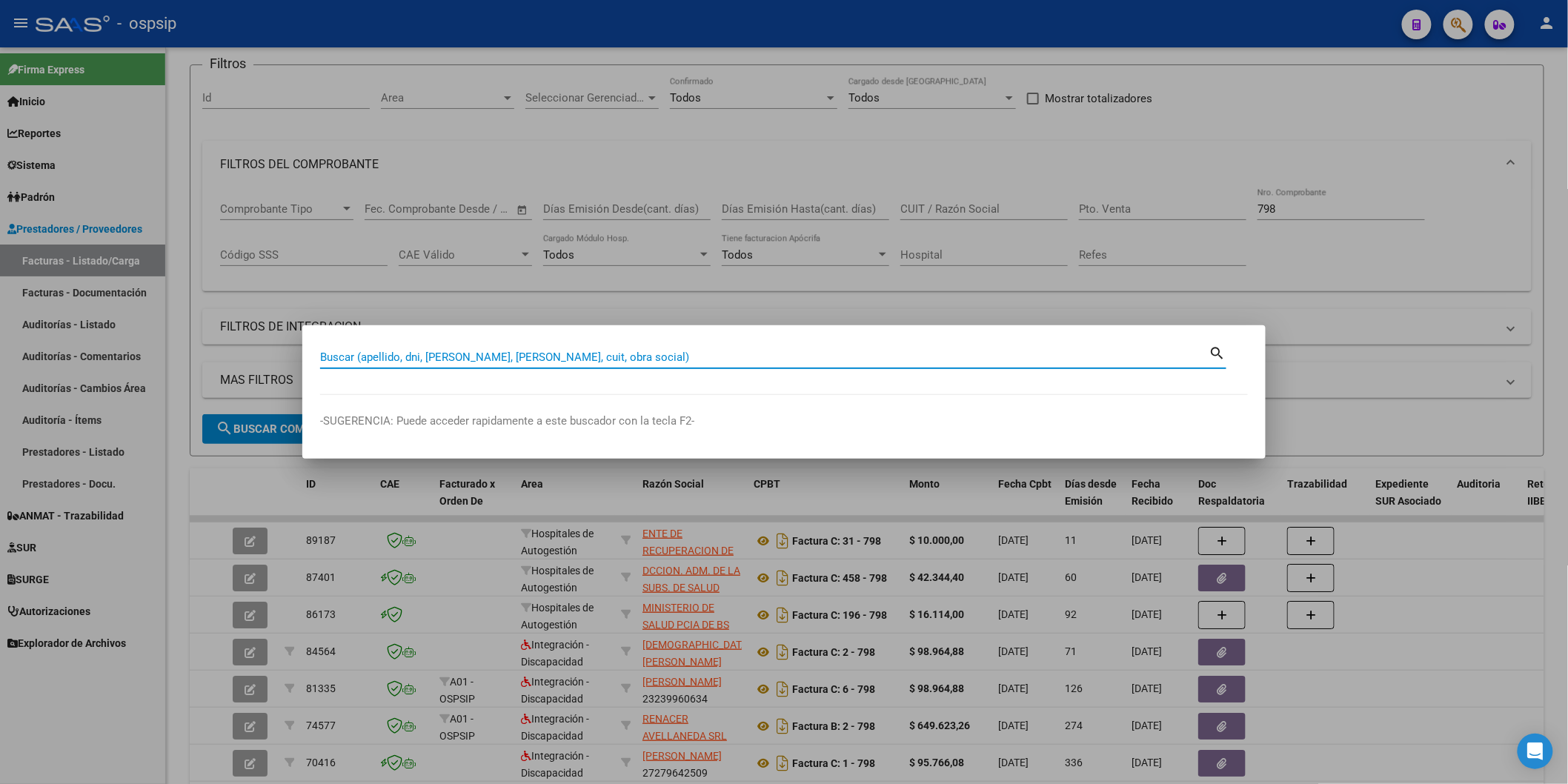
paste input "46163136"
type input "46163136"
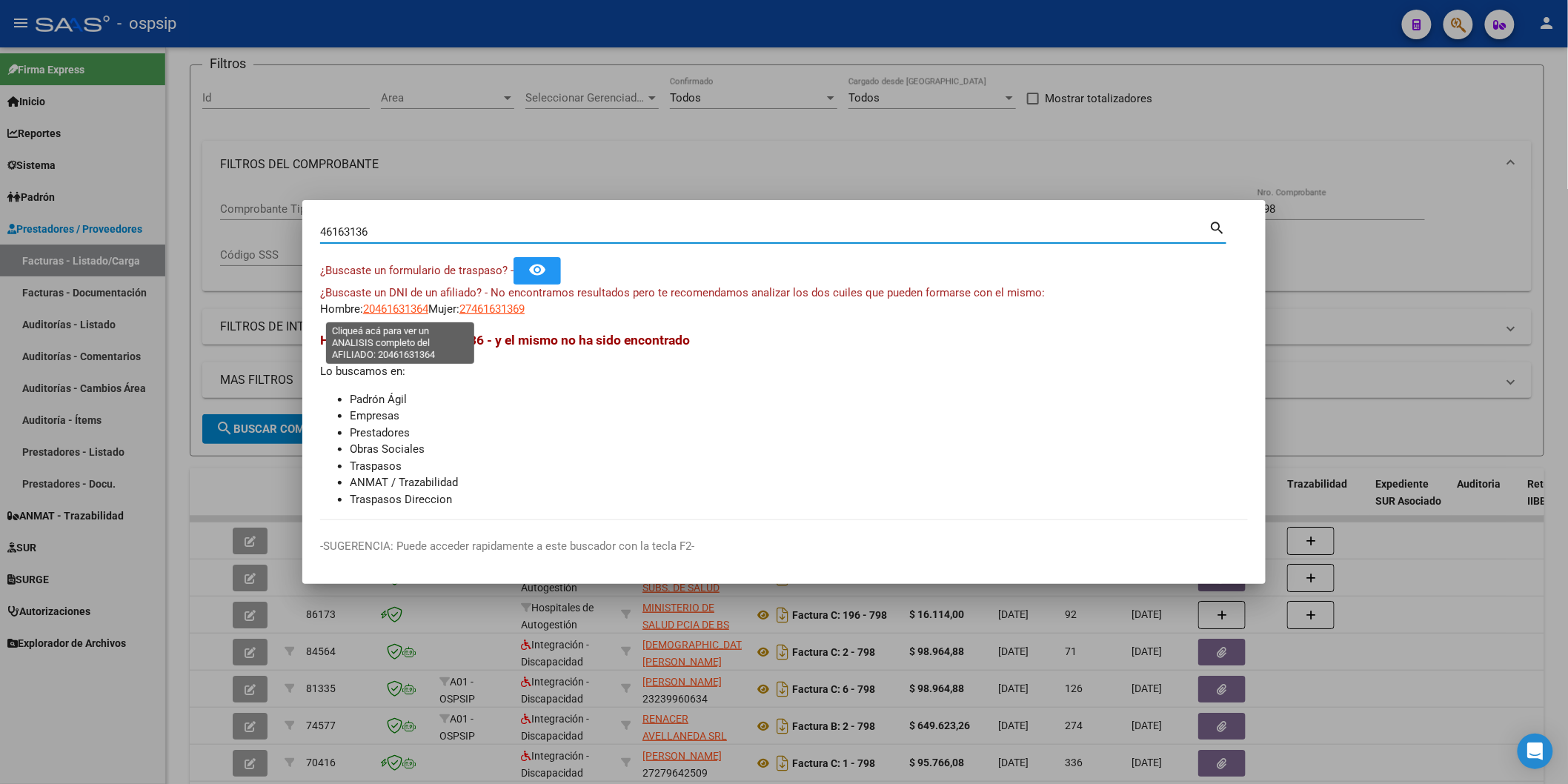
click at [405, 311] on span "20461631364" at bounding box center [396, 309] width 65 height 13
type textarea "20461631364"
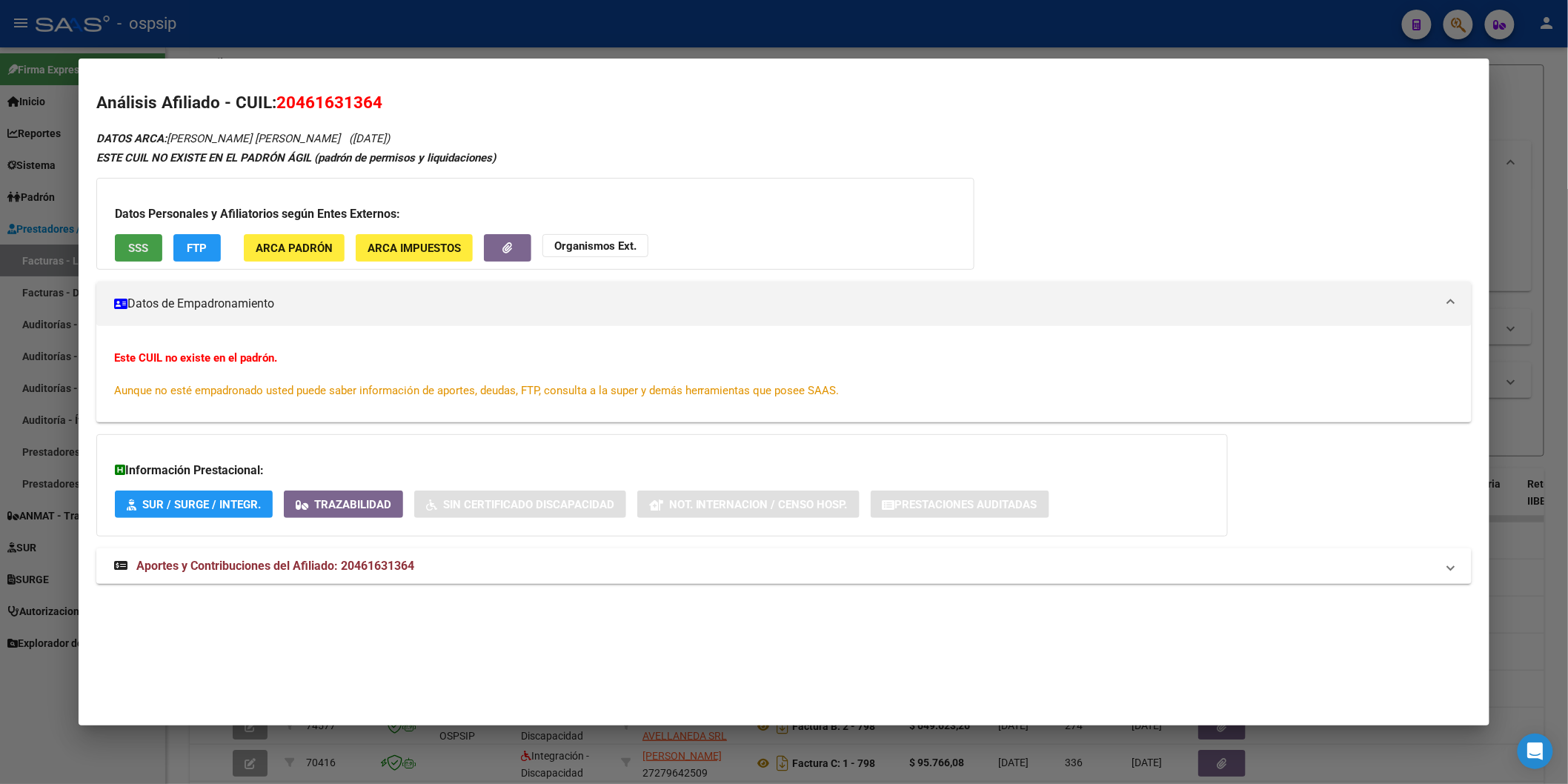
click at [151, 246] on button "SSS" at bounding box center [138, 248] width 48 height 28
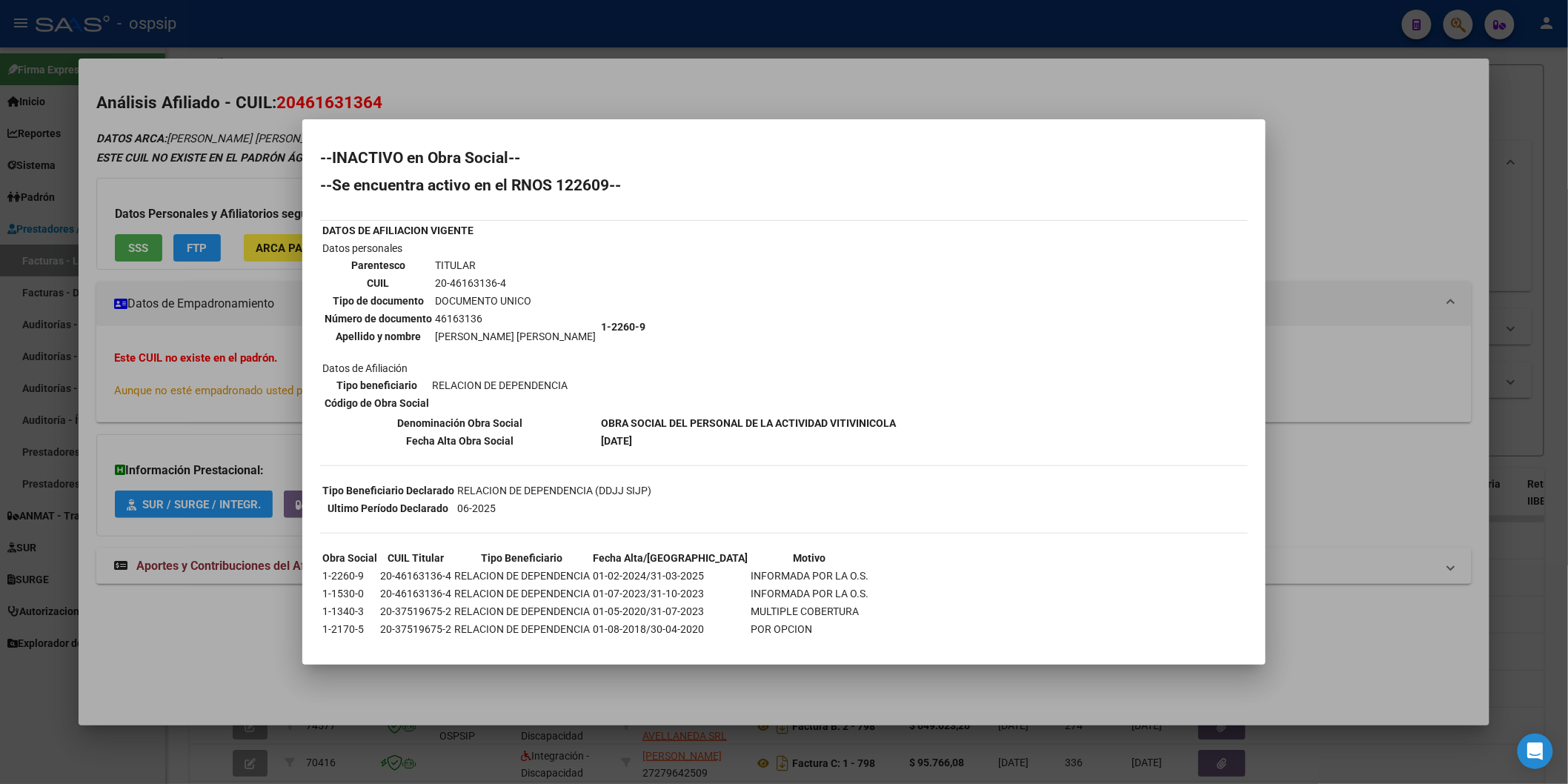
scroll to position [7, 0]
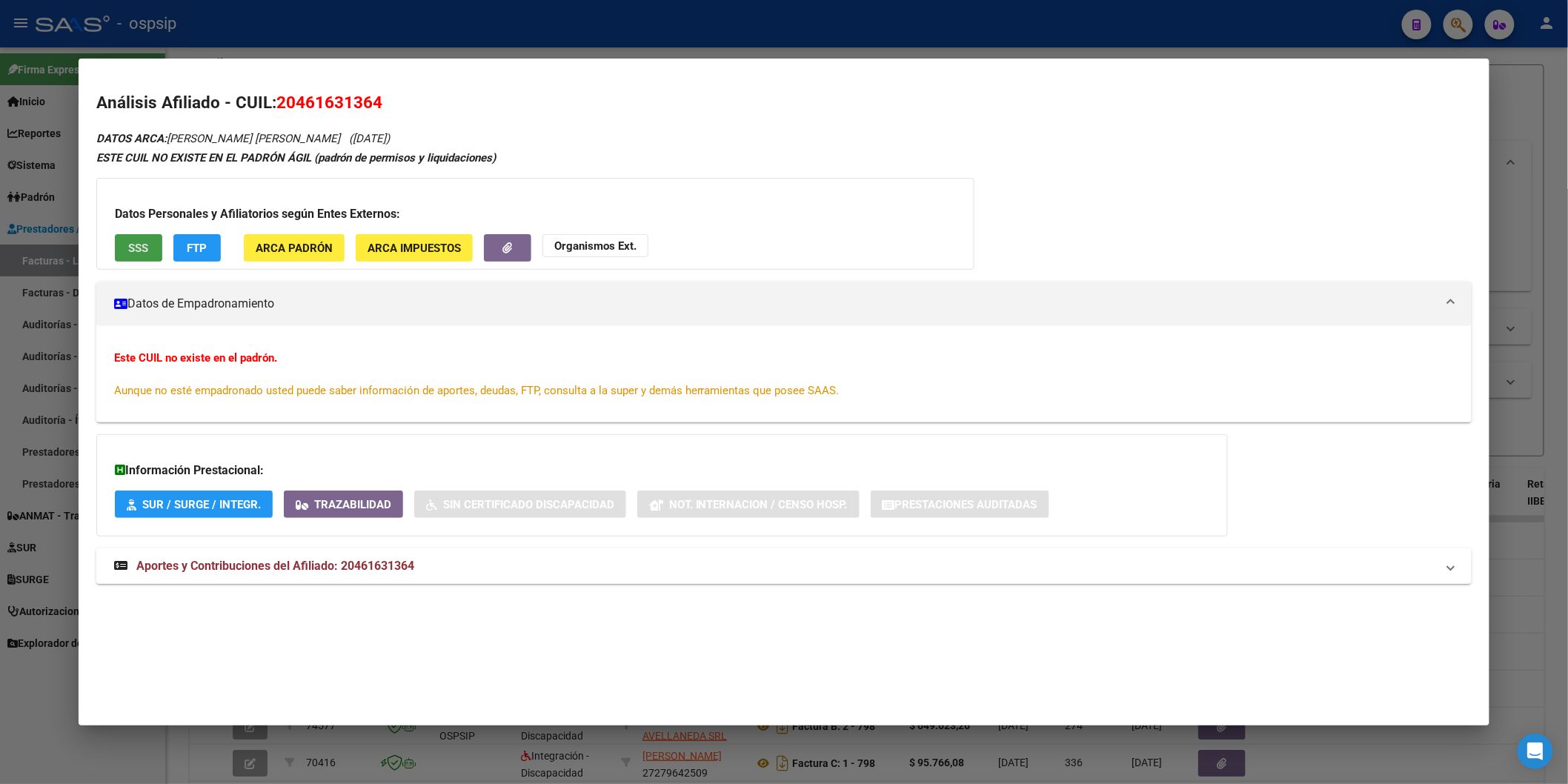
click at [233, 562] on span "Aportes y Contribuciones del Afiliado: 20461631364" at bounding box center [275, 566] width 278 height 14
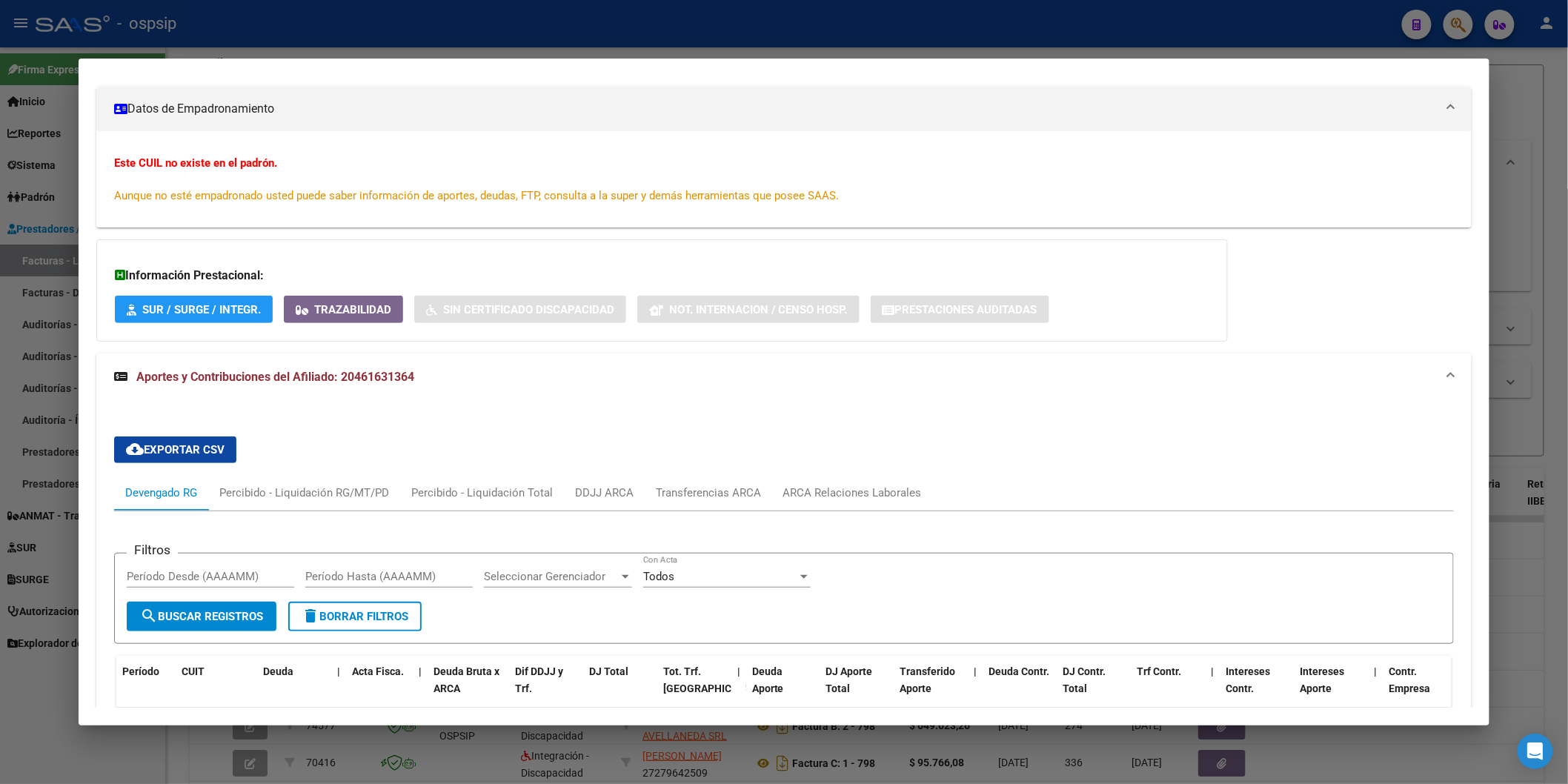
scroll to position [412, 0]
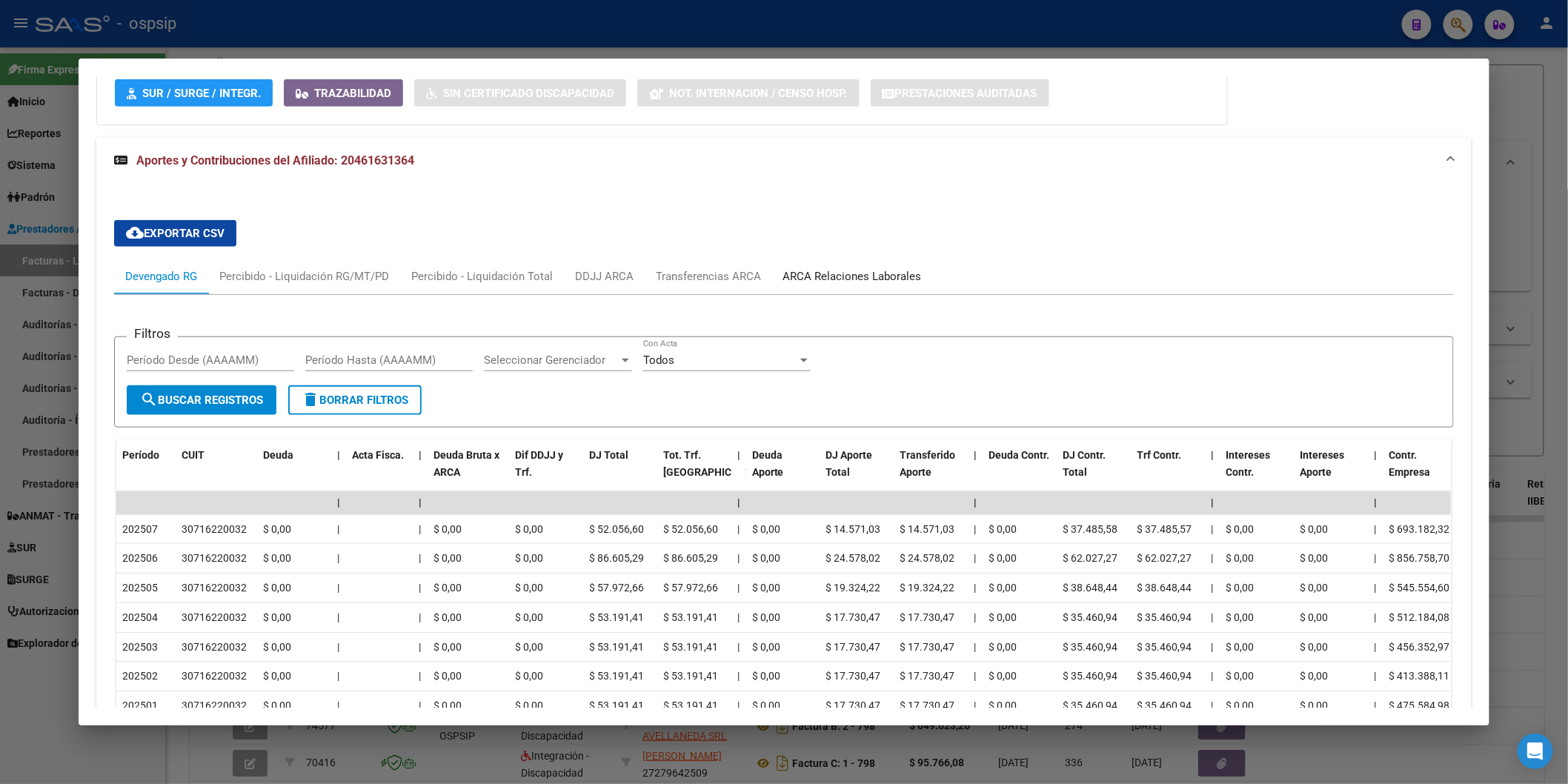
click at [798, 272] on div "ARCA Relaciones Laborales" at bounding box center [852, 276] width 139 height 16
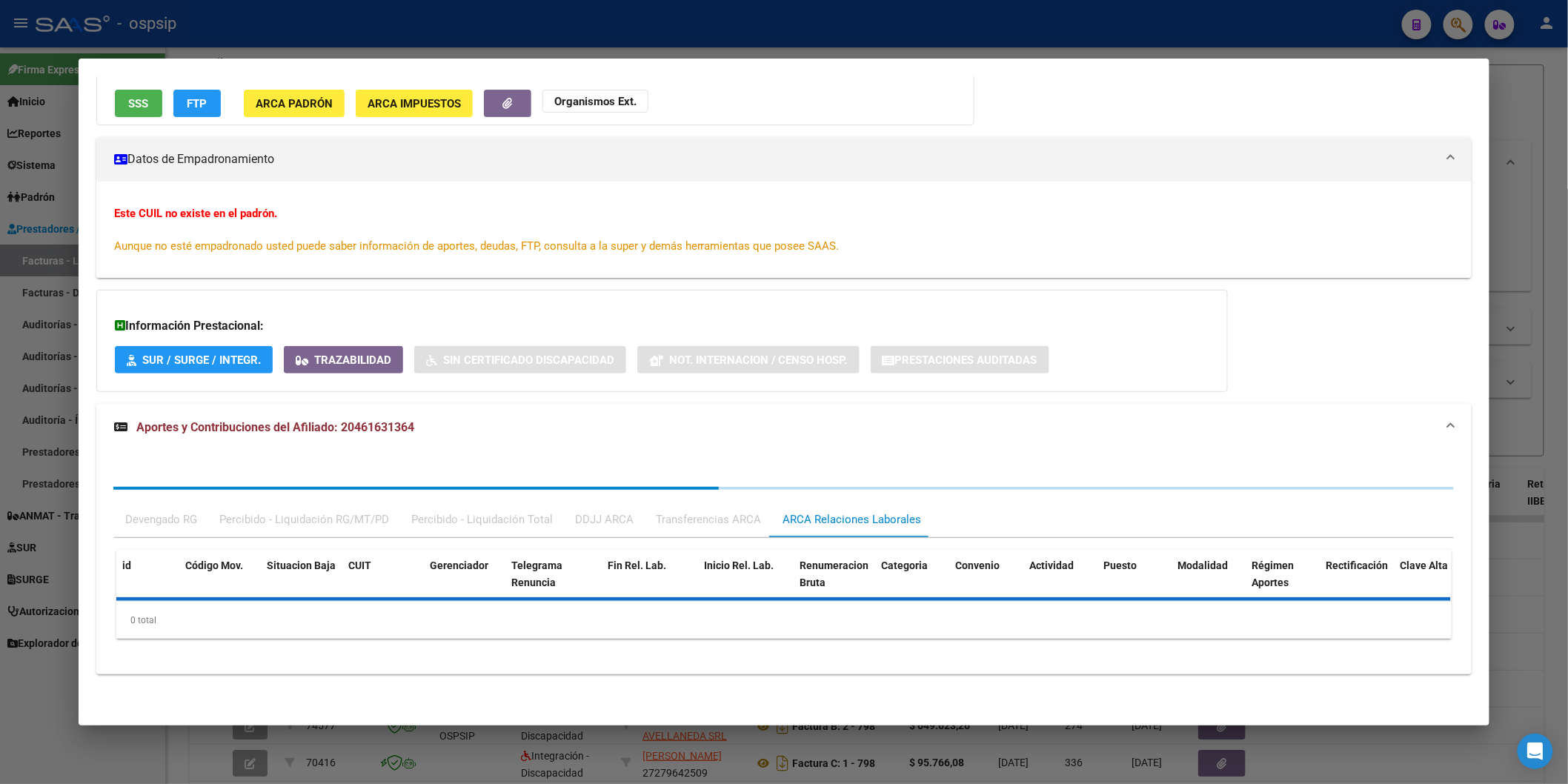
scroll to position [219, 0]
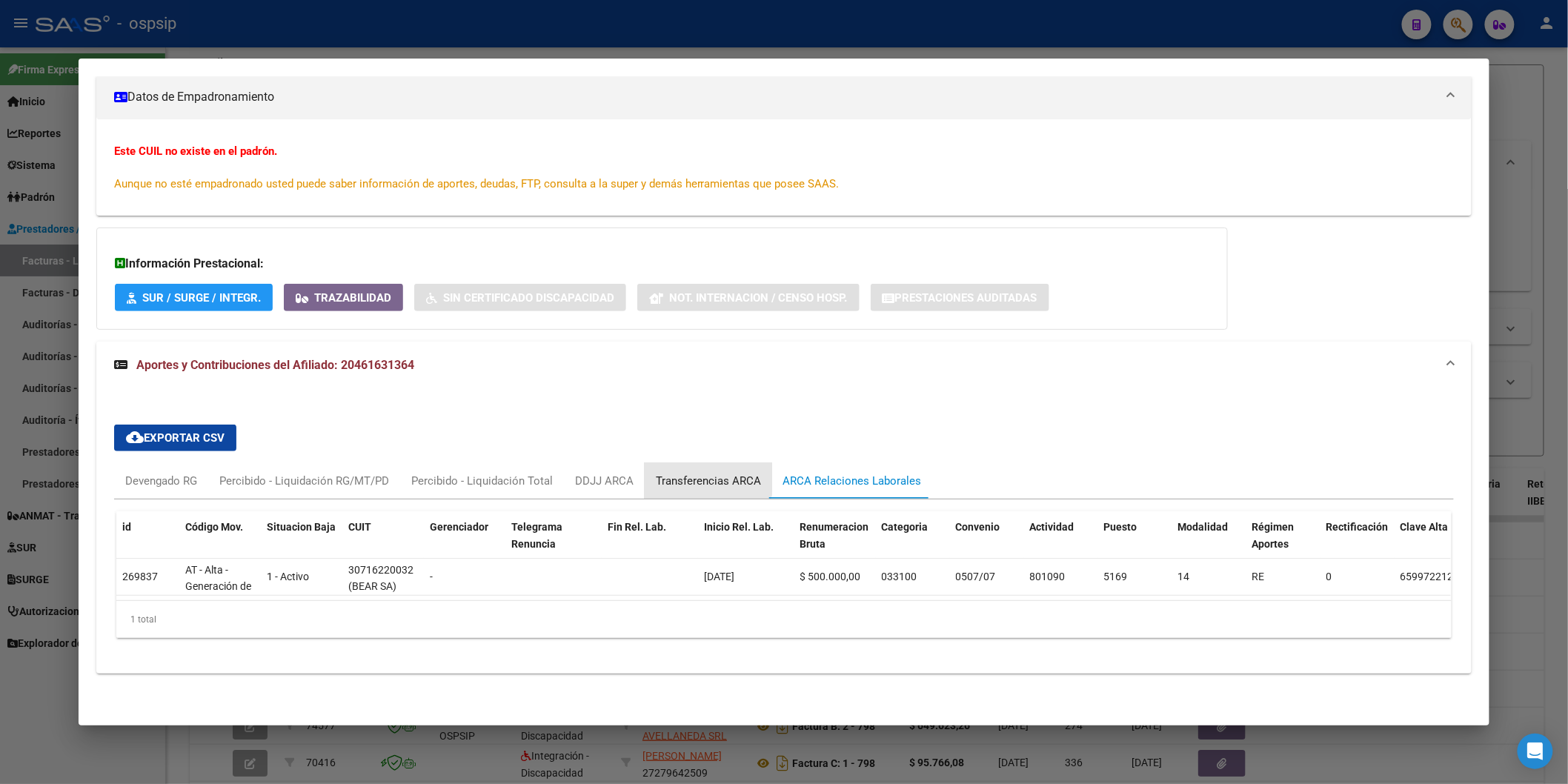
click at [694, 473] on div "Transferencias ARCA" at bounding box center [708, 481] width 105 height 16
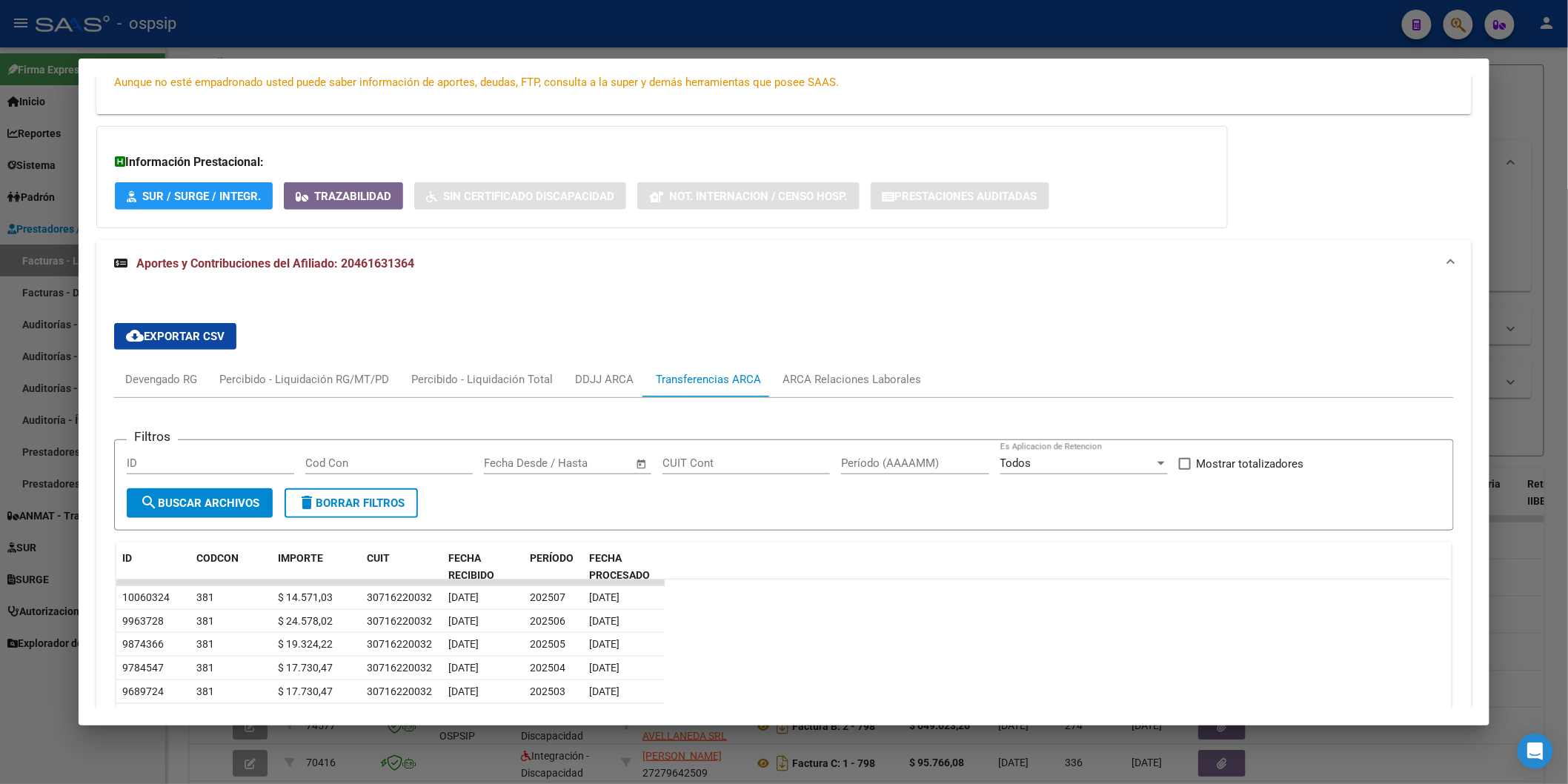
scroll to position [301, 0]
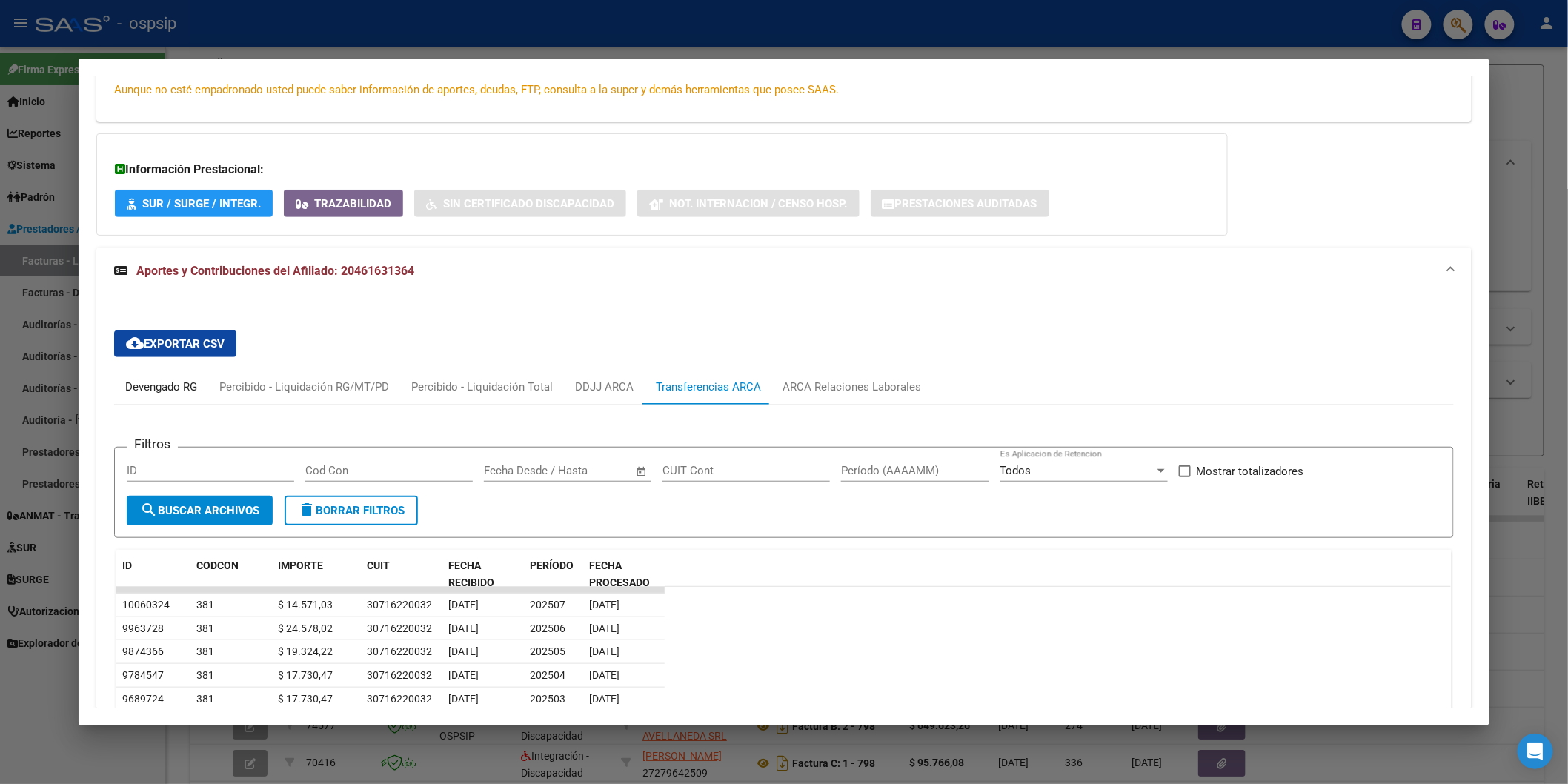
click at [135, 397] on div "Devengado RG" at bounding box center [161, 388] width 94 height 36
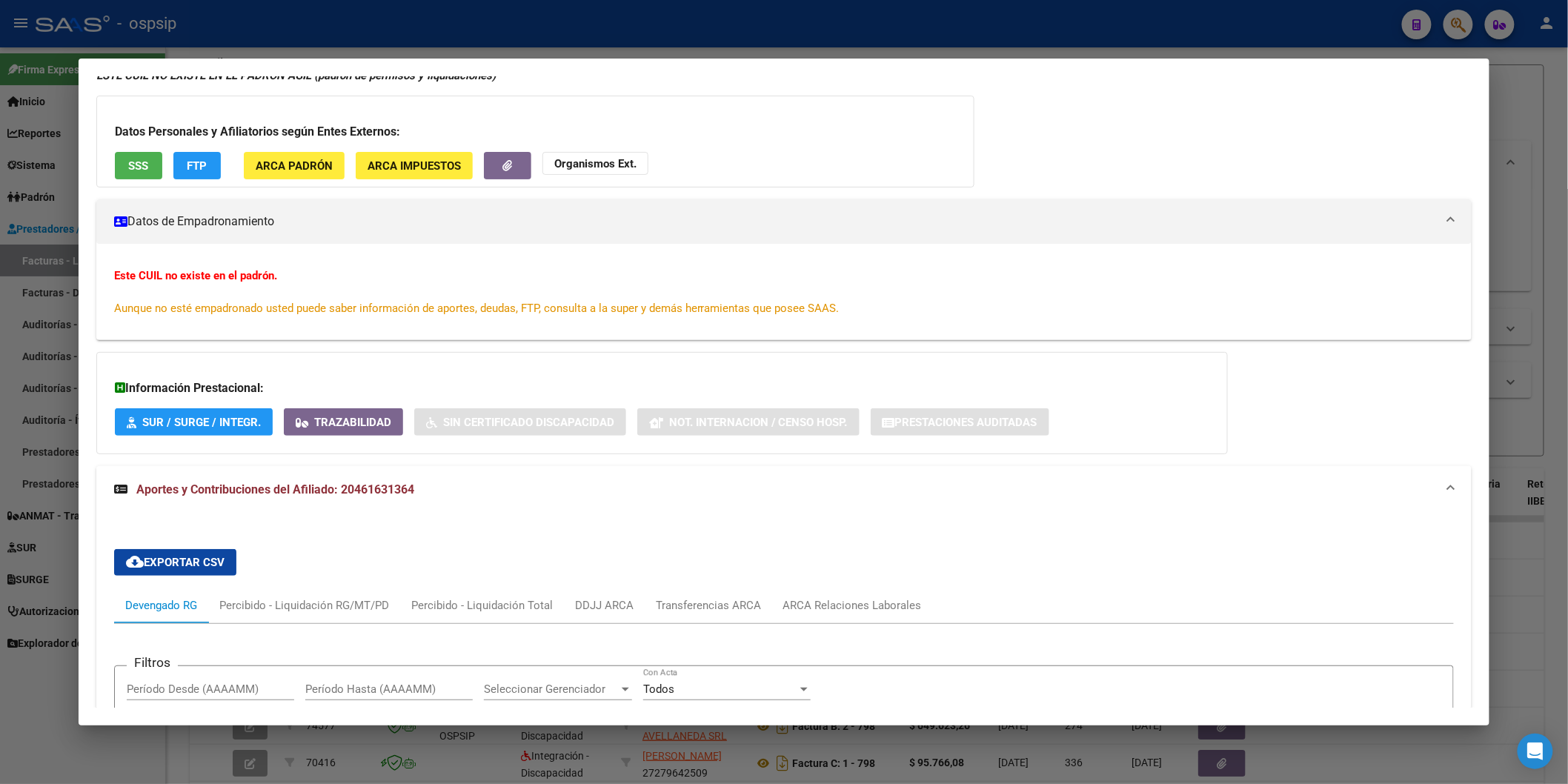
scroll to position [0, 0]
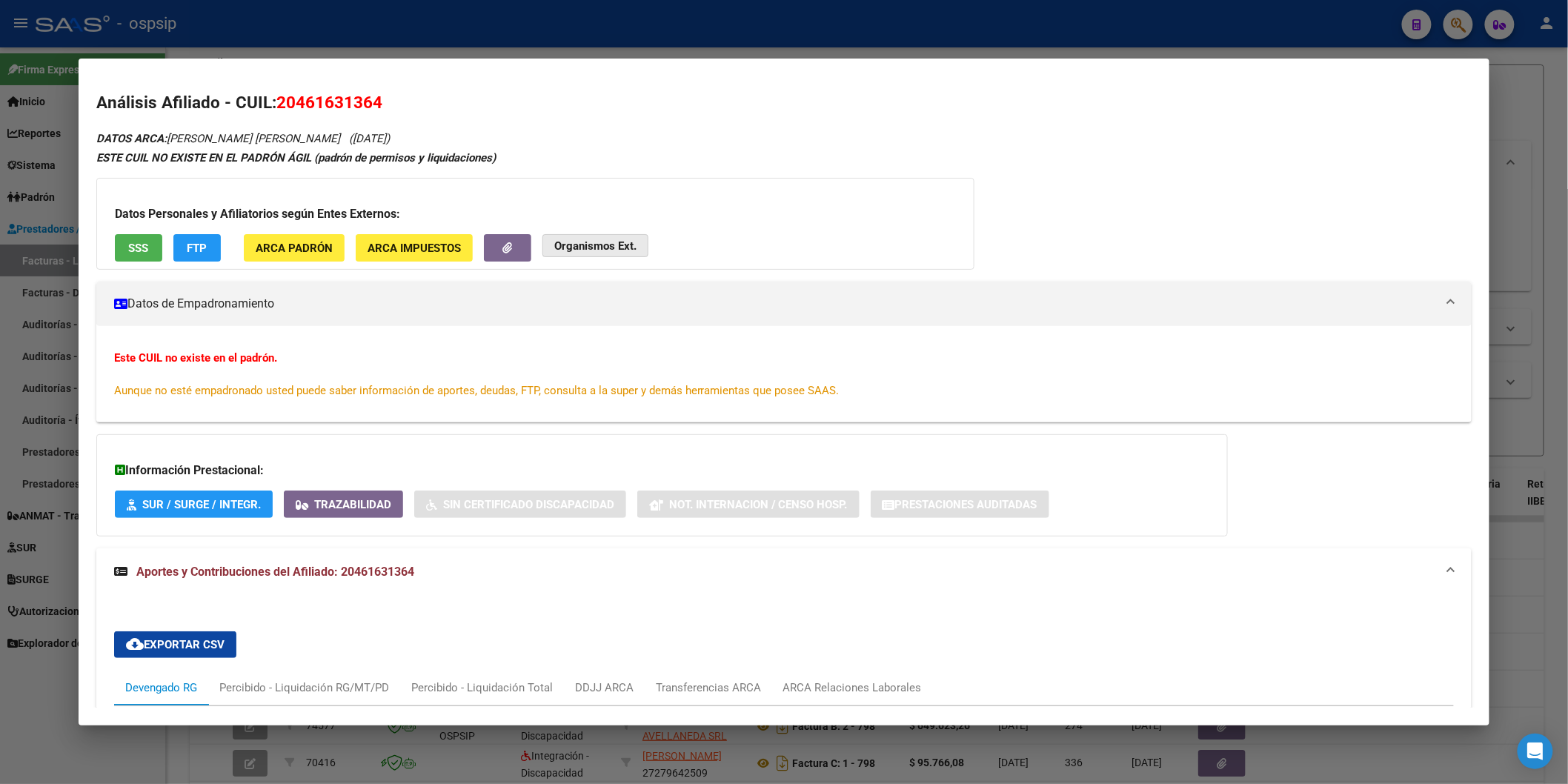
click at [571, 240] on strong "Organismos Ext." at bounding box center [596, 246] width 83 height 13
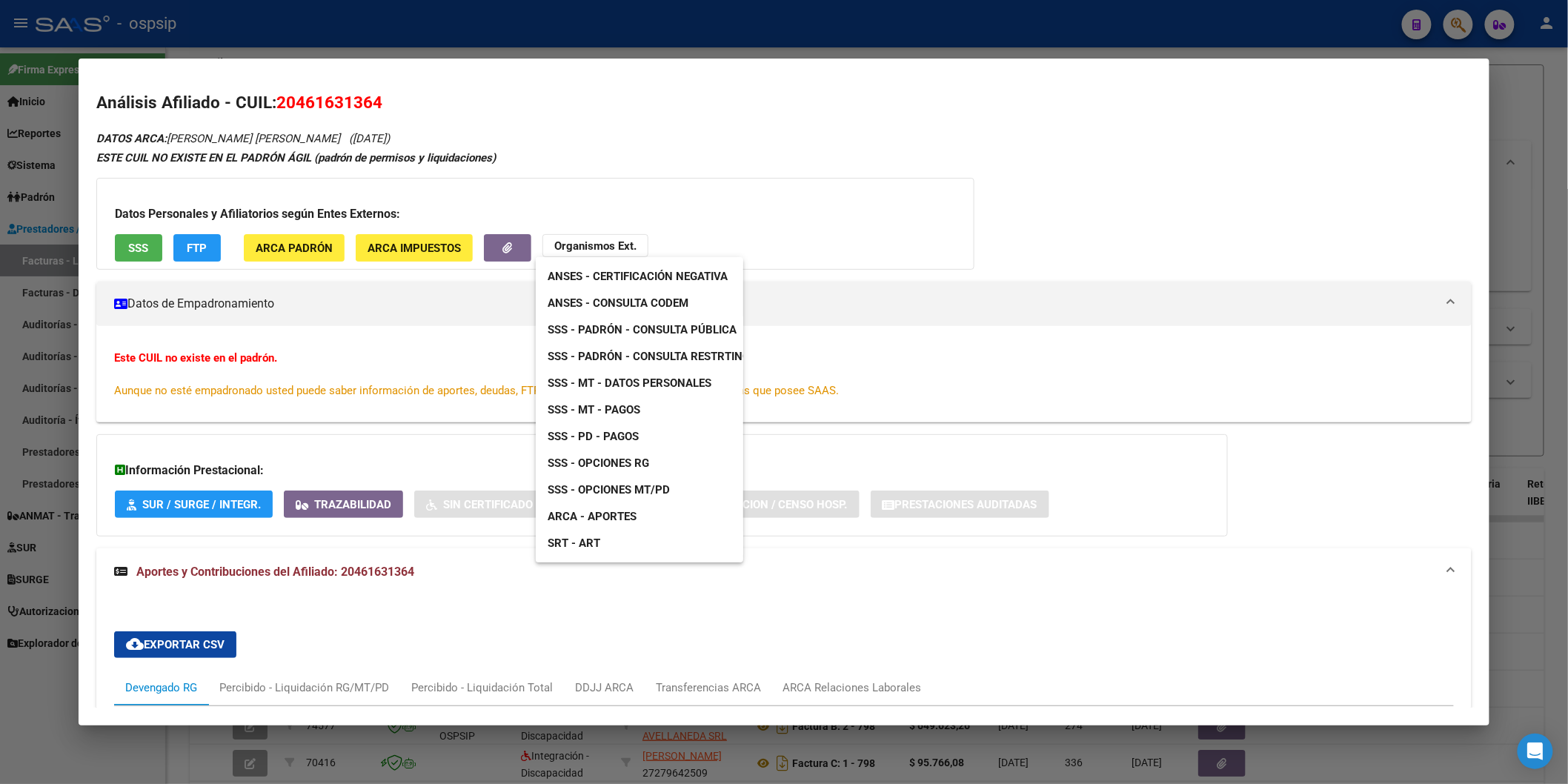
click at [679, 297] on span "ANSES - Consulta CODEM" at bounding box center [618, 303] width 141 height 13
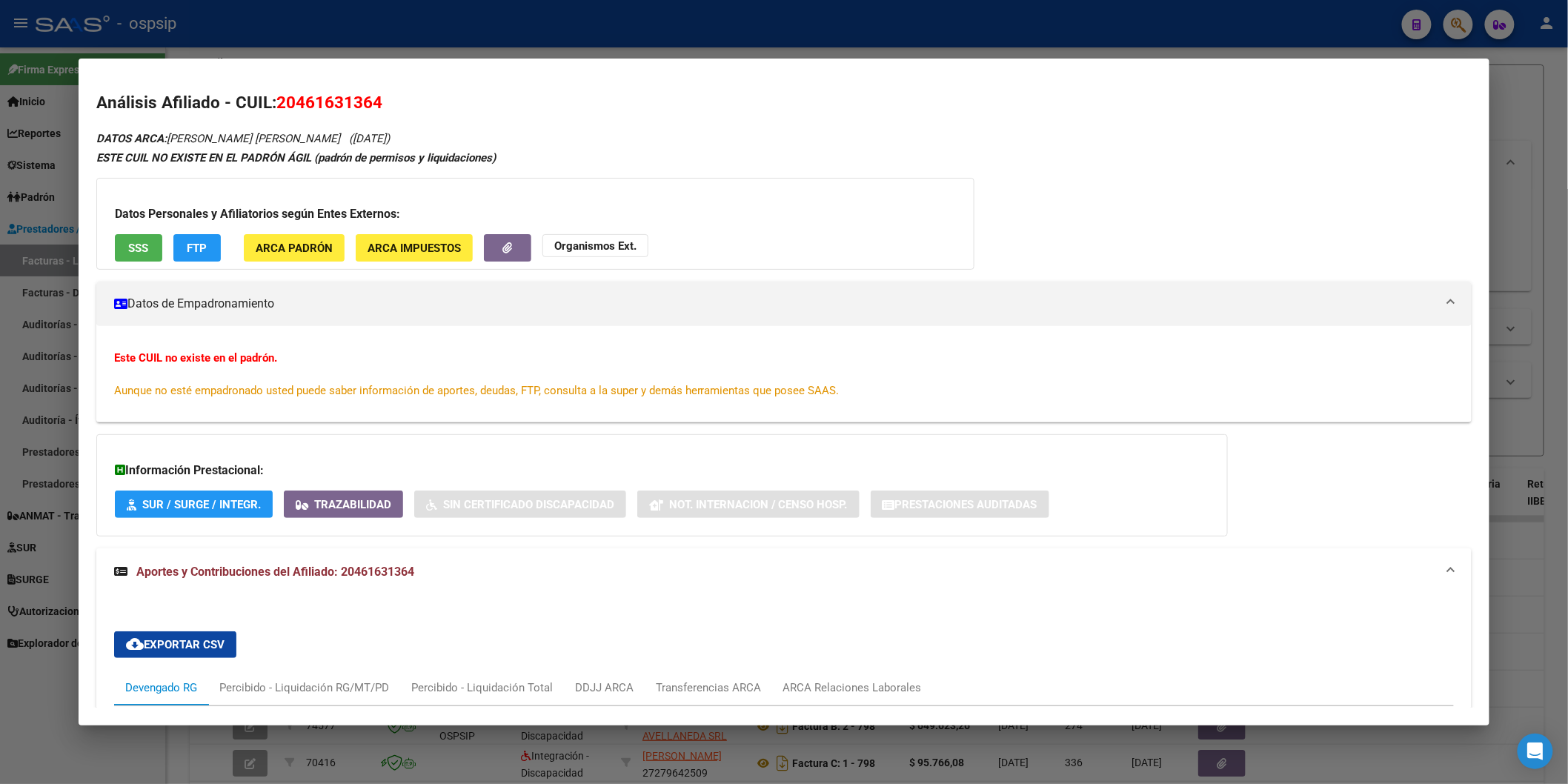
click at [613, 257] on app-external-organism "Organismos Ext." at bounding box center [596, 248] width 106 height 28
click at [613, 255] on button "Organismos Ext." at bounding box center [596, 246] width 106 height 23
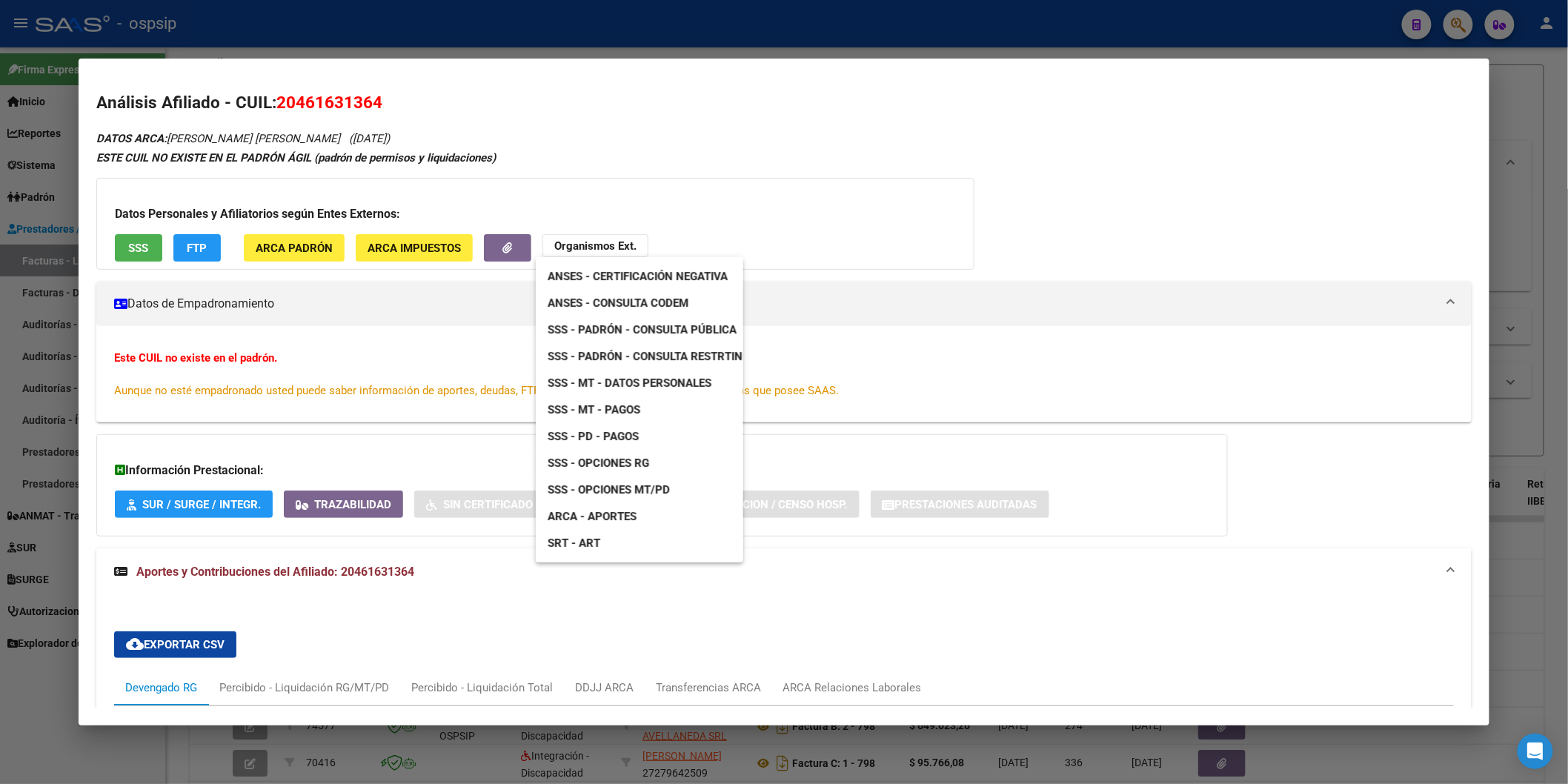
click at [730, 335] on span "SSS - Padrón - Consulta Pública" at bounding box center [642, 329] width 189 height 13
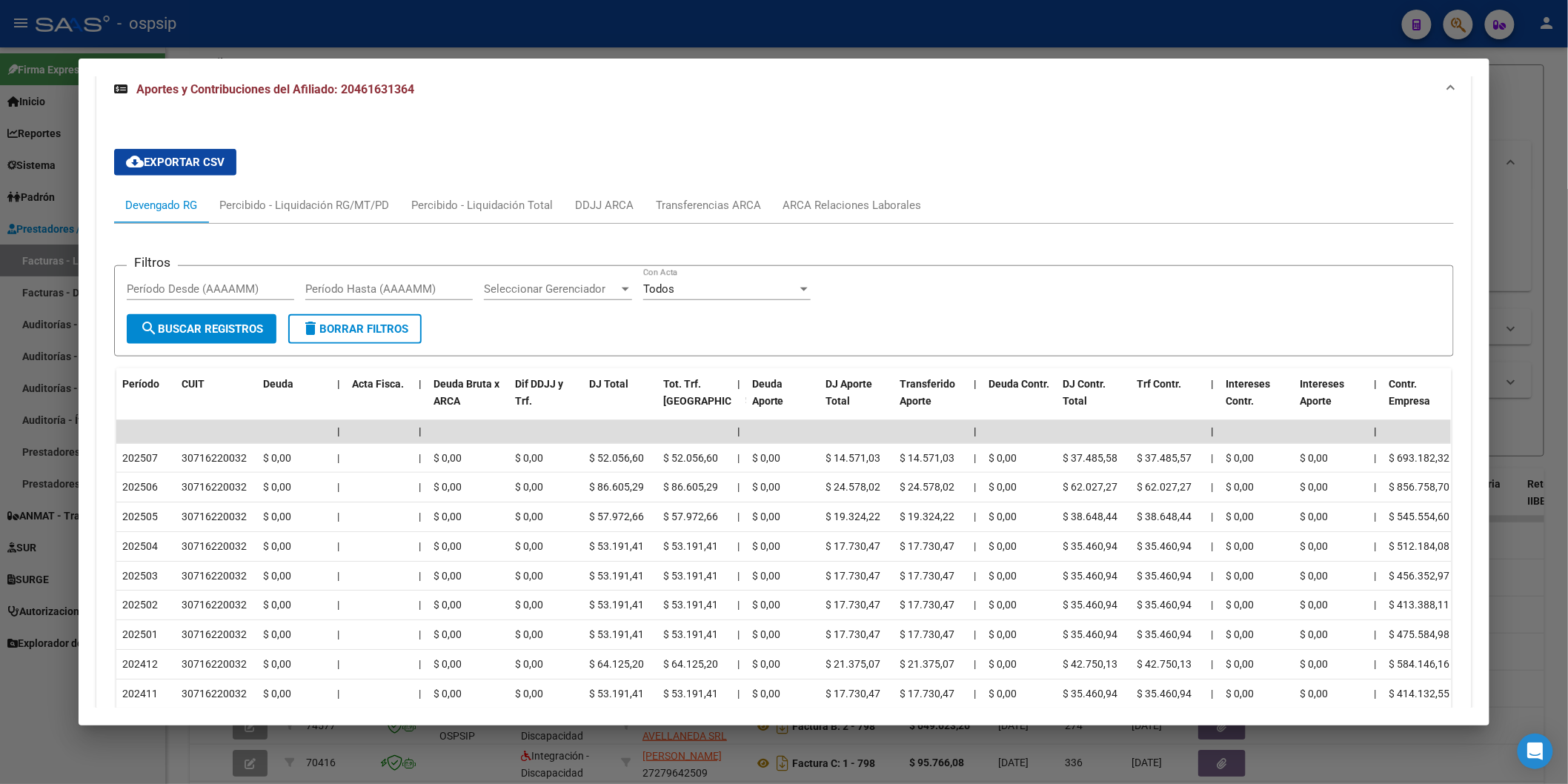
scroll to position [493, 0]
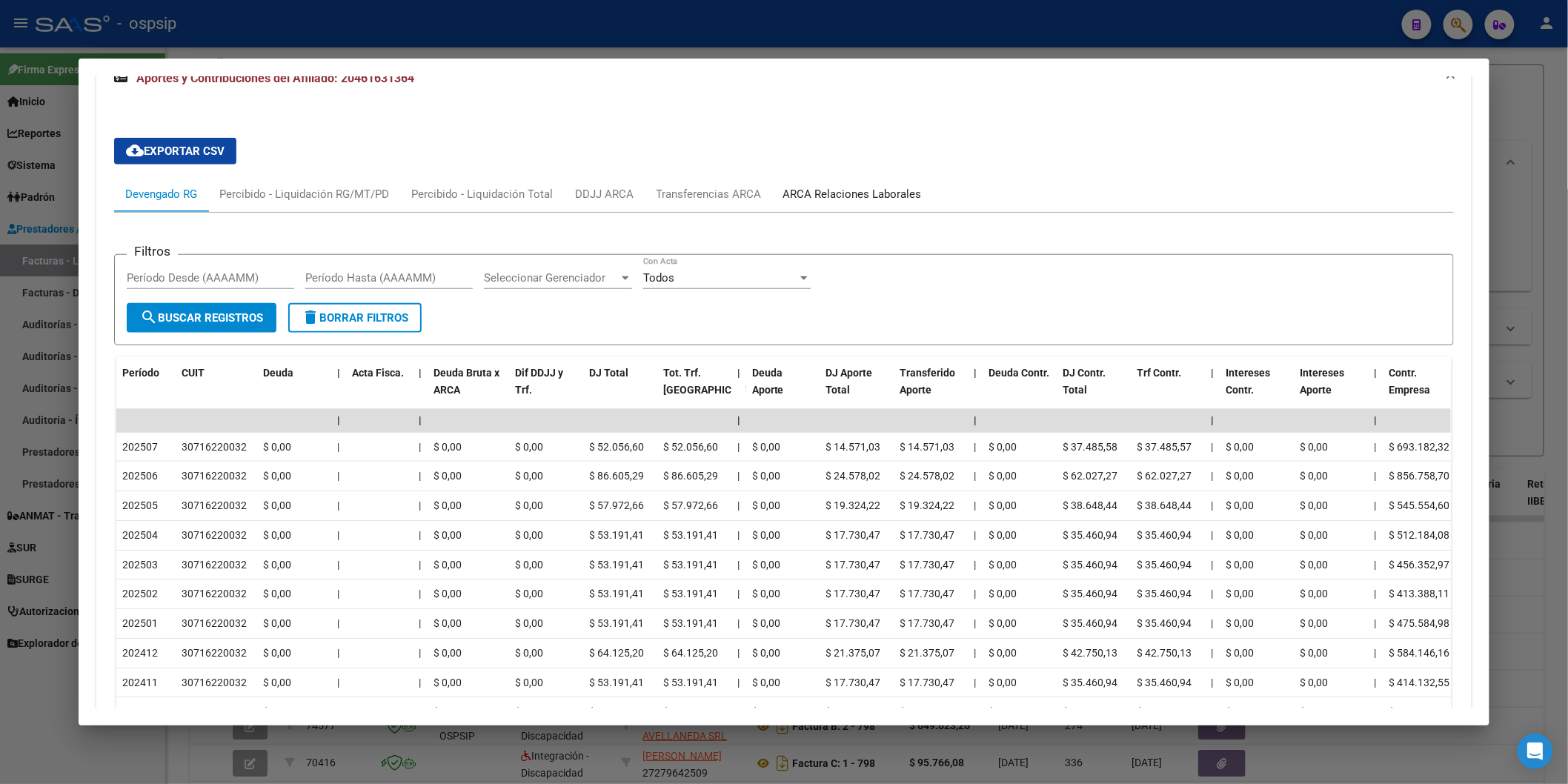
click at [836, 179] on div "ARCA Relaciones Laborales" at bounding box center [852, 195] width 161 height 36
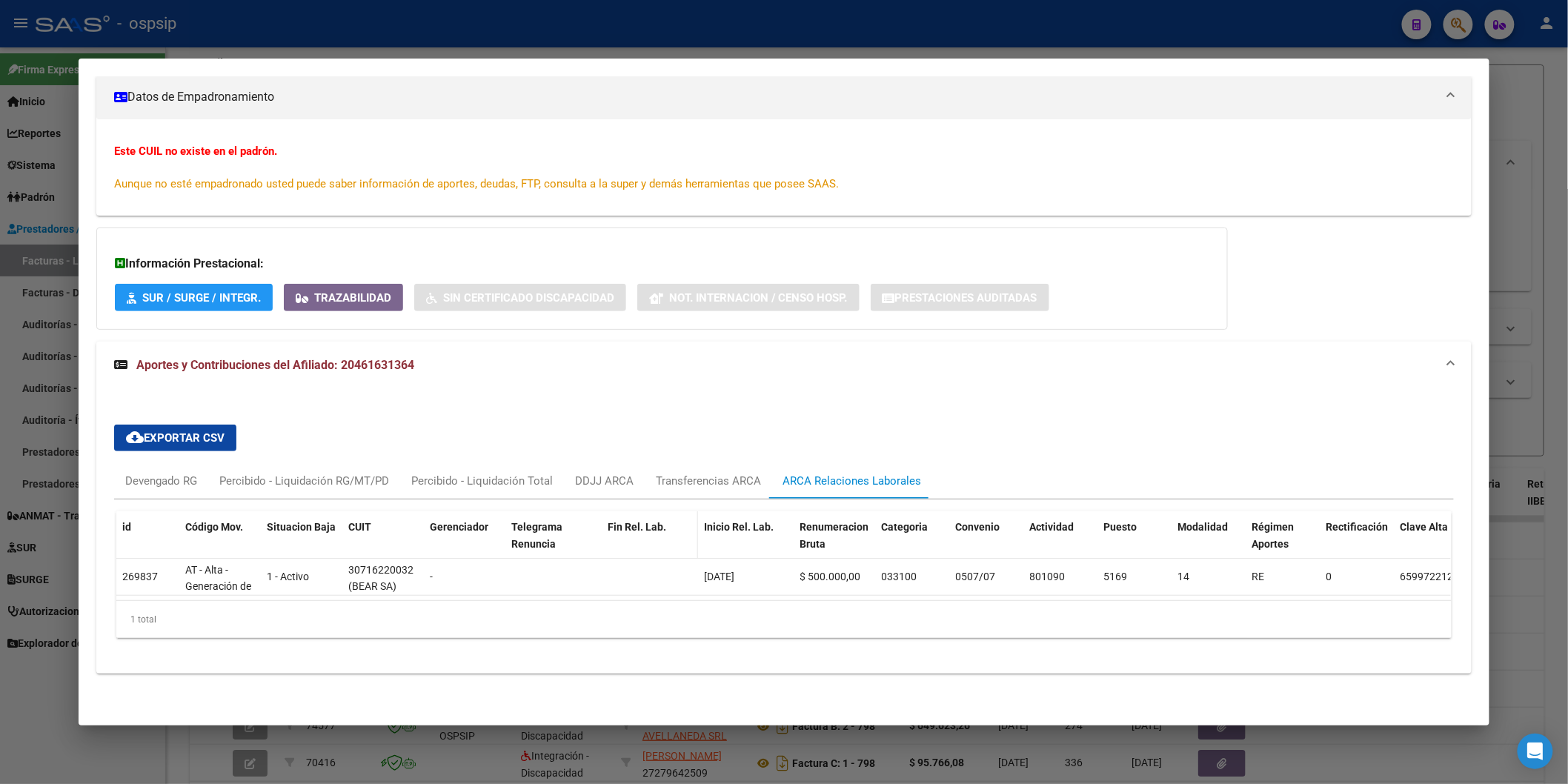
scroll to position [219, 0]
click at [160, 475] on div "Devengado RG" at bounding box center [161, 481] width 72 height 16
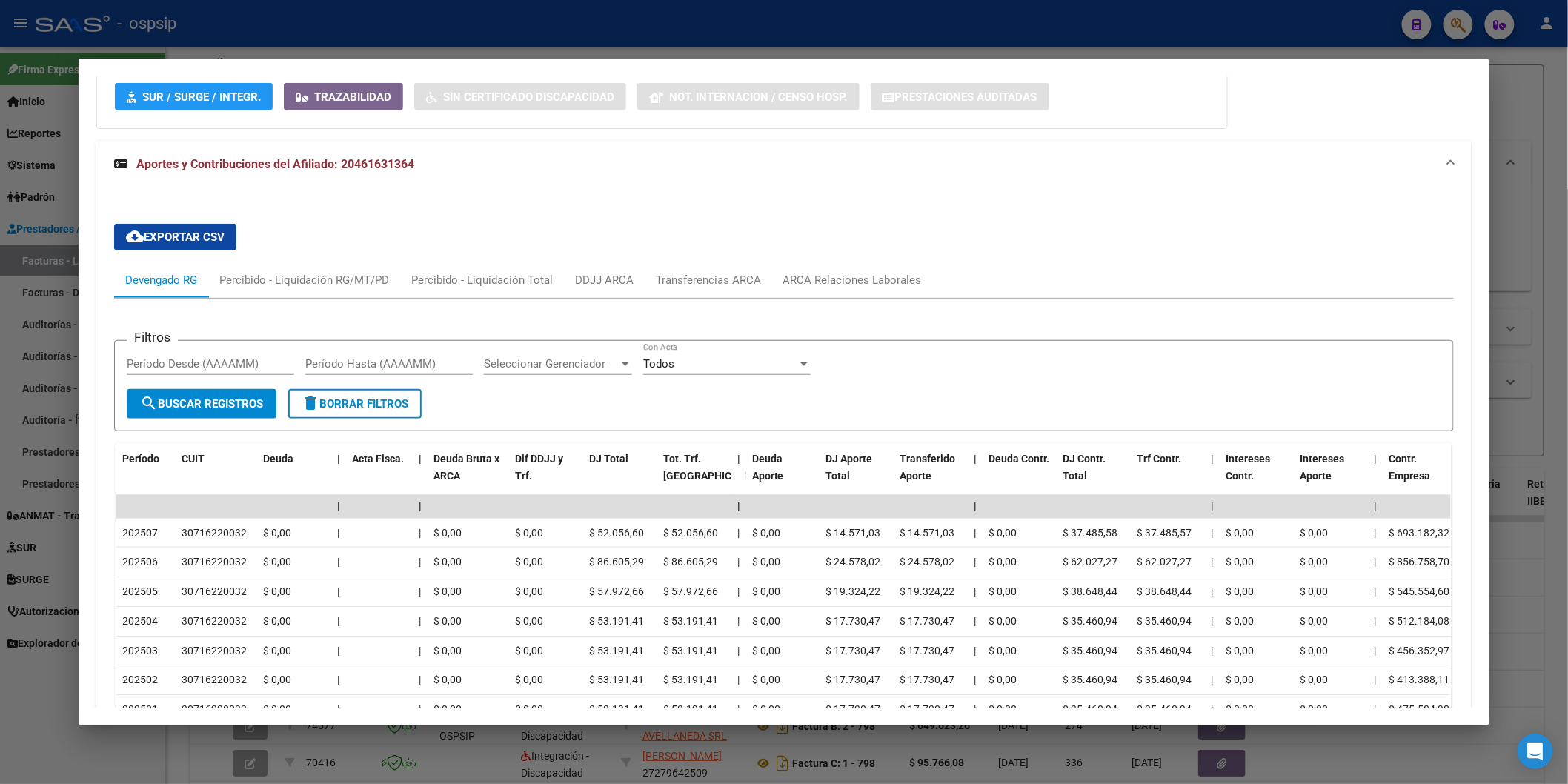
scroll to position [412, 0]
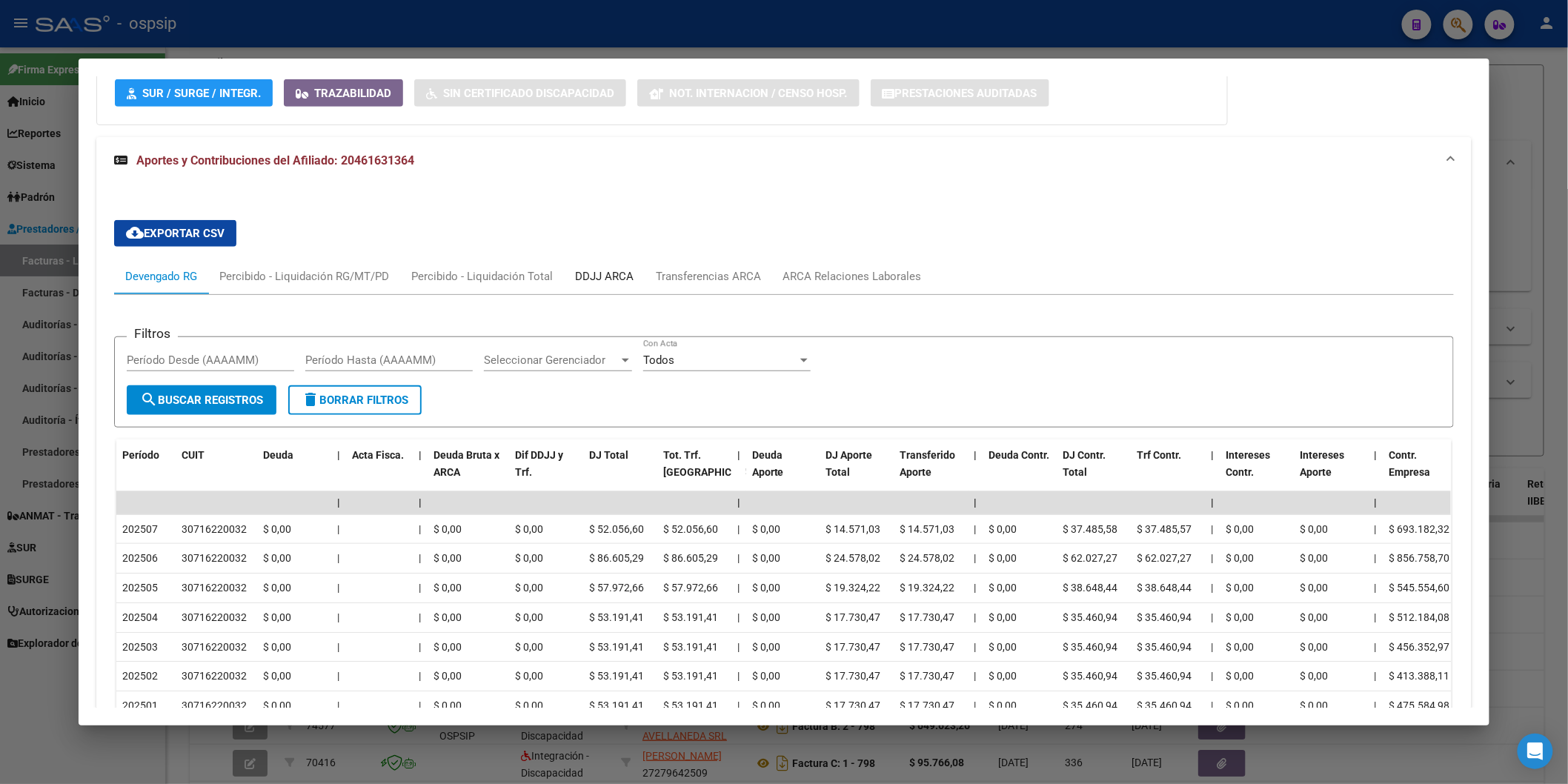
click at [594, 269] on div "DDJJ ARCA" at bounding box center [604, 276] width 58 height 16
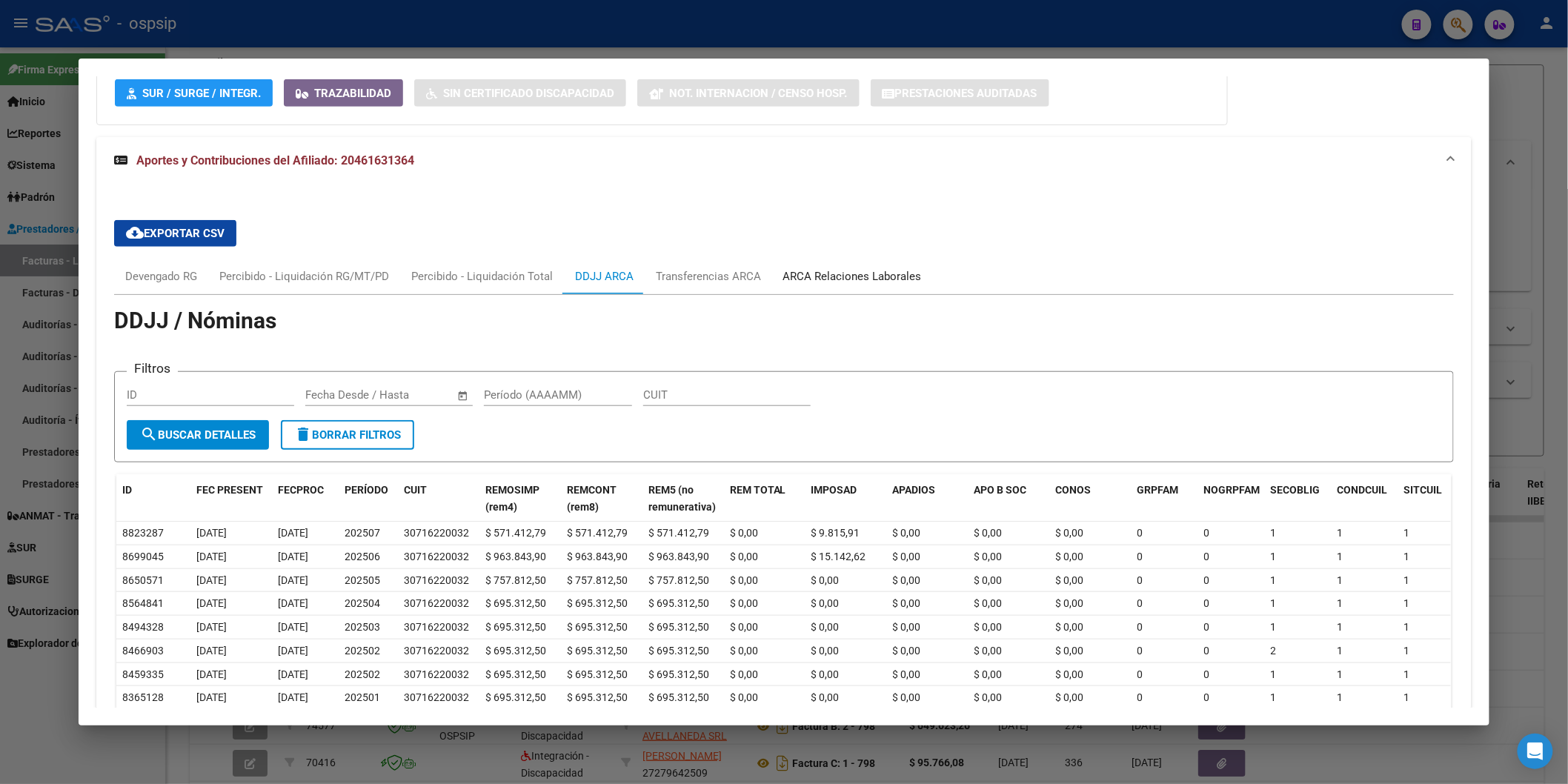
click at [819, 282] on div "ARCA Relaciones Laborales" at bounding box center [852, 276] width 139 height 16
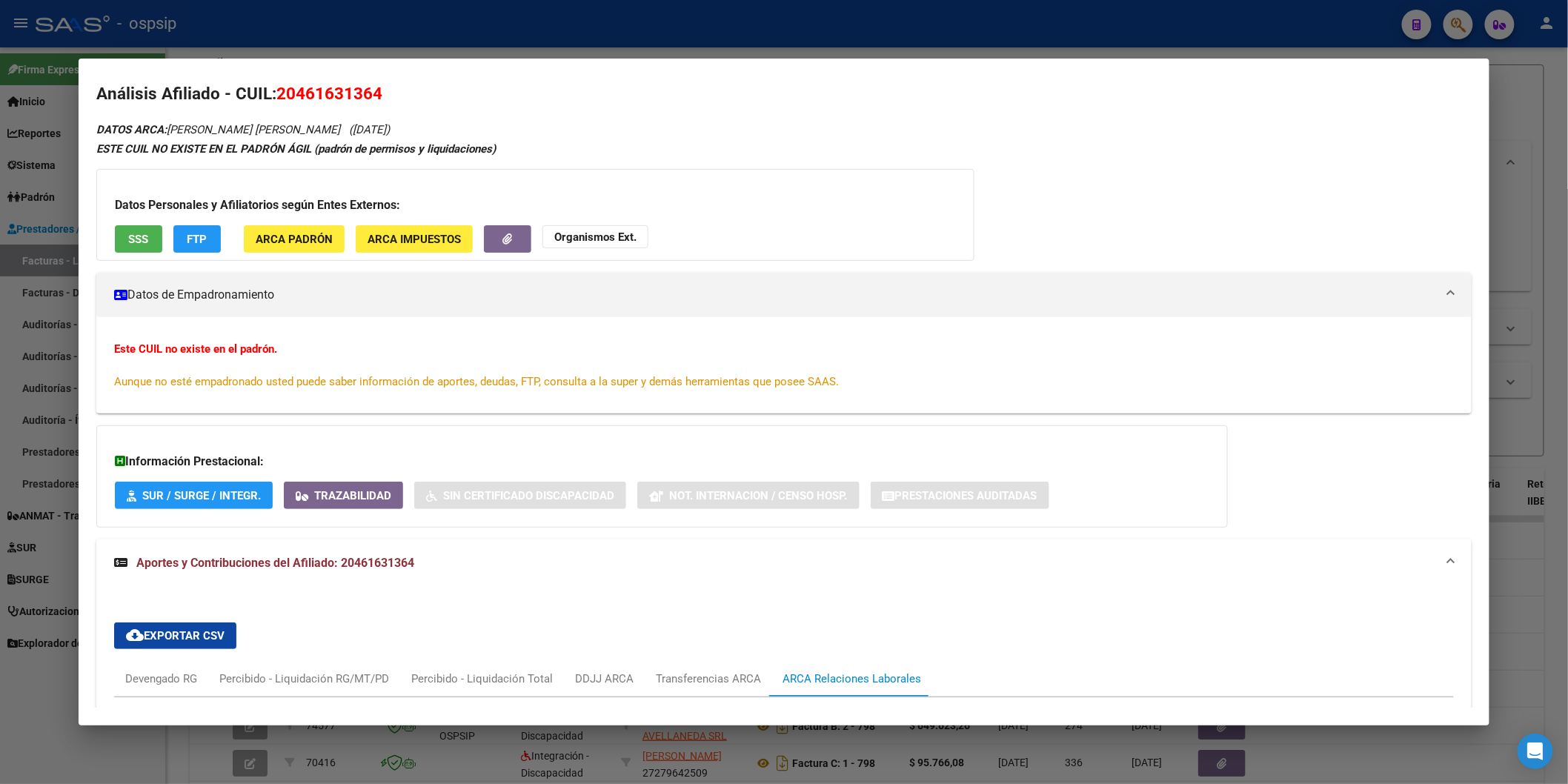
scroll to position [0, 0]
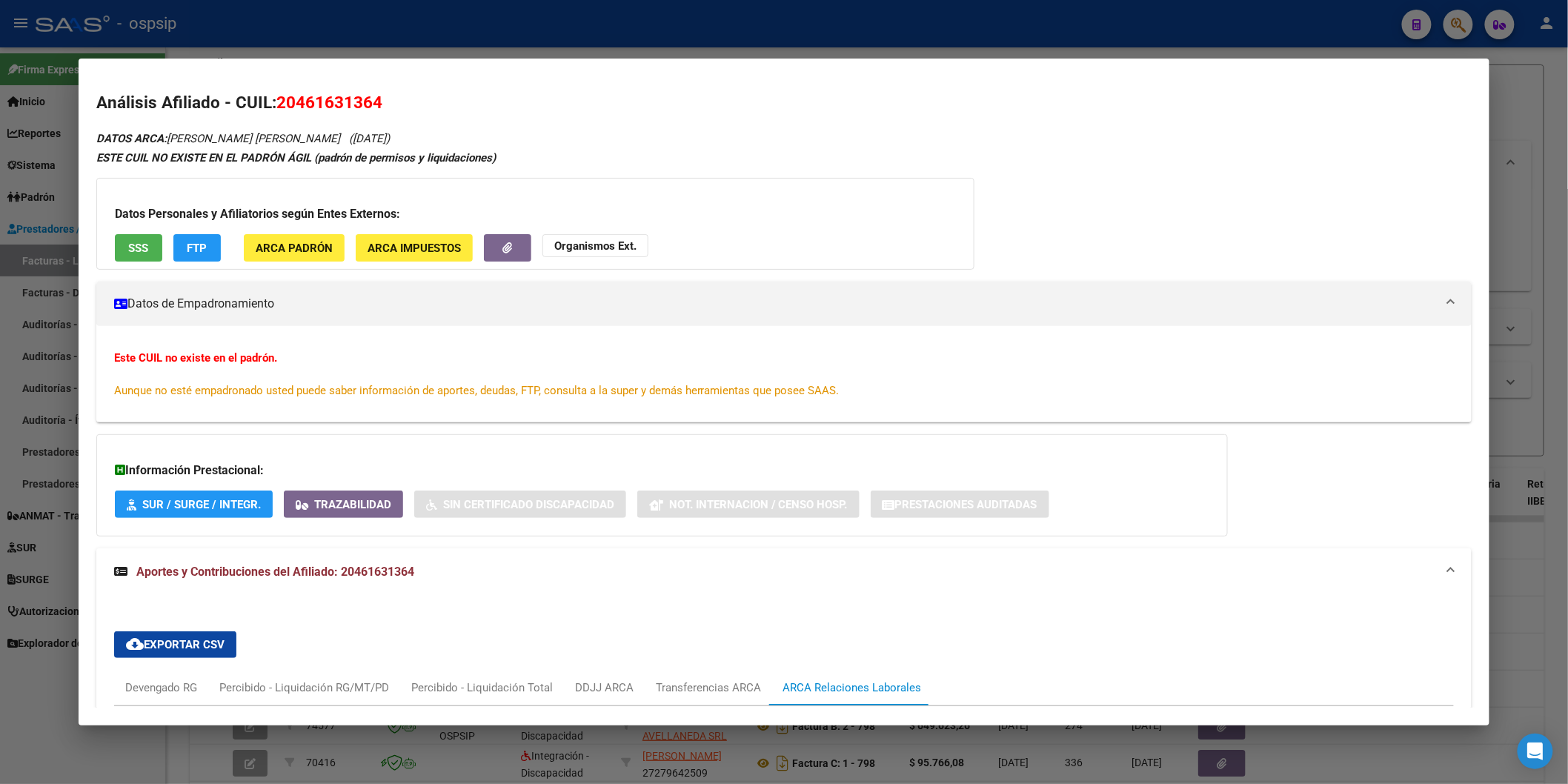
click at [132, 241] on span "SSS" at bounding box center [138, 248] width 20 height 13
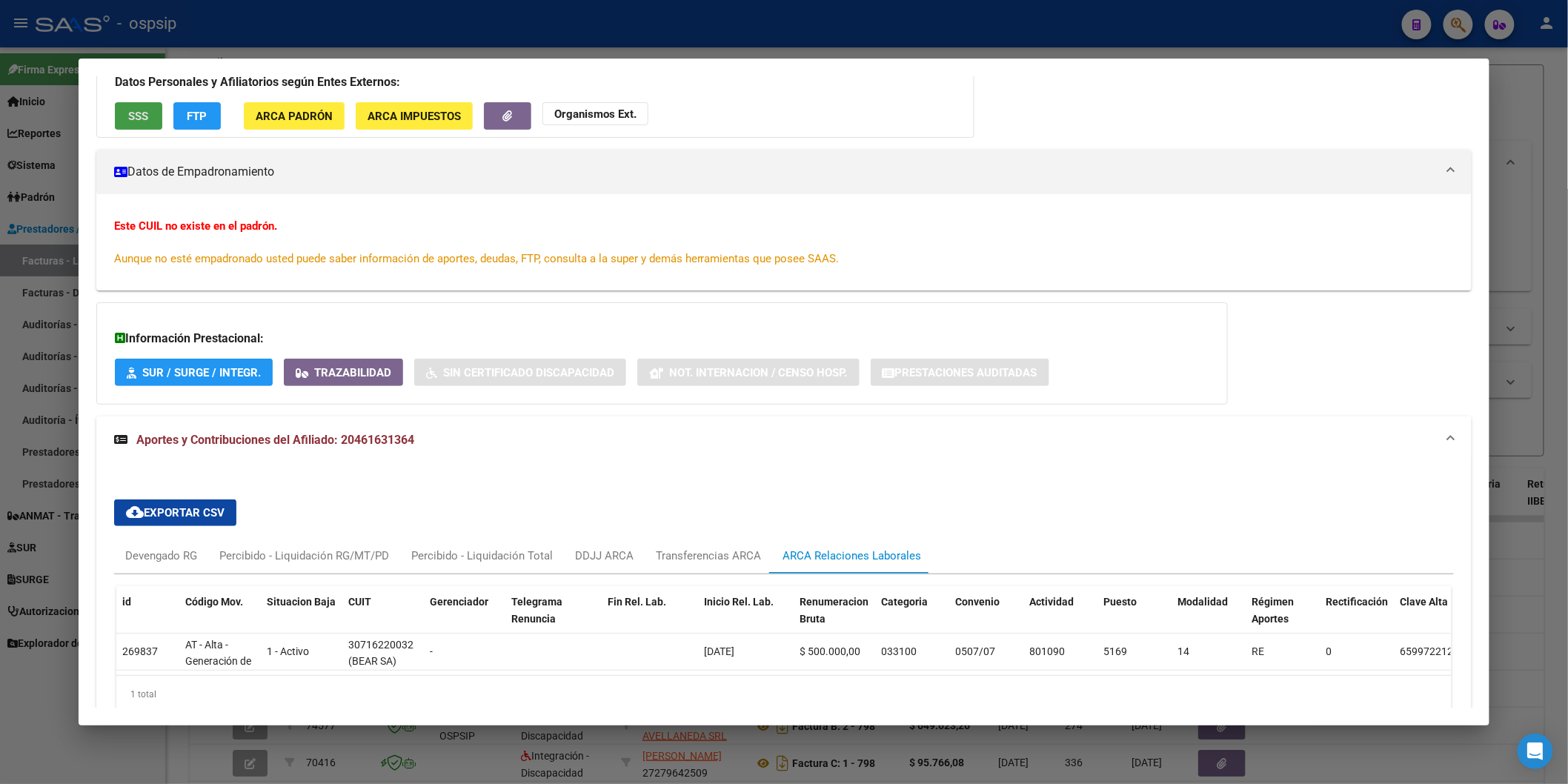
scroll to position [219, 0]
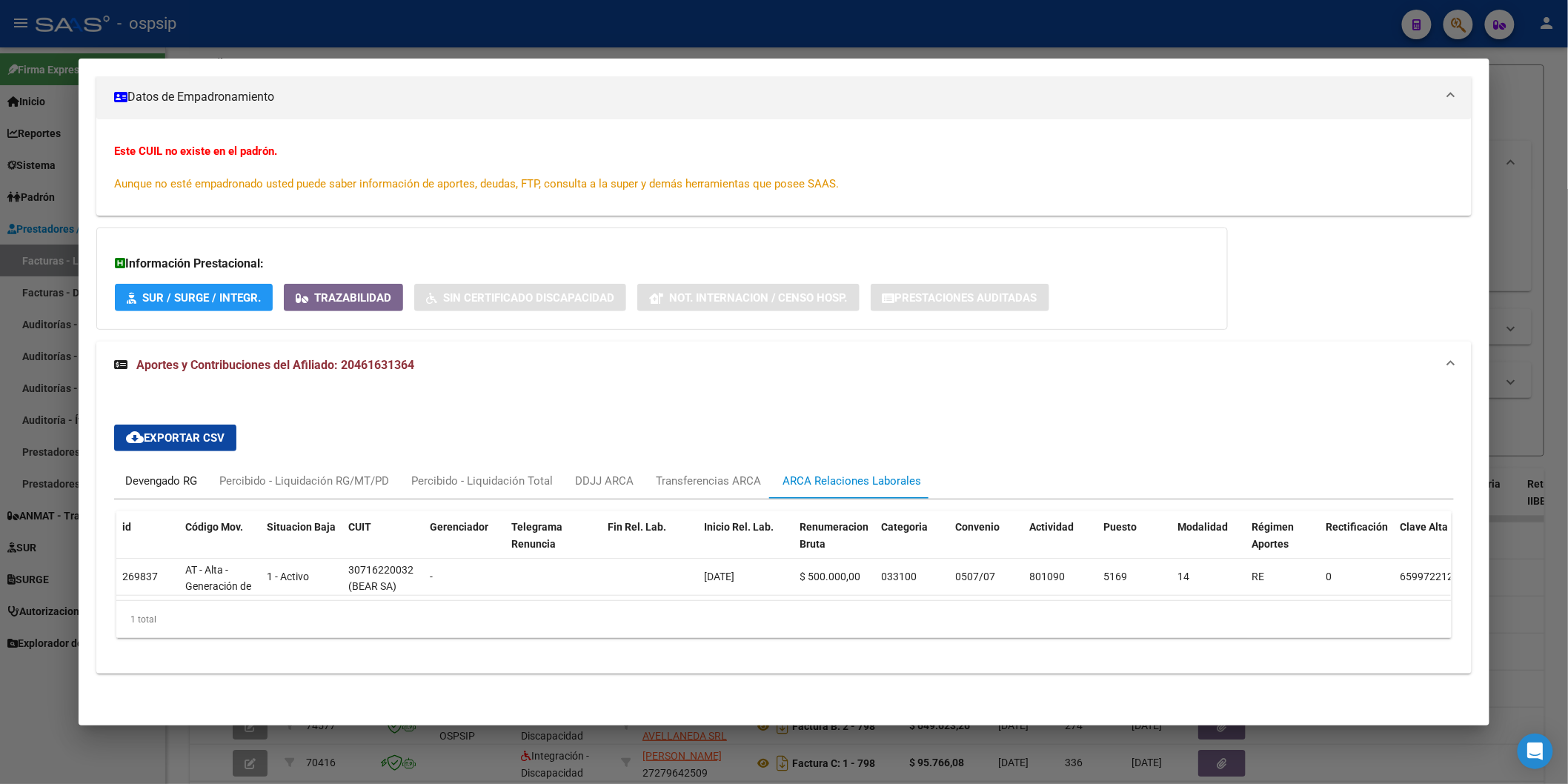
click at [152, 473] on div "Devengado RG" at bounding box center [161, 481] width 72 height 16
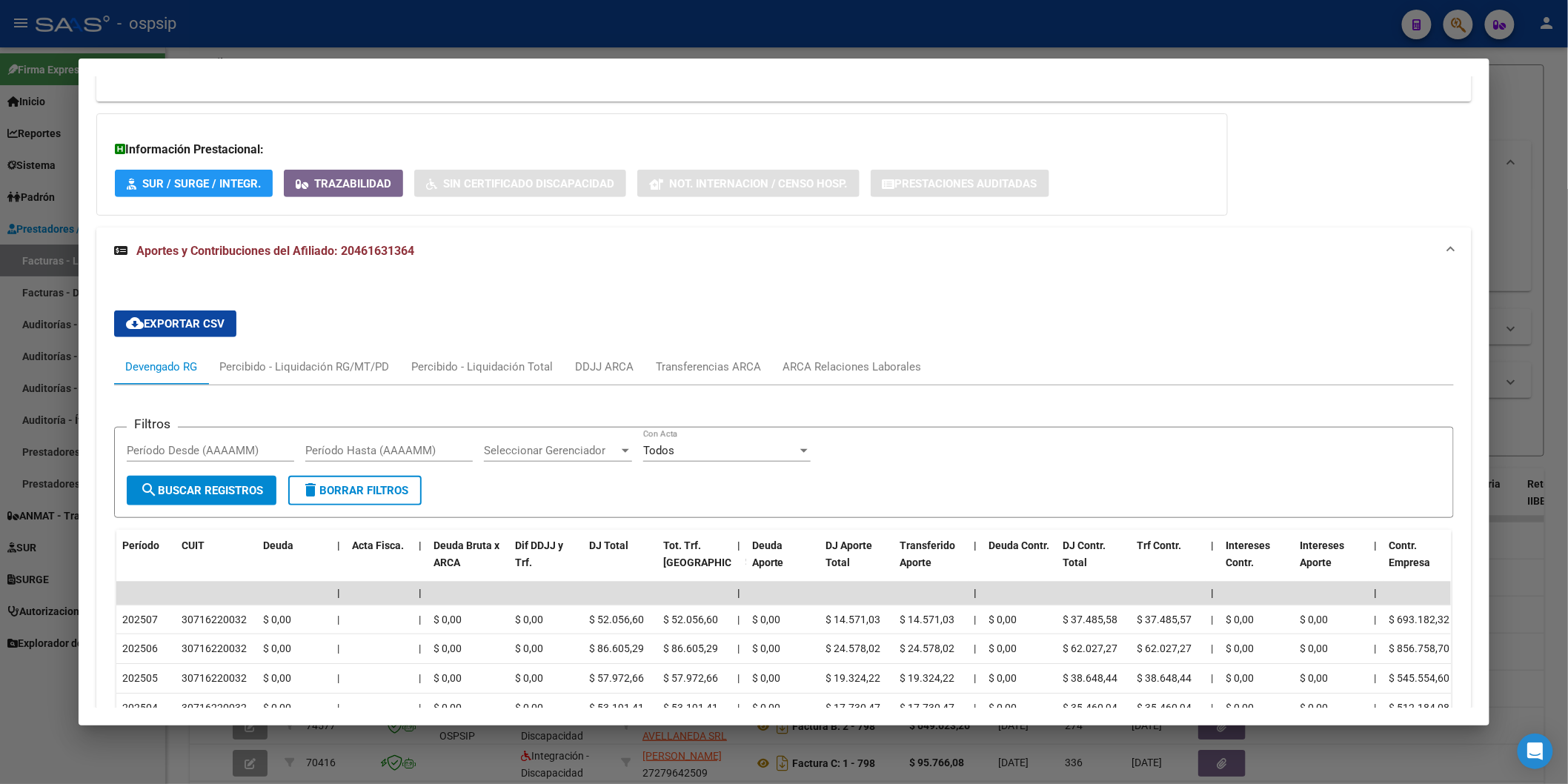
scroll to position [466, 0]
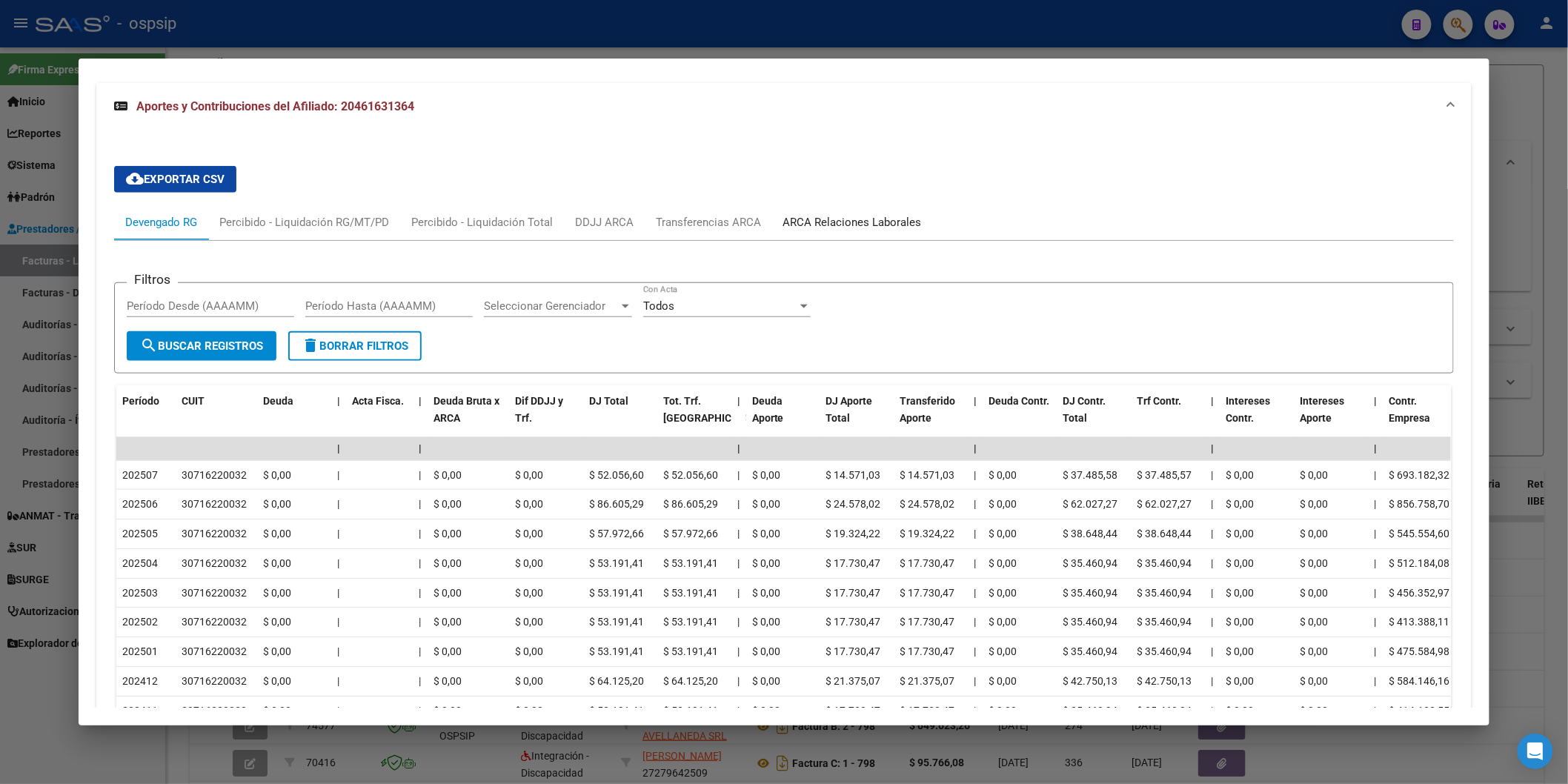
click at [820, 224] on div "ARCA Relaciones Laborales" at bounding box center [852, 222] width 139 height 16
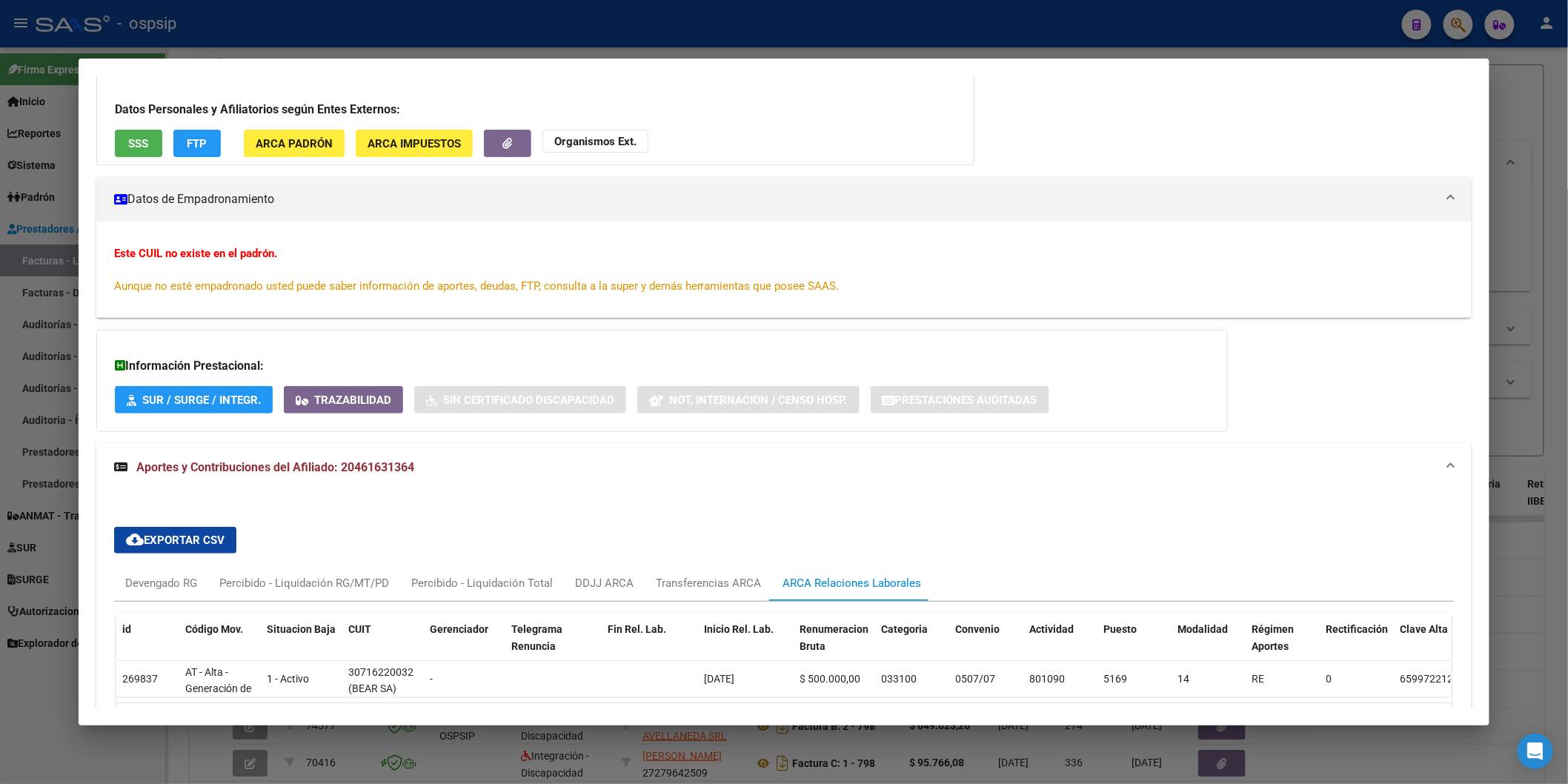
scroll to position [219, 0]
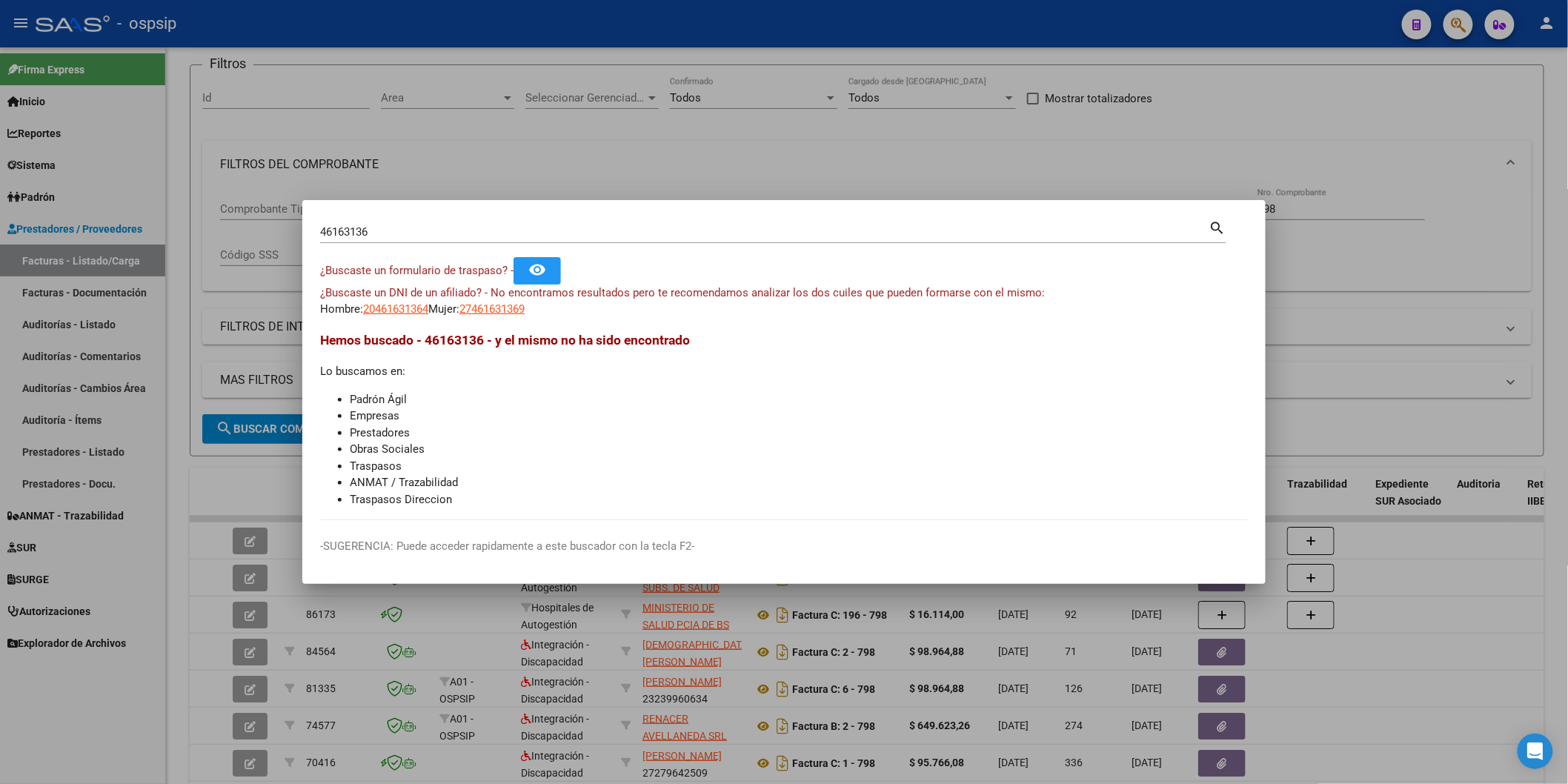
click at [420, 240] on div "46163136 Buscar (apellido, dni, [PERSON_NAME], [PERSON_NAME], cuit, obra social)" at bounding box center [765, 231] width 890 height 22
click at [420, 234] on input "46163136" at bounding box center [765, 231] width 890 height 13
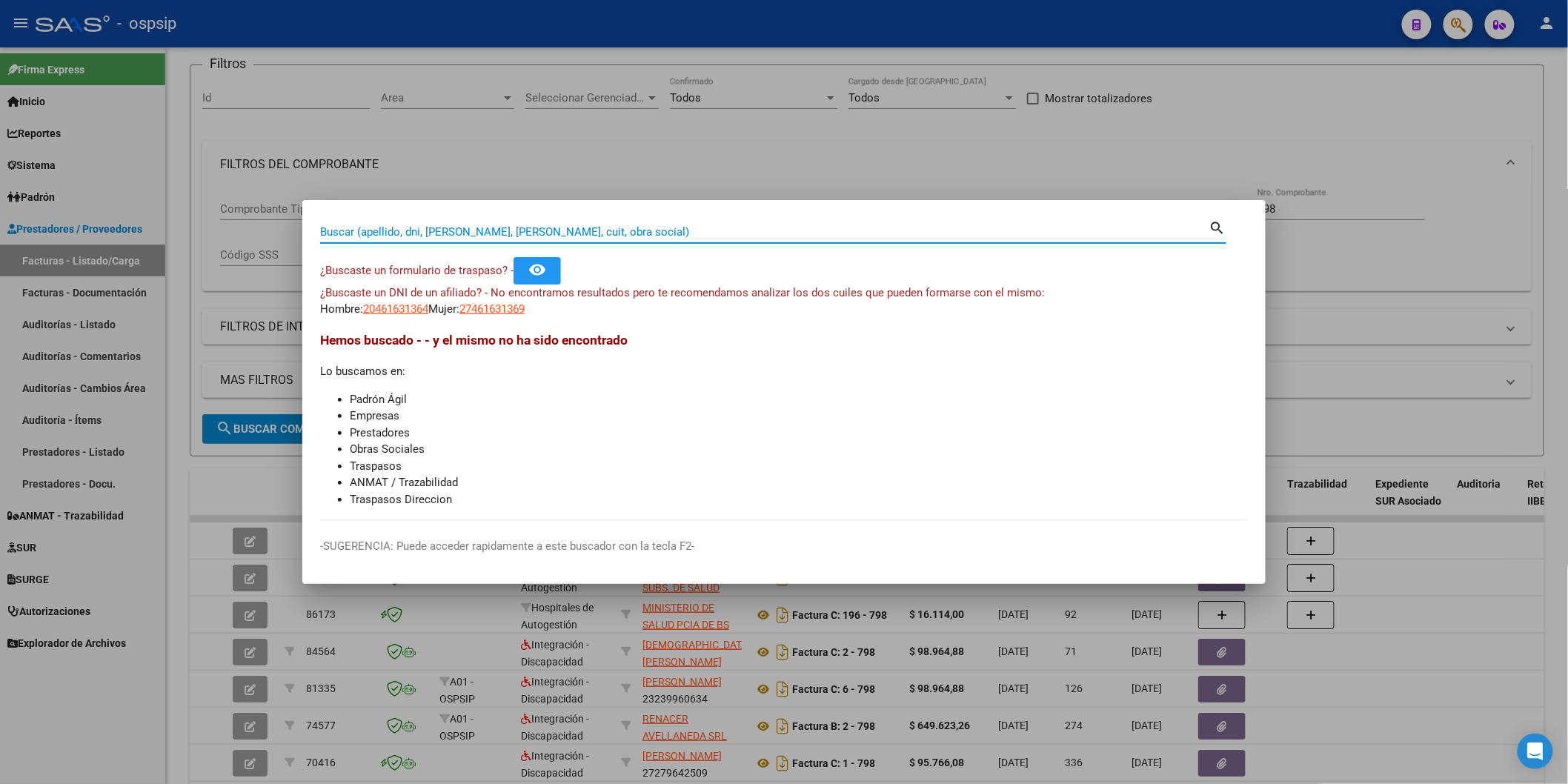
paste input "48752003"
type input "48752003"
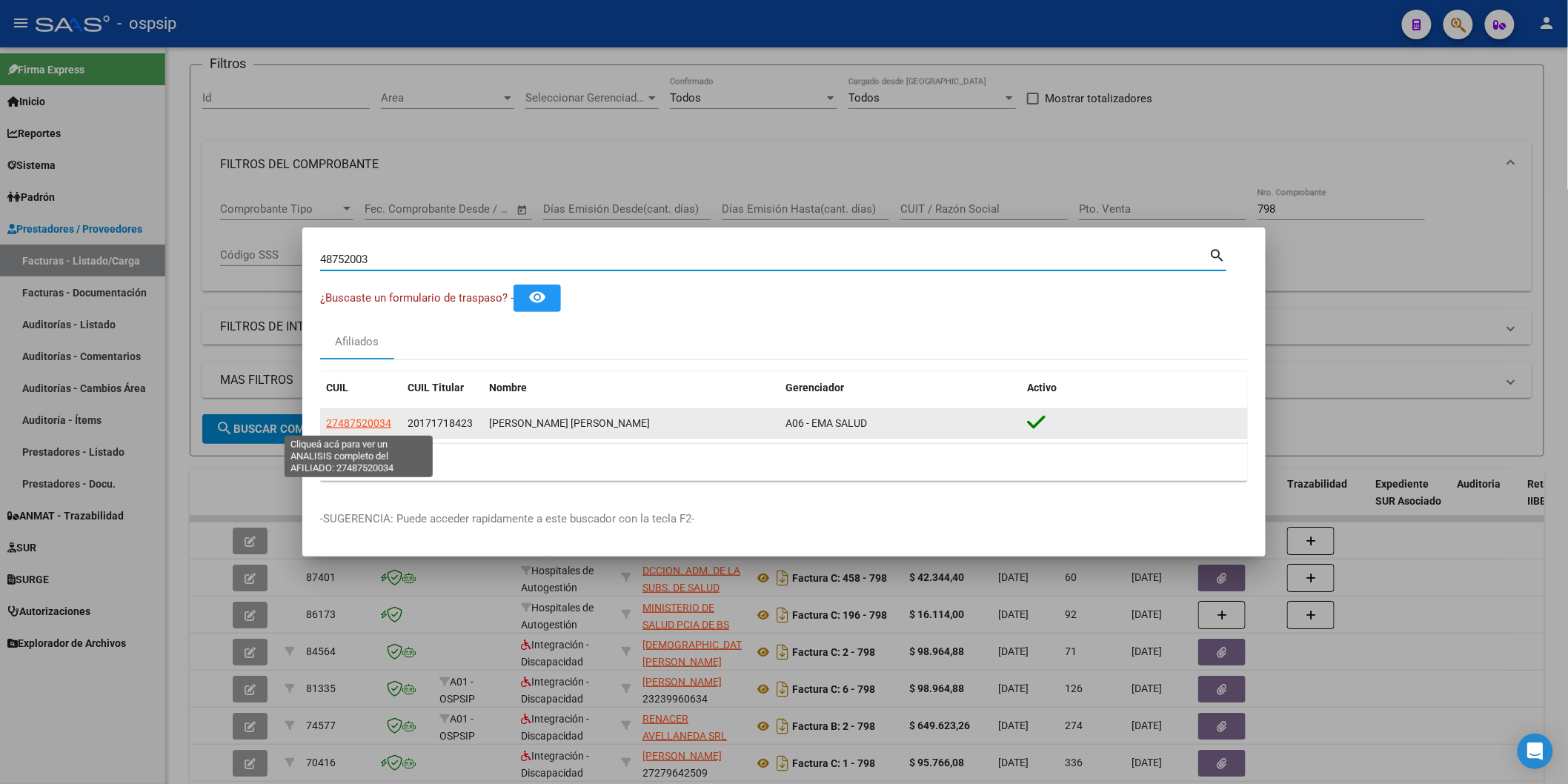
click at [344, 421] on span "27487520034" at bounding box center [359, 422] width 65 height 12
type textarea "27487520034"
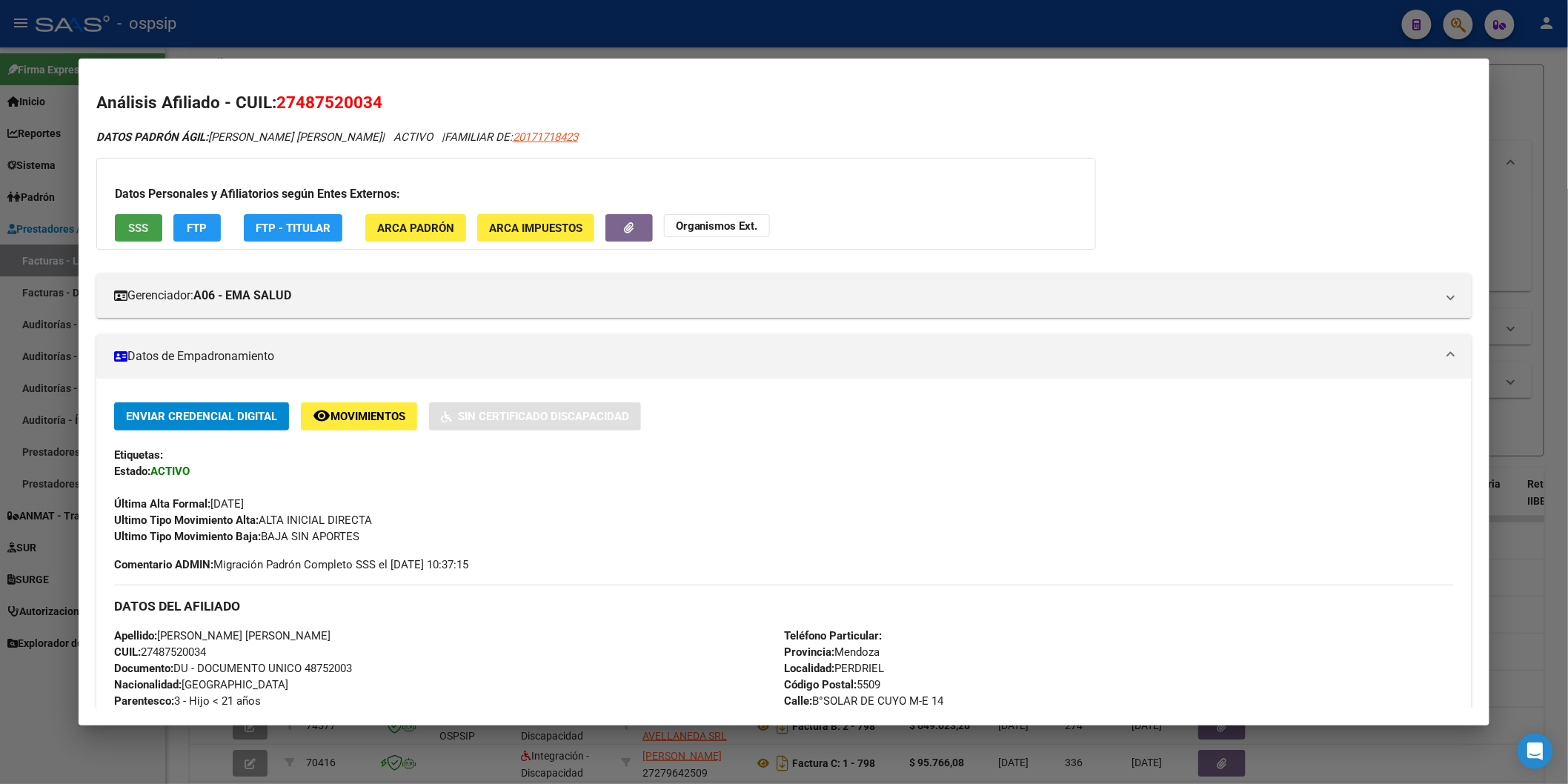
click at [119, 230] on button "SSS" at bounding box center [138, 228] width 48 height 28
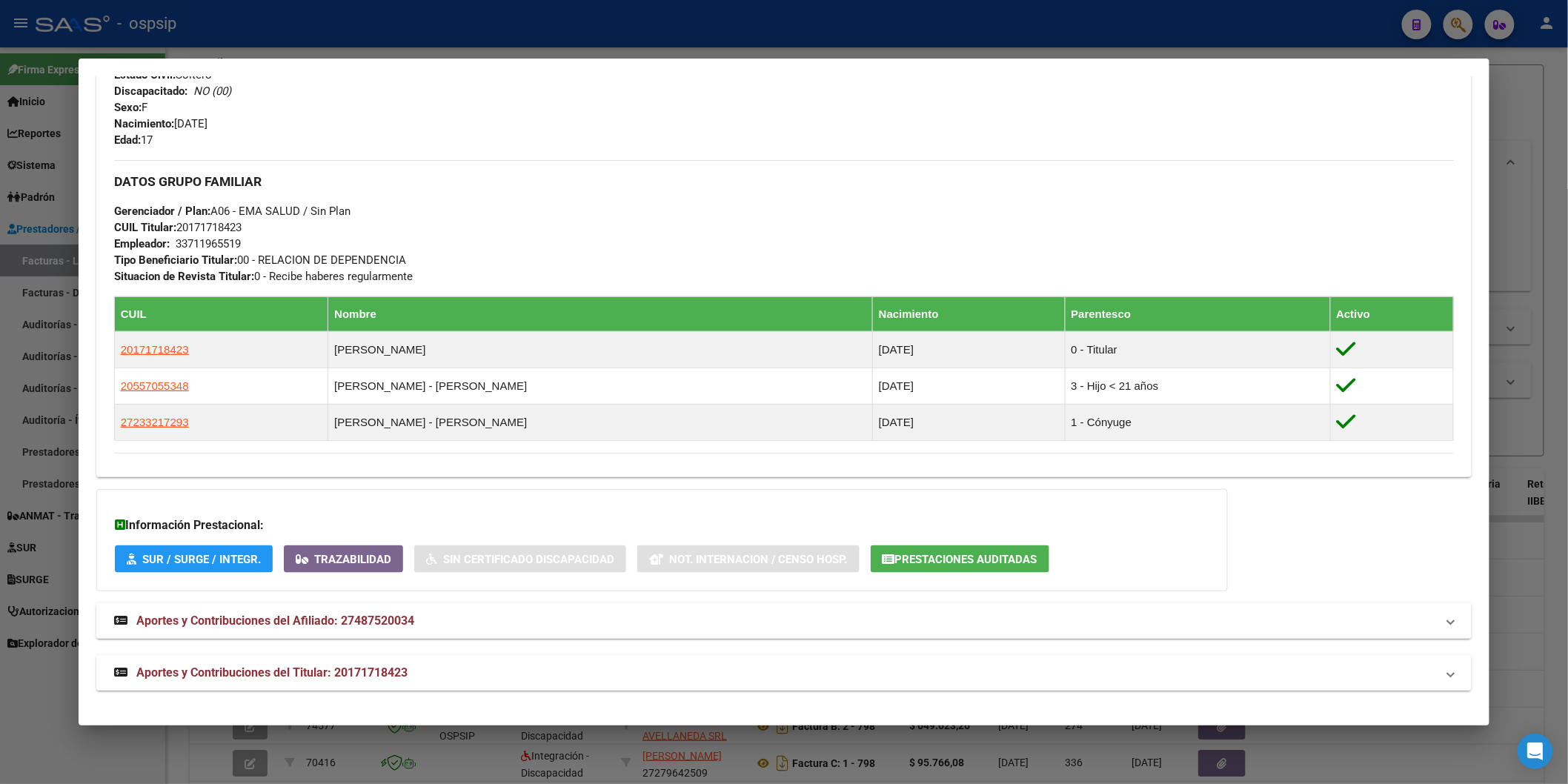
click at [325, 668] on span "Aportes y Contribuciones del Titular: 20171718423" at bounding box center [272, 673] width 271 height 14
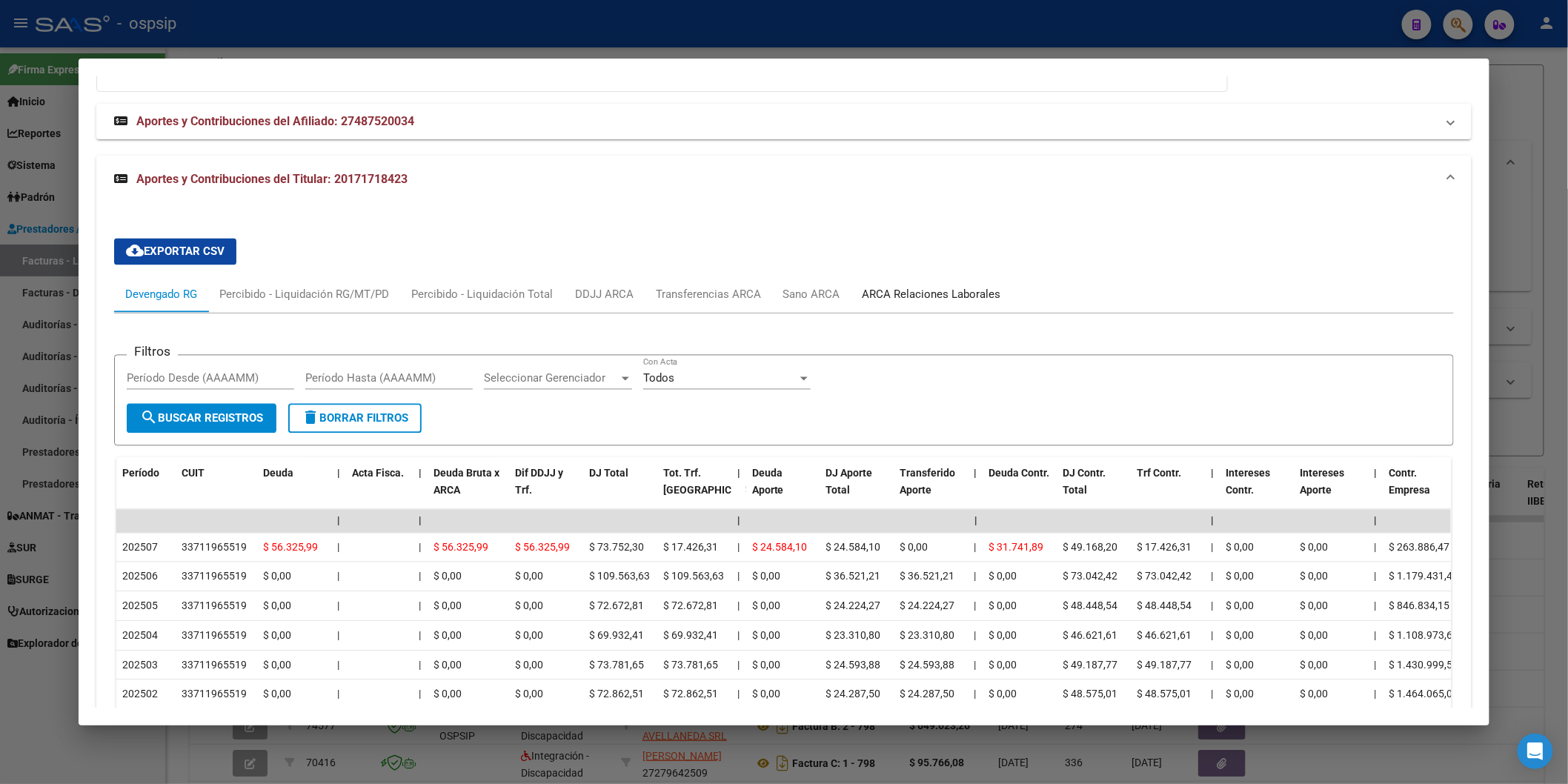
drag, startPoint x: 882, startPoint y: 287, endPoint x: 873, endPoint y: 292, distance: 10.3
click at [883, 287] on div "ARCA Relaciones Laborales" at bounding box center [931, 295] width 161 height 36
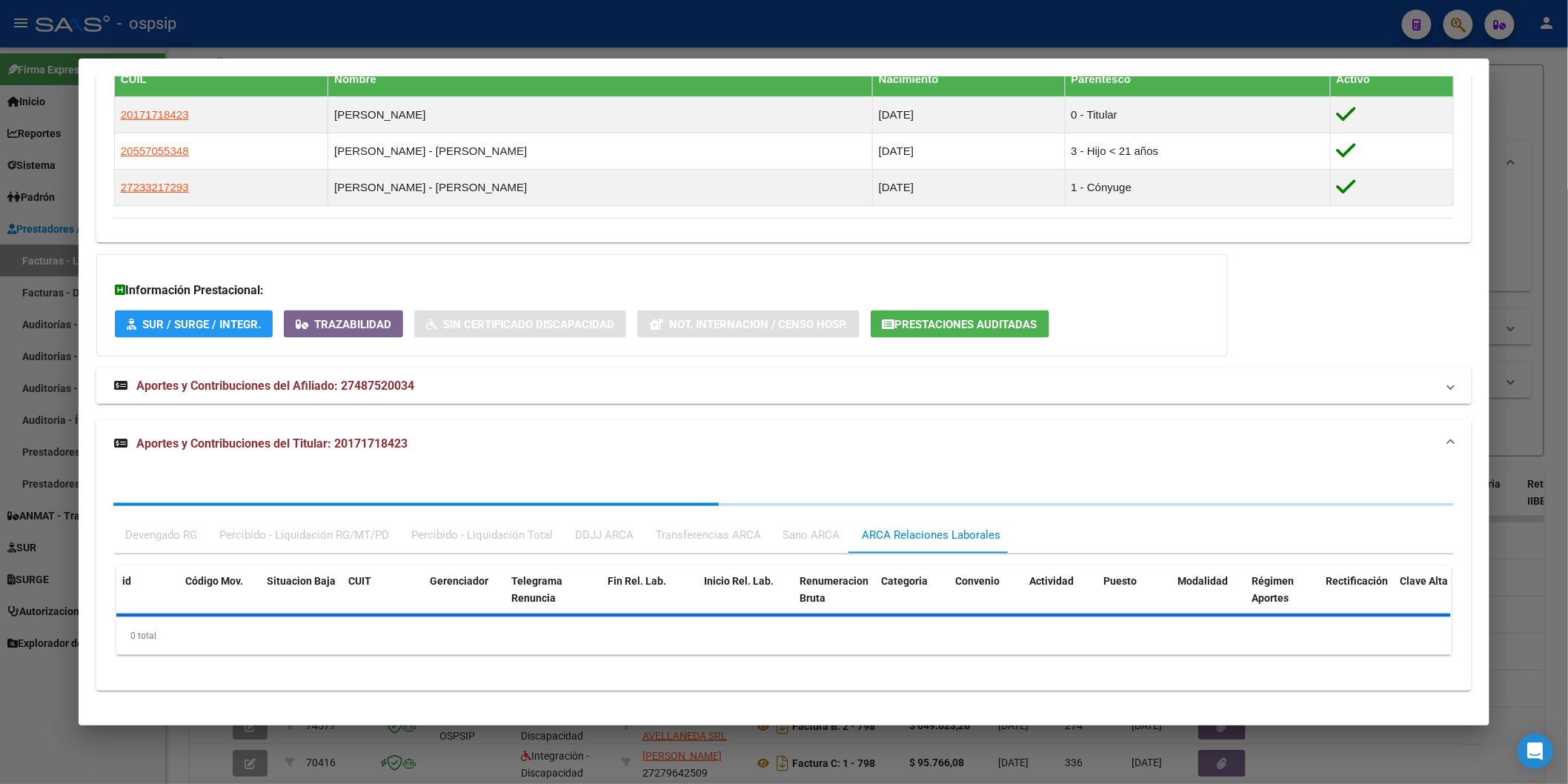
scroll to position [1142, 0]
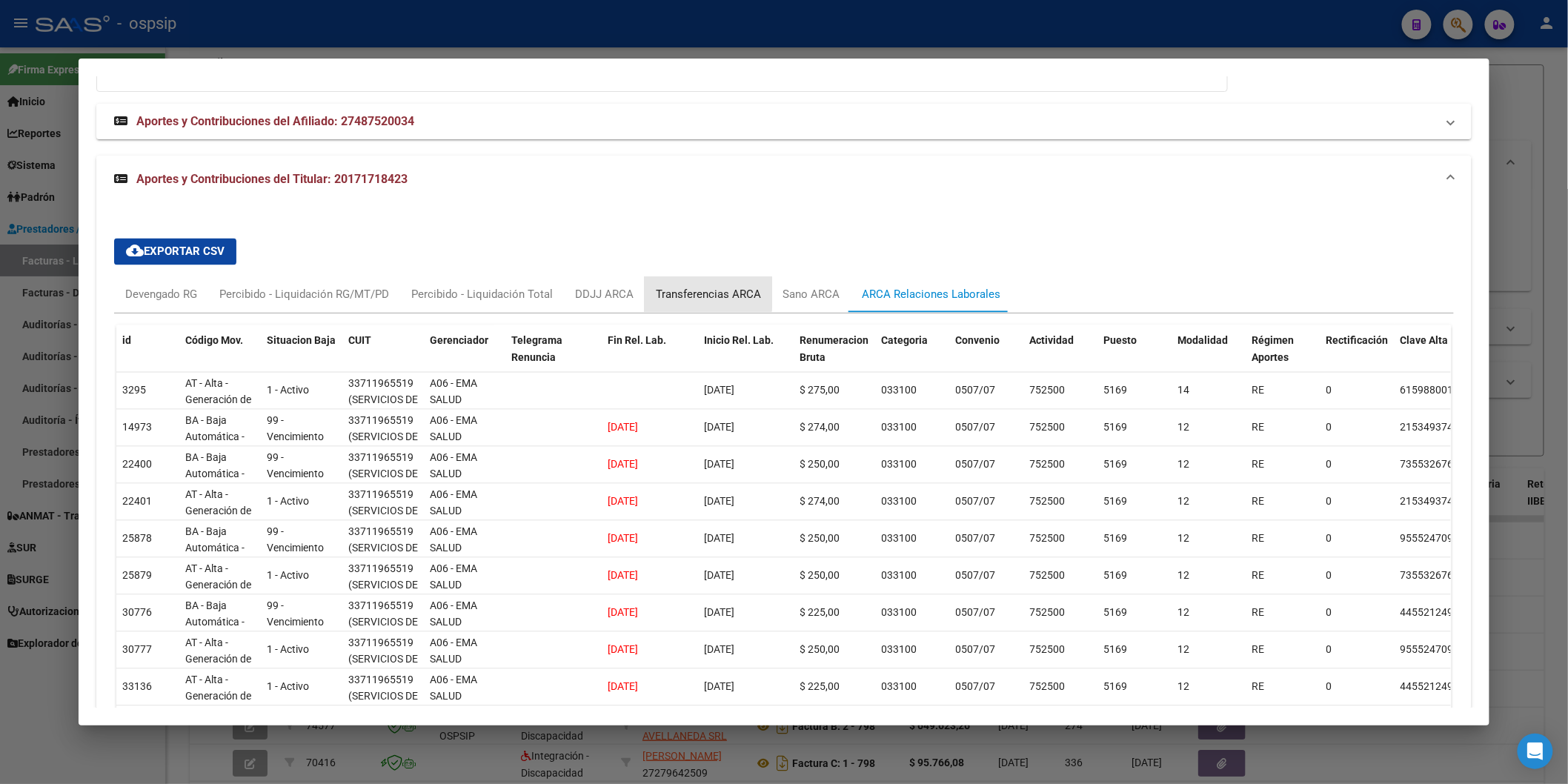
click at [676, 283] on div "Transferencias ARCA" at bounding box center [709, 295] width 127 height 36
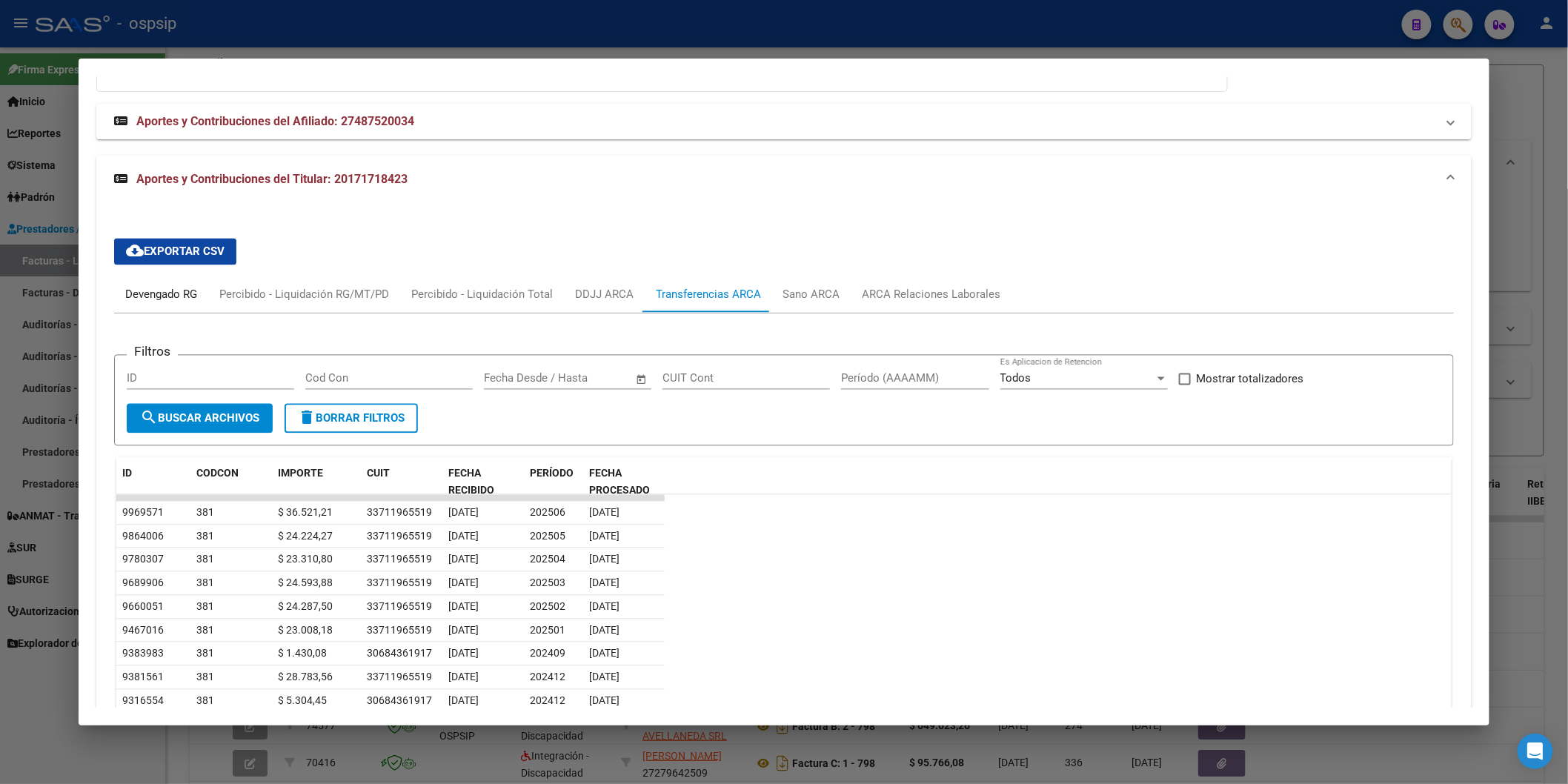
click at [169, 295] on div "Devengado RG" at bounding box center [161, 295] width 72 height 16
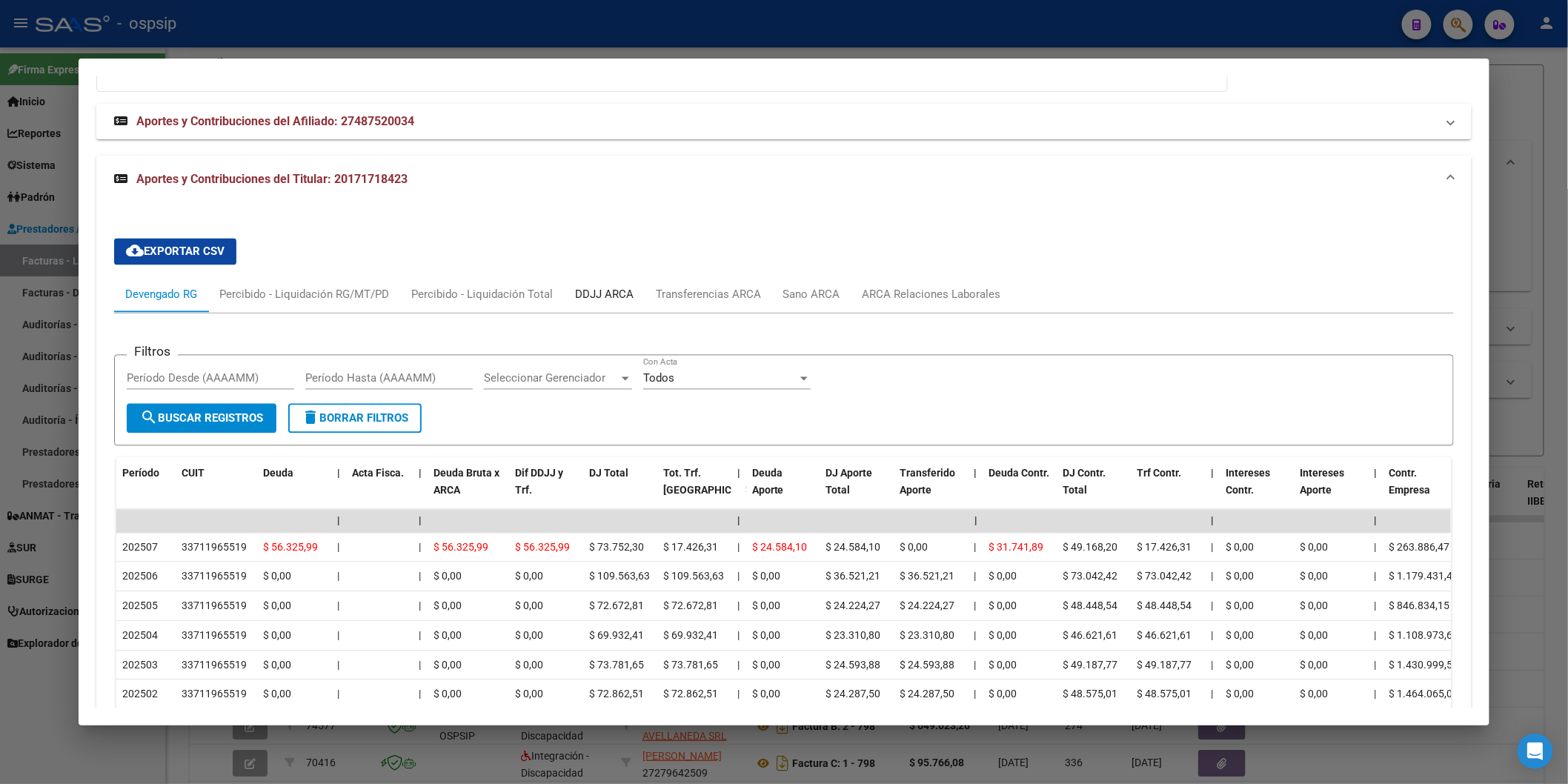
click at [579, 285] on div "DDJJ ARCA" at bounding box center [605, 295] width 81 height 36
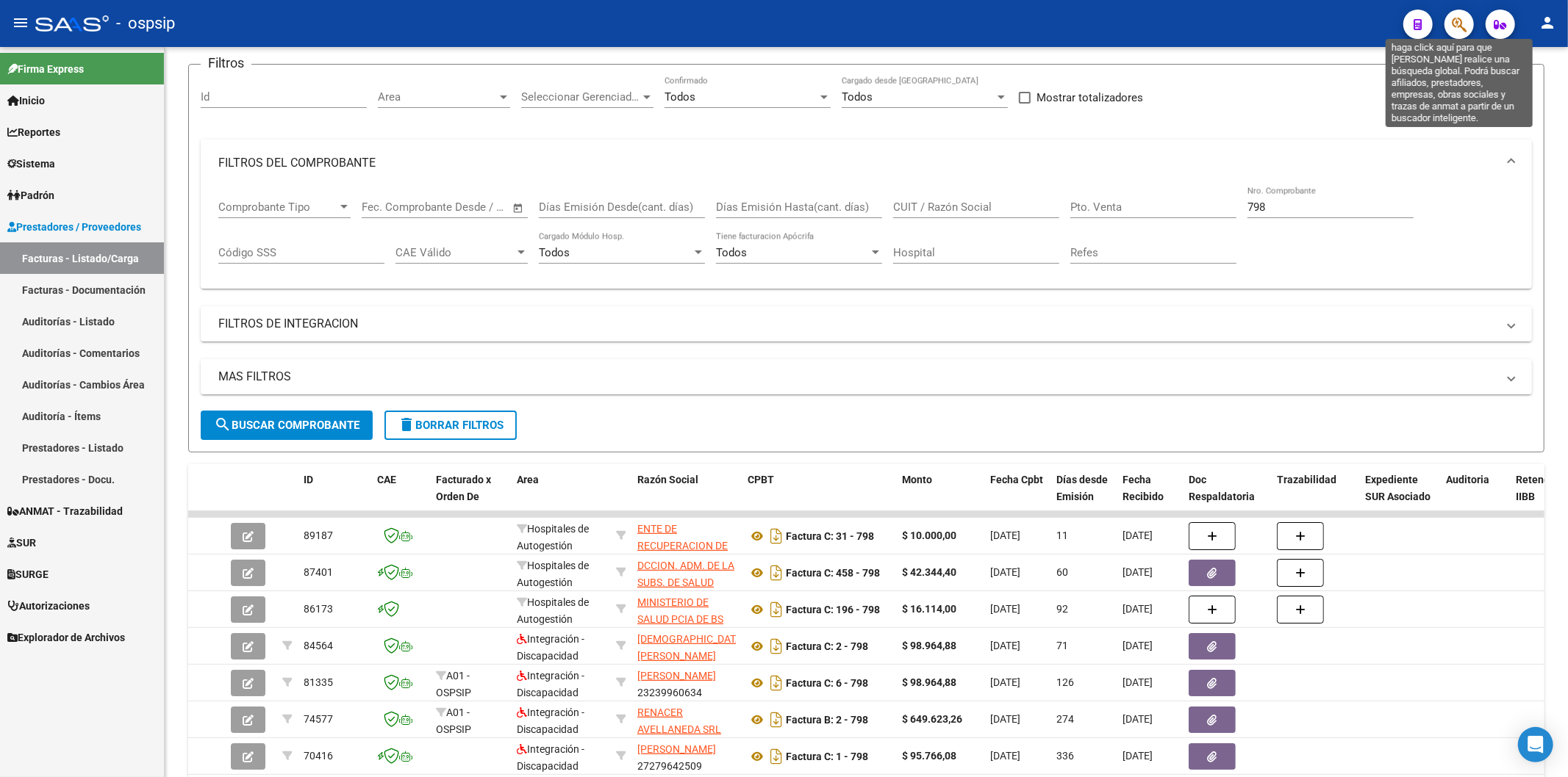
click at [1451, 23] on icon "button" at bounding box center [1459, 24] width 15 height 17
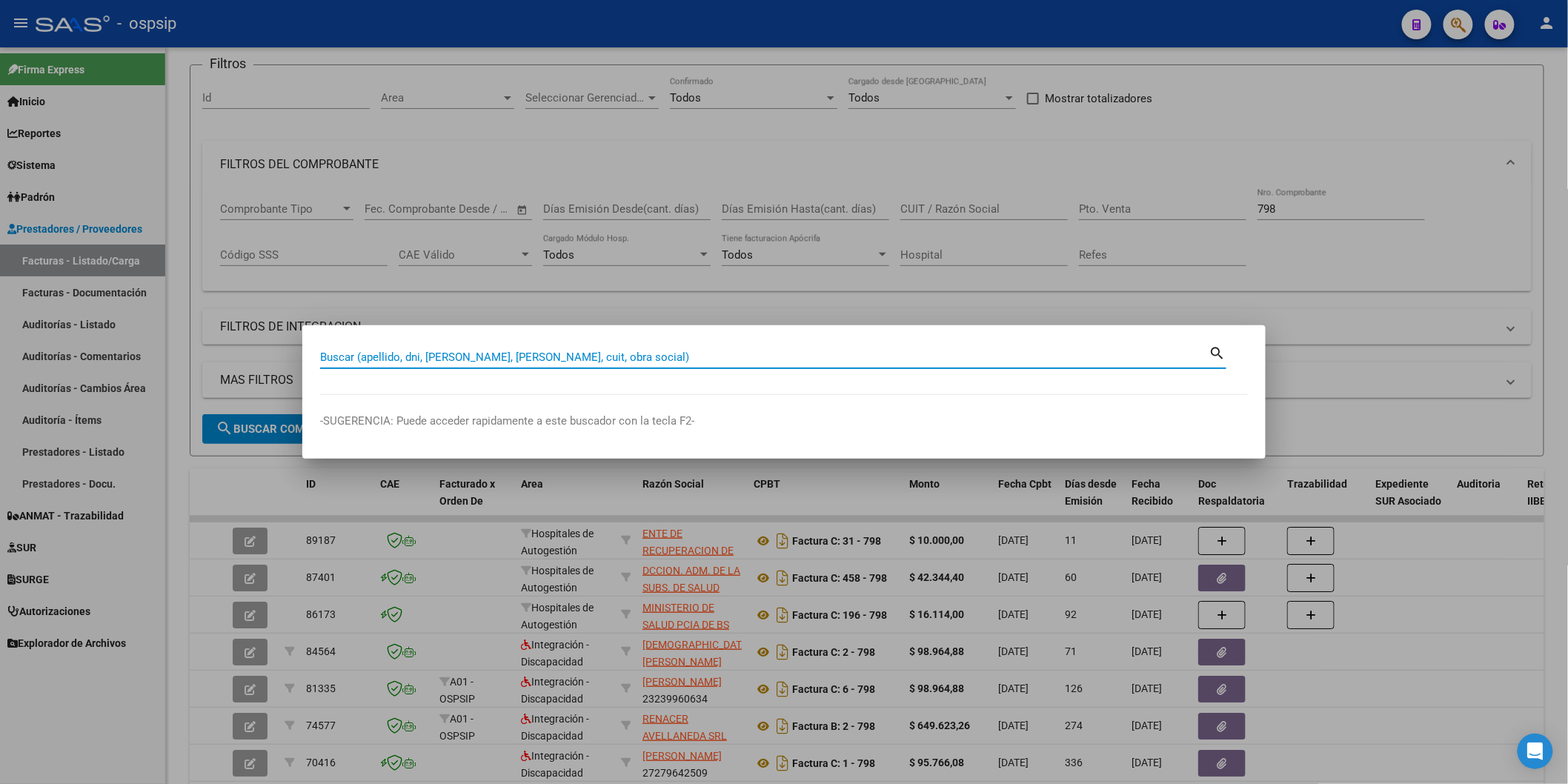
paste input "374966353"
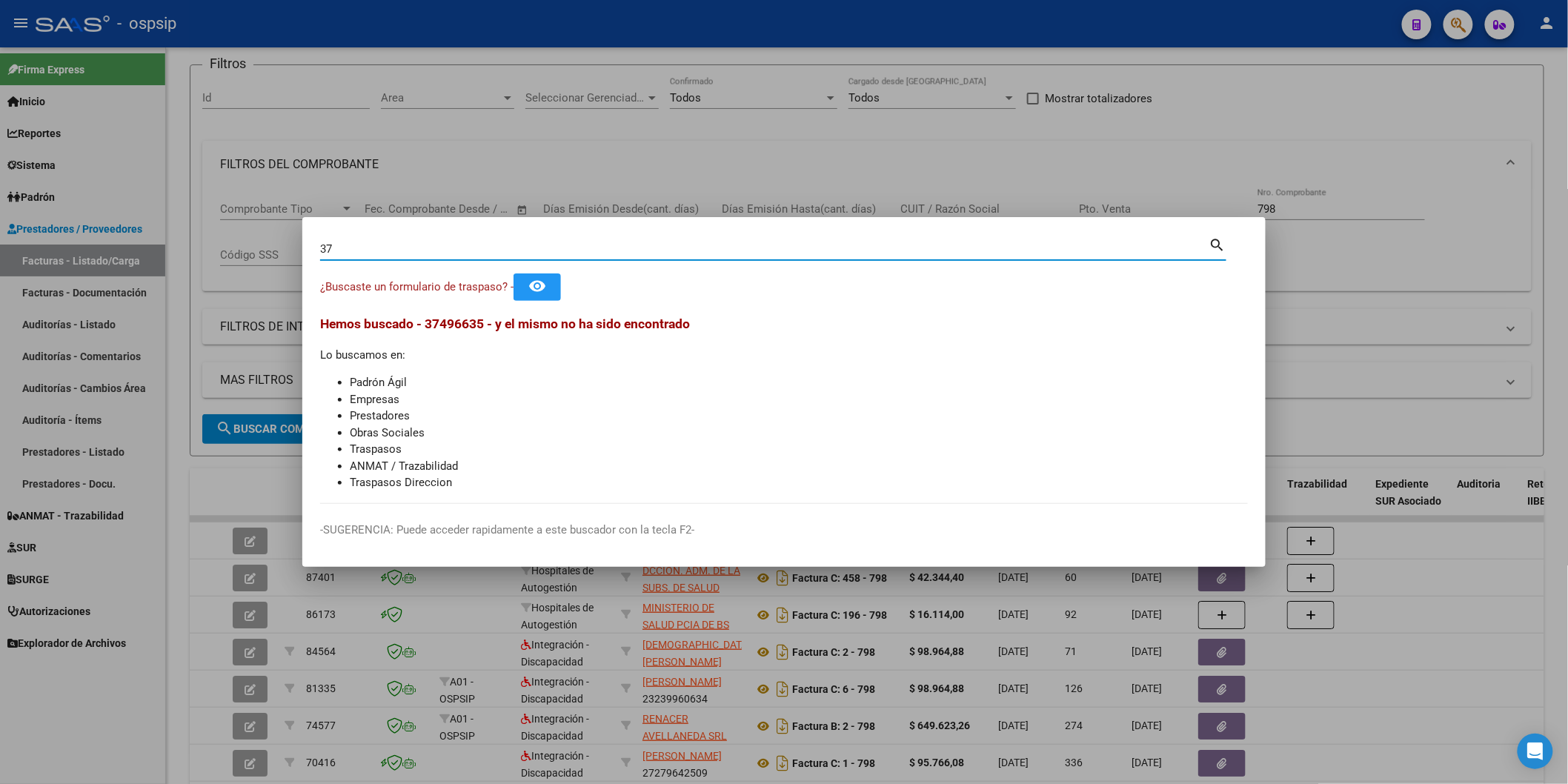
type input "3"
paste input "374966353"
type input "37496635"
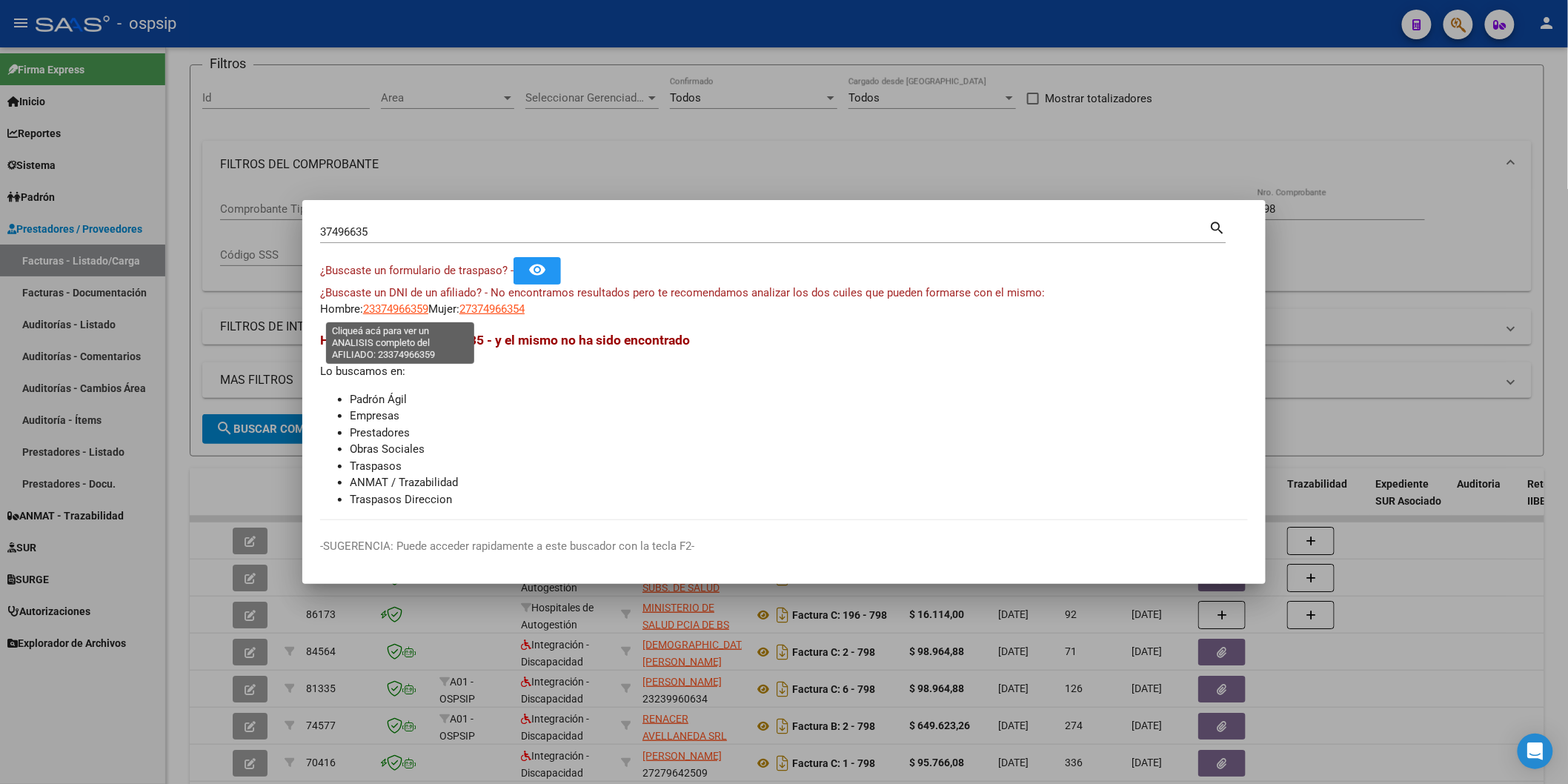
click at [417, 309] on span "23374966359" at bounding box center [396, 309] width 65 height 13
click at [410, 312] on span "23374966359" at bounding box center [396, 309] width 65 height 13
click at [492, 311] on span "27374966354" at bounding box center [492, 309] width 65 height 13
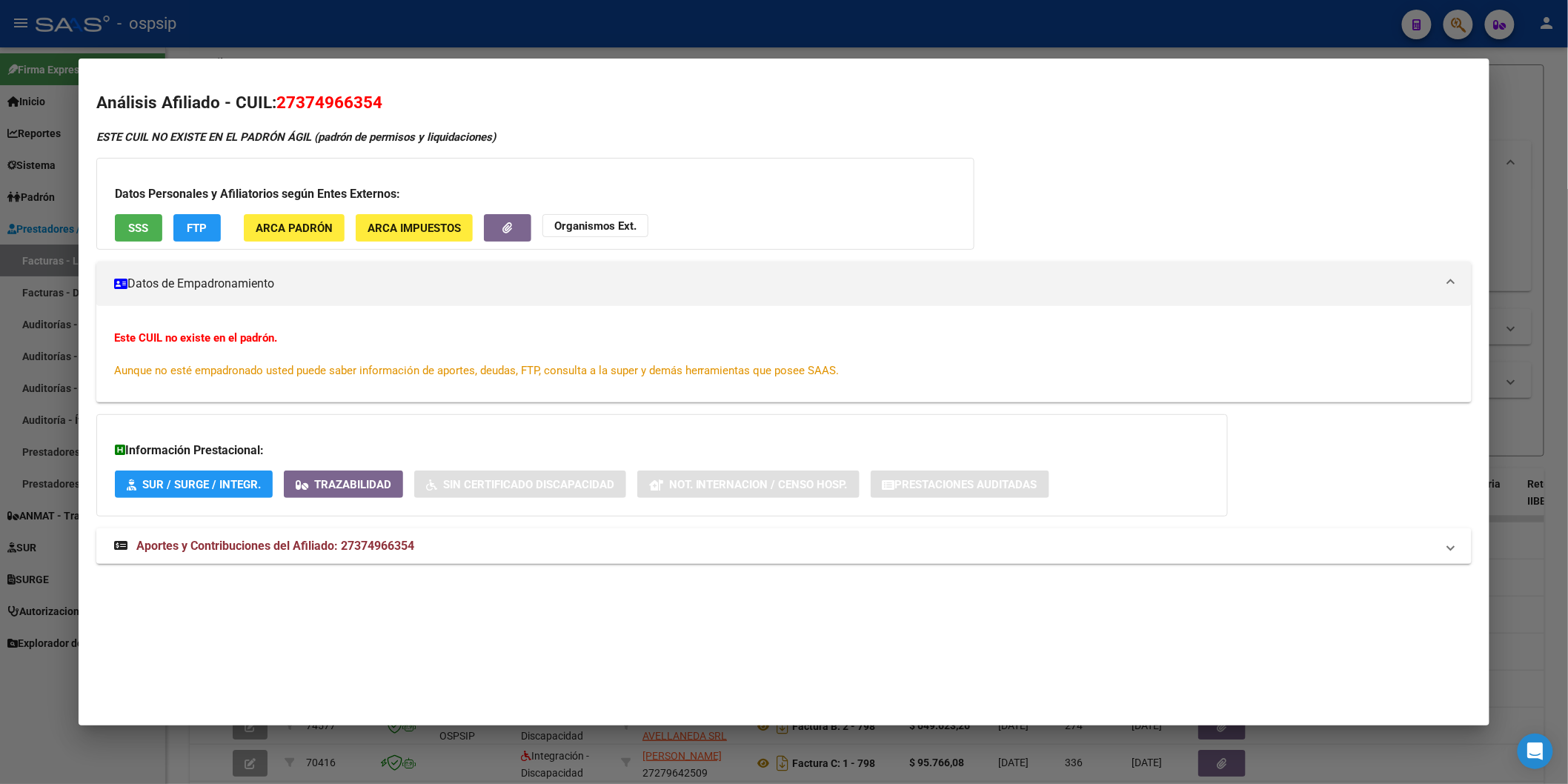
click at [145, 227] on button "SSS" at bounding box center [138, 228] width 48 height 28
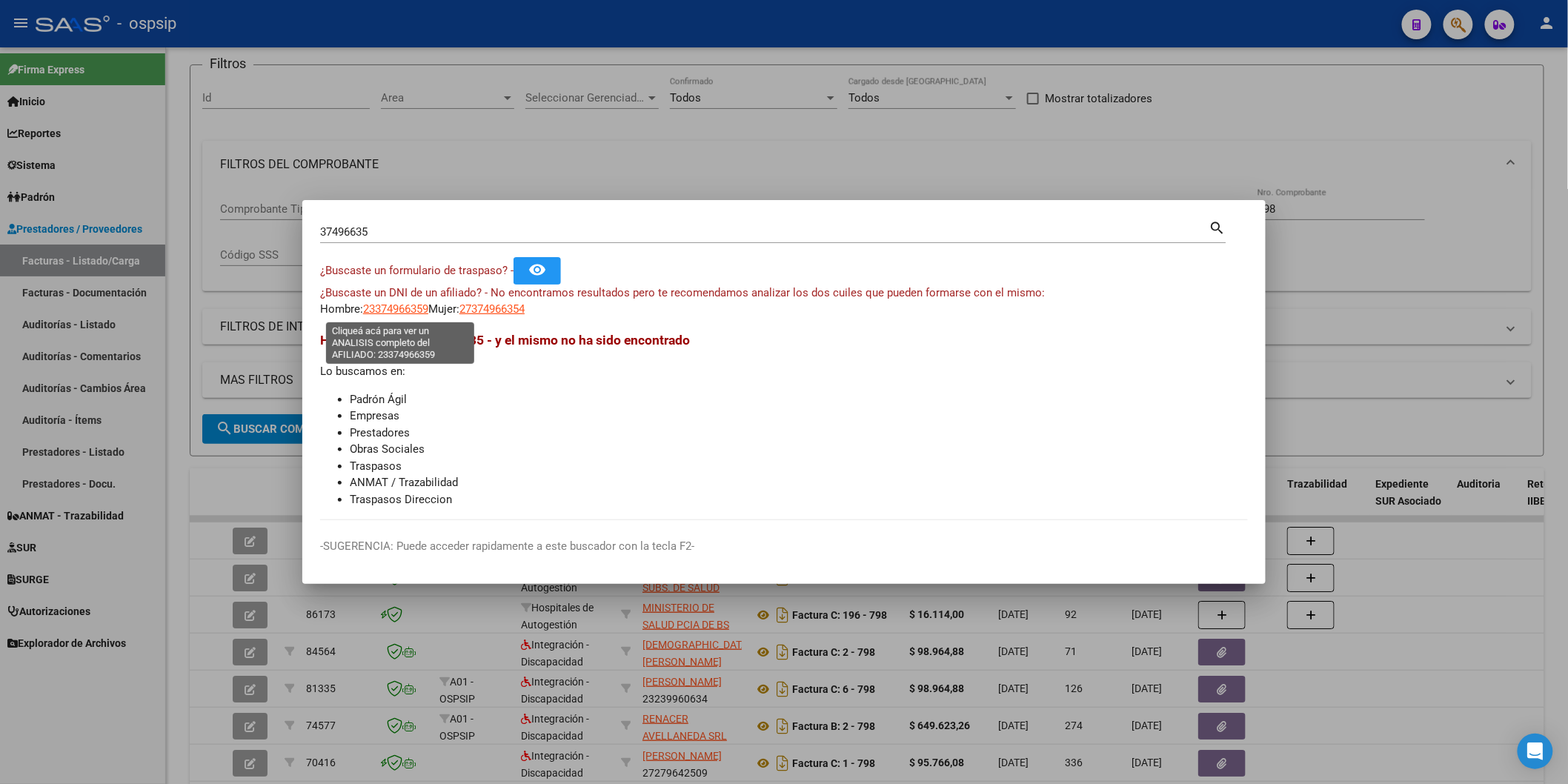
click at [411, 306] on span "23374966359" at bounding box center [396, 309] width 65 height 13
type textarea "23374966359"
click at [383, 229] on input "37496635" at bounding box center [765, 231] width 890 height 13
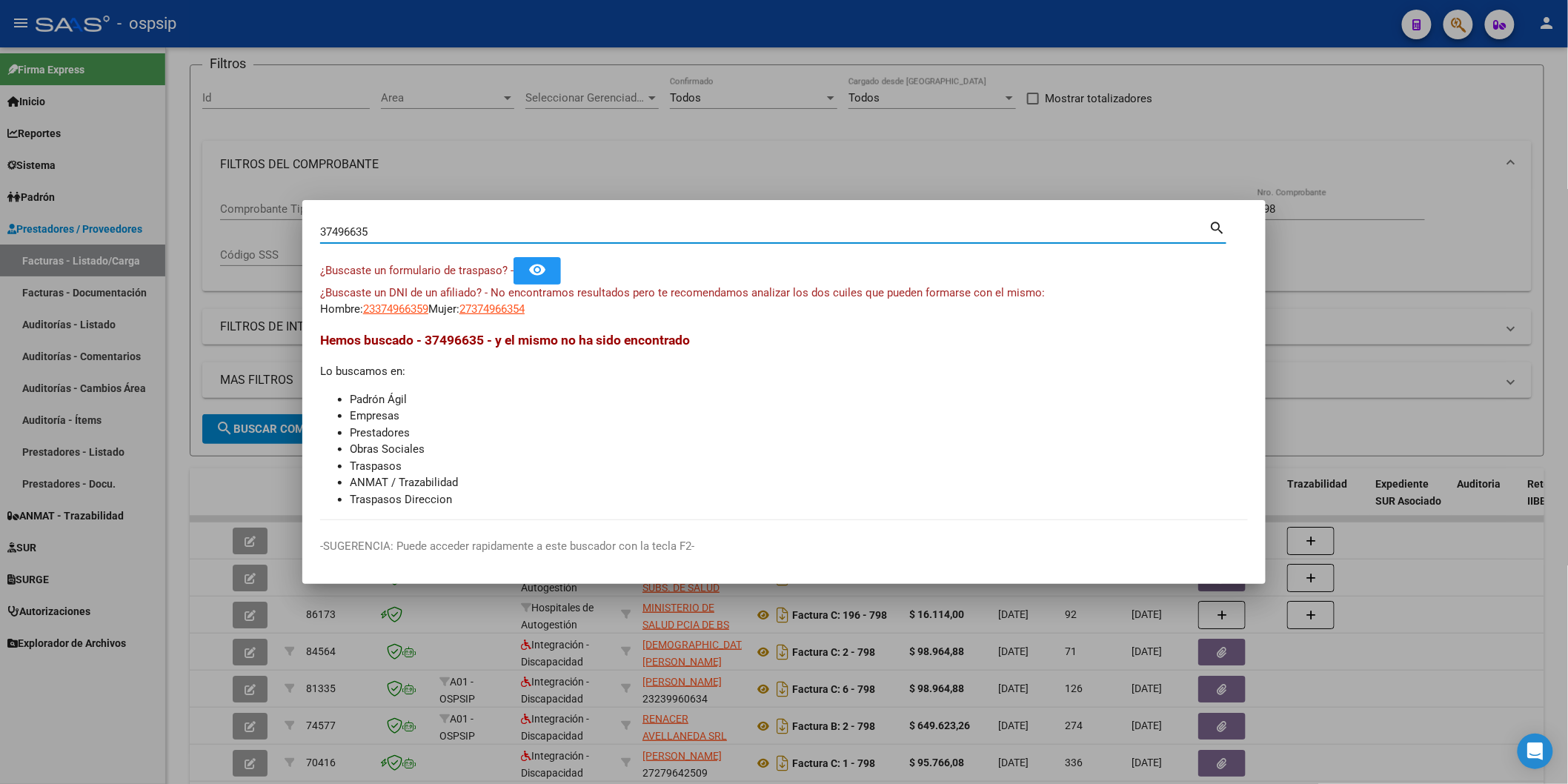
click at [383, 229] on input "37496635" at bounding box center [765, 231] width 890 height 13
type input "[PERSON_NAME]"
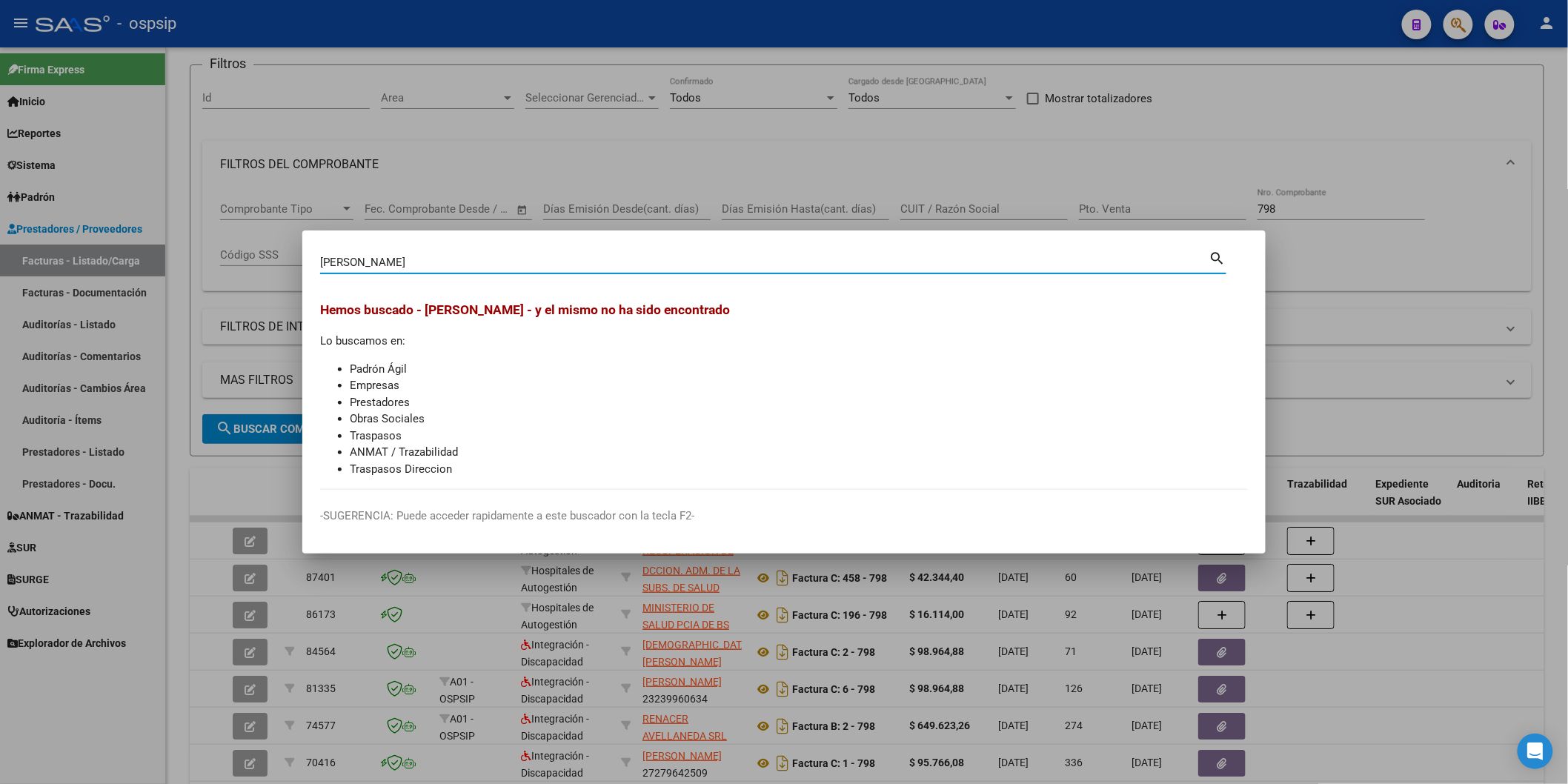
click at [455, 265] on input "[PERSON_NAME]" at bounding box center [765, 262] width 890 height 13
paste input "374966353"
type input "37496353"
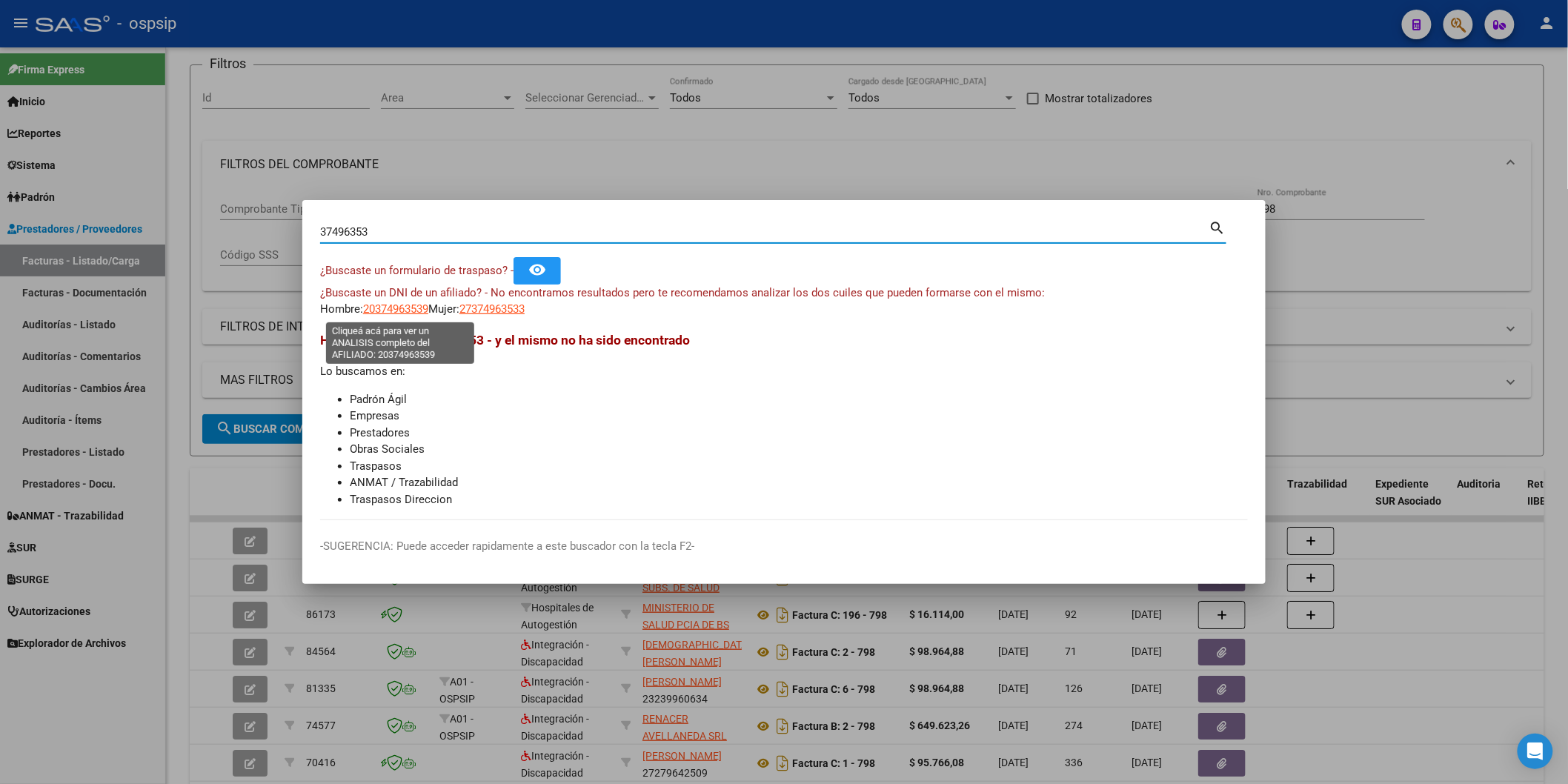
click at [413, 314] on span "20374963539" at bounding box center [396, 309] width 65 height 13
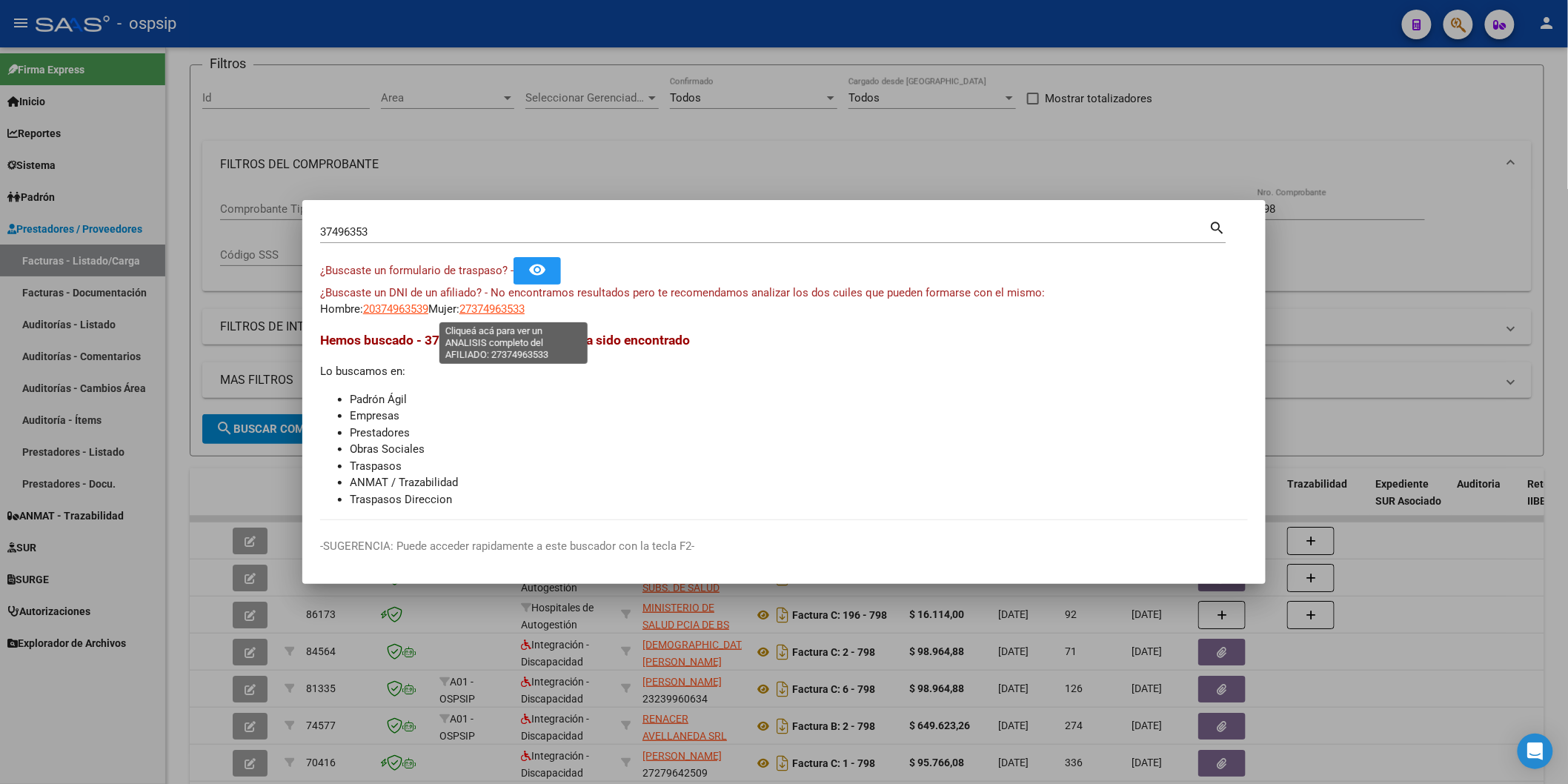
click at [485, 302] on span "27374963533" at bounding box center [492, 309] width 65 height 13
type textarea "27374963533"
click at [396, 231] on input "37496353" at bounding box center [765, 231] width 890 height 13
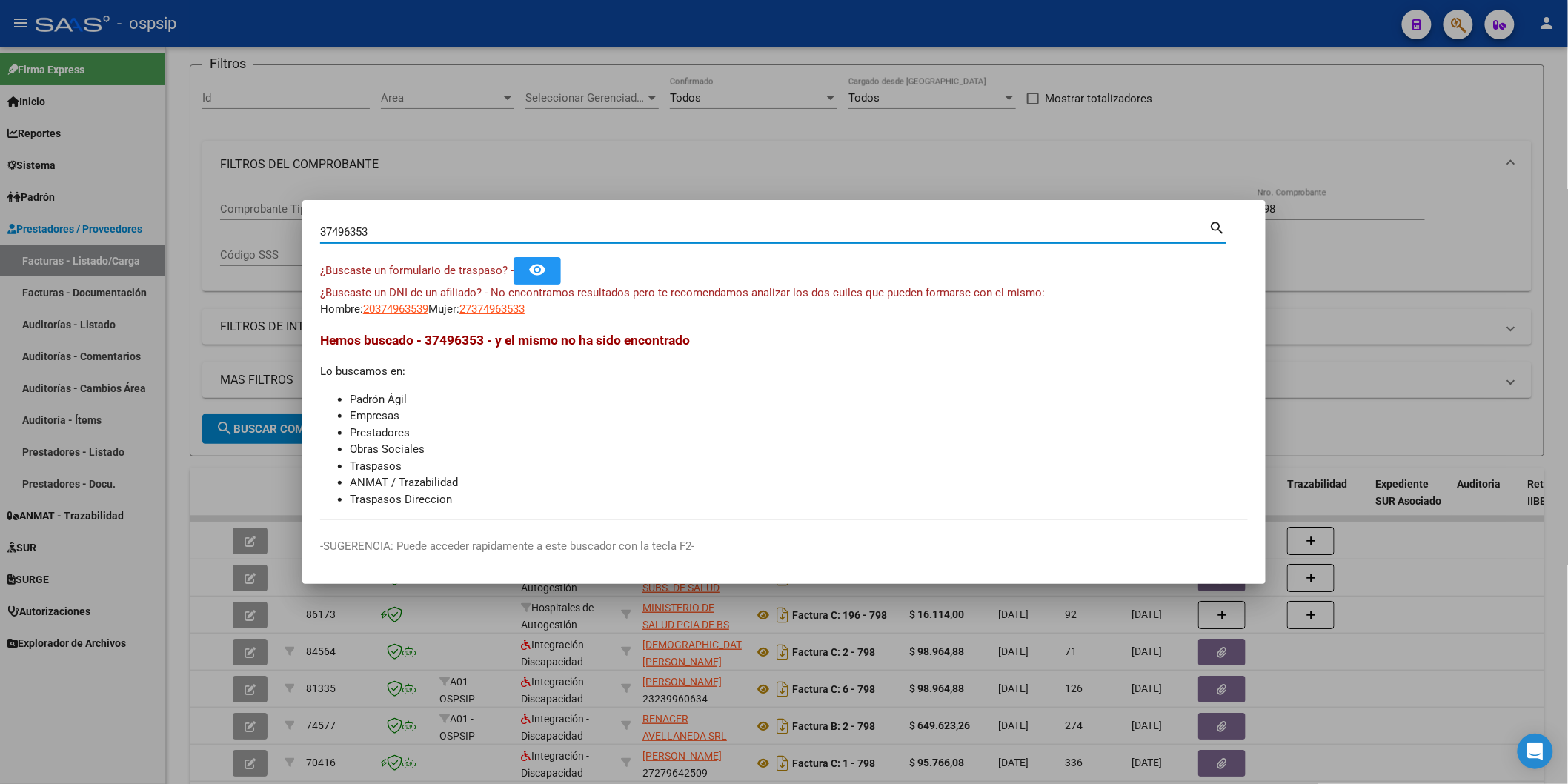
click at [396, 231] on input "37496353" at bounding box center [765, 231] width 890 height 13
paste input "27374963533"
type input "2"
paste input "374966353"
type input "37496635"
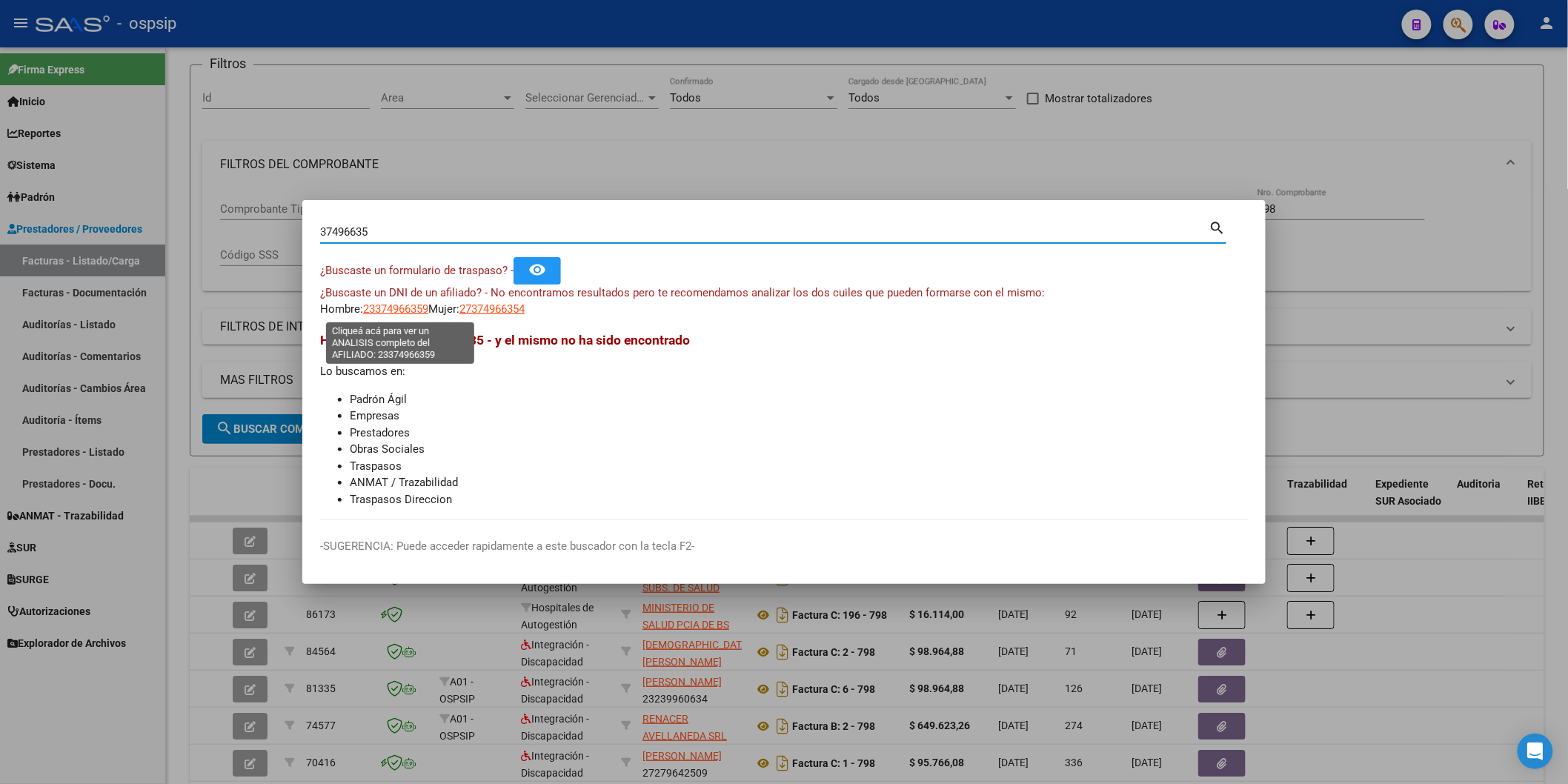
click at [405, 304] on span "23374966359" at bounding box center [396, 309] width 65 height 13
type textarea "23374966359"
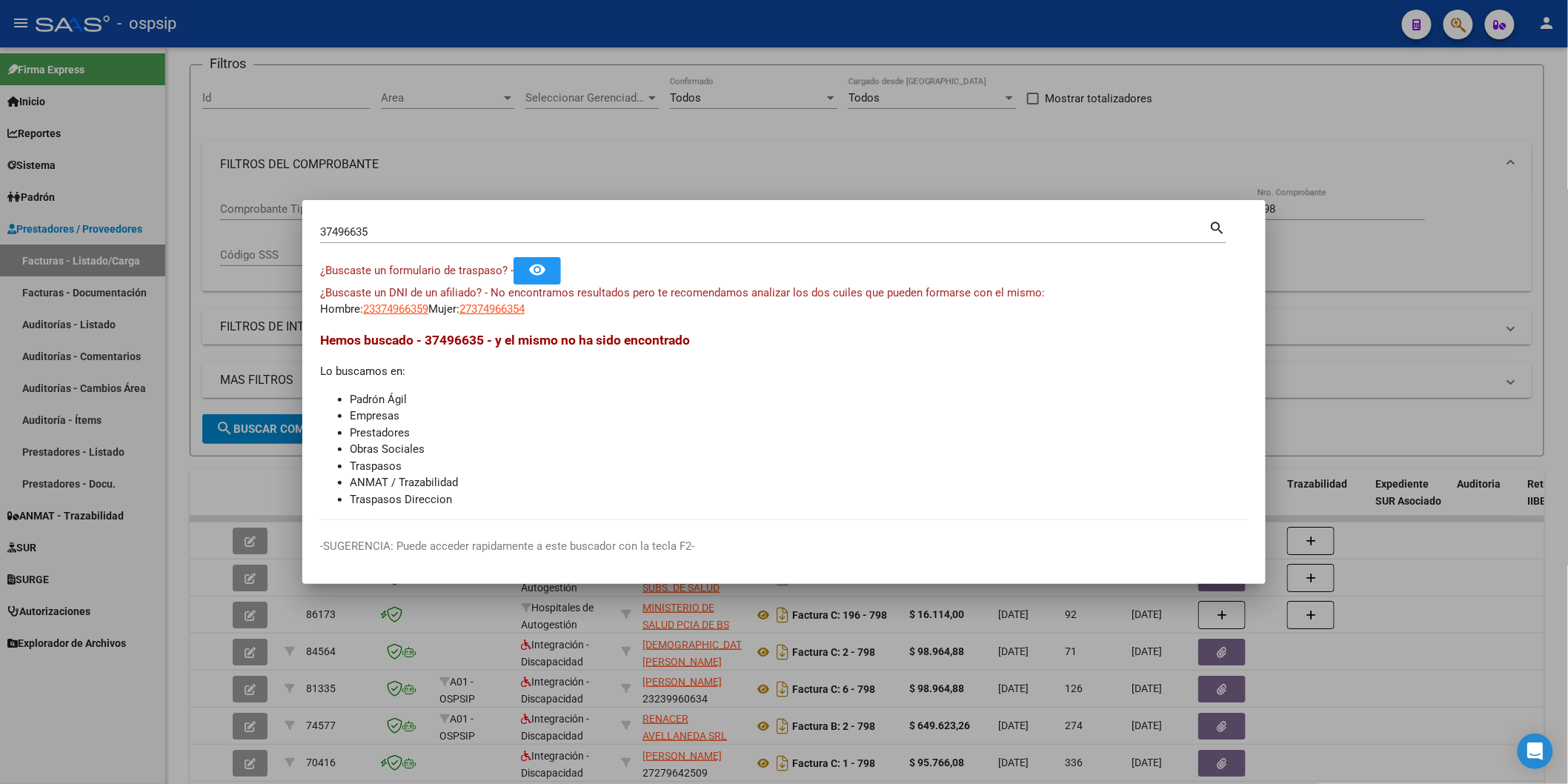
click at [383, 227] on input "37496635" at bounding box center [765, 231] width 890 height 13
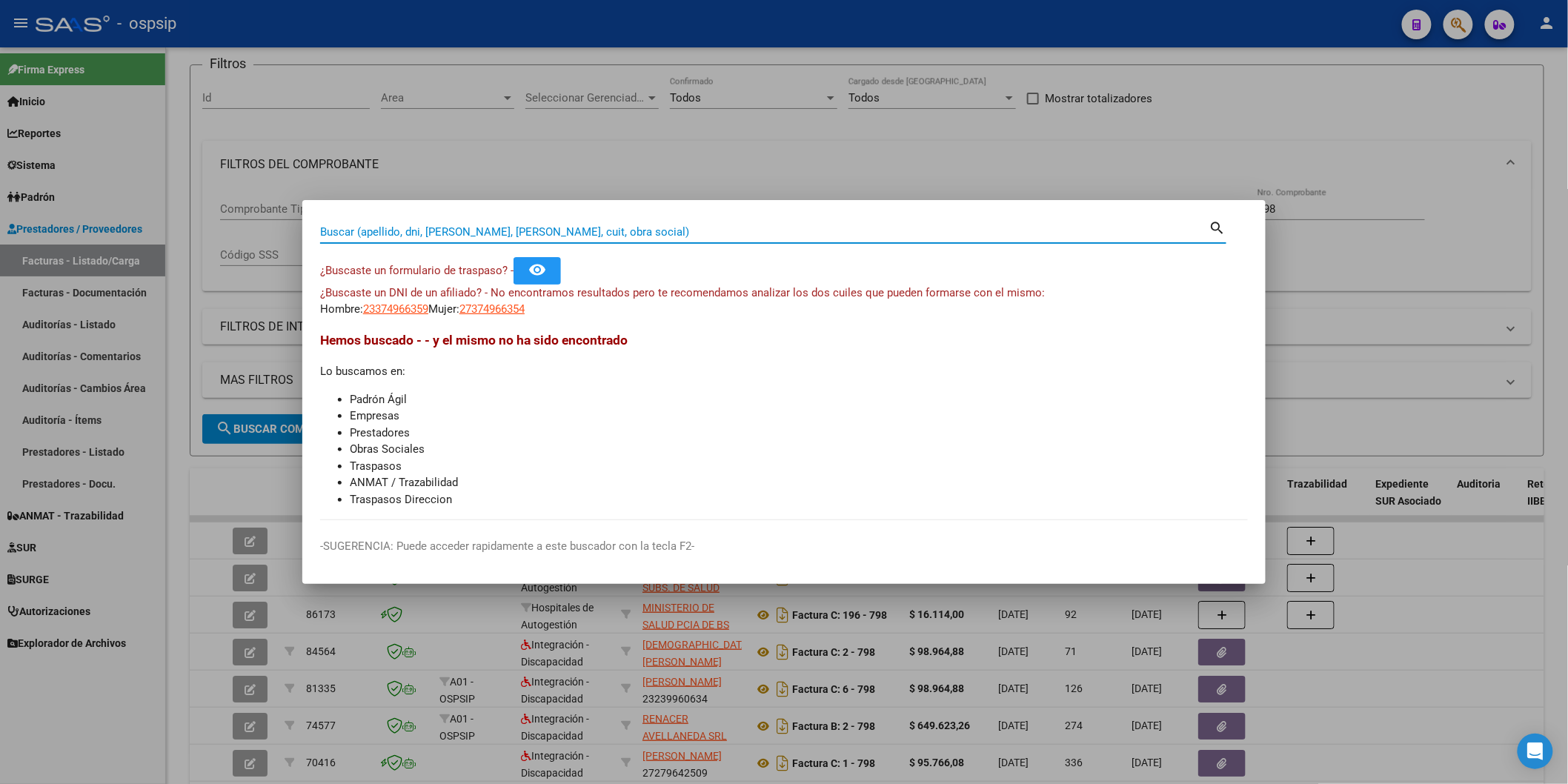
paste input "374966353"
type input "37496653"
click at [400, 300] on div "¿Buscaste un DNI de un afiliado? - No encontramos resultados pero te recomendam…" at bounding box center [784, 301] width 928 height 33
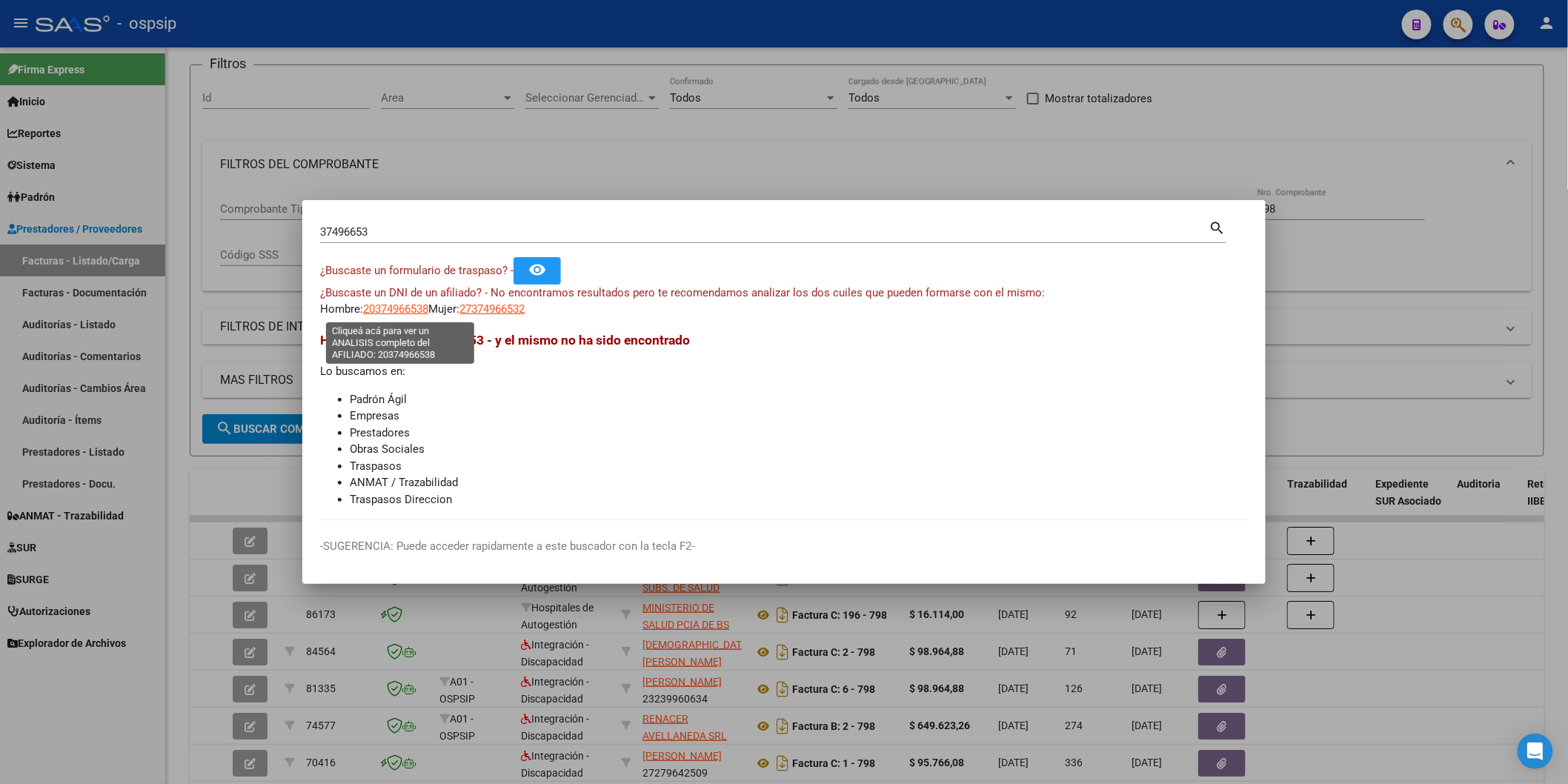
click at [401, 309] on span "20374966538" at bounding box center [396, 309] width 65 height 13
type textarea "20374966538"
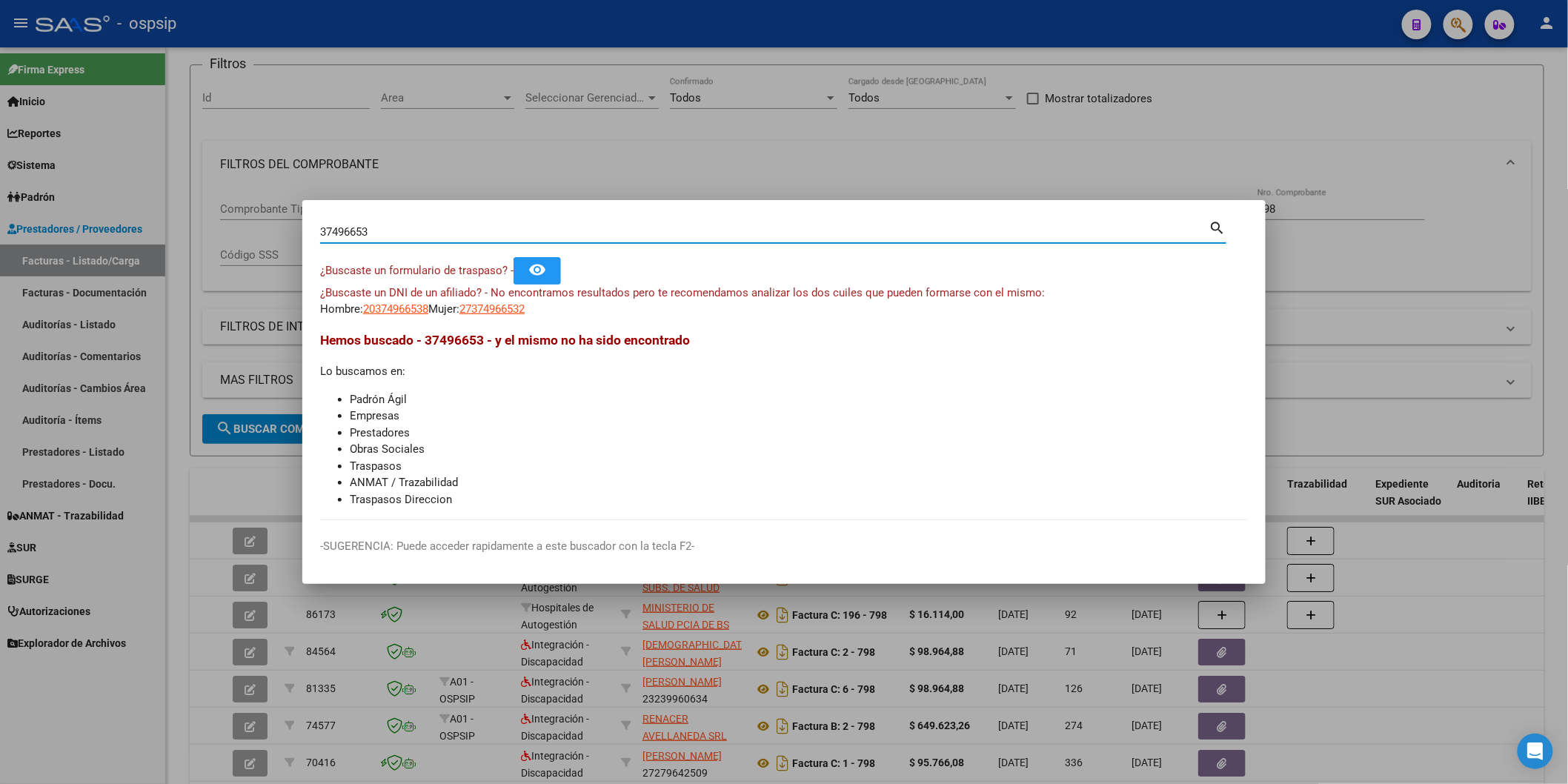
click at [396, 232] on input "37496653" at bounding box center [765, 231] width 890 height 13
paste input "374966353"
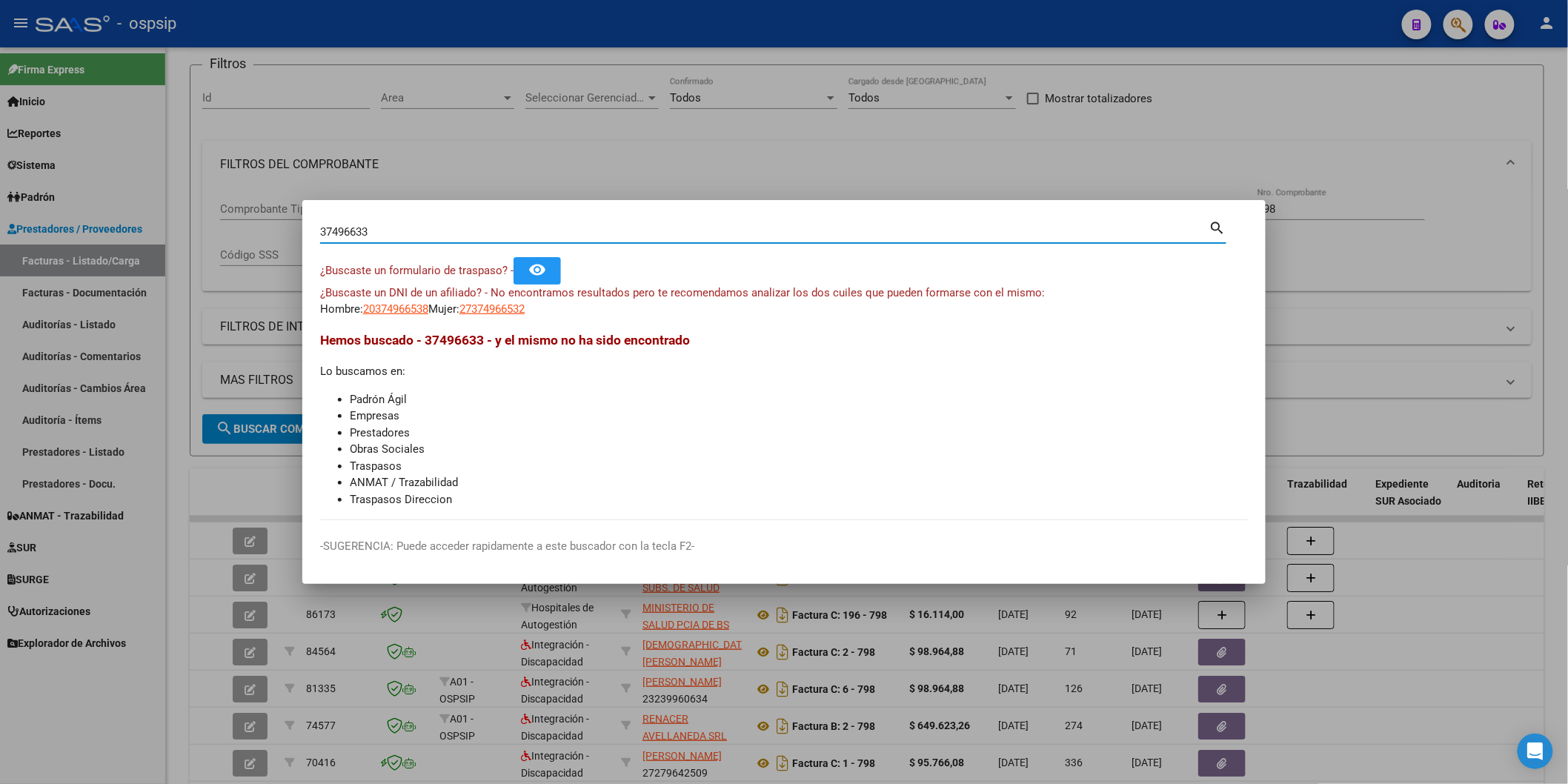
type input "37496633"
click at [531, 269] on button "remove_red_eye" at bounding box center [537, 271] width 48 height 28
click at [423, 240] on div "37496633 Buscar (apellido, dni, [PERSON_NAME], [PERSON_NAME], cuit, obra social)" at bounding box center [765, 231] width 890 height 22
click at [422, 232] on input "37496633" at bounding box center [765, 231] width 890 height 13
type input "37496633"
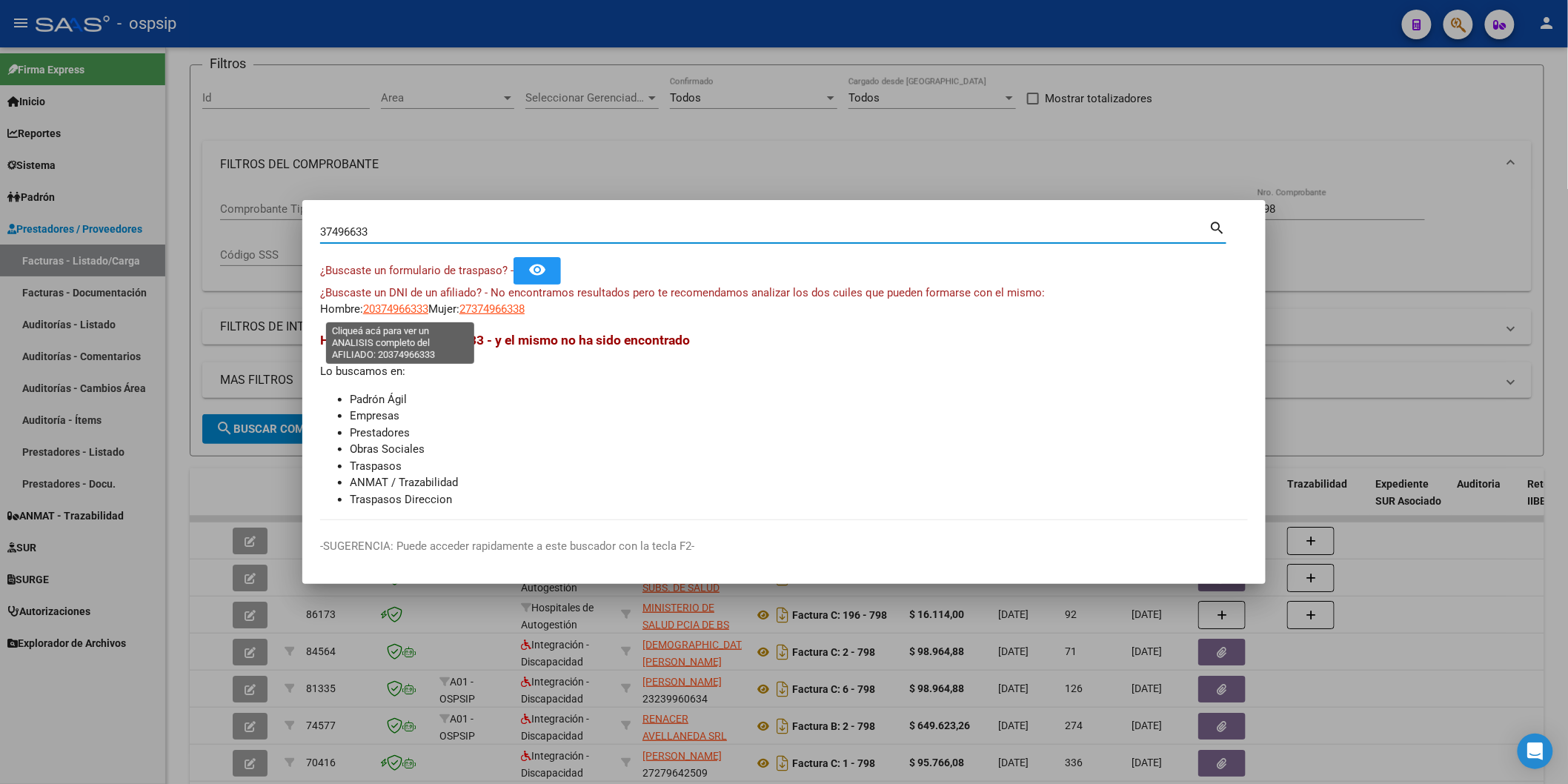
click at [412, 311] on span "20374966333" at bounding box center [396, 309] width 65 height 13
type textarea "20374966333"
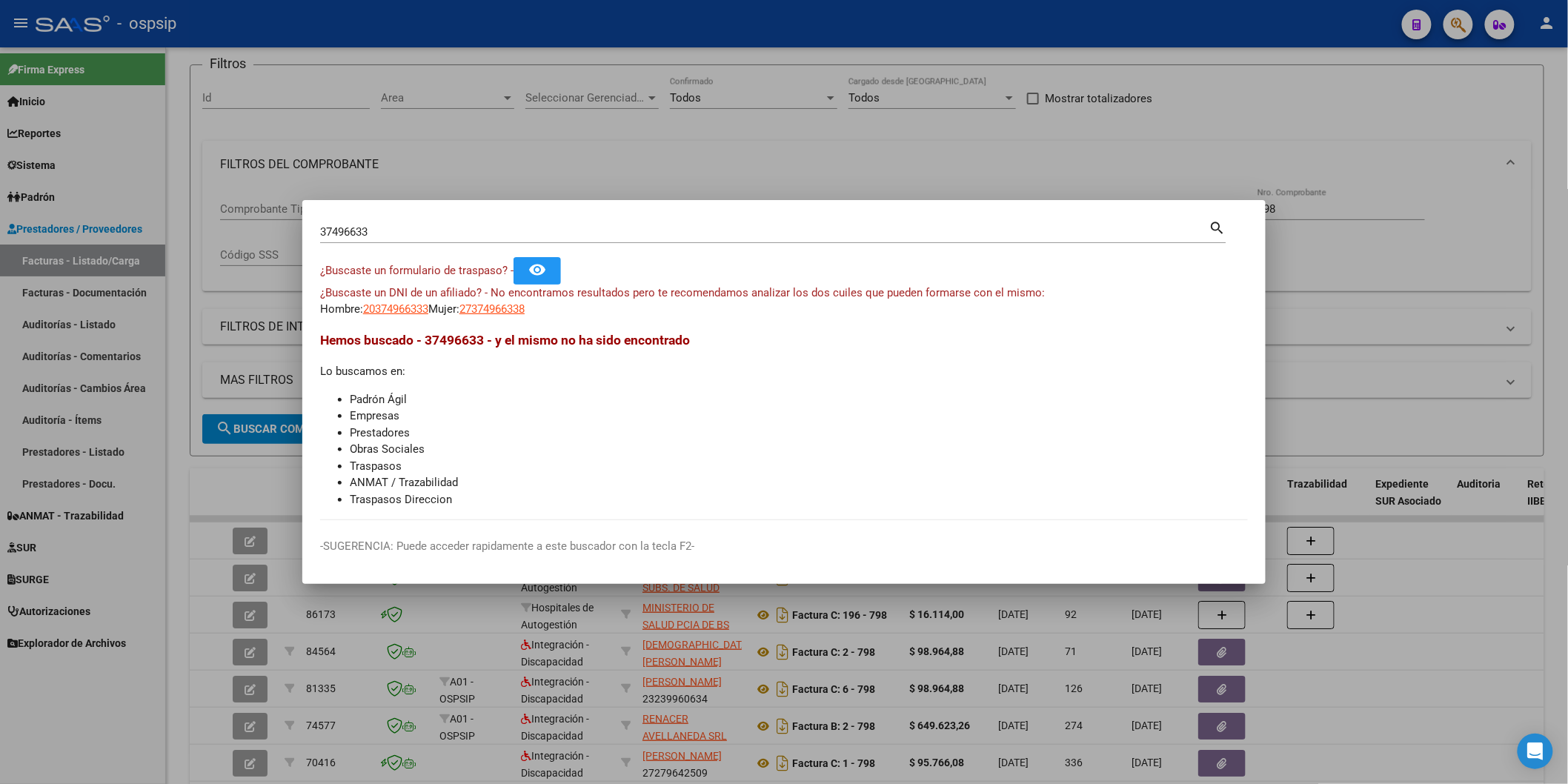
click at [375, 241] on div "37496633 Buscar (apellido, dni, [PERSON_NAME], [PERSON_NAME], cuit, obra social)" at bounding box center [765, 231] width 890 height 22
click at [380, 232] on input "37496633" at bounding box center [765, 231] width 890 height 13
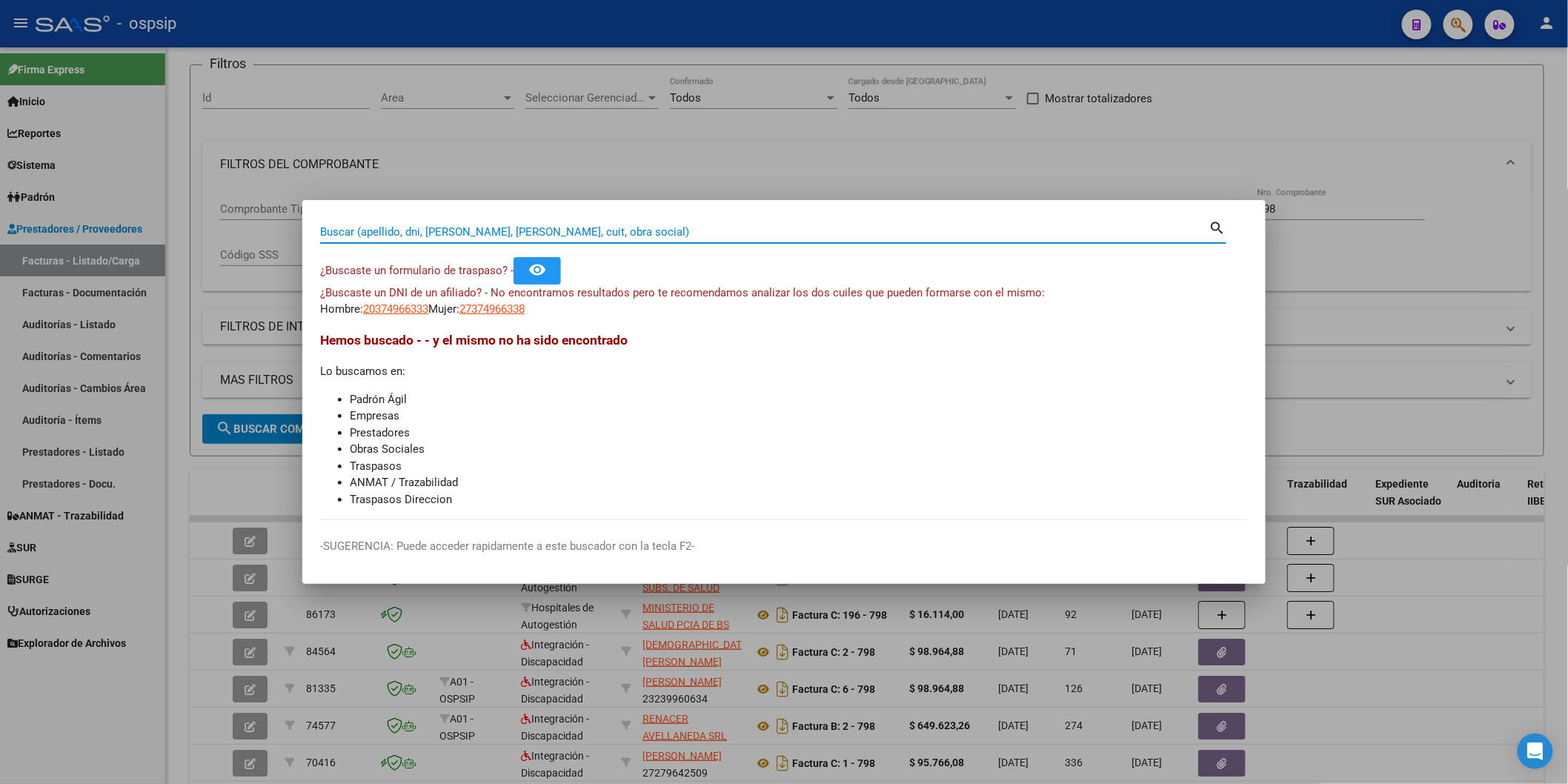
paste input "374966353"
type input "374966353"
